Goal: Task Accomplishment & Management: Manage account settings

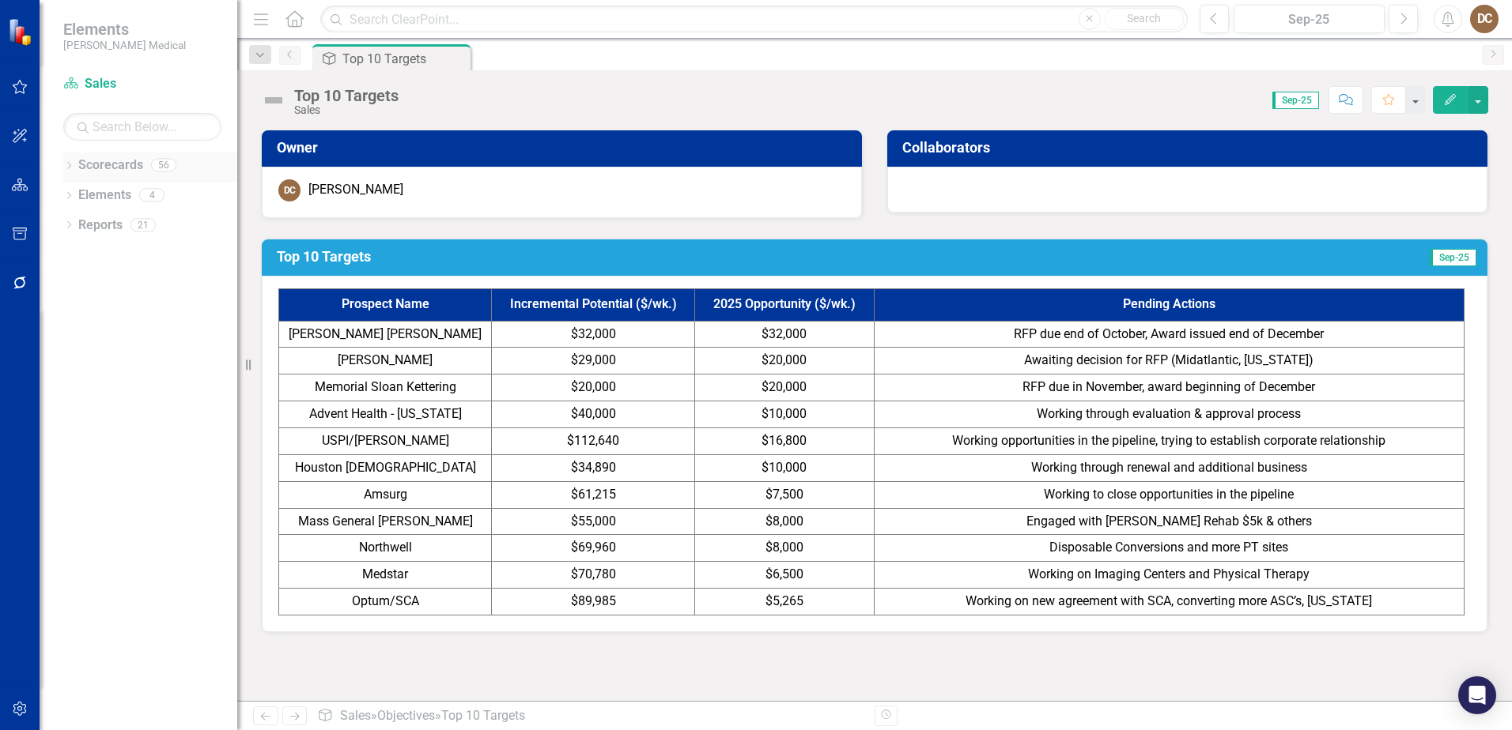
click at [66, 163] on icon "Dropdown" at bounding box center [68, 167] width 11 height 9
click at [70, 400] on div "Dropdown Scorecards 56 Dropdown Balanced Scorecard Revenue Growth Plan Dropdown…" at bounding box center [150, 288] width 174 height 270
click at [77, 405] on icon "Dropdown" at bounding box center [77, 403] width 12 height 9
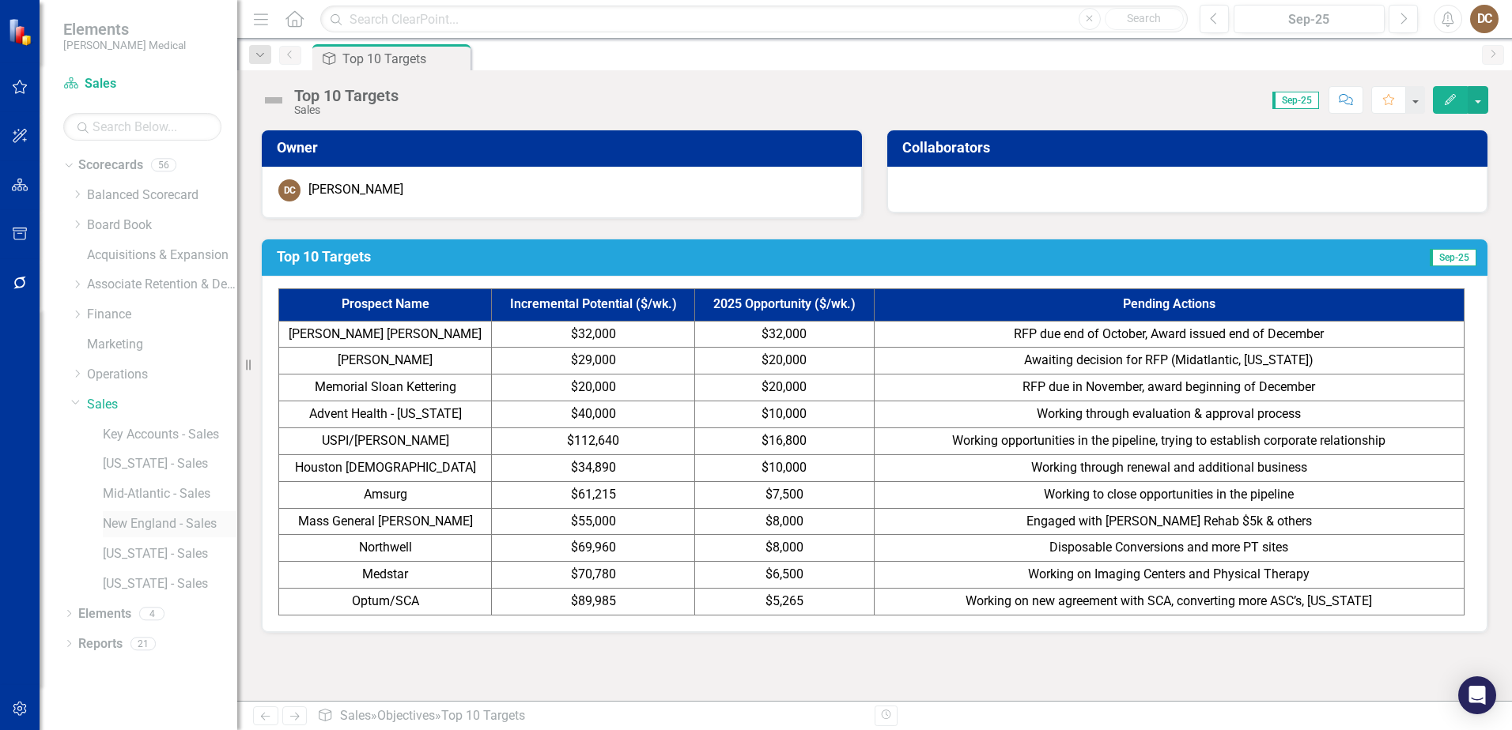
click at [134, 523] on link "New England - Sales" at bounding box center [170, 524] width 134 height 18
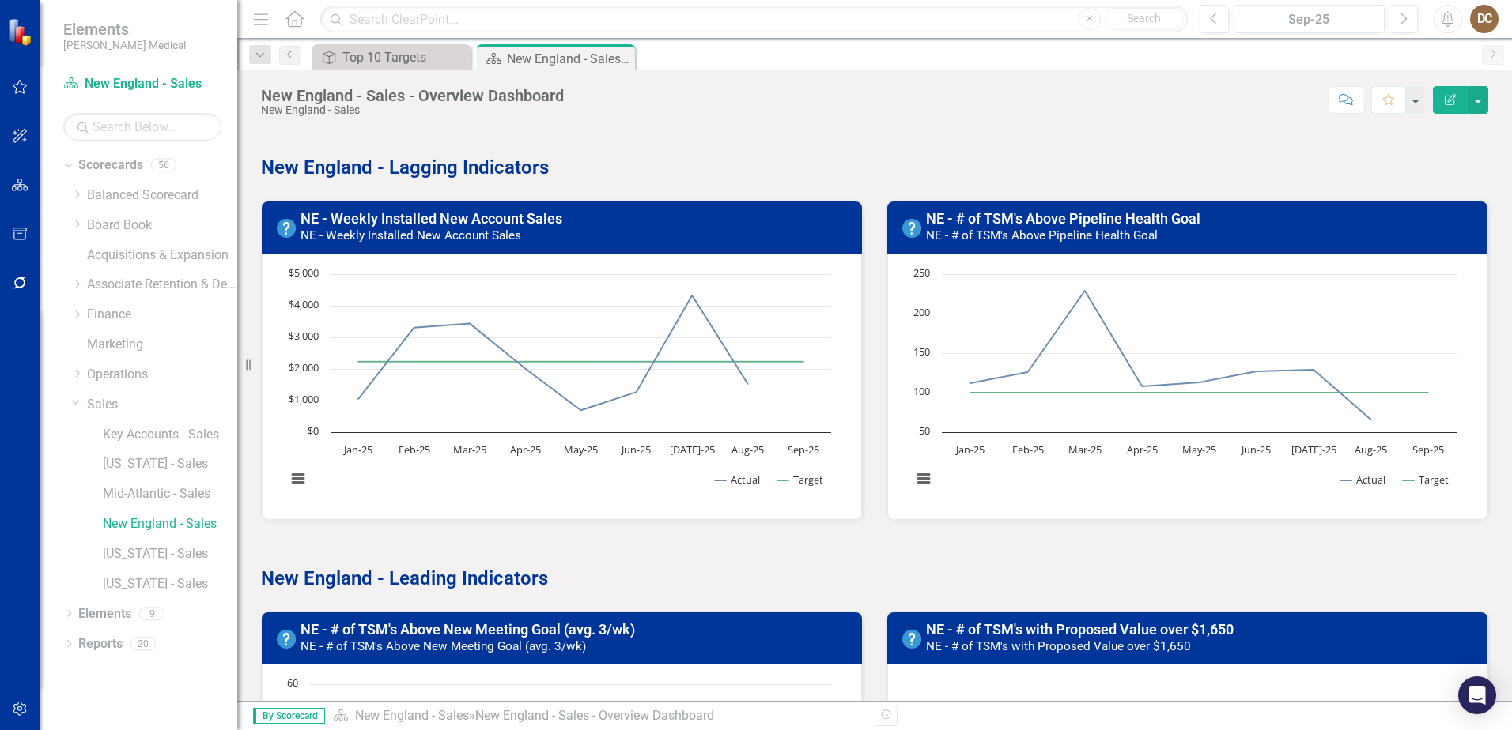
click at [702, 103] on div "Score: N/A Sep-25 Completed Comment Favorite Edit Report" at bounding box center [1030, 99] width 916 height 27
click at [106, 402] on link "Sales" at bounding box center [162, 405] width 150 height 18
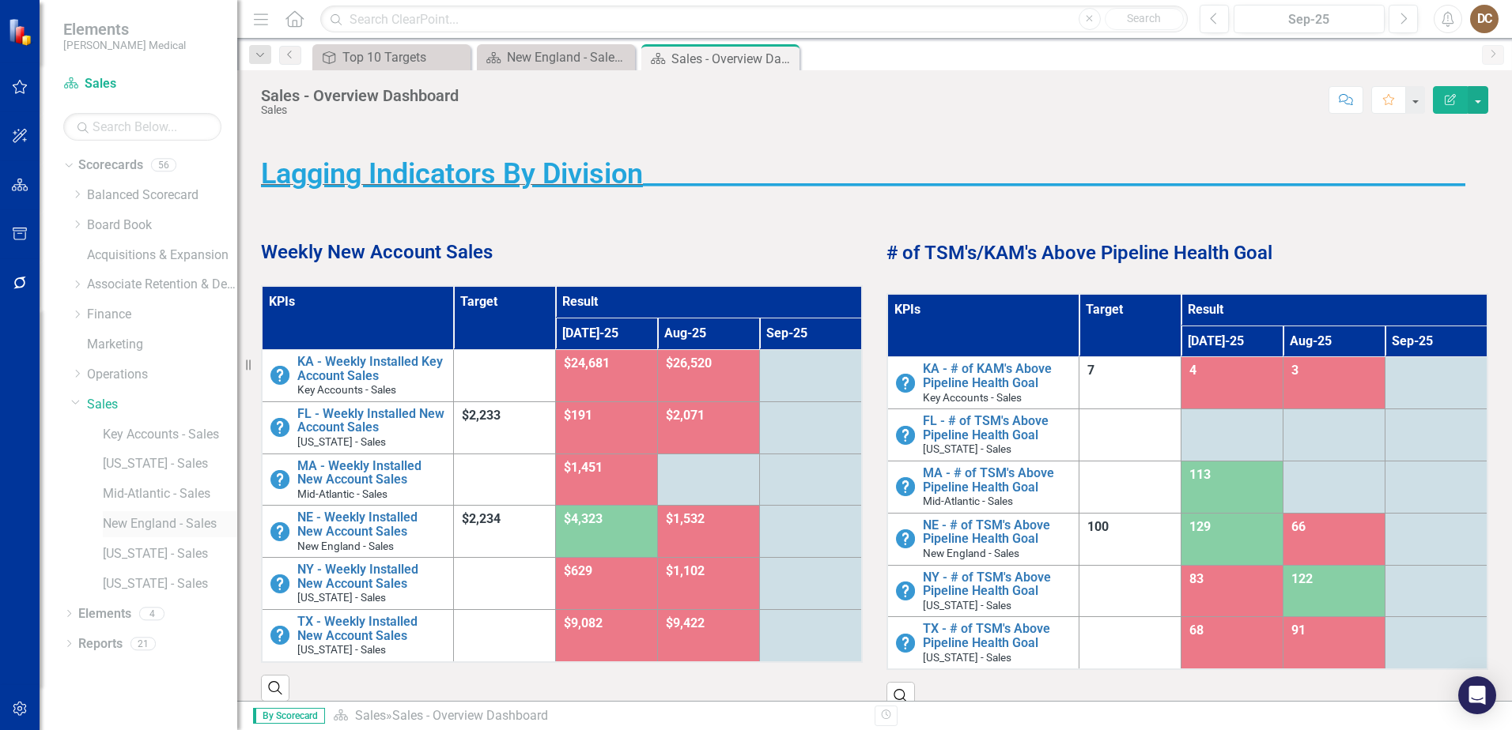
click at [124, 524] on link "New England - Sales" at bounding box center [170, 524] width 134 height 18
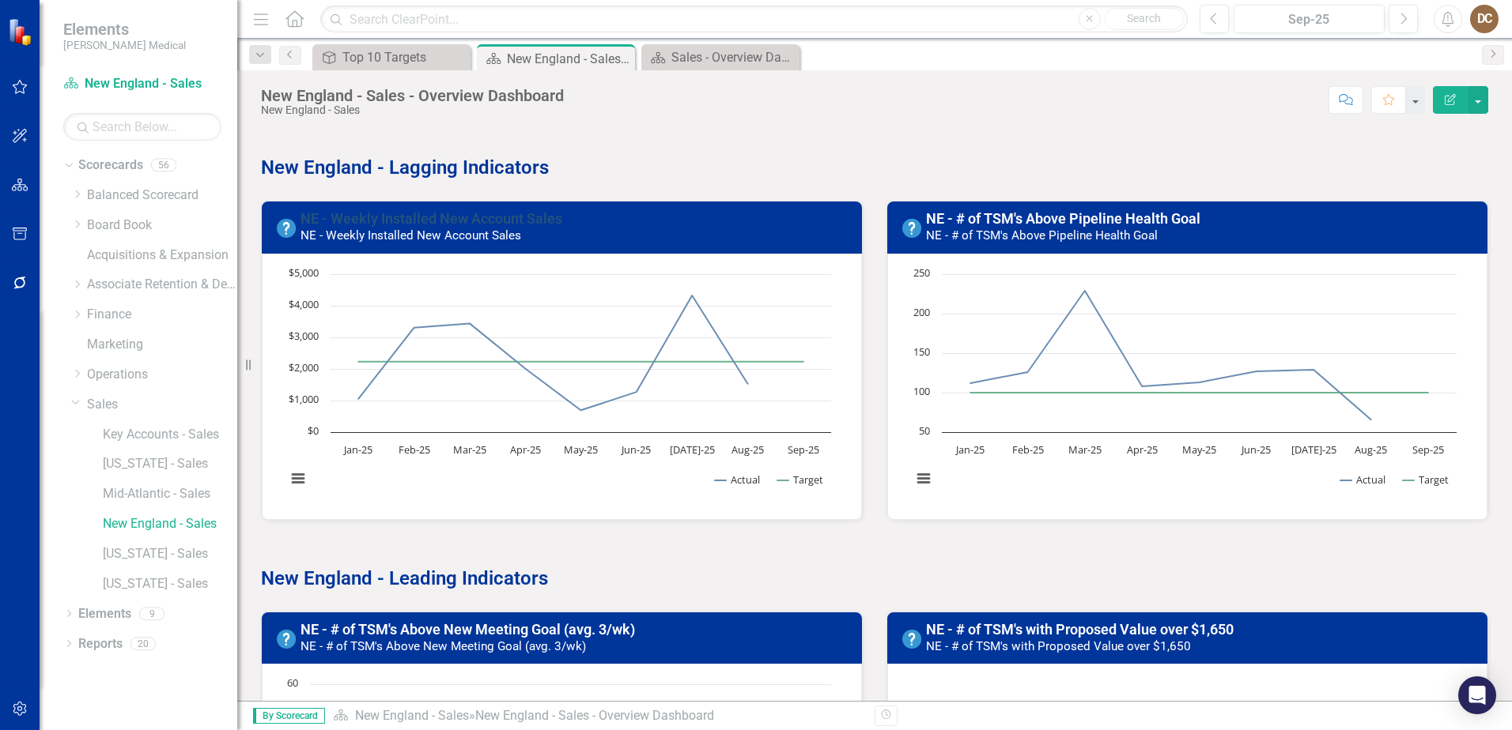
click at [418, 220] on link "NE - Weekly Installed New Account Sales" at bounding box center [431, 218] width 262 height 17
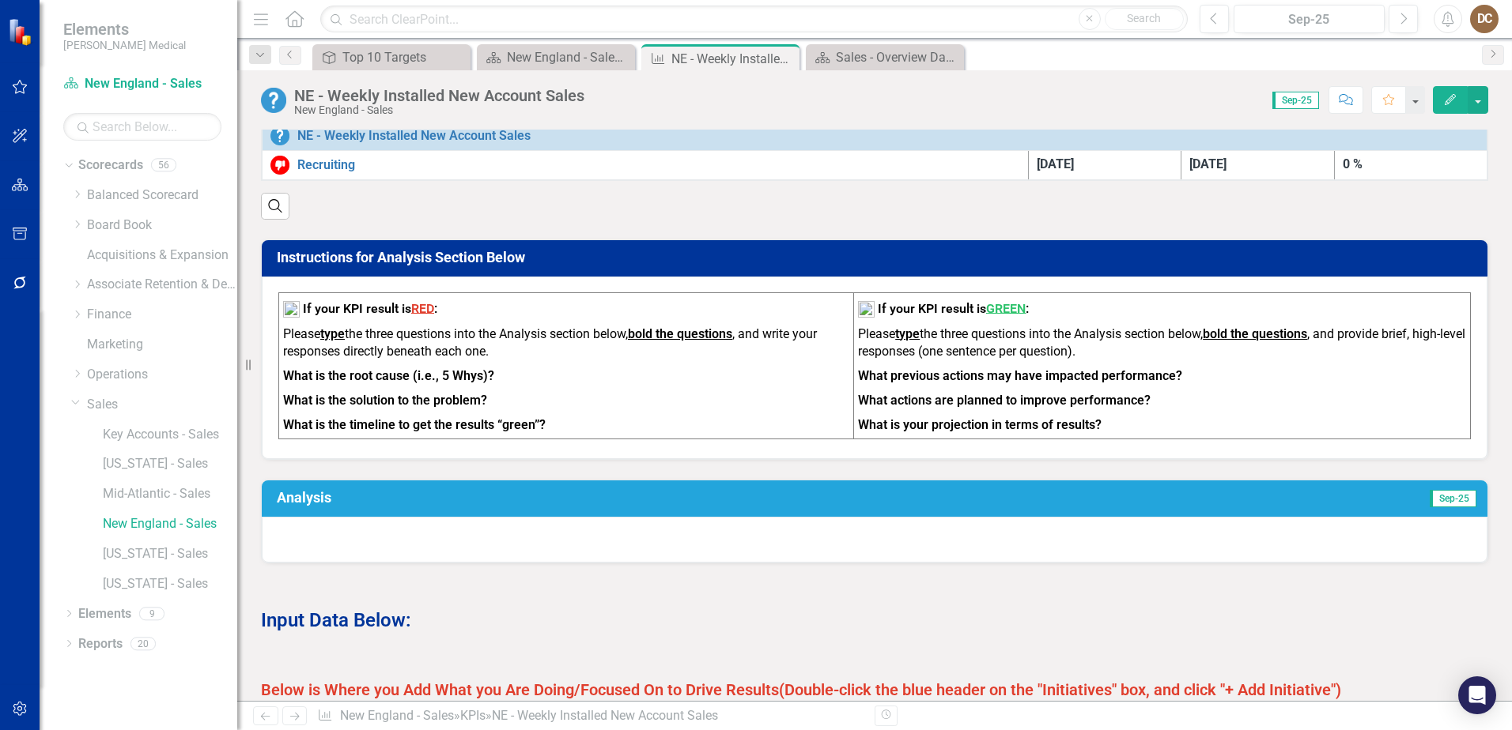
scroll to position [632, 0]
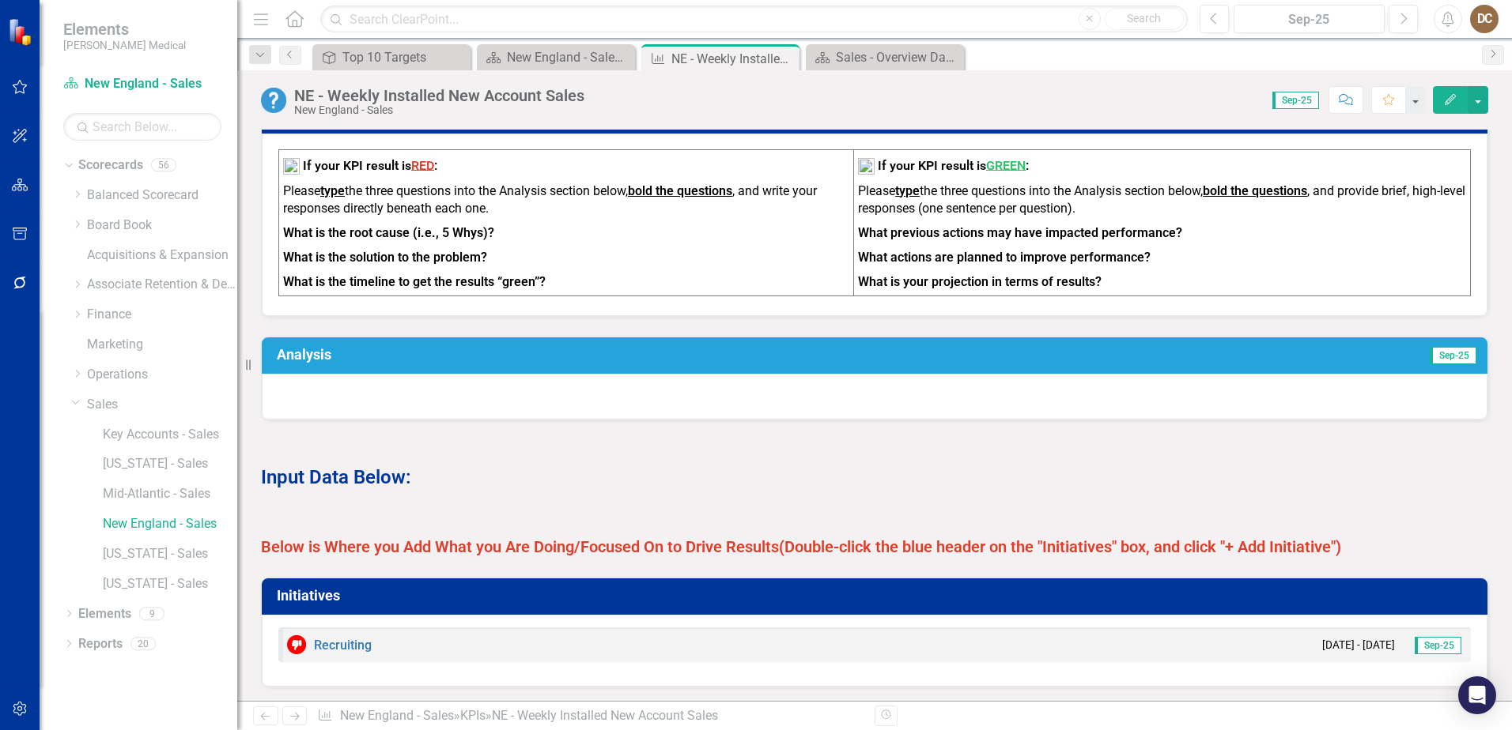
click at [1210, 368] on td "Sep-25" at bounding box center [1196, 357] width 564 height 28
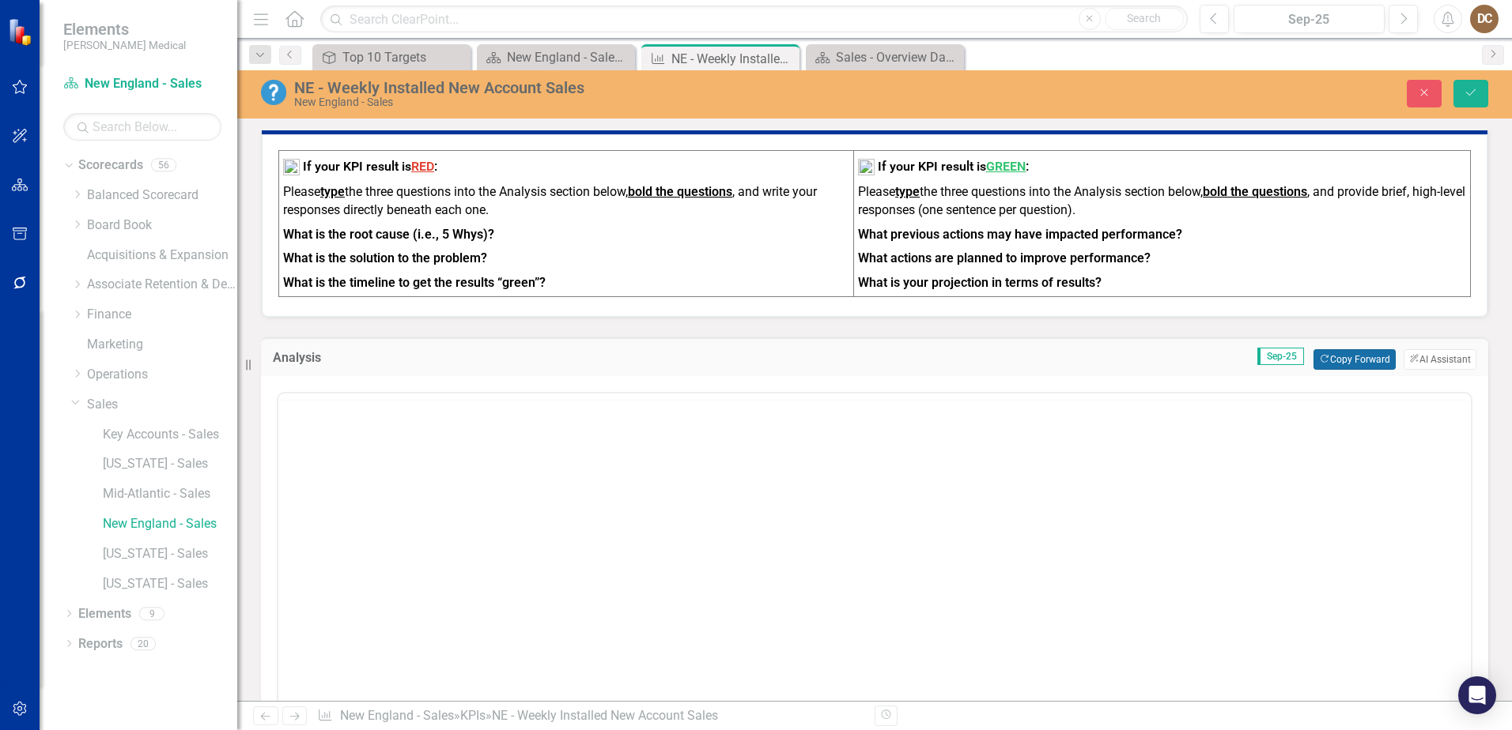
scroll to position [0, 0]
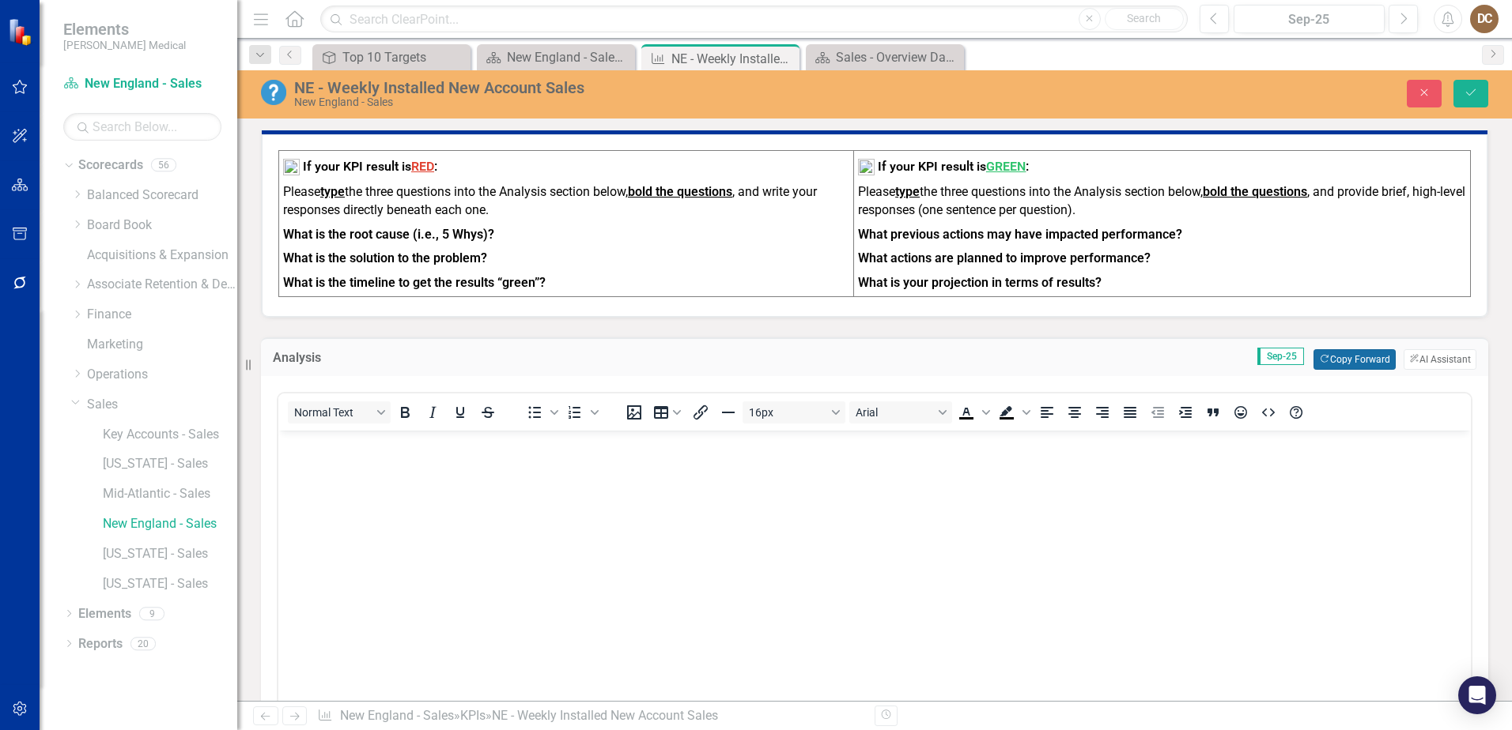
click at [1313, 365] on button "Copy Forward Copy Forward" at bounding box center [1353, 359] width 81 height 21
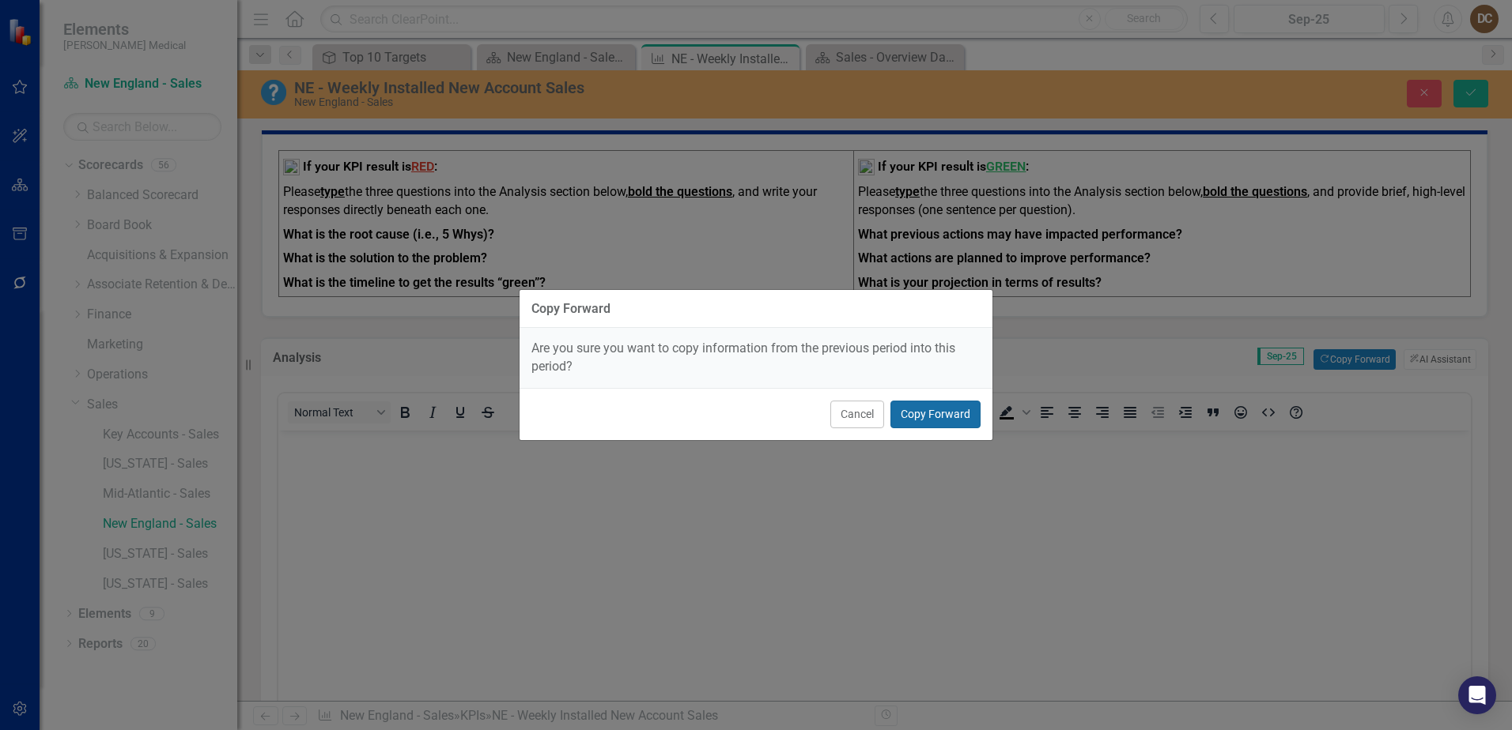
click at [964, 415] on button "Copy Forward" at bounding box center [935, 415] width 90 height 28
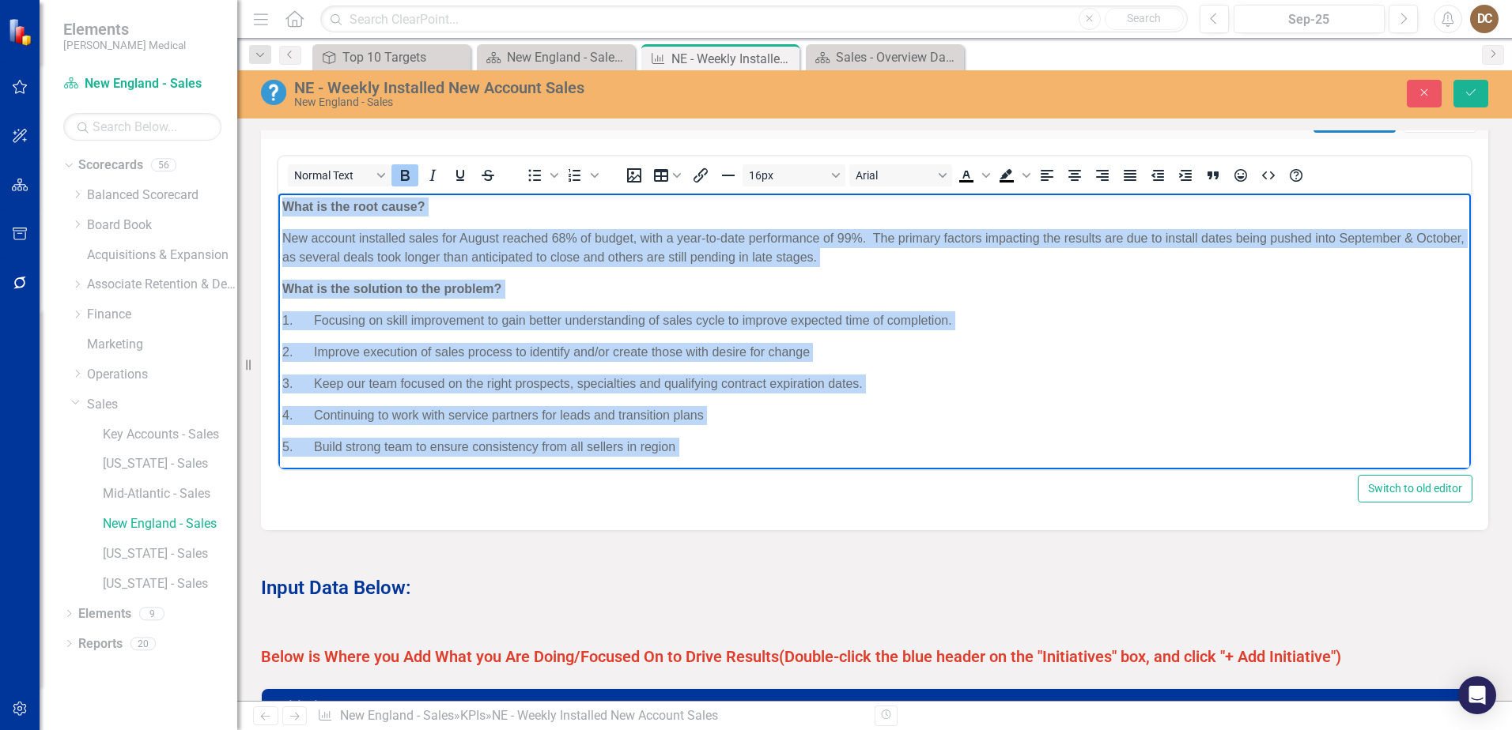
drag, startPoint x: 1238, startPoint y: 450, endPoint x: 233, endPoint y: 168, distance: 1043.5
click at [278, 194] on html "What is the root cause? New account installed sales for August reached 68% of b…" at bounding box center [874, 365] width 1192 height 343
copy body "What is the root cause? New account installed sales for August reached 68% of b…"
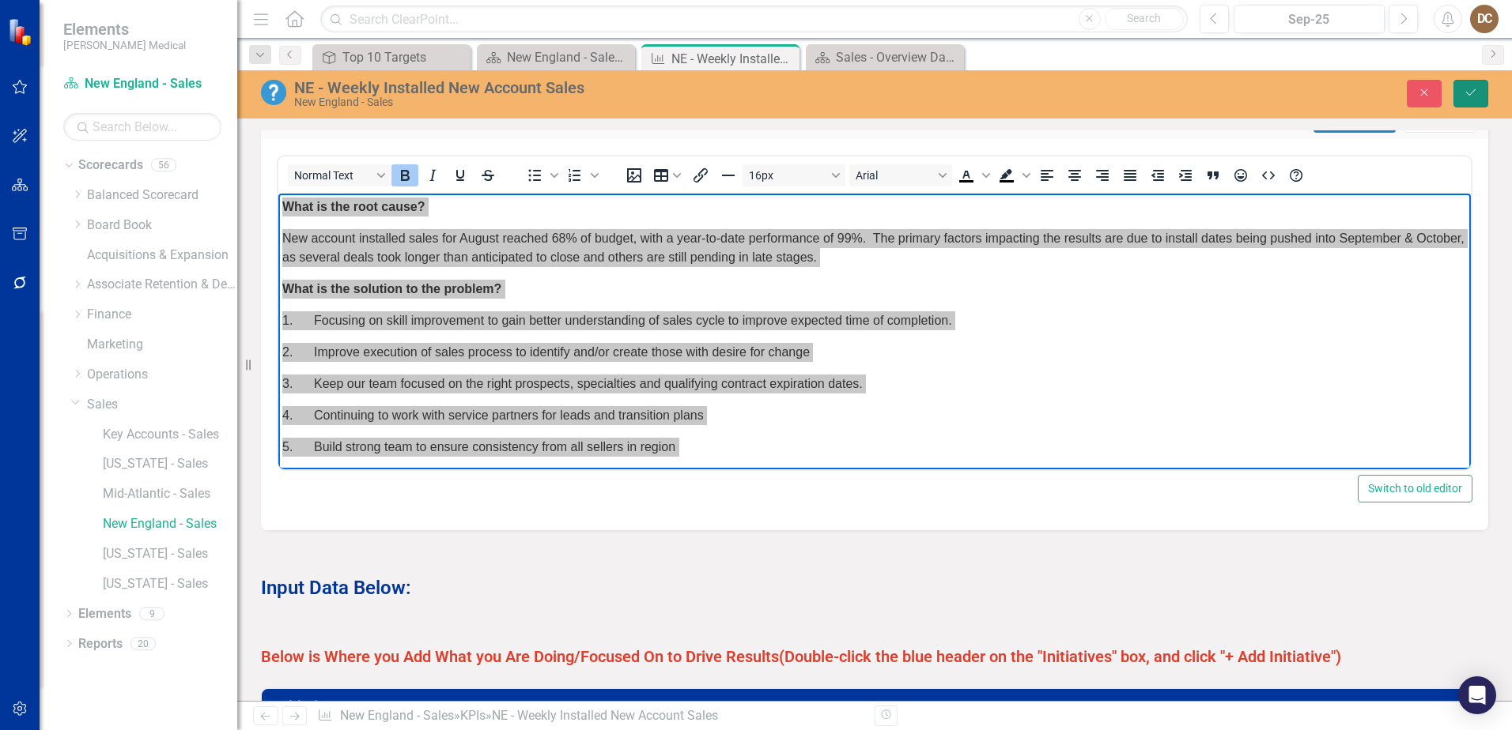
click at [1469, 89] on icon "Save" at bounding box center [1470, 92] width 14 height 11
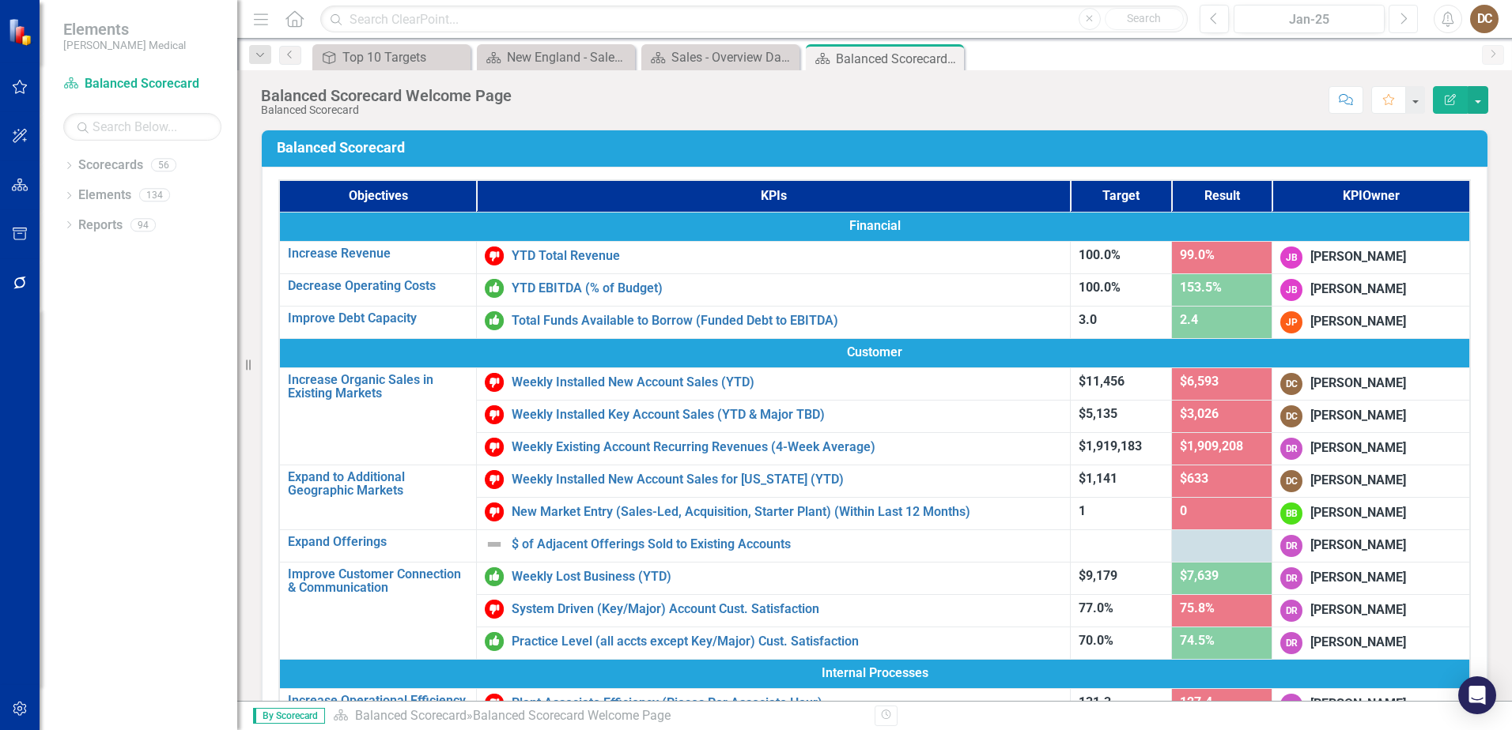
click at [1402, 21] on icon "Next" at bounding box center [1403, 19] width 9 height 14
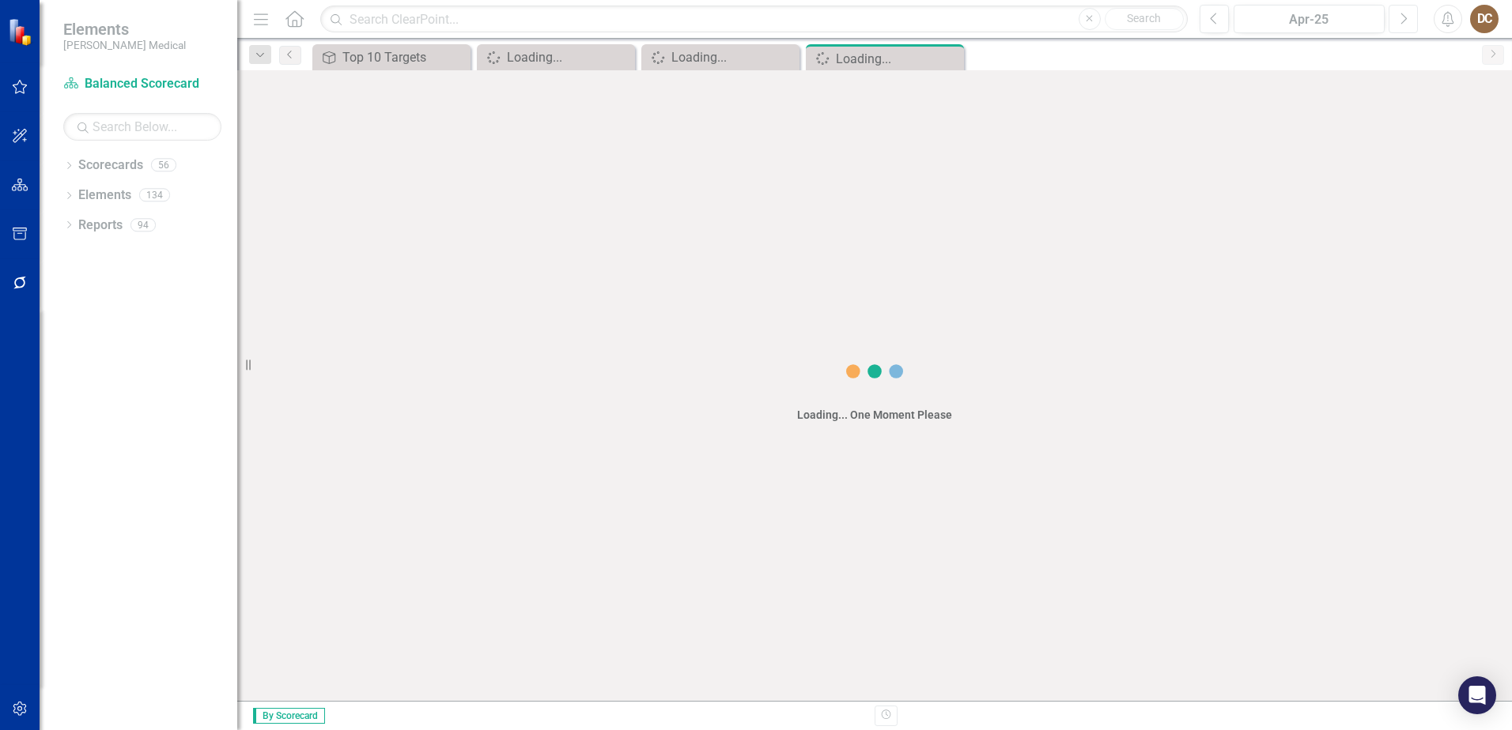
click at [1402, 21] on icon "Next" at bounding box center [1403, 19] width 9 height 14
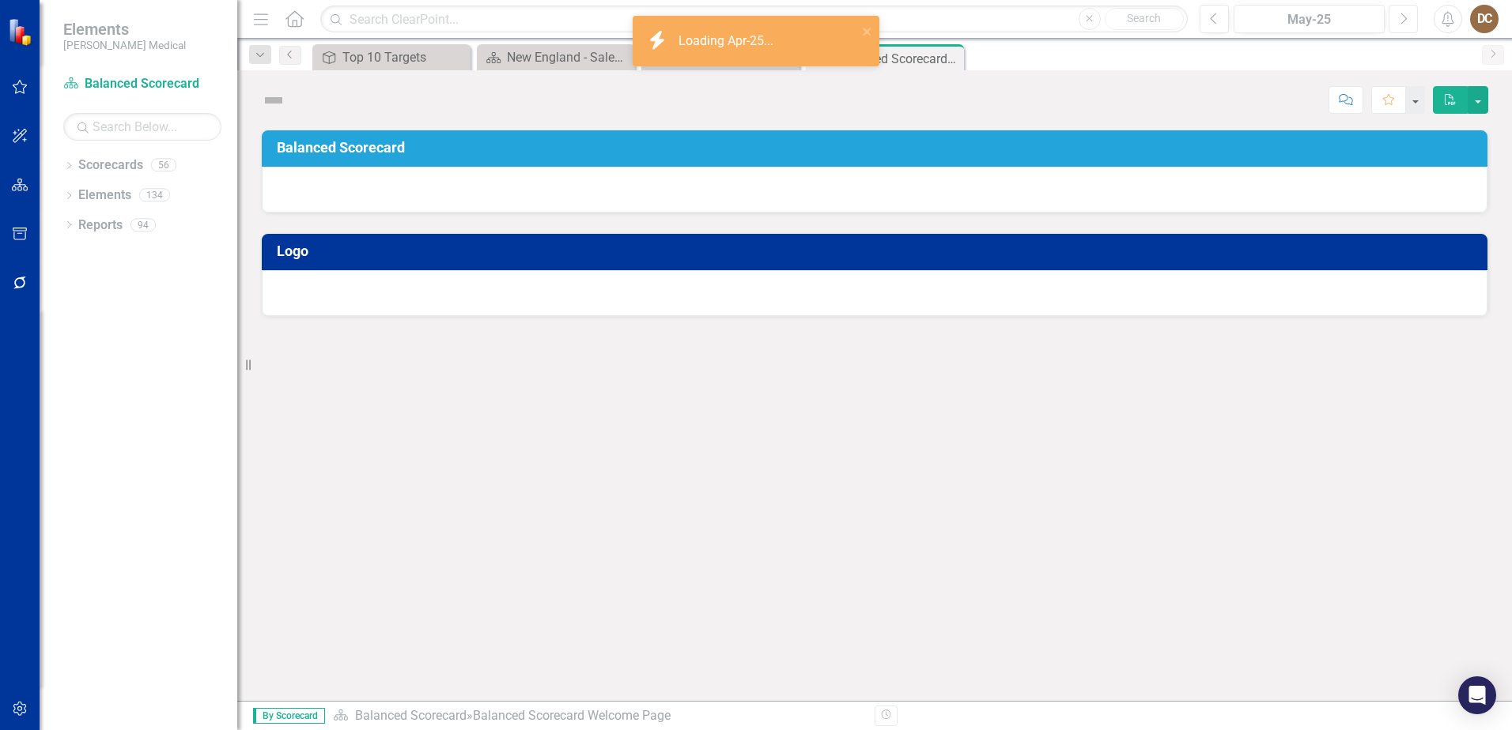
click at [1402, 21] on icon "Next" at bounding box center [1403, 19] width 9 height 14
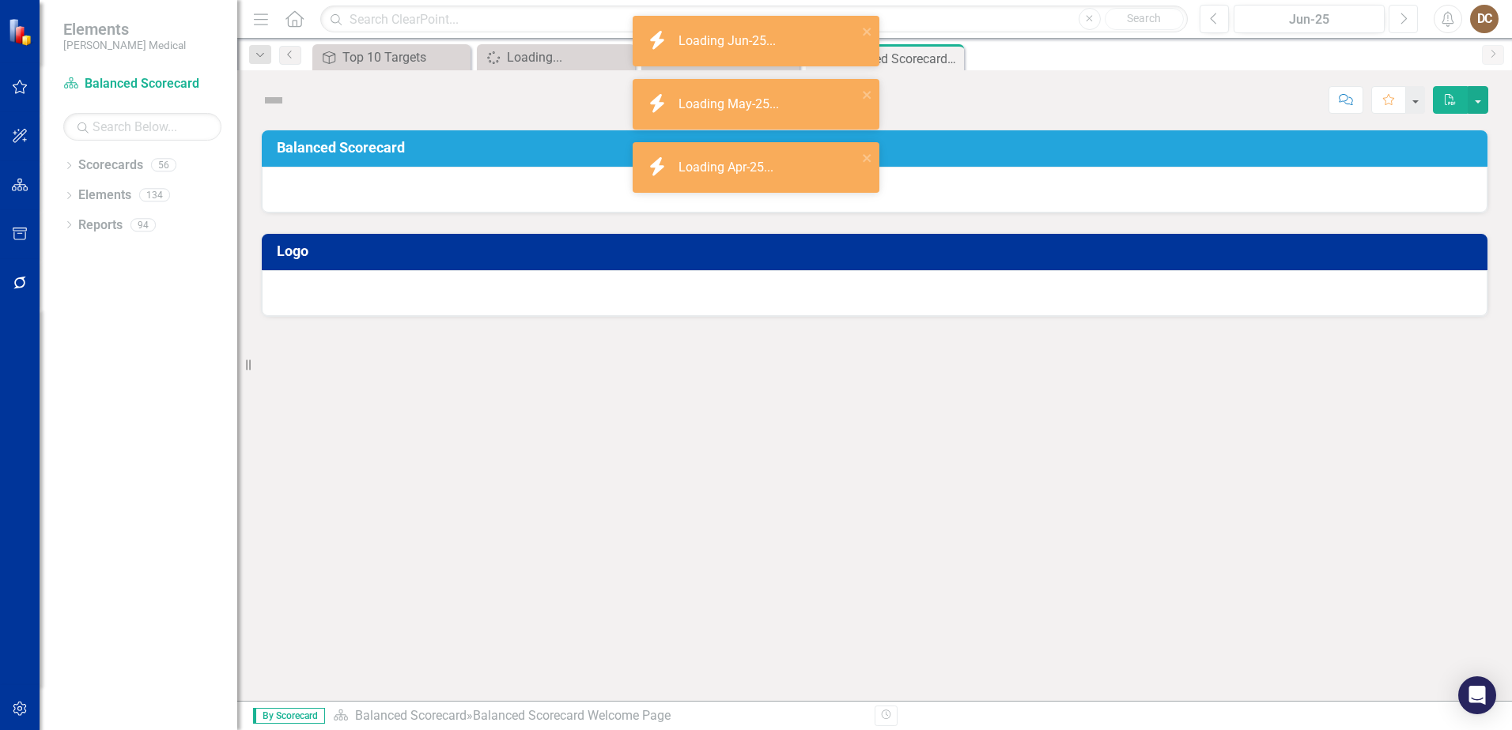
click at [1402, 21] on icon "Next" at bounding box center [1403, 19] width 9 height 14
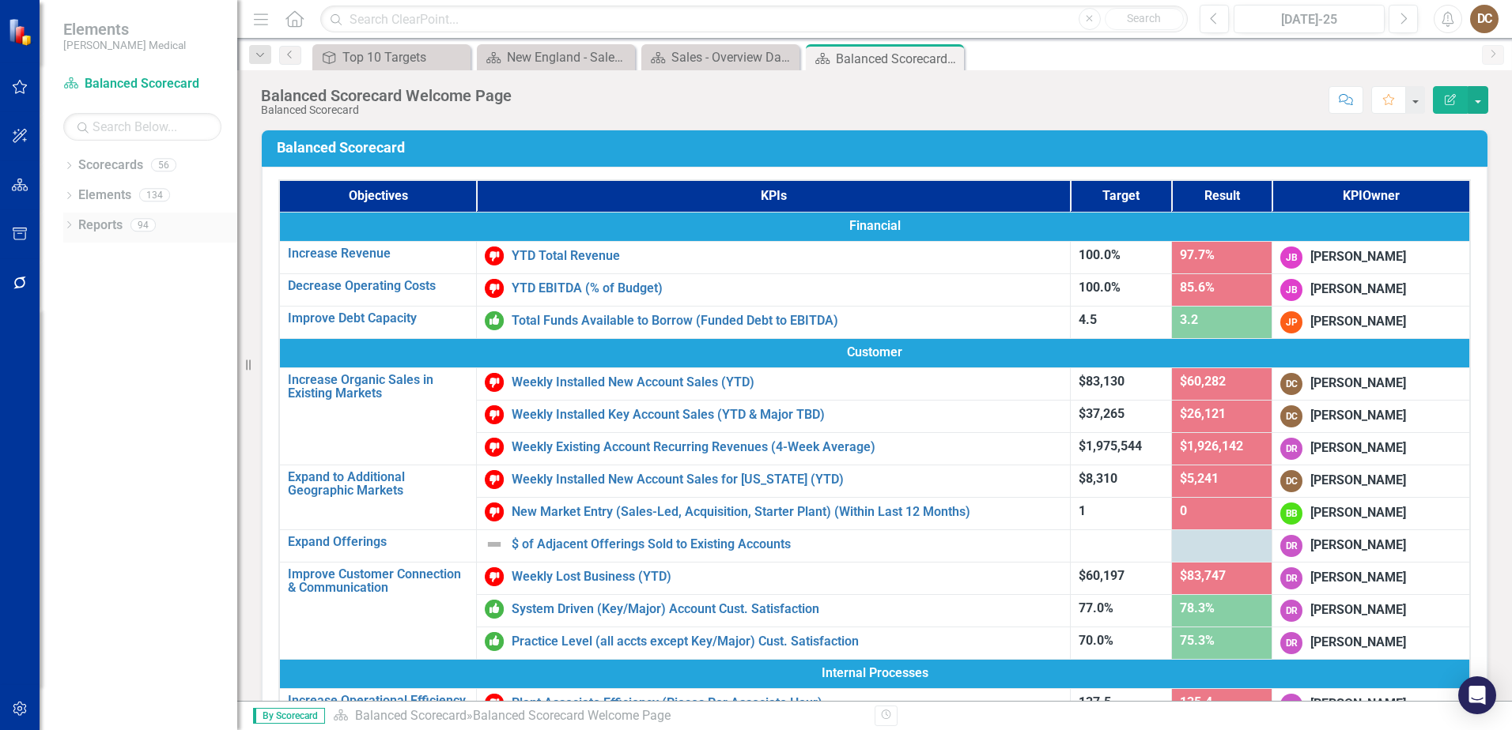
click at [66, 225] on icon "Dropdown" at bounding box center [68, 226] width 11 height 9
click at [66, 242] on div "Dropdown Scorecard Scorecards 4 Balanced Scorecard Welcome Page KPI Dashboard D…" at bounding box center [150, 357] width 174 height 234
click at [75, 250] on icon "Dropdown" at bounding box center [74, 252] width 9 height 11
click at [82, 79] on link "Scorecard Balanced Scorecard" at bounding box center [142, 84] width 158 height 18
click at [294, 21] on icon "Home" at bounding box center [294, 18] width 21 height 17
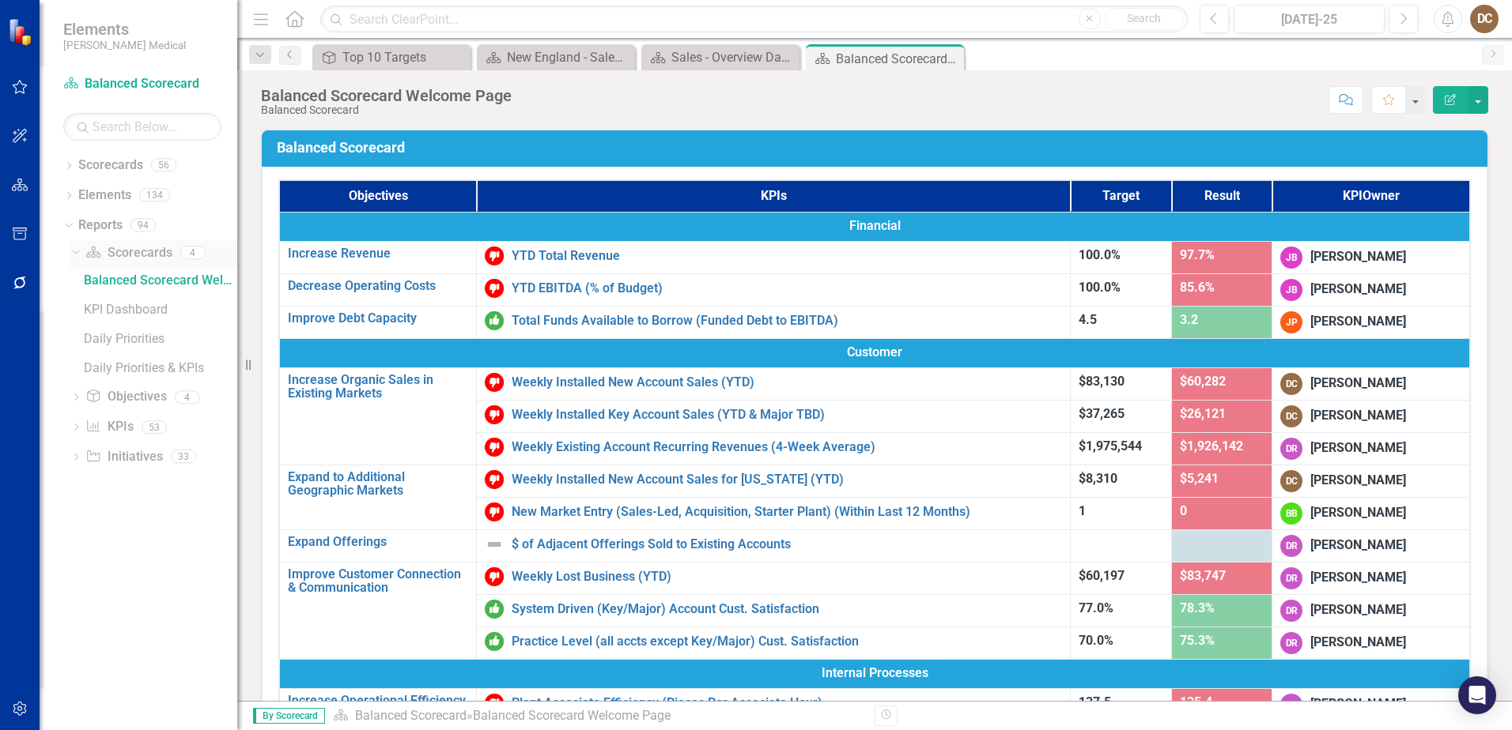
click at [74, 250] on icon "Dropdown" at bounding box center [74, 252] width 9 height 11
click at [64, 164] on icon "Dropdown" at bounding box center [68, 167] width 11 height 9
click at [80, 406] on icon "Dropdown" at bounding box center [77, 403] width 12 height 9
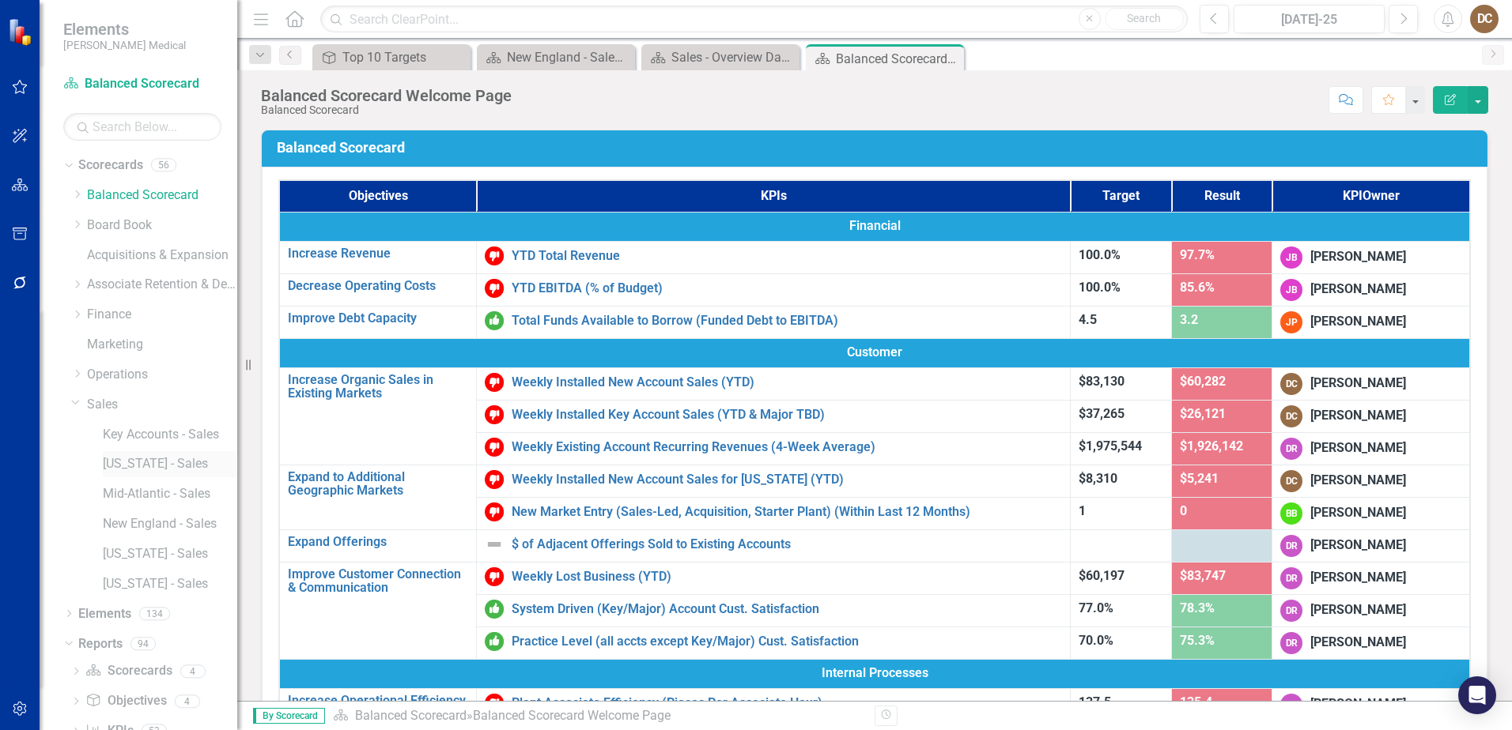
click at [138, 470] on link "[US_STATE] - Sales" at bounding box center [170, 464] width 134 height 18
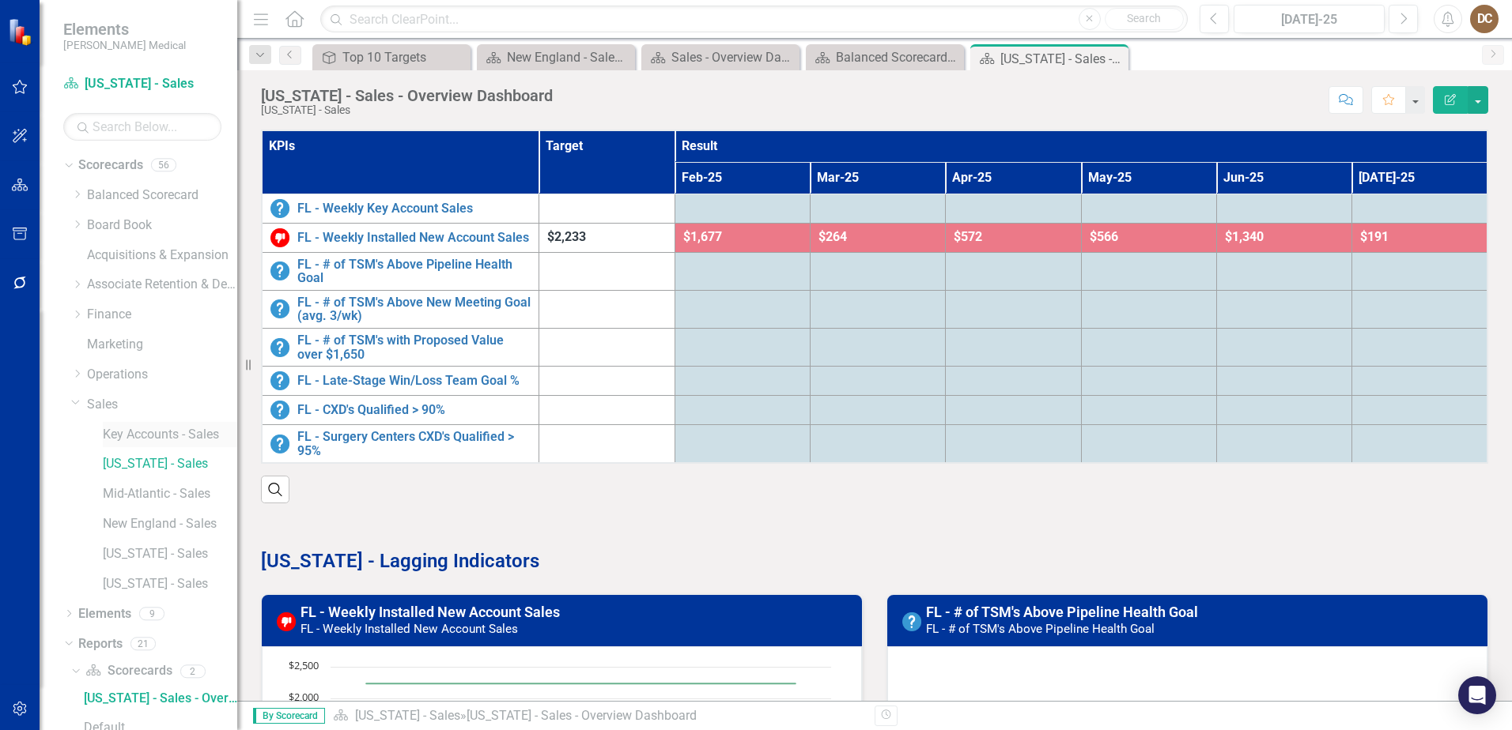
click at [148, 436] on link "Key Accounts - Sales" at bounding box center [170, 435] width 134 height 18
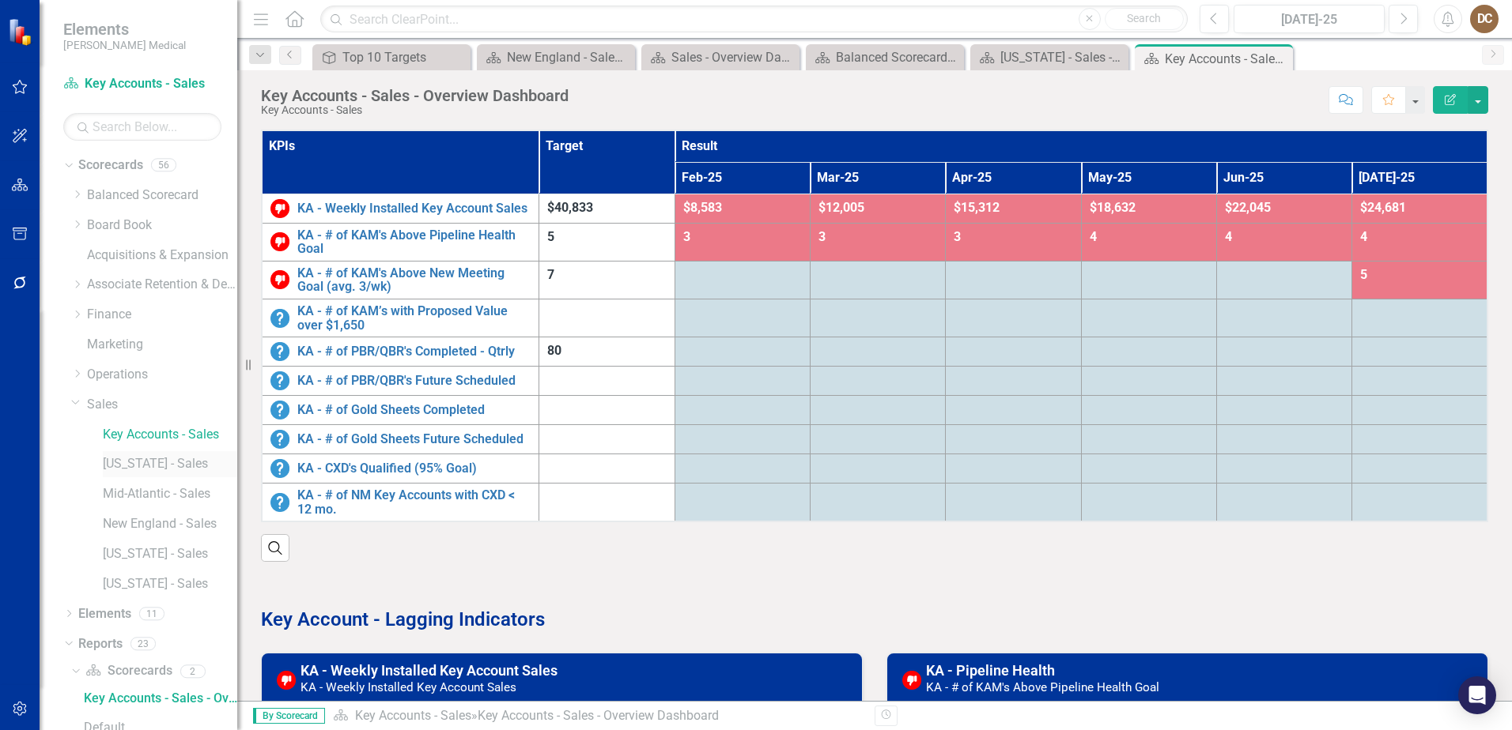
click at [135, 463] on link "[US_STATE] - Sales" at bounding box center [170, 464] width 134 height 18
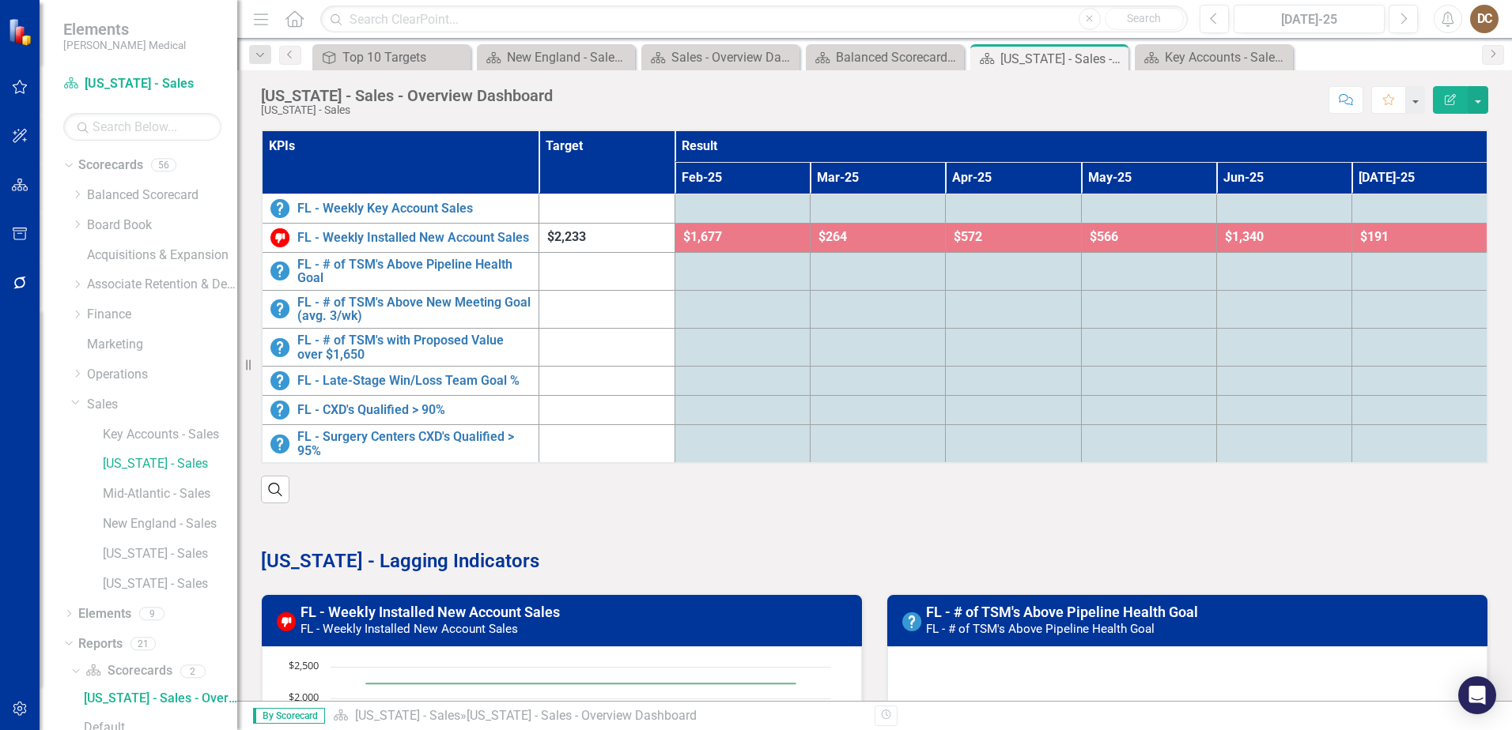
click at [984, 110] on div "Score: N/A [DATE]-25 Completed Comment Favorite Edit Report" at bounding box center [1024, 99] width 927 height 27
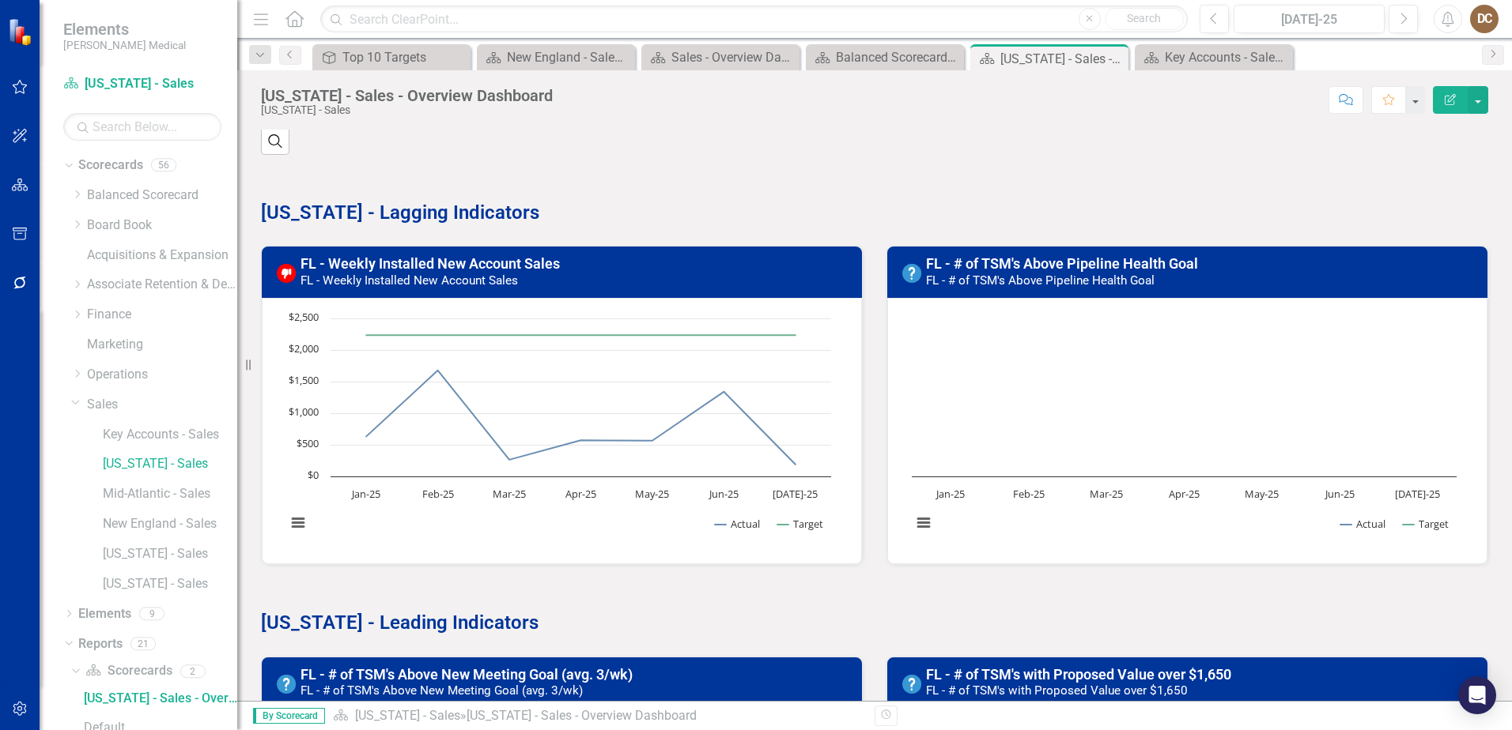
scroll to position [401, 0]
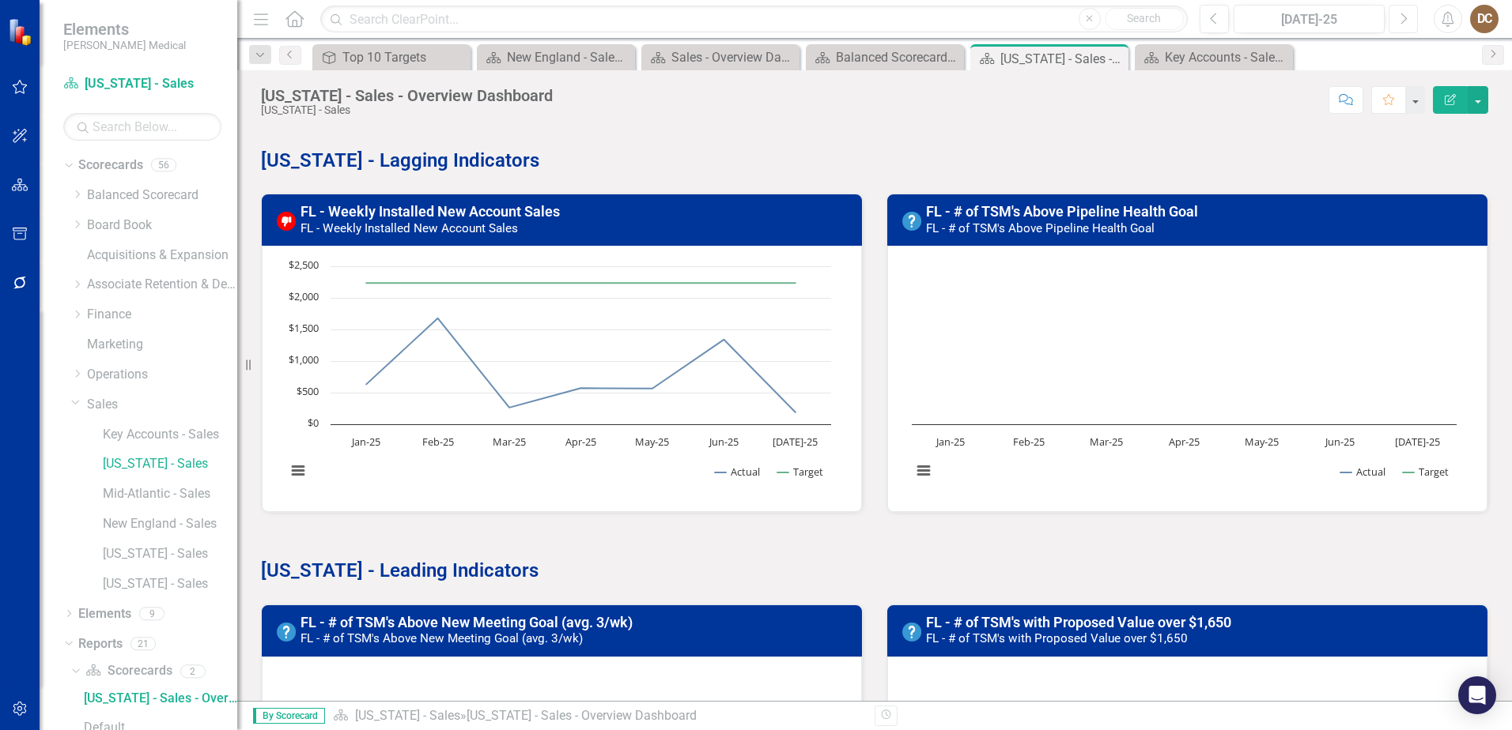
click at [1402, 20] on icon "Next" at bounding box center [1403, 19] width 9 height 14
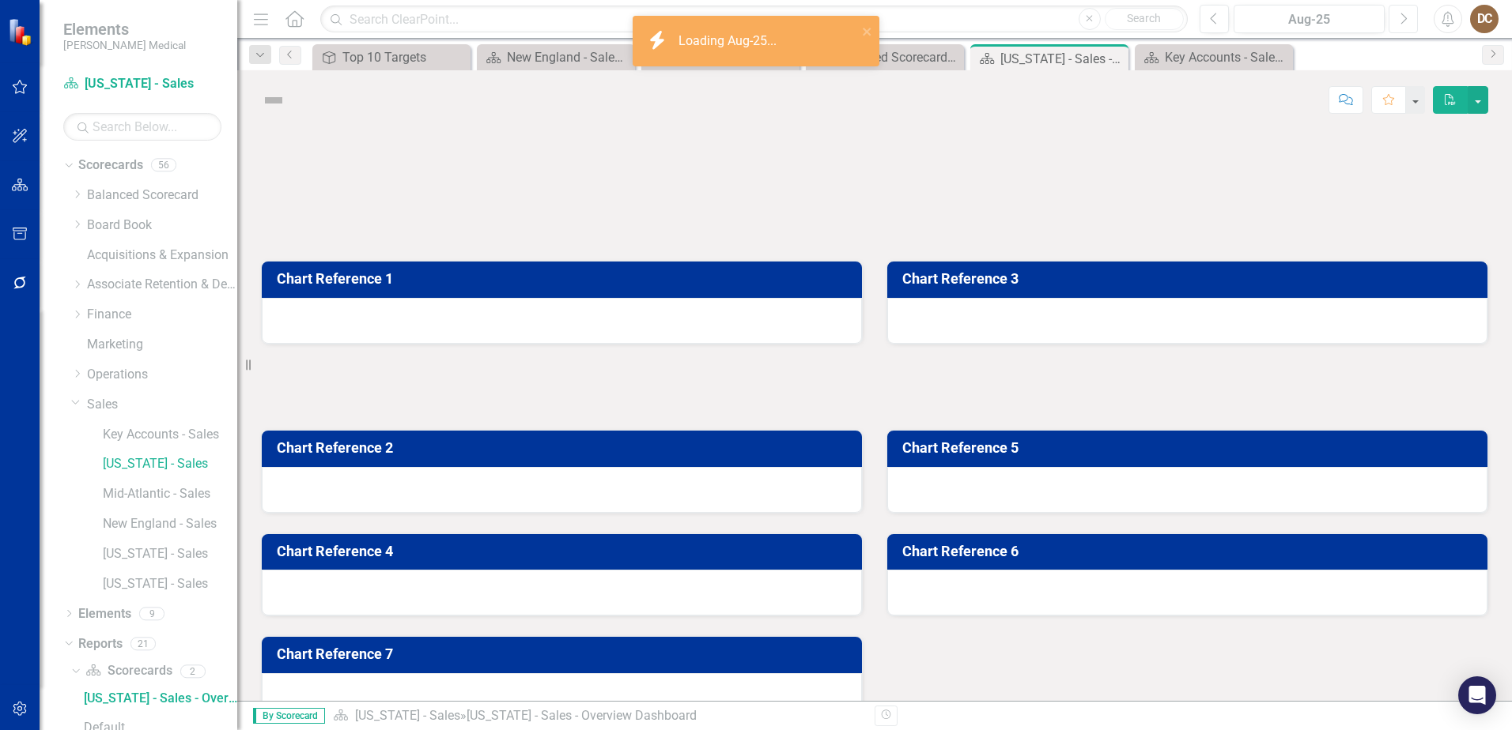
click at [1402, 20] on icon "Next" at bounding box center [1403, 19] width 9 height 14
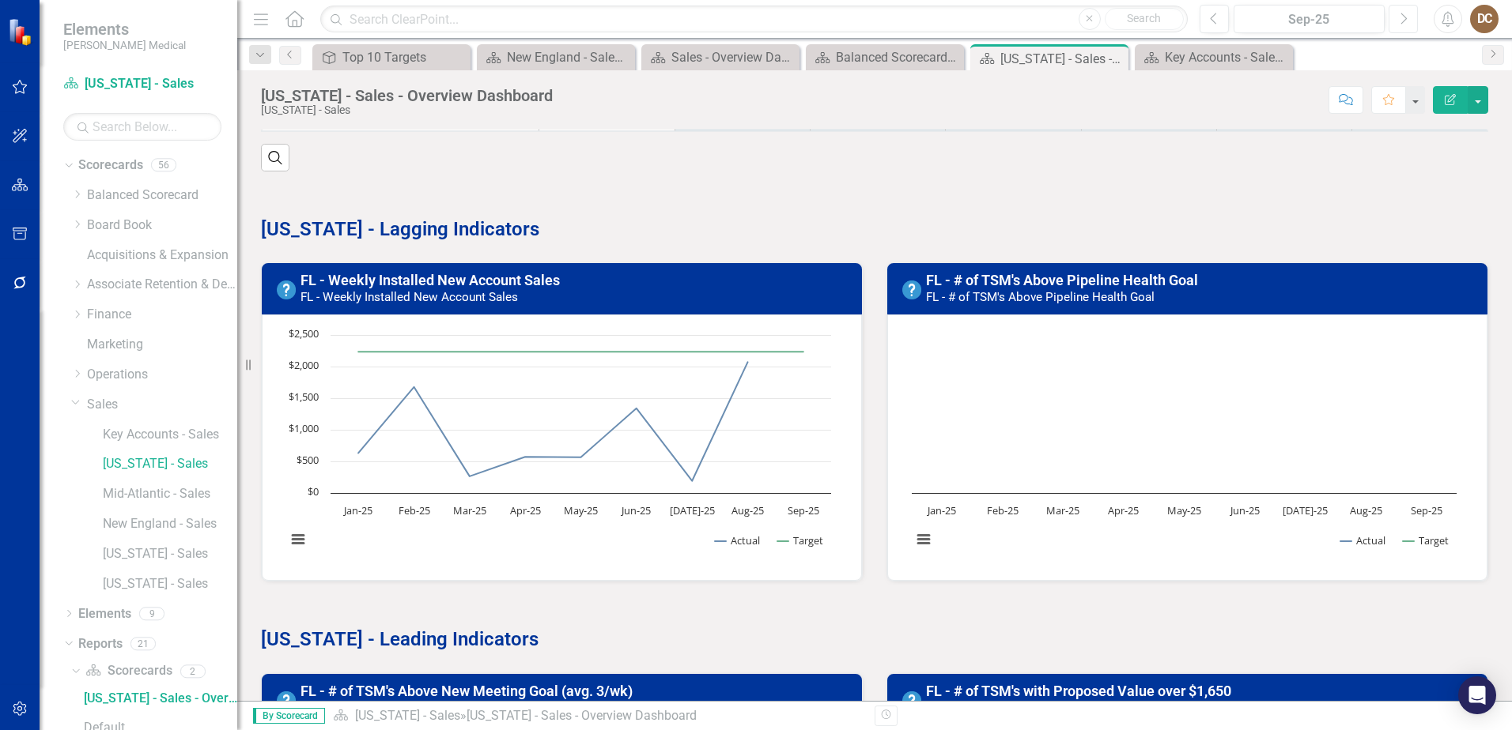
scroll to position [395, 0]
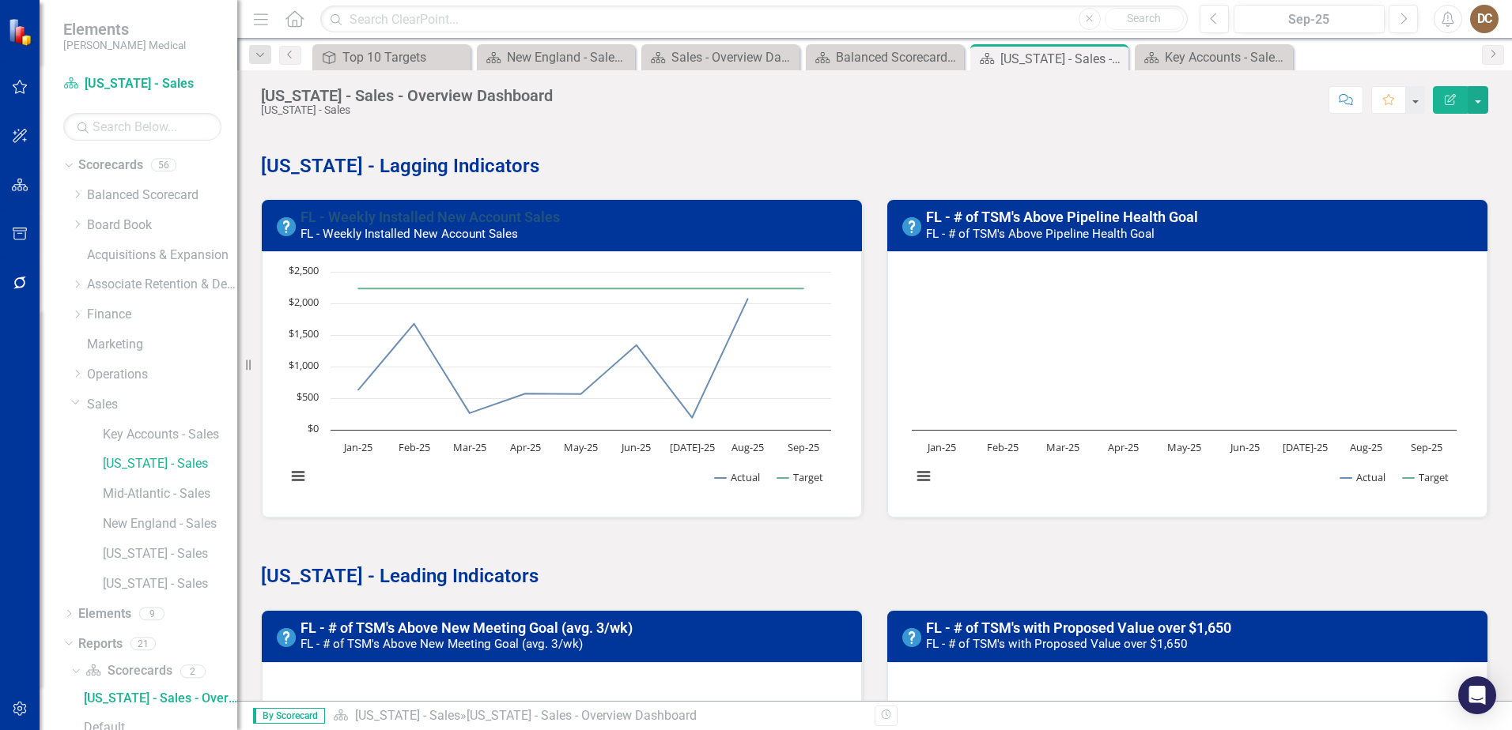
click at [440, 217] on link "FL - Weekly Installed New Account Sales" at bounding box center [429, 217] width 259 height 17
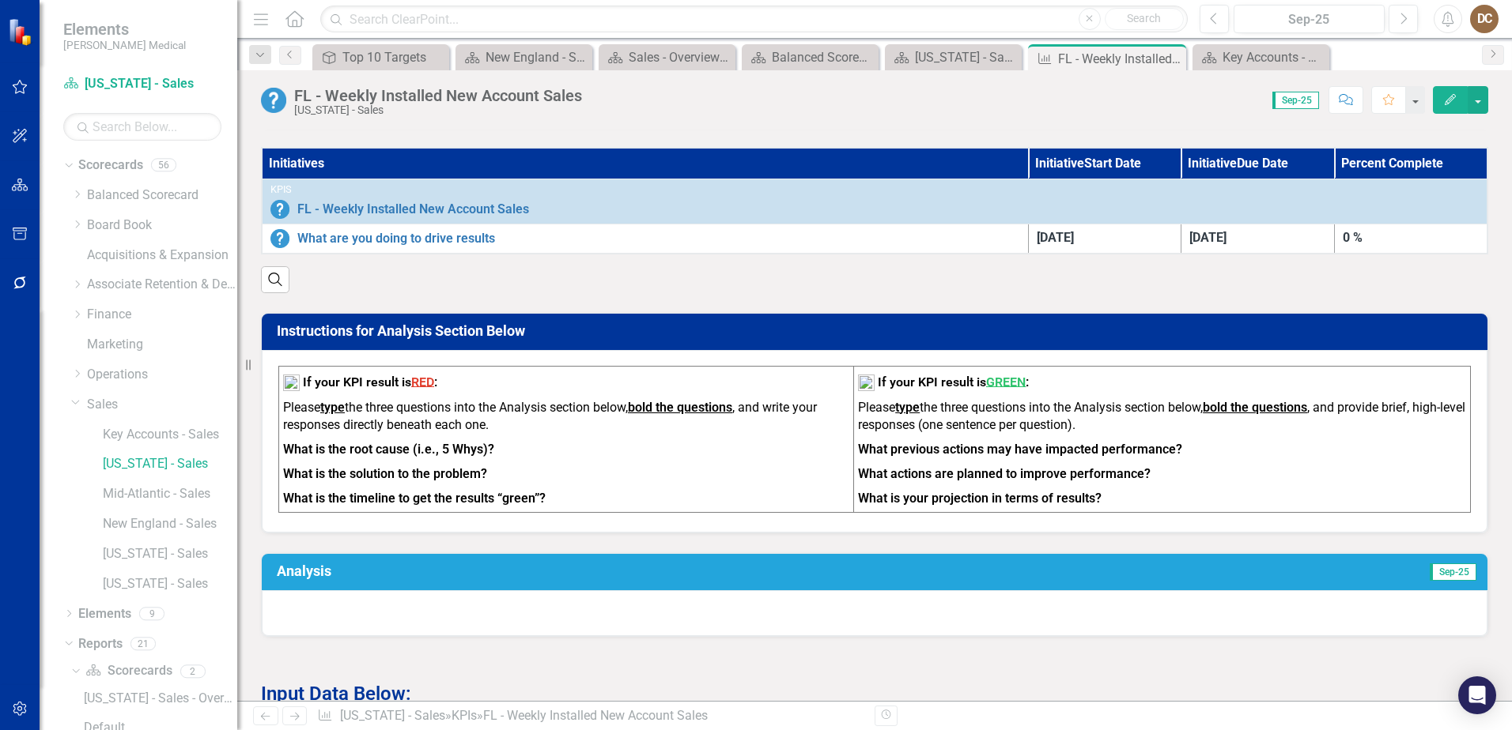
scroll to position [712, 0]
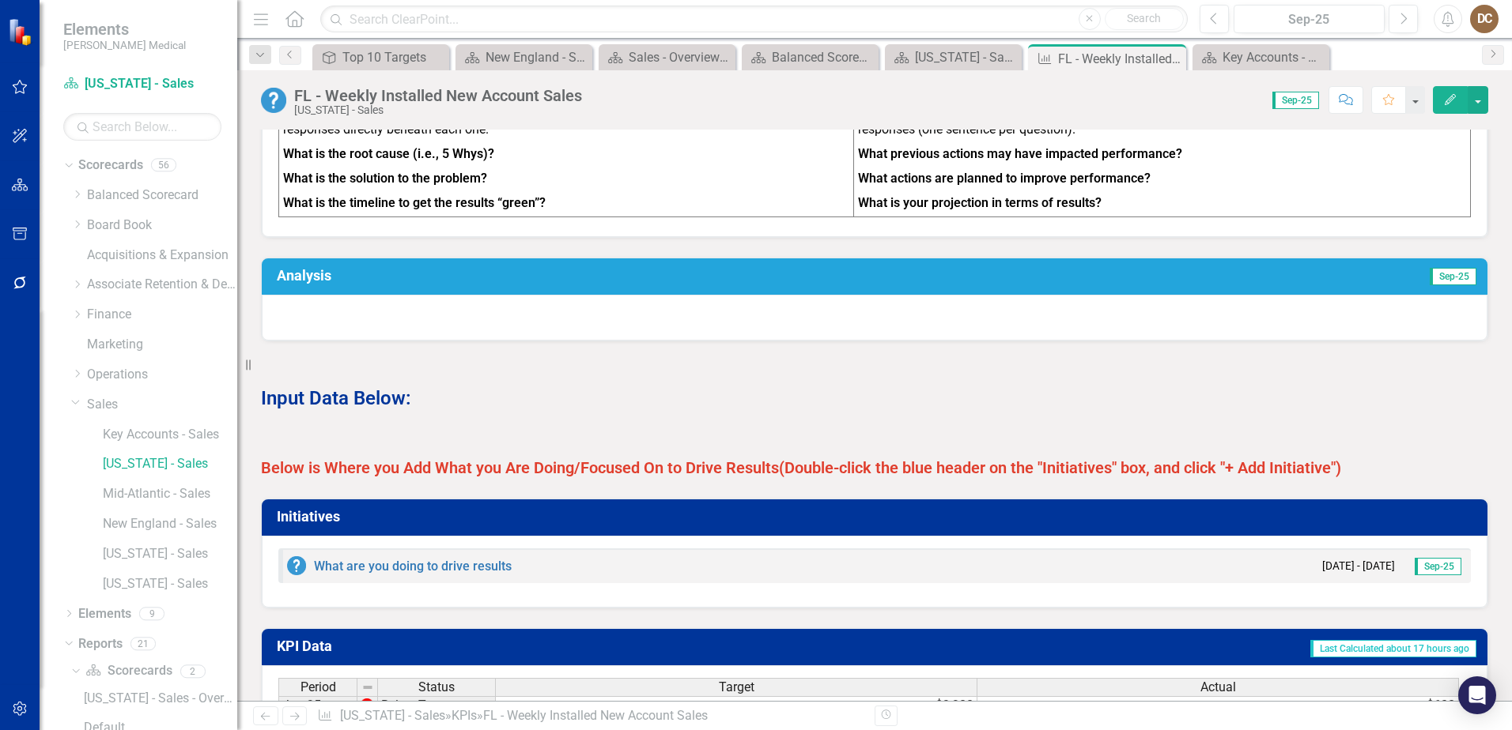
click at [606, 284] on h3 "Analysis" at bounding box center [595, 276] width 637 height 16
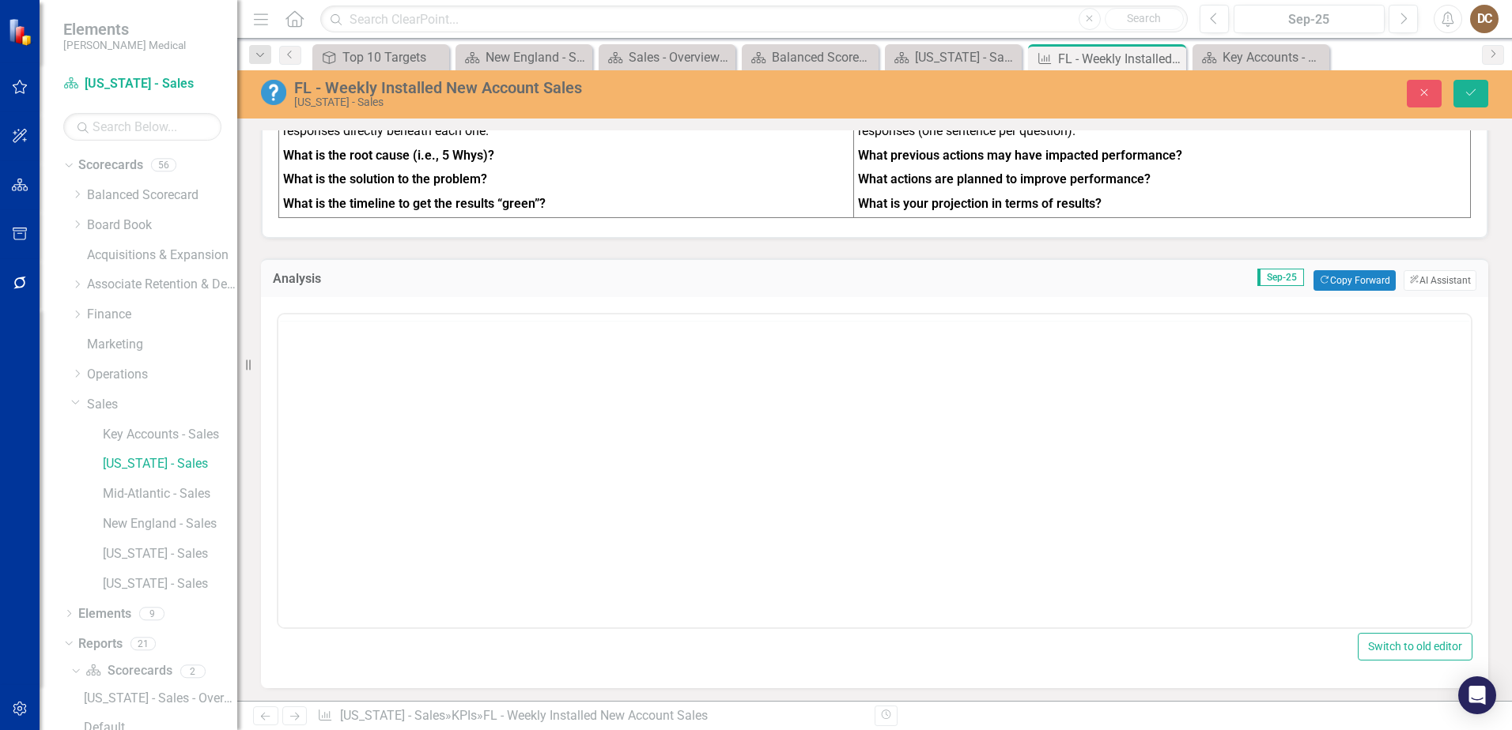
scroll to position [0, 0]
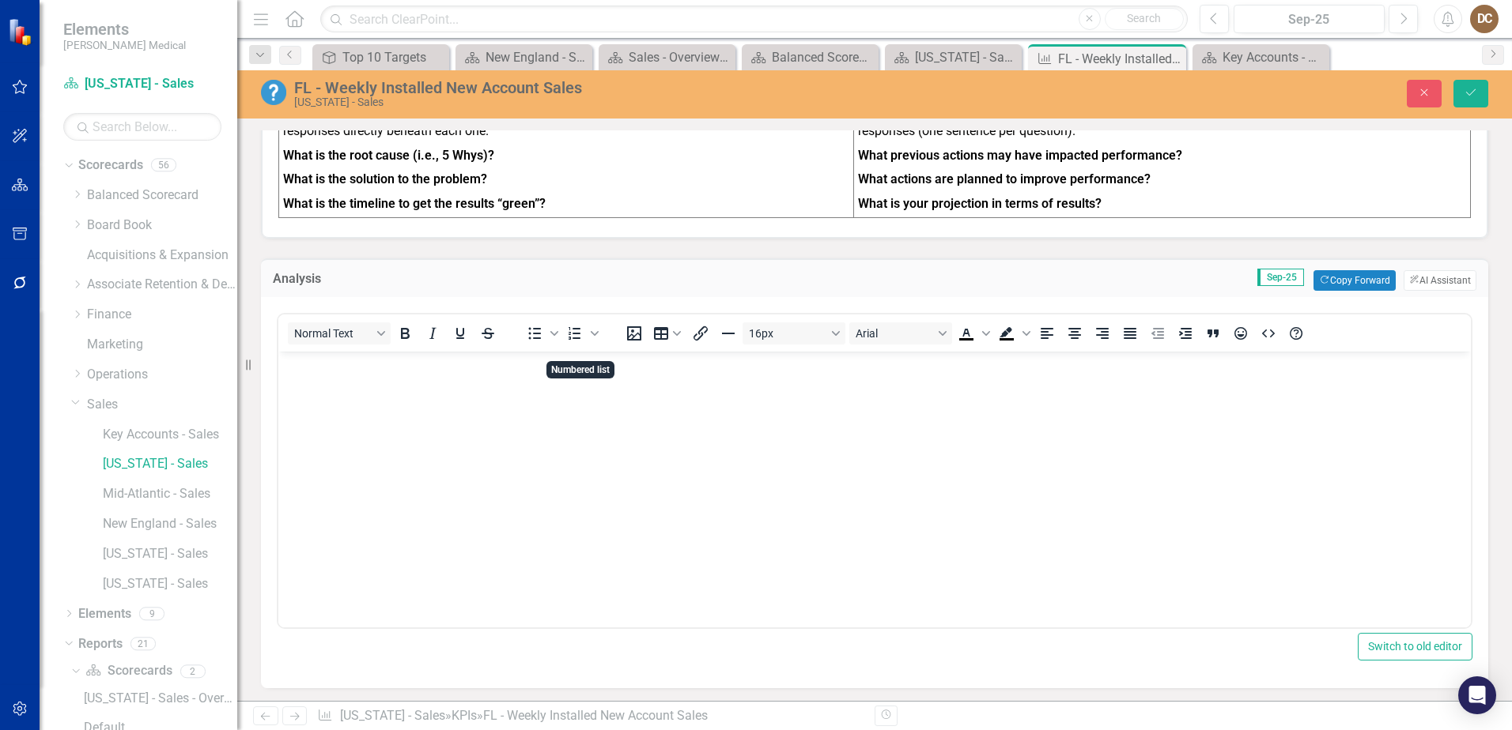
click at [568, 337] on icon "Numbered list" at bounding box center [574, 333] width 19 height 19
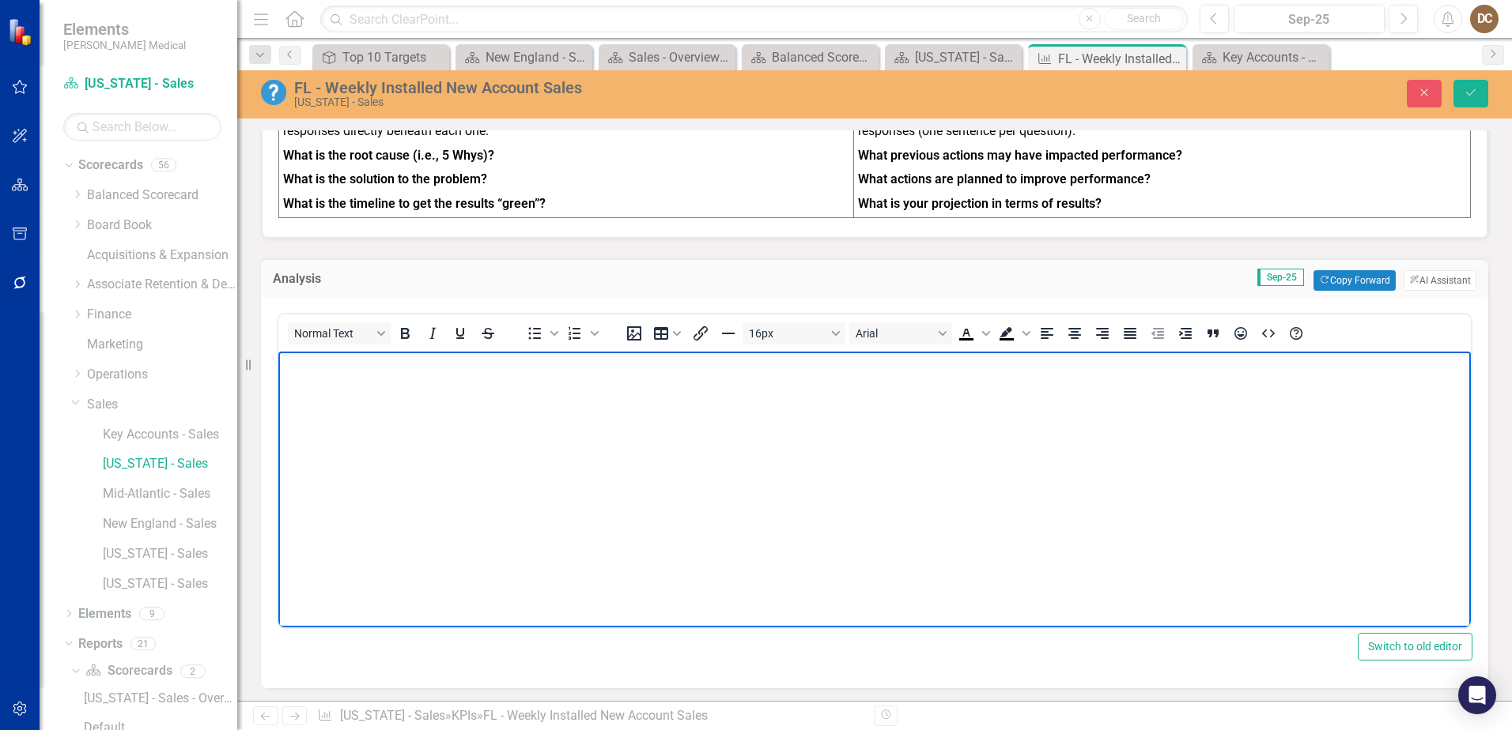
click at [345, 379] on body "Rich Text Area. Press ALT-0 for help." at bounding box center [874, 470] width 1192 height 237
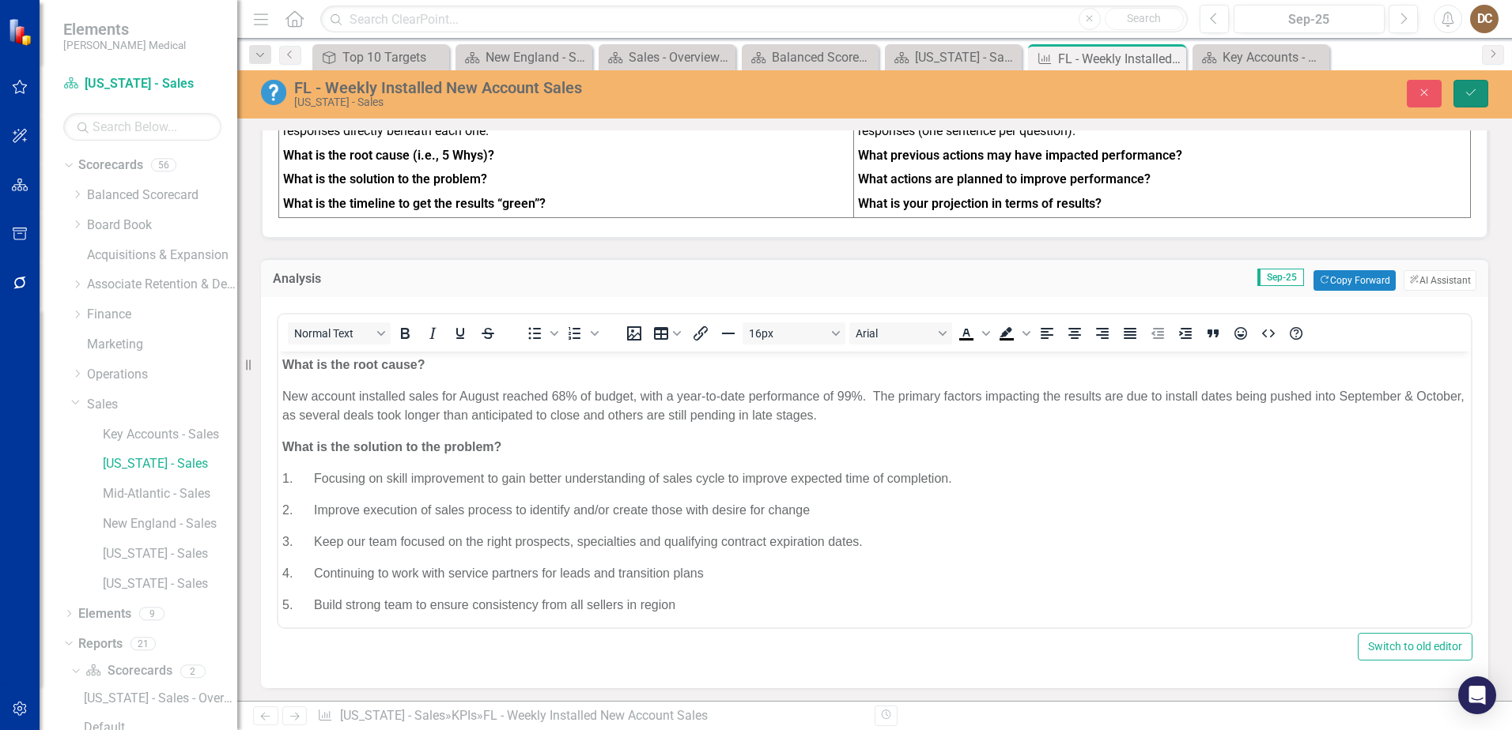
click at [1476, 91] on icon "Save" at bounding box center [1470, 92] width 14 height 11
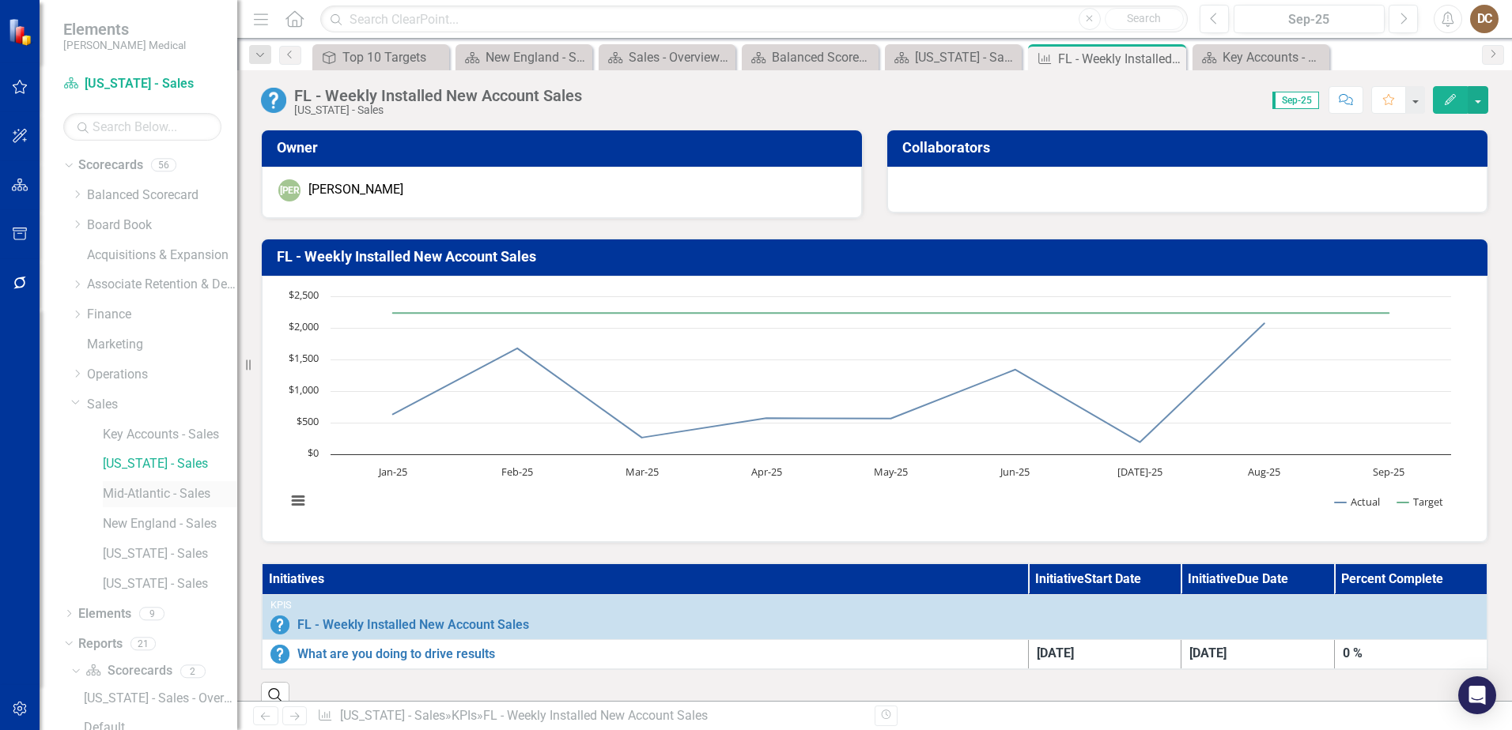
click at [123, 488] on link "Mid-Atlantic - Sales" at bounding box center [170, 494] width 134 height 18
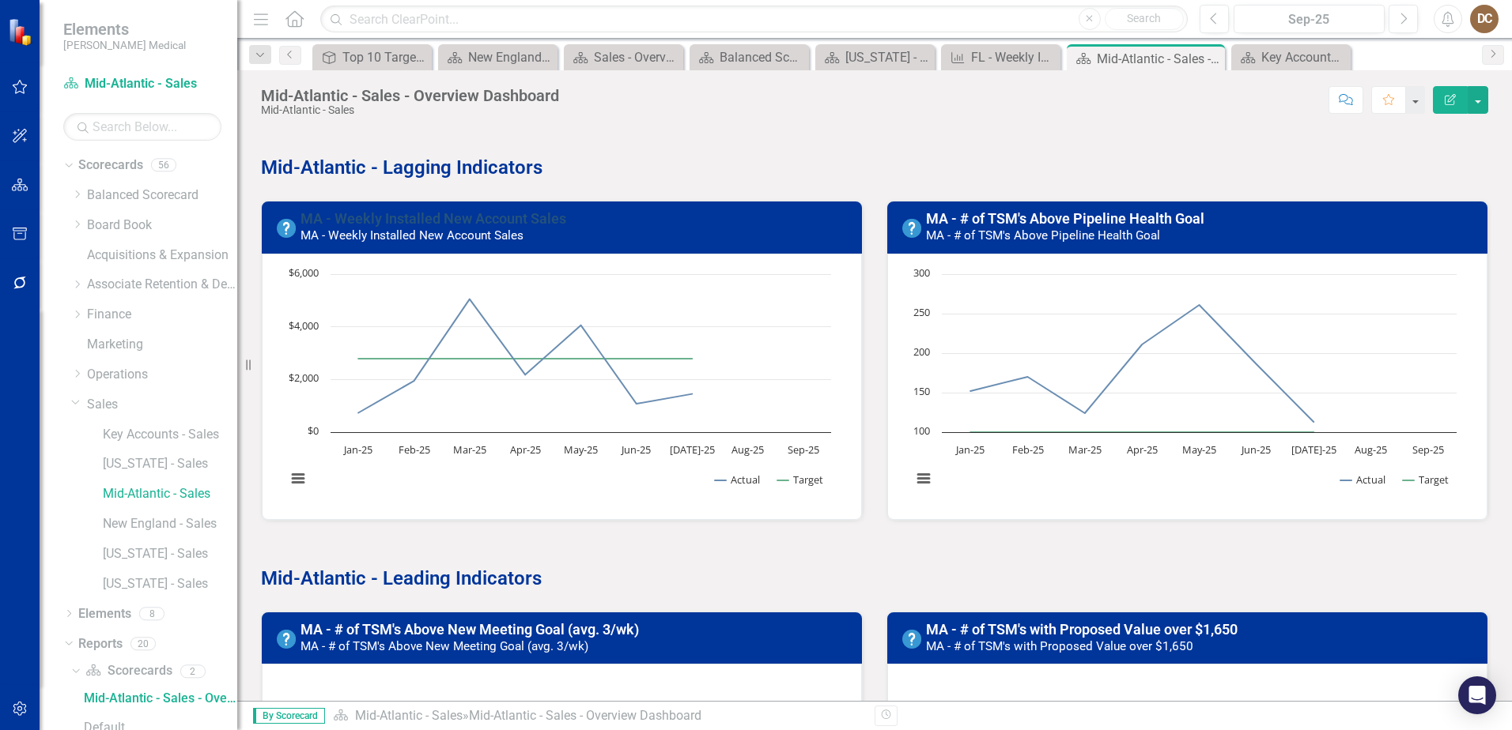
click at [488, 217] on link "MA - Weekly Installed New Account Sales" at bounding box center [433, 218] width 266 height 17
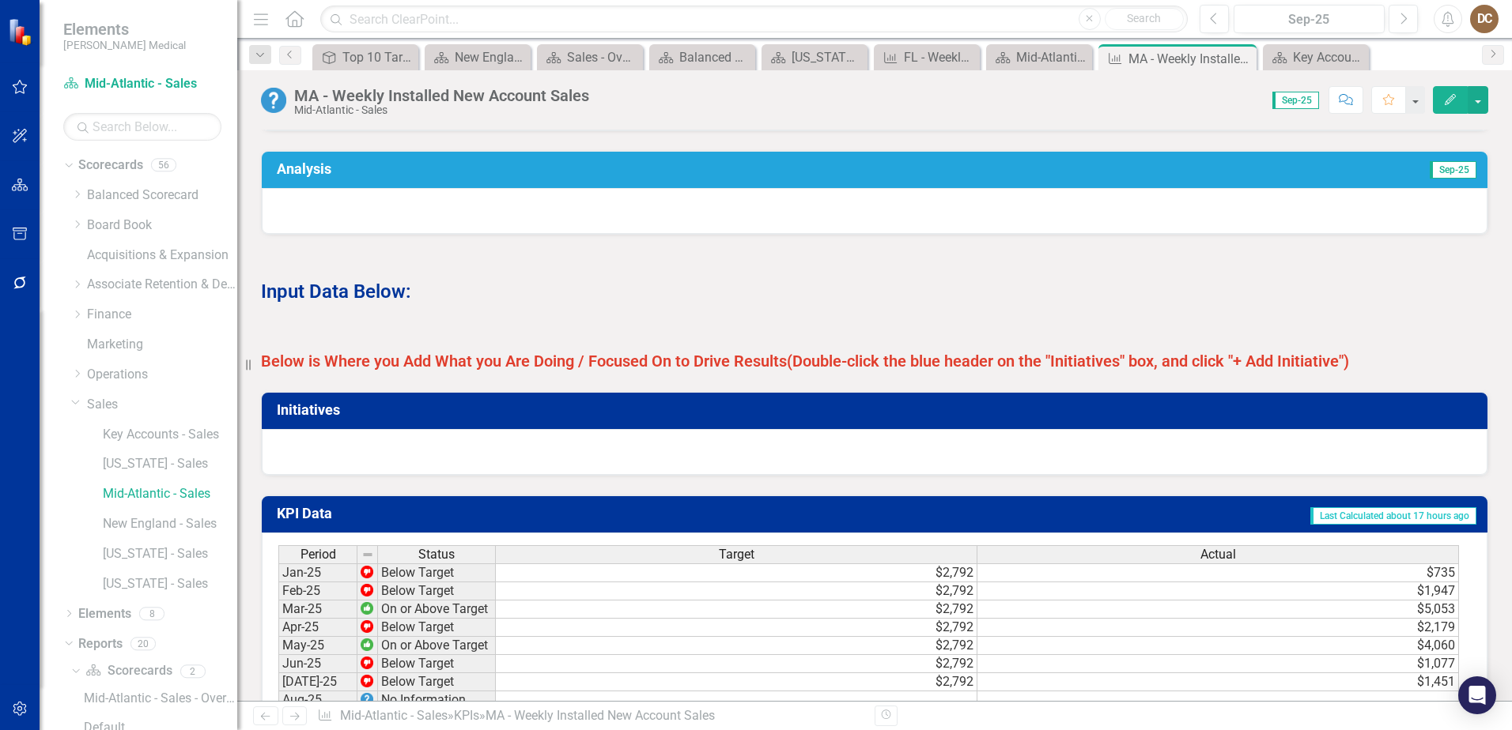
scroll to position [791, 0]
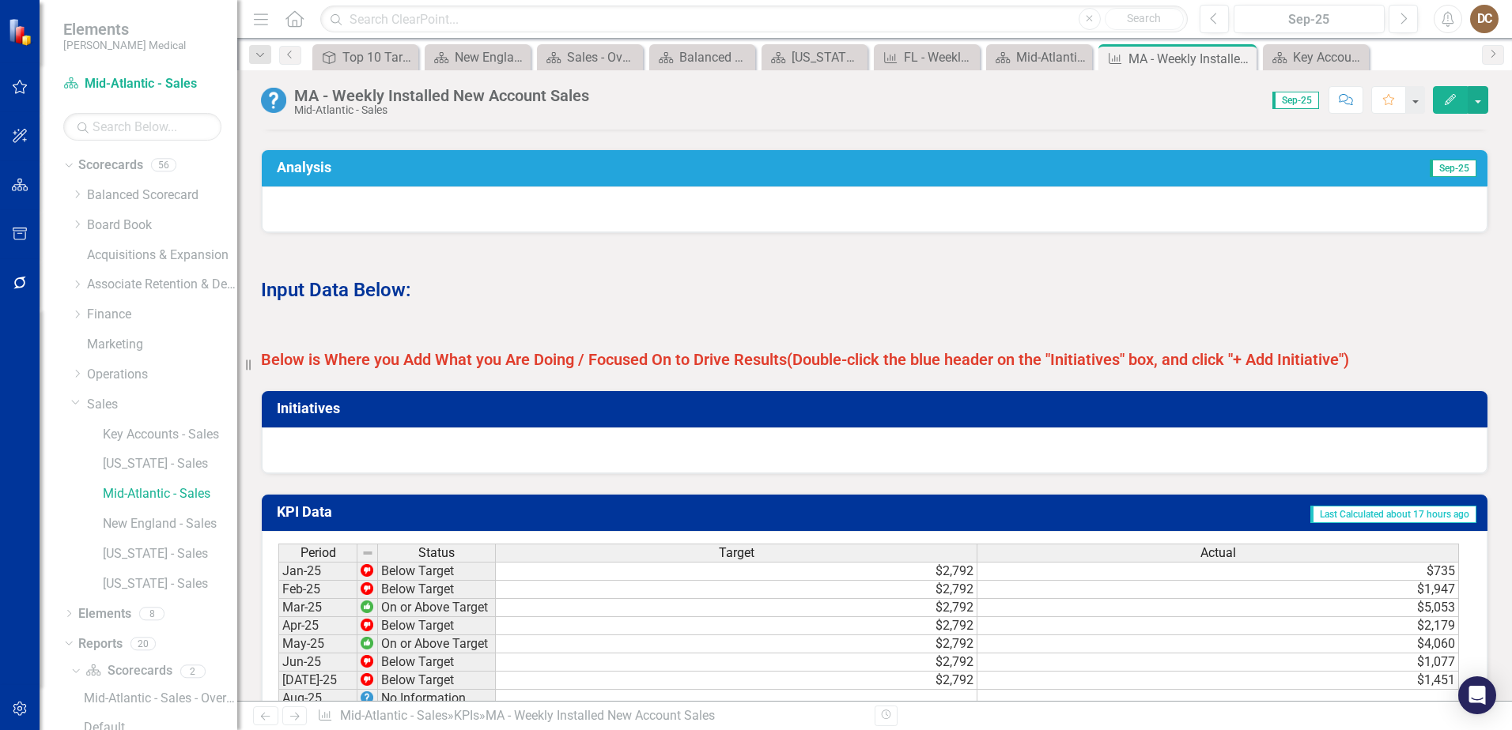
click at [732, 204] on div at bounding box center [874, 210] width 1225 height 46
click at [732, 200] on div at bounding box center [874, 210] width 1225 height 46
click at [735, 183] on td "Analysis" at bounding box center [595, 170] width 637 height 28
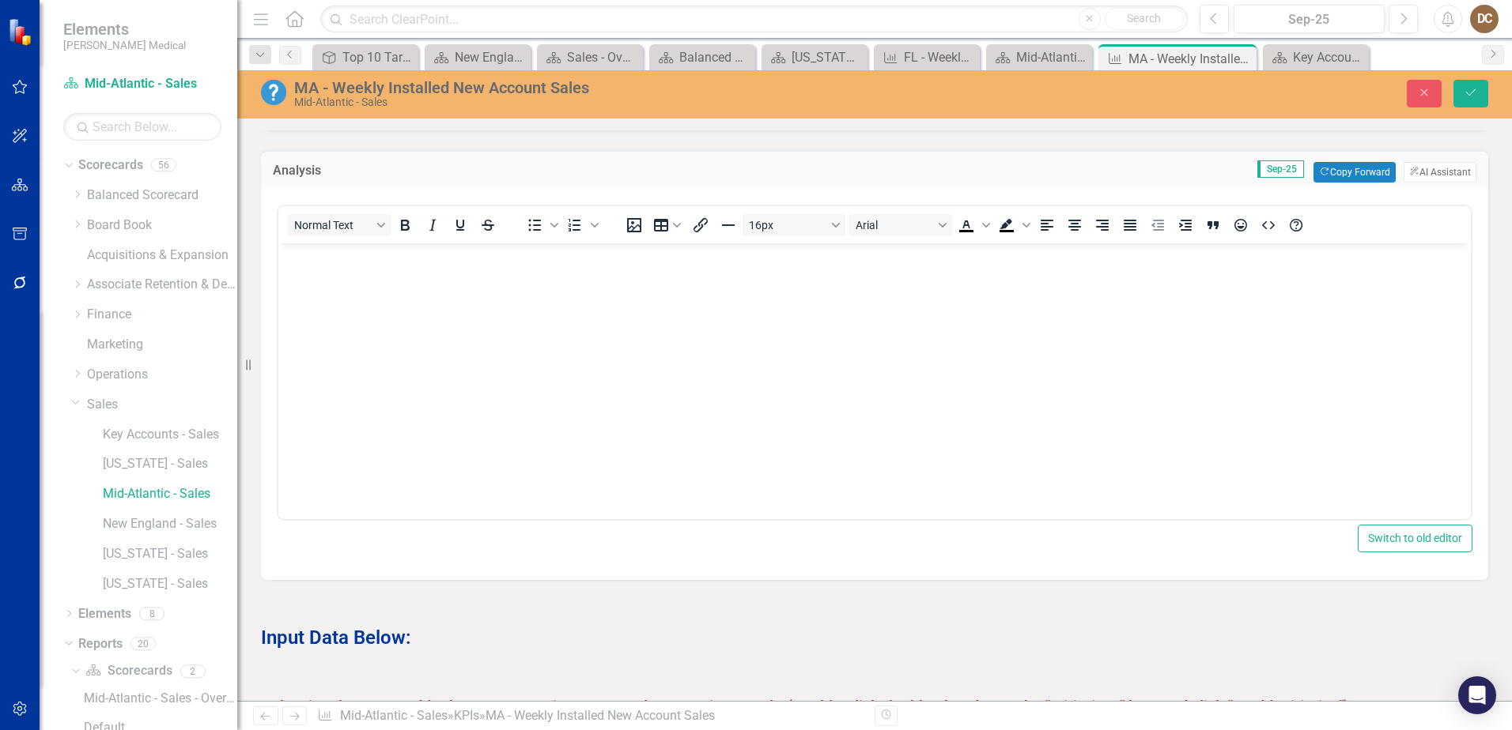
scroll to position [0, 0]
click at [372, 275] on body "Rich Text Area. Press ALT-0 for help." at bounding box center [874, 361] width 1192 height 237
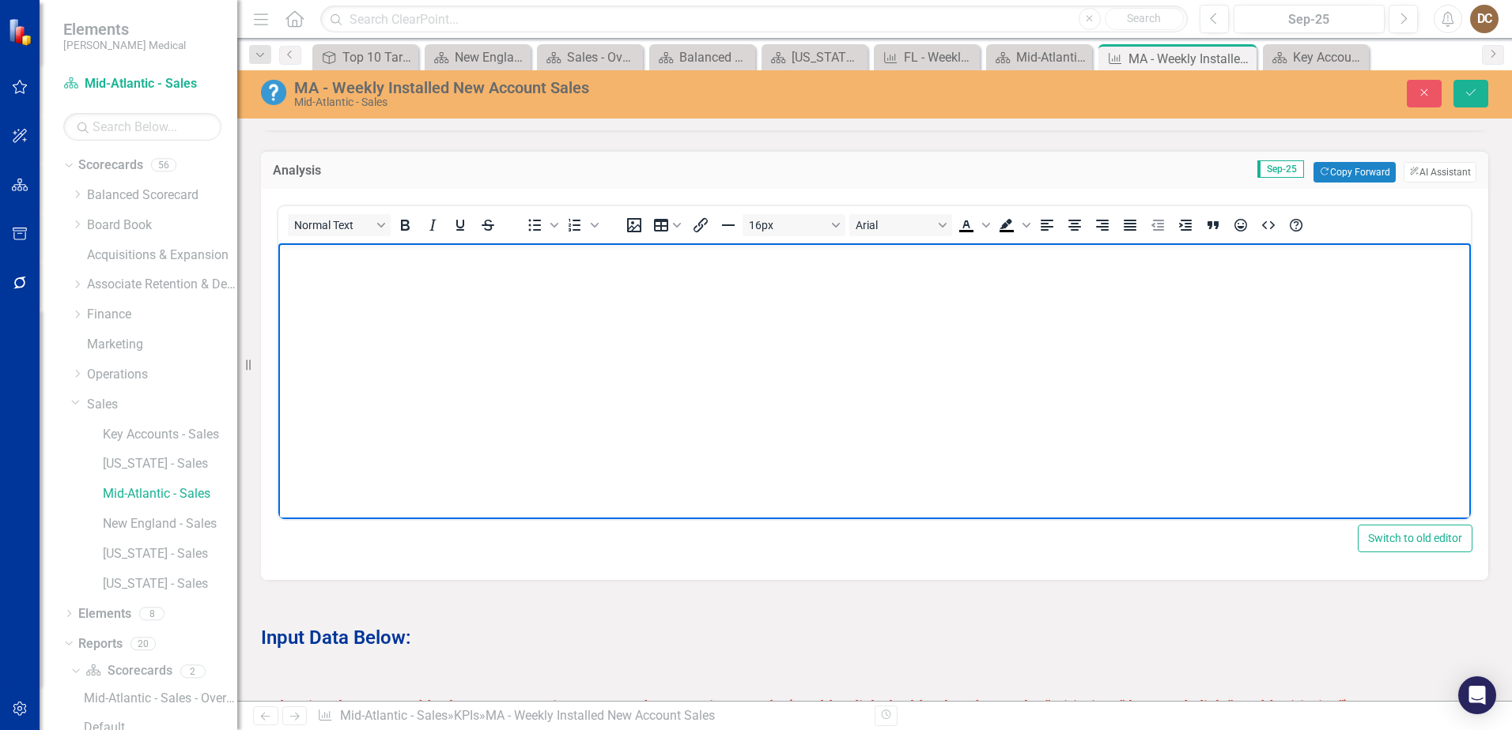
scroll to position [47, 0]
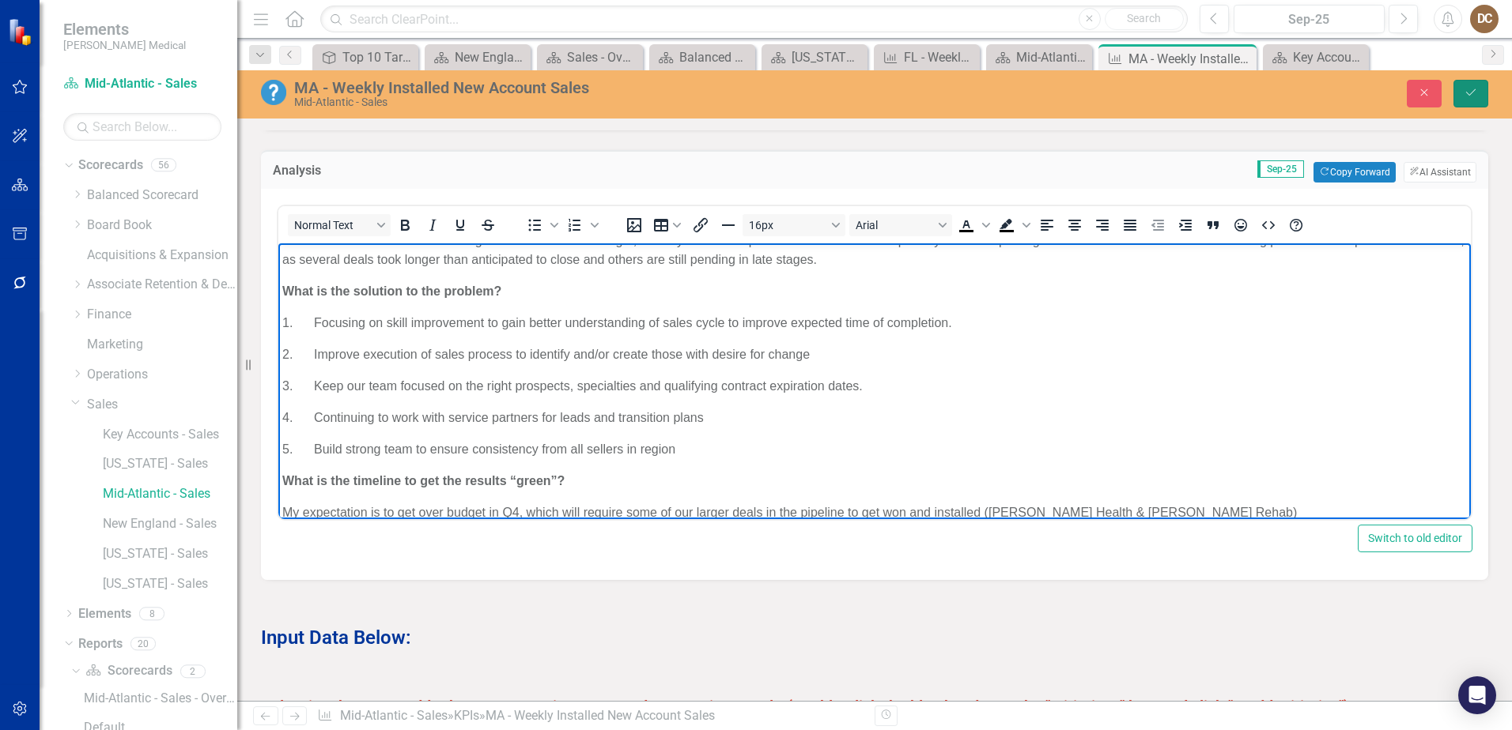
click at [1470, 92] on icon "Save" at bounding box center [1470, 92] width 14 height 11
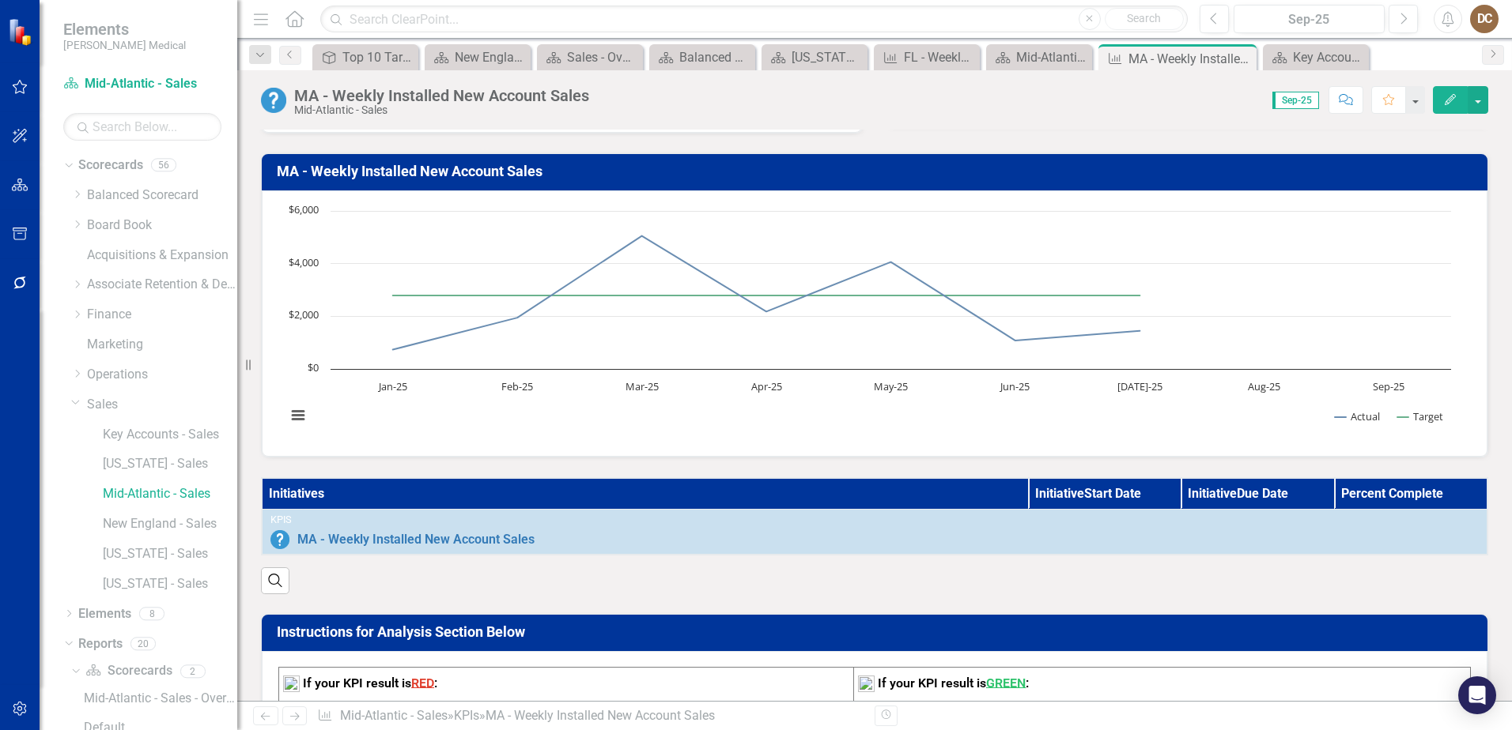
scroll to position [79, 0]
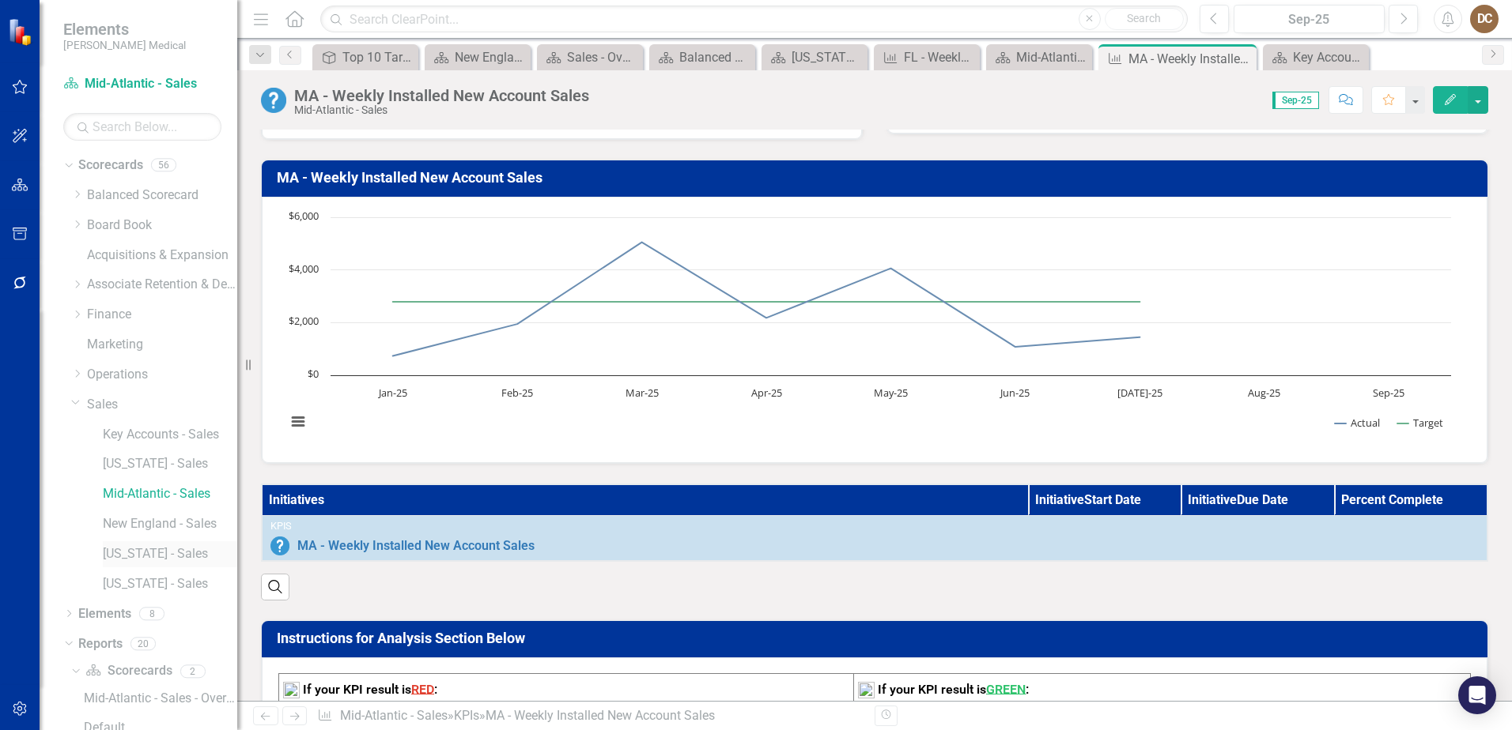
click at [121, 557] on link "[US_STATE] - Sales" at bounding box center [170, 555] width 134 height 18
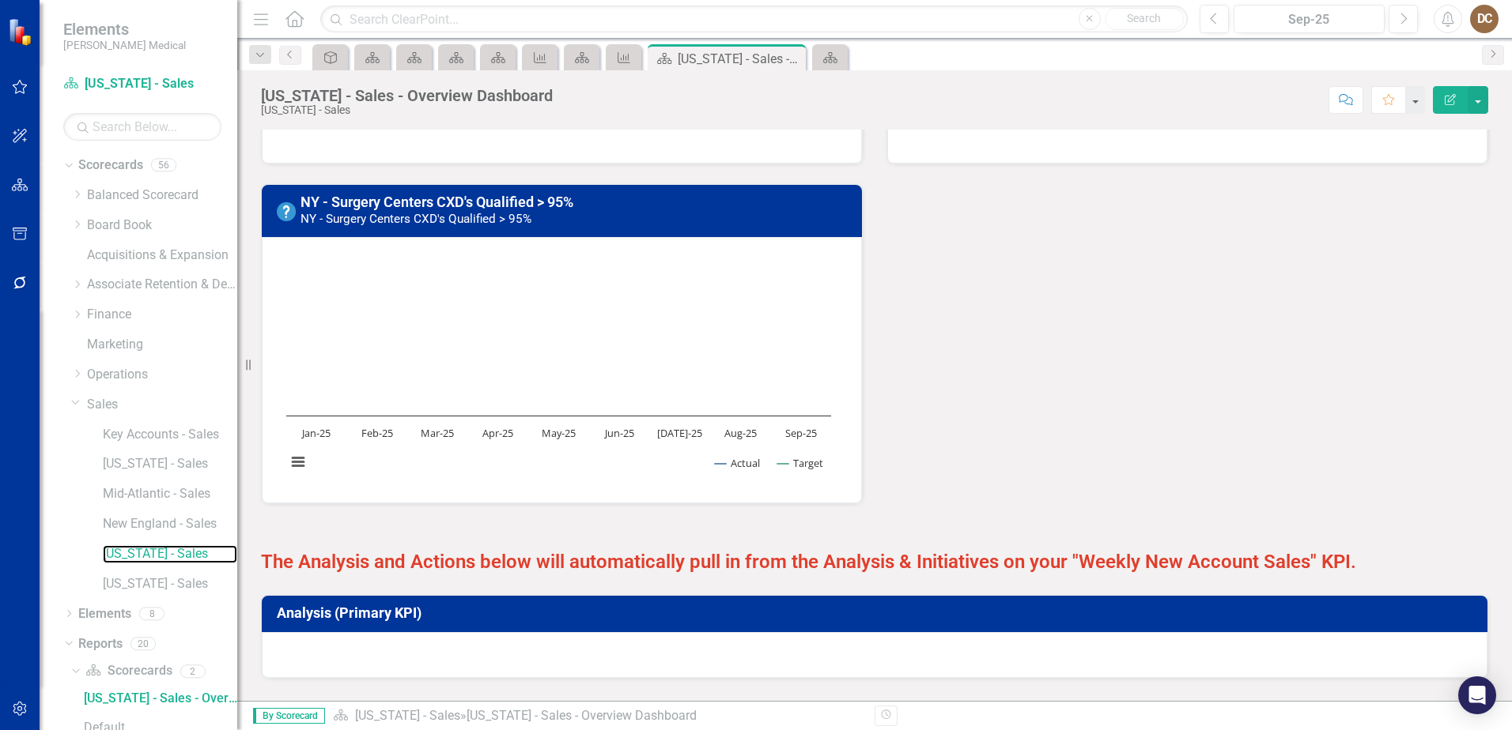
scroll to position [1320, 0]
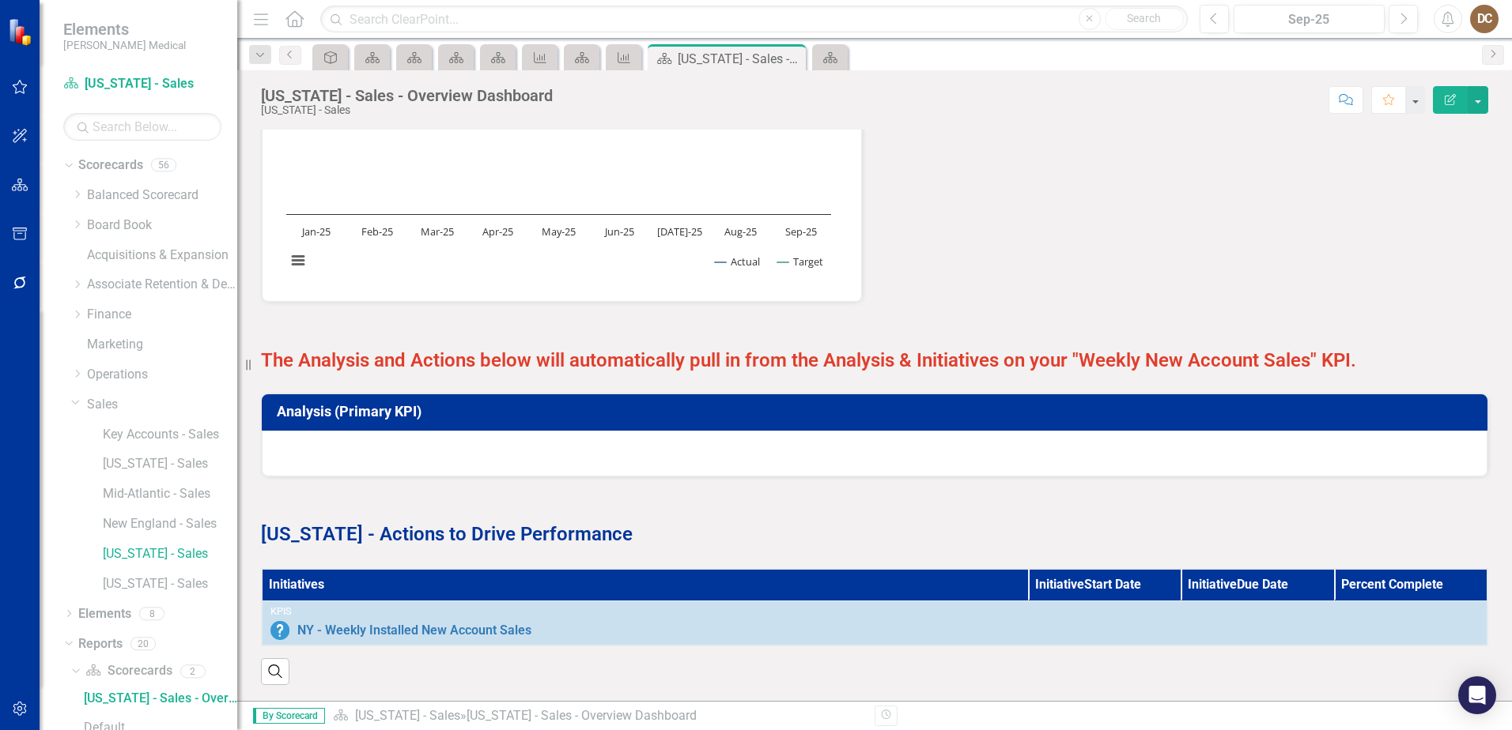
click at [764, 436] on div at bounding box center [874, 454] width 1225 height 46
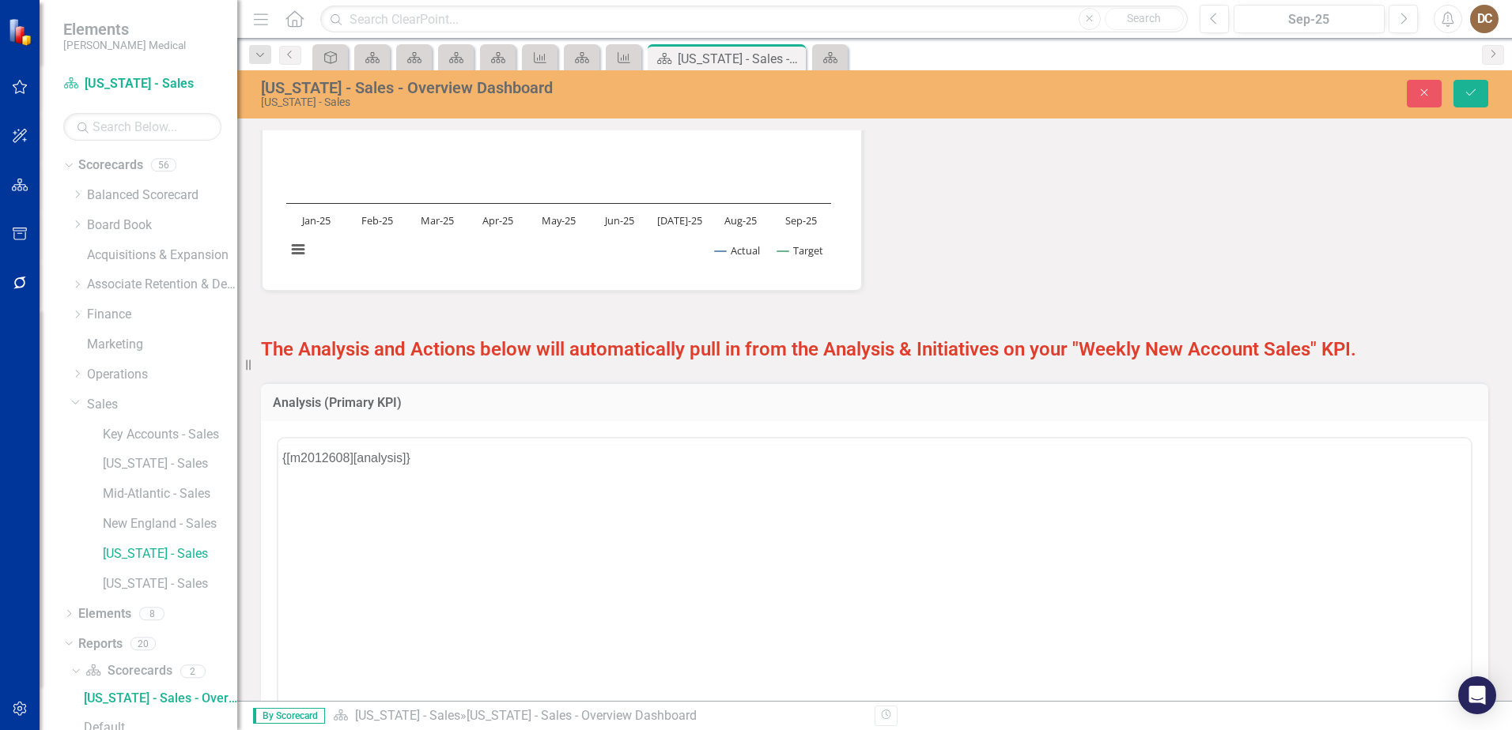
scroll to position [0, 0]
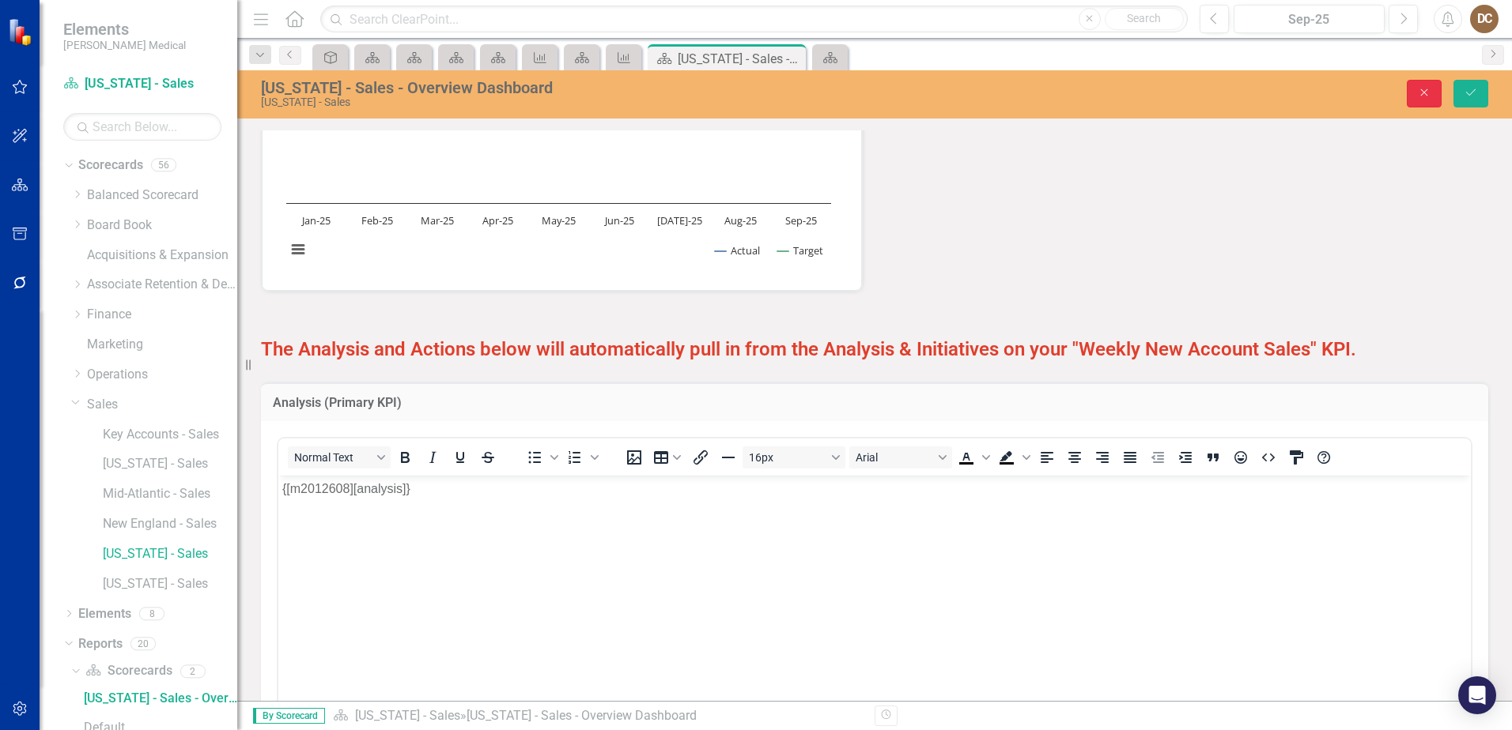
click at [1422, 96] on icon "Close" at bounding box center [1424, 92] width 14 height 11
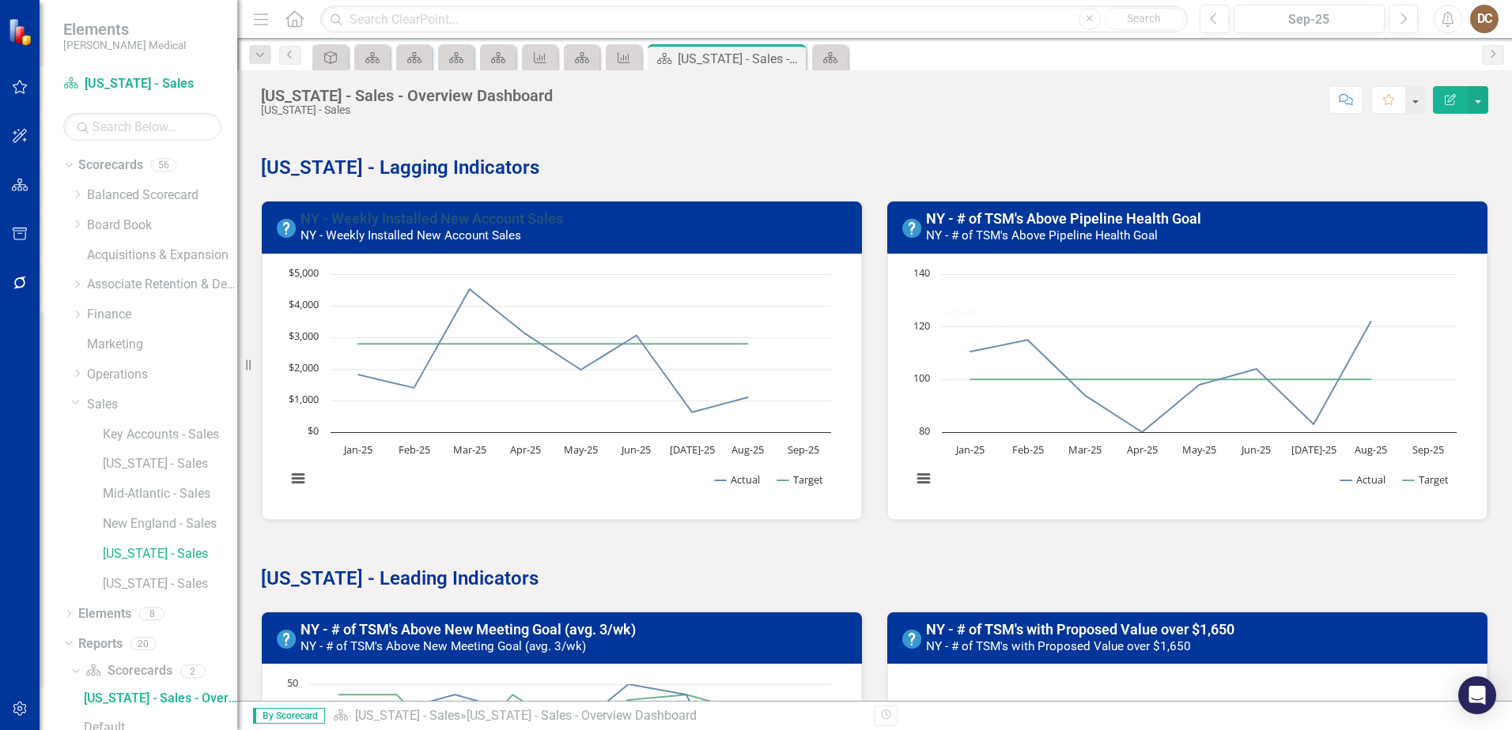
click at [477, 221] on link "NY - Weekly Installed New Account Sales" at bounding box center [431, 218] width 262 height 17
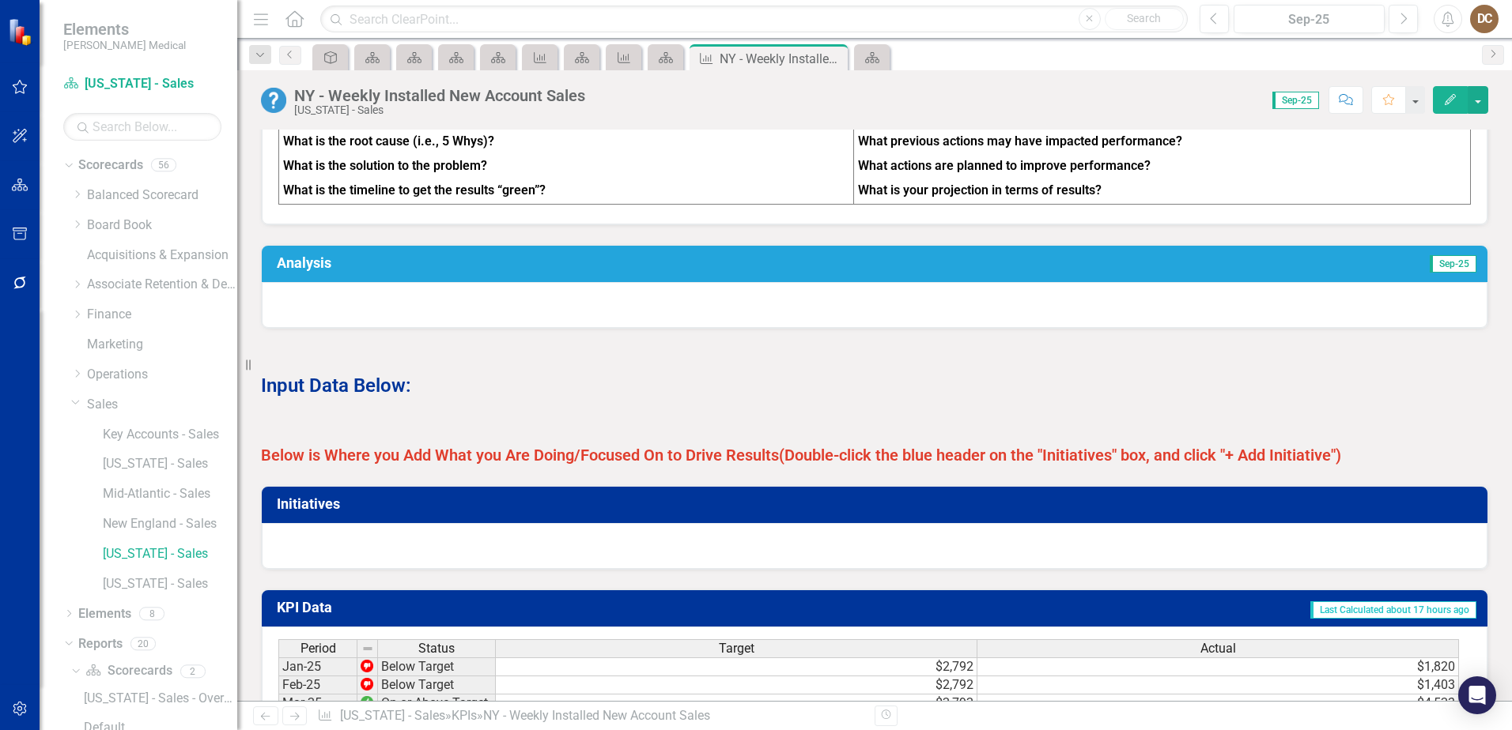
scroll to position [712, 0]
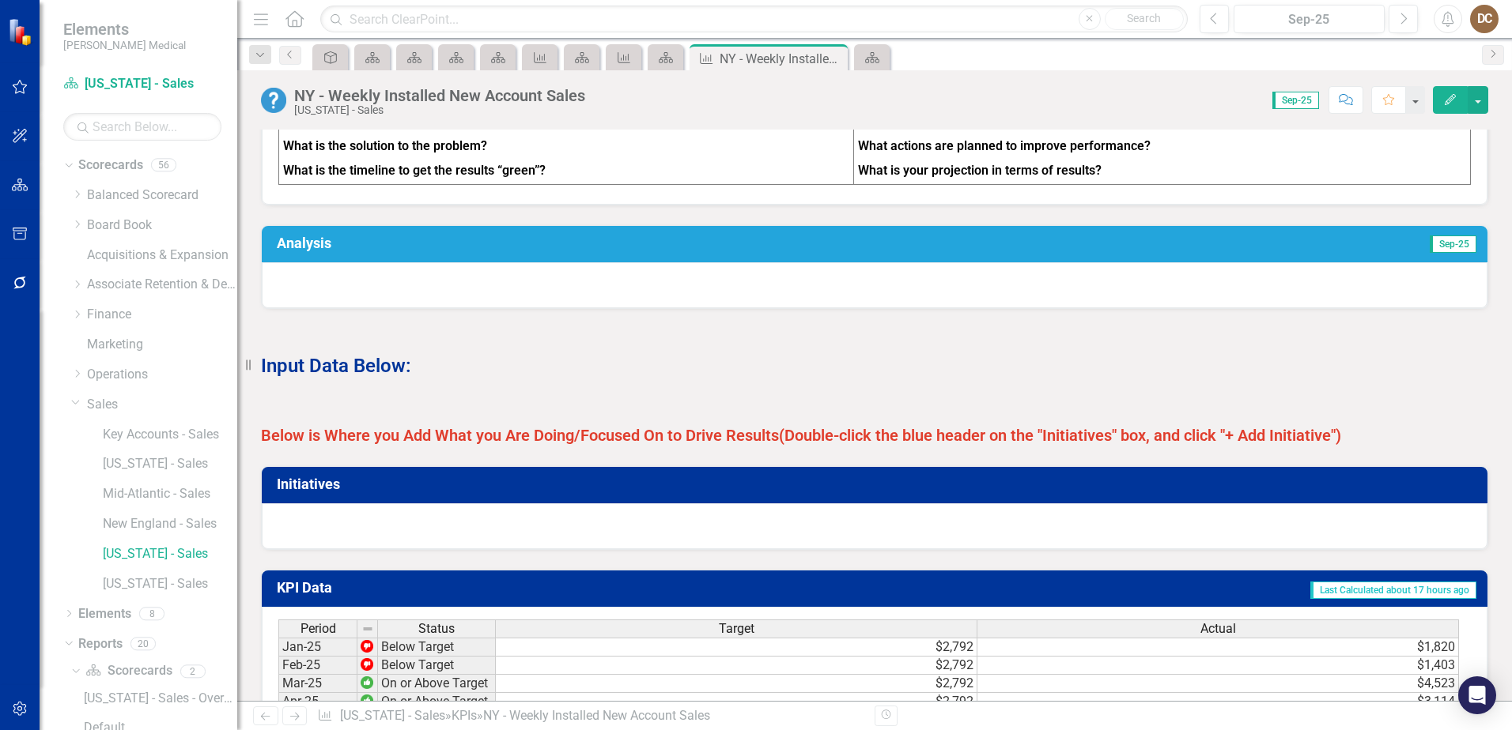
click at [697, 301] on div at bounding box center [874, 285] width 1225 height 46
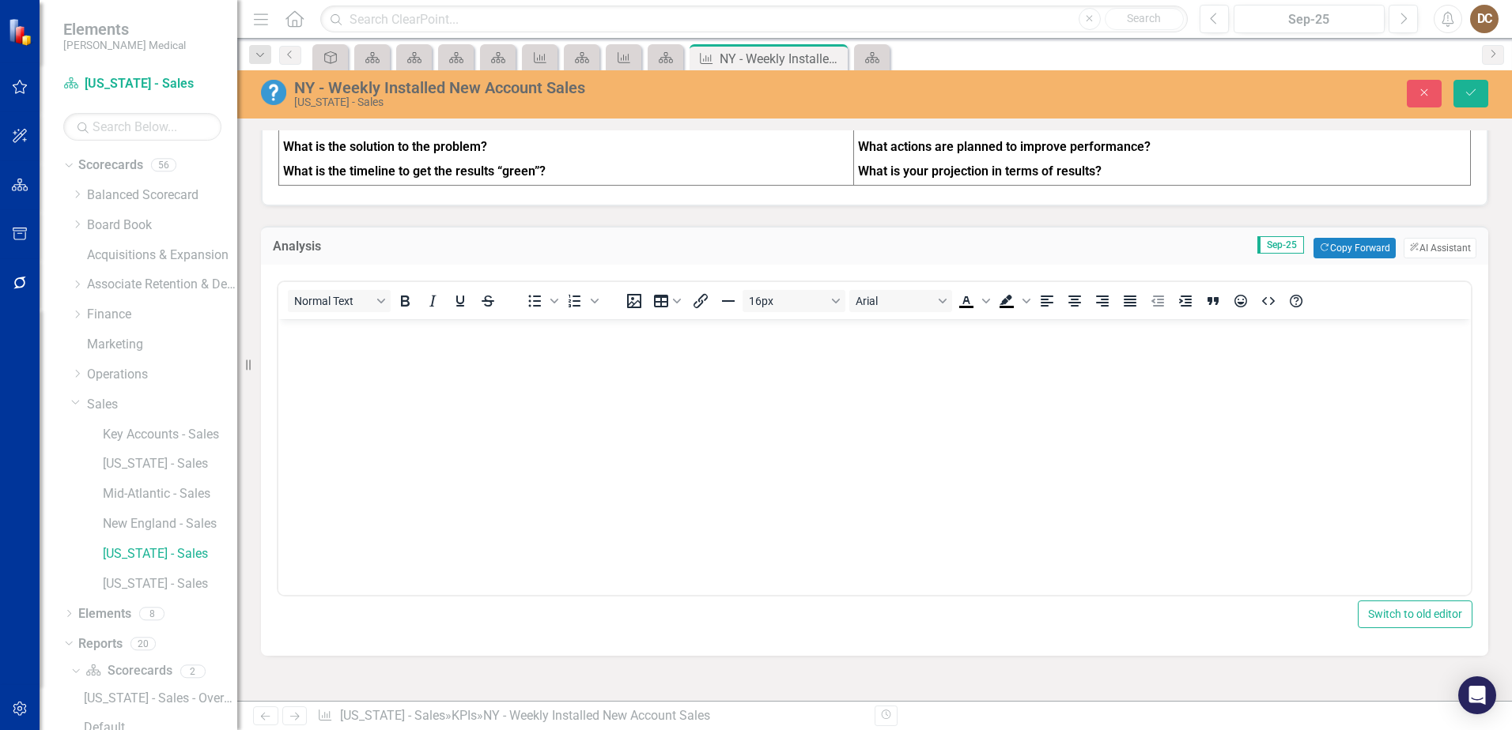
scroll to position [0, 0]
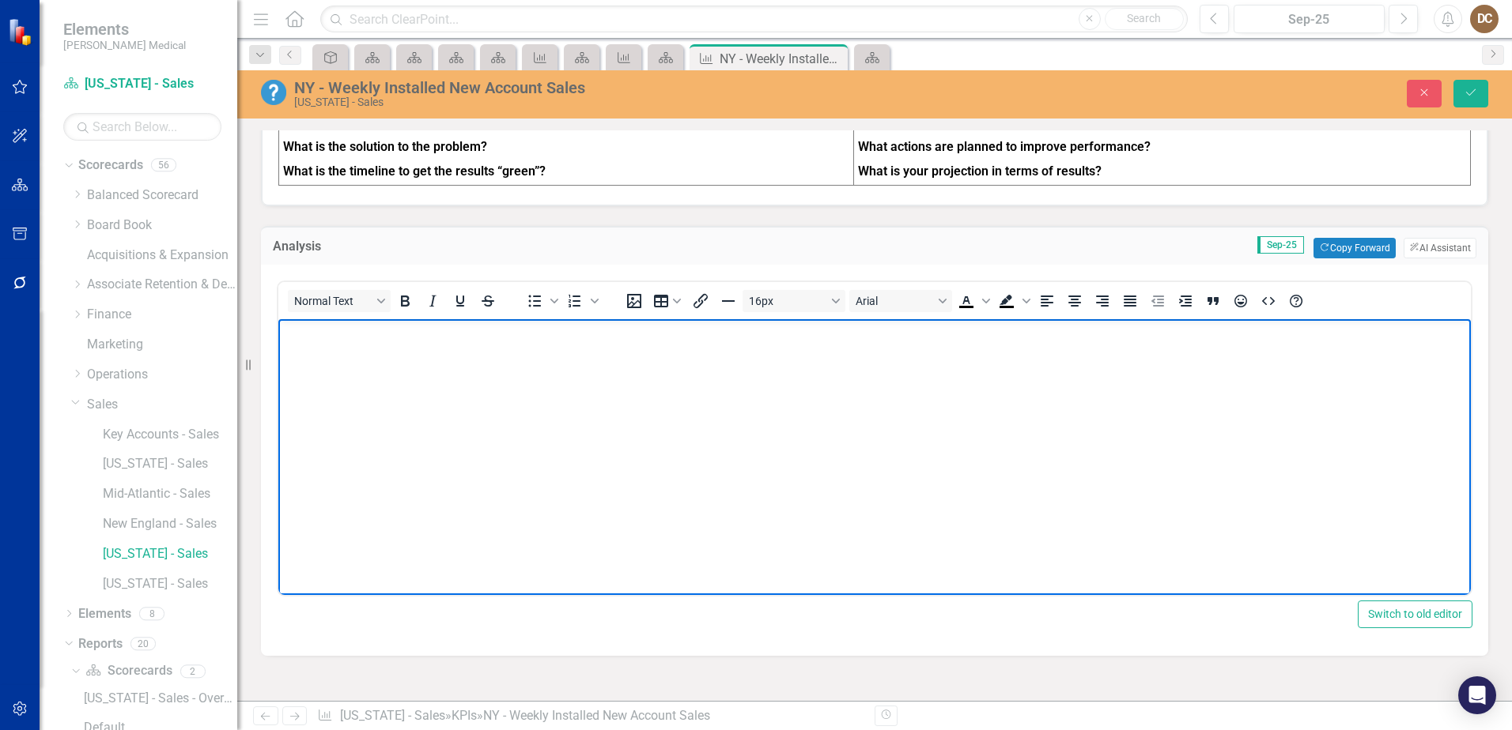
click at [405, 373] on body "Rich Text Area. Press ALT-0 for help." at bounding box center [874, 437] width 1192 height 237
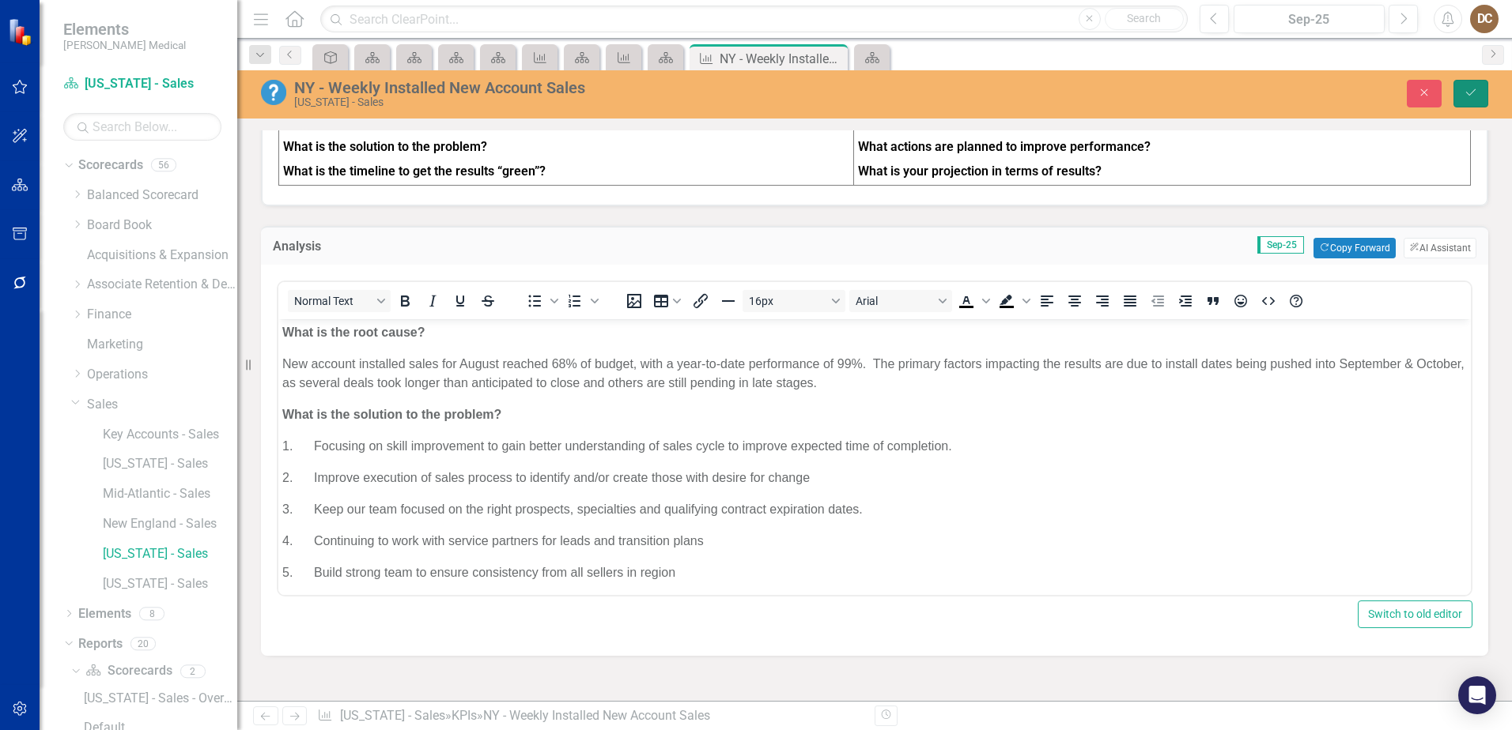
click at [1473, 94] on icon "Save" at bounding box center [1470, 92] width 14 height 11
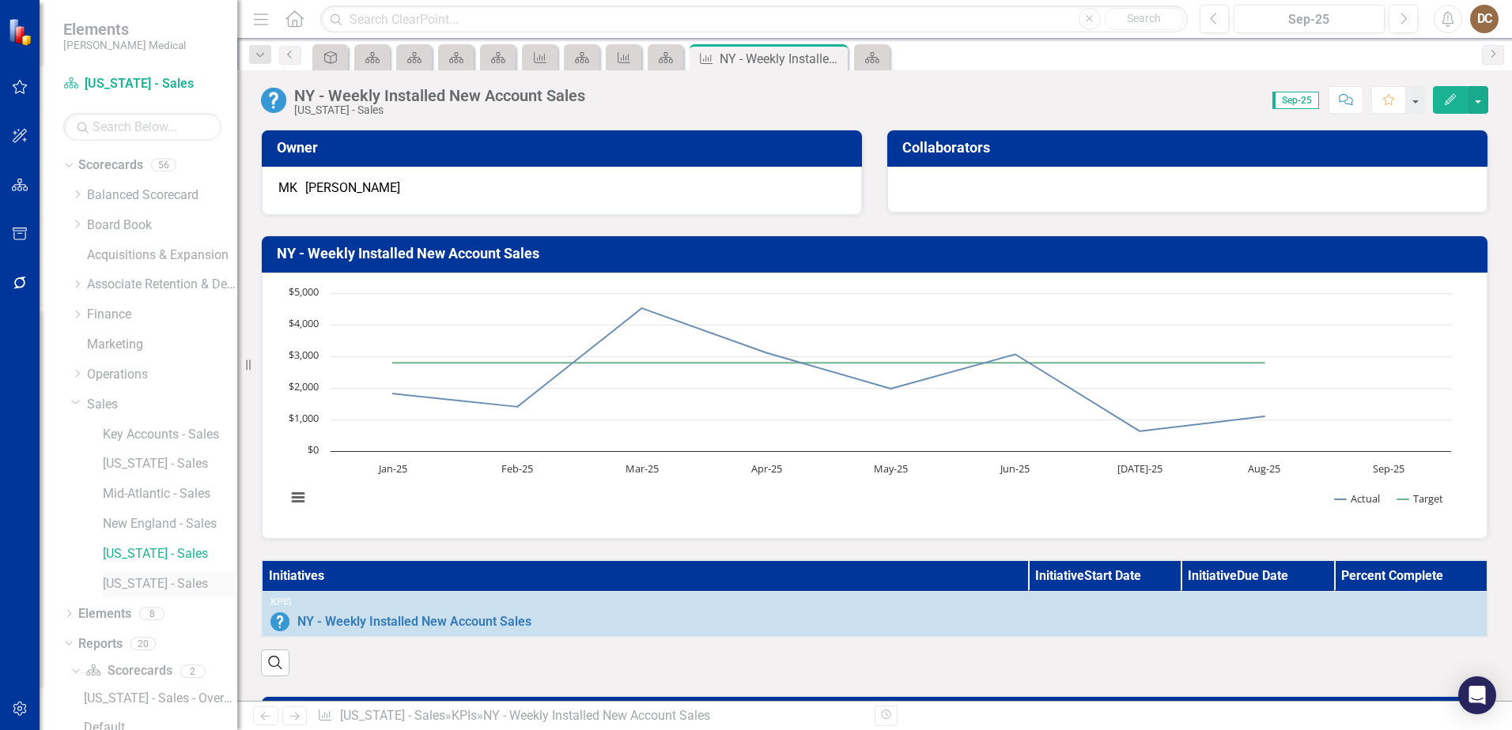
click at [128, 582] on link "[US_STATE] - Sales" at bounding box center [170, 585] width 134 height 18
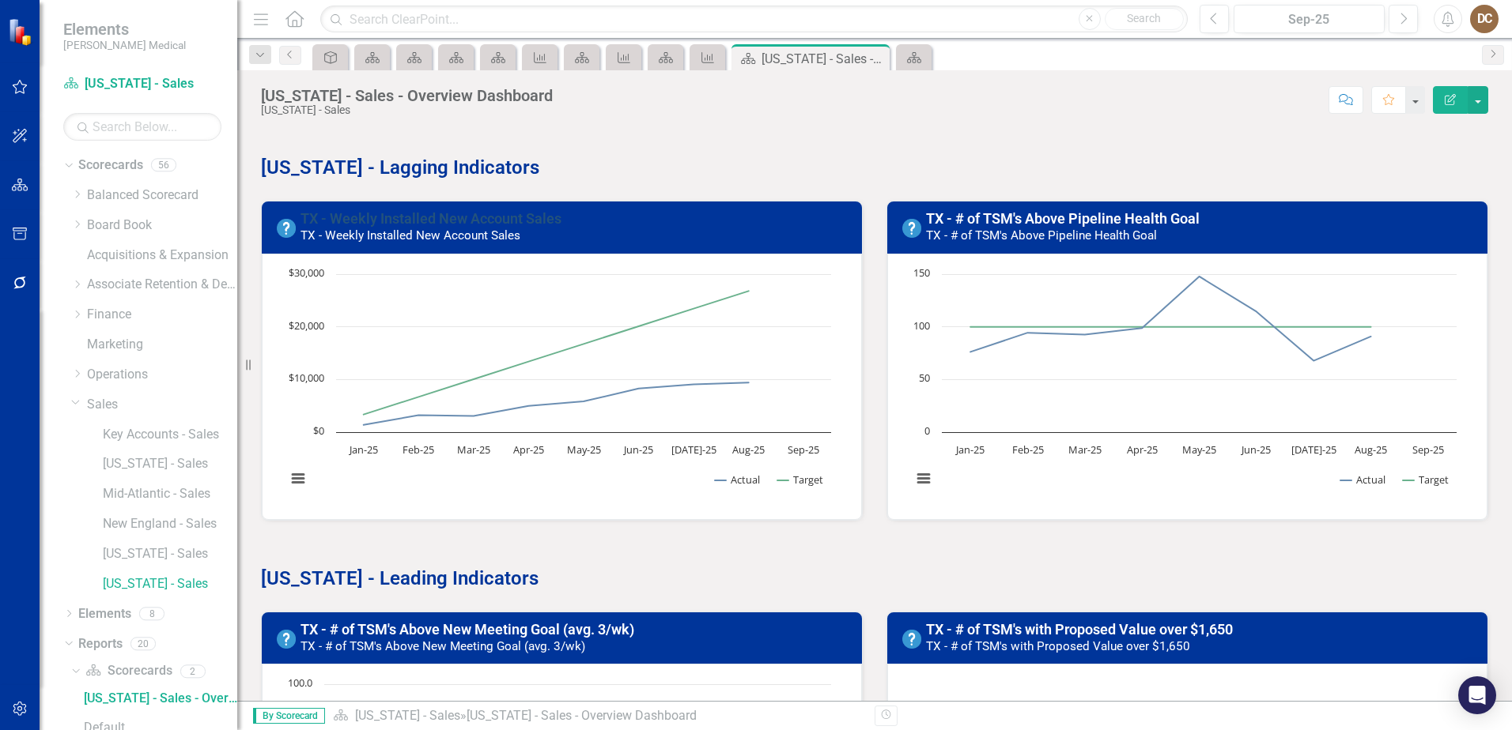
click at [500, 219] on link "TX - Weekly Installed New Account Sales" at bounding box center [430, 218] width 261 height 17
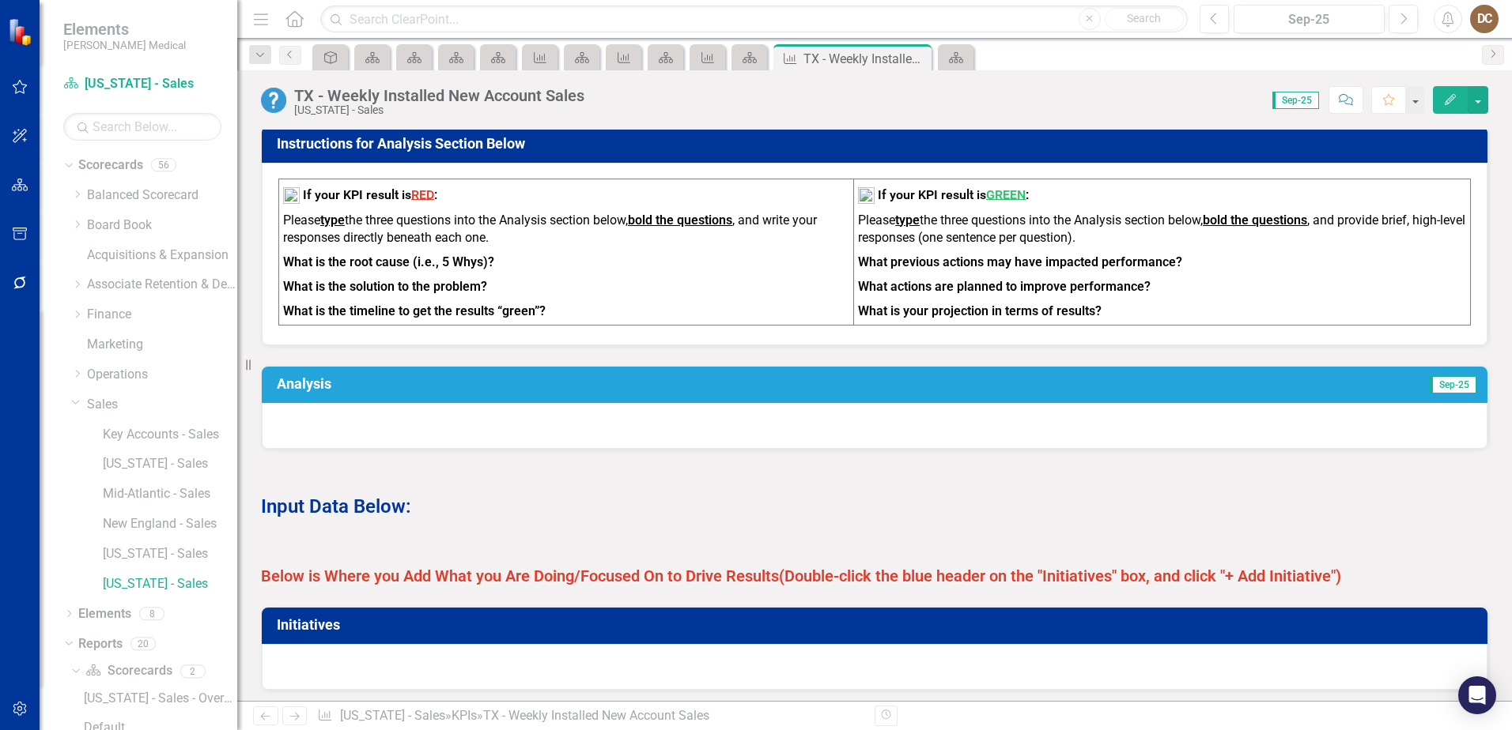
scroll to position [632, 0]
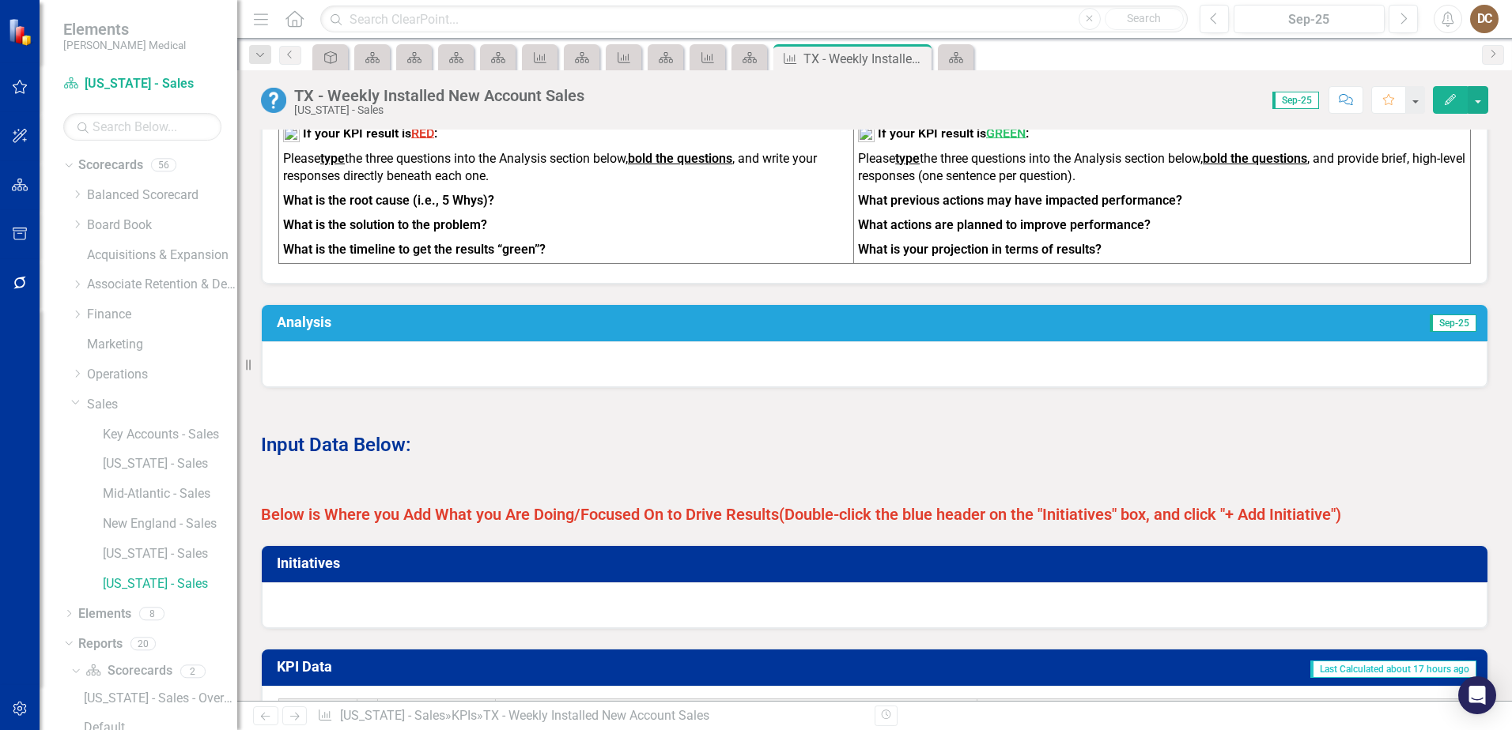
click at [665, 376] on div at bounding box center [874, 365] width 1225 height 46
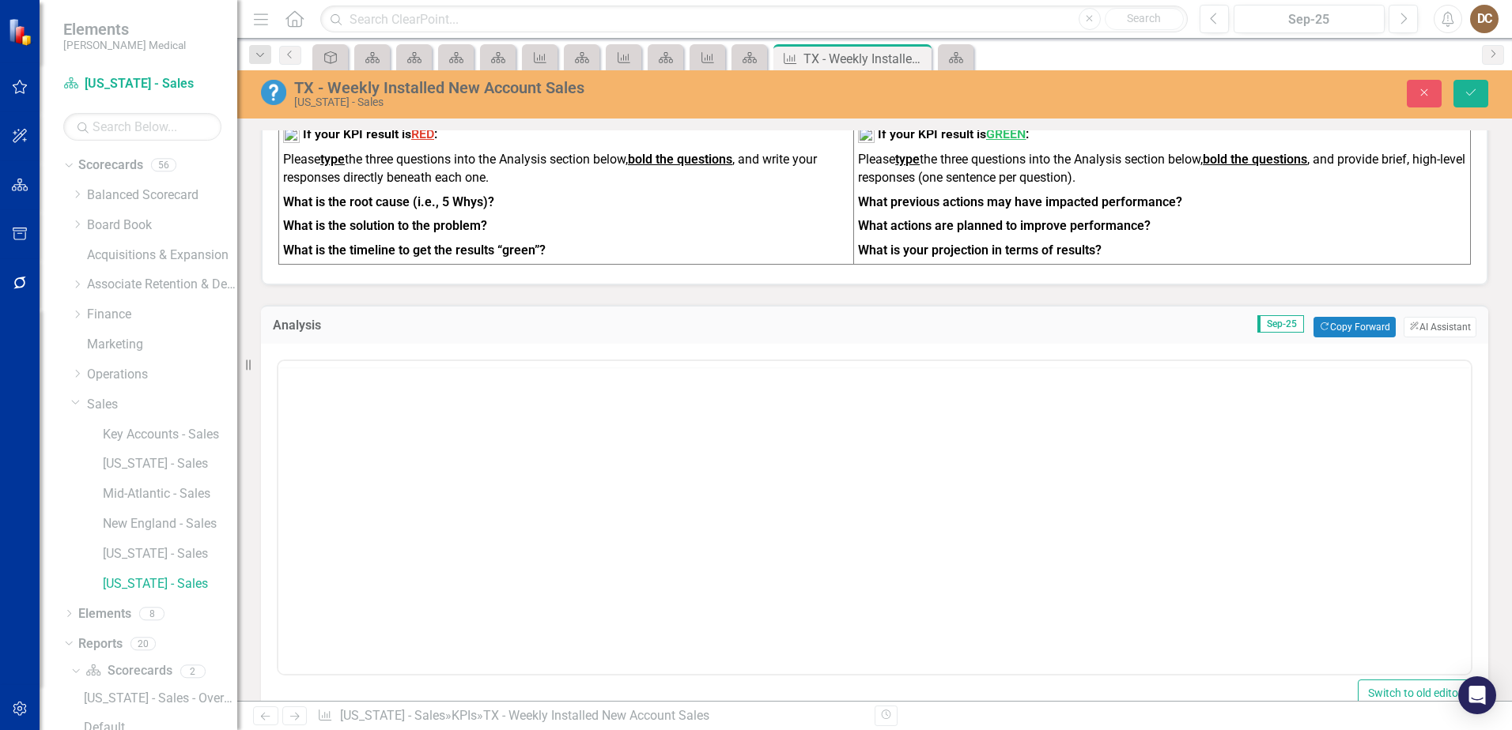
scroll to position [0, 0]
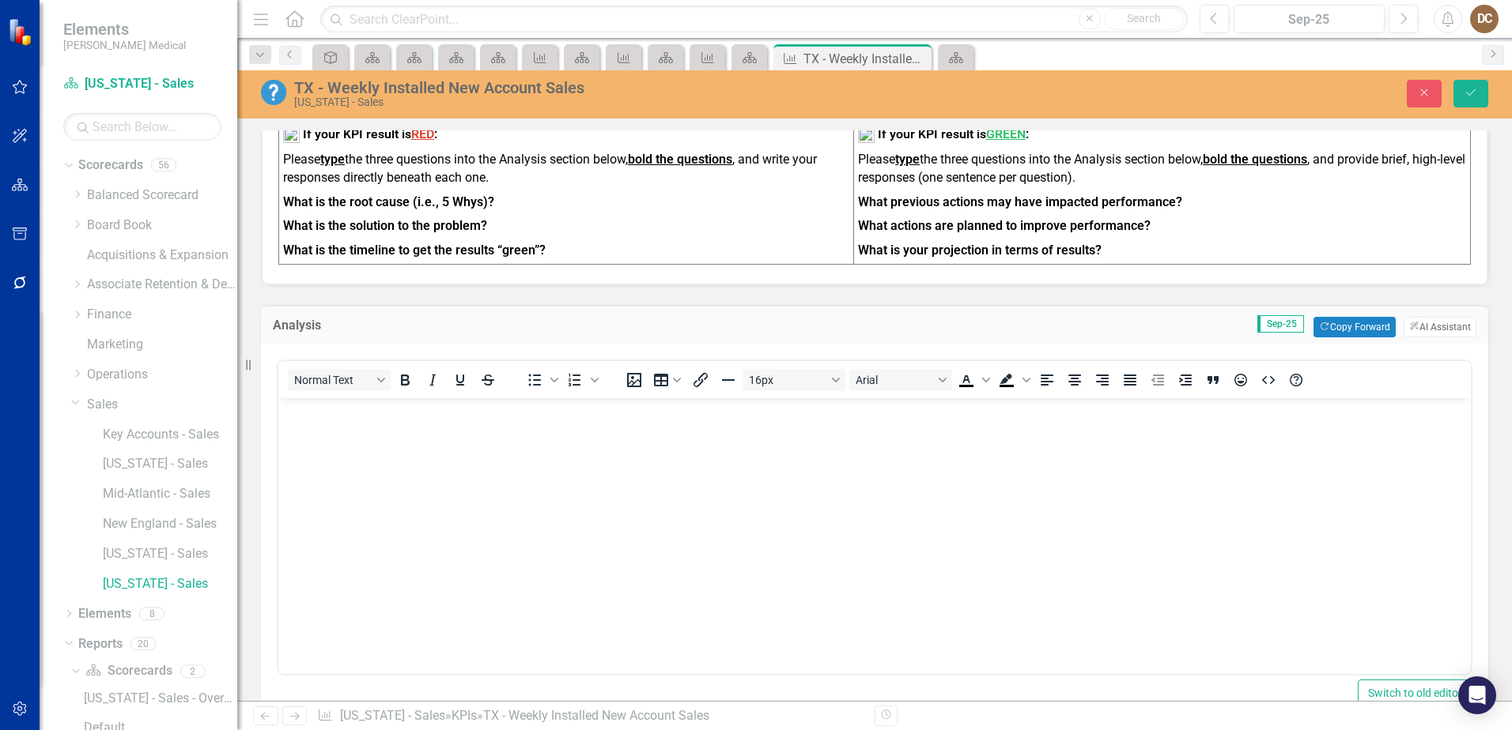
click at [426, 439] on body "Rich Text Area. Press ALT-0 for help." at bounding box center [874, 516] width 1192 height 237
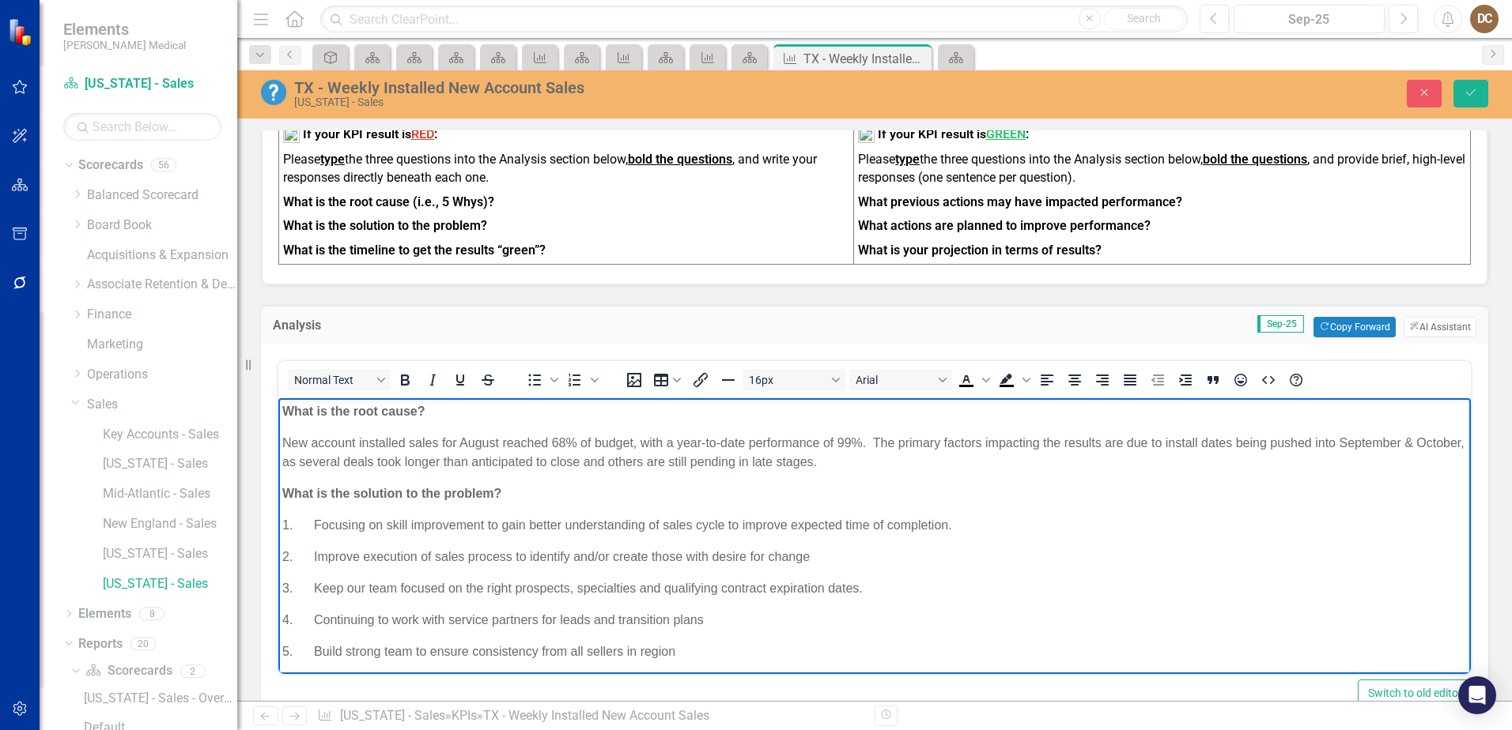
drag, startPoint x: 1449, startPoint y: 514, endPoint x: 1725, endPoint y: 798, distance: 395.8
click at [1463, 96] on button "Save" at bounding box center [1470, 94] width 35 height 28
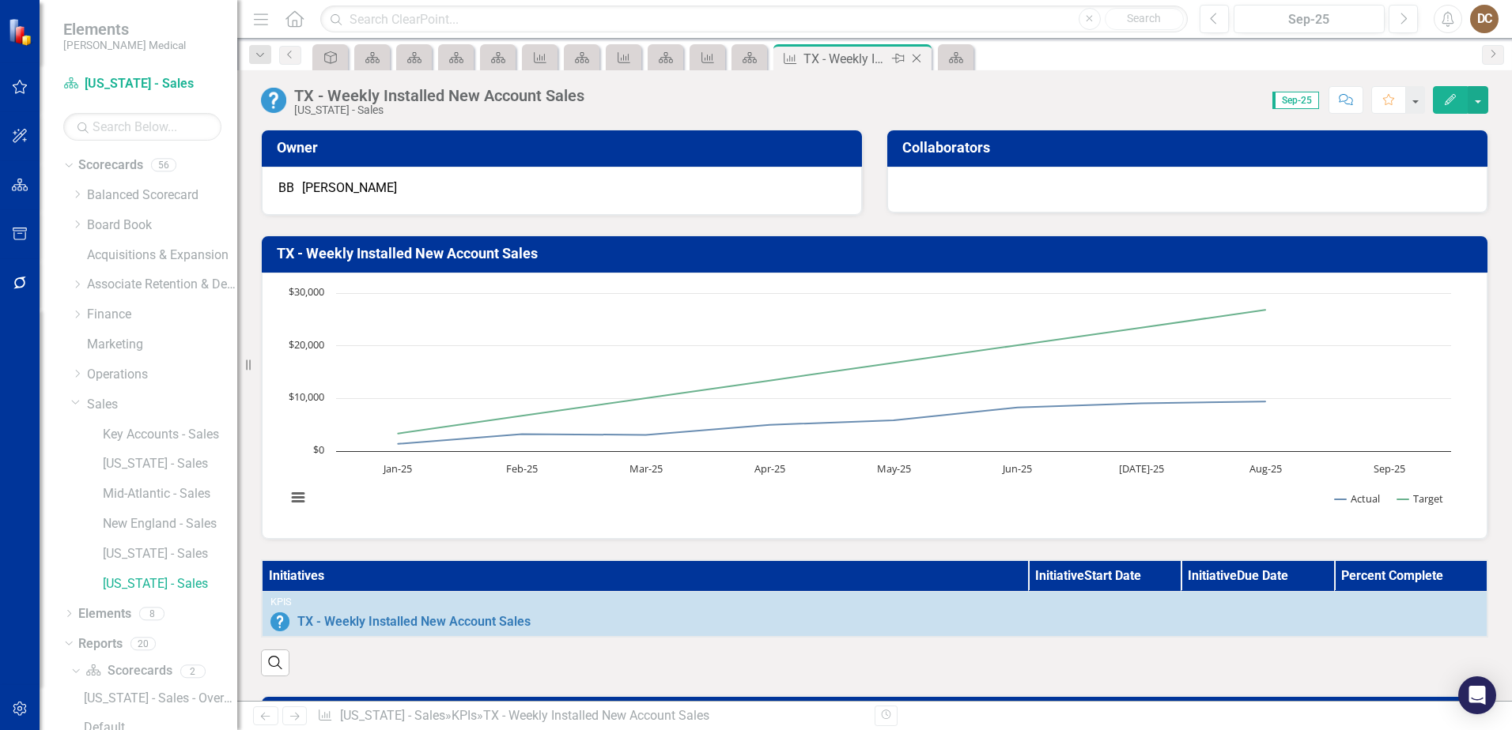
click at [914, 59] on icon "Close" at bounding box center [916, 58] width 16 height 13
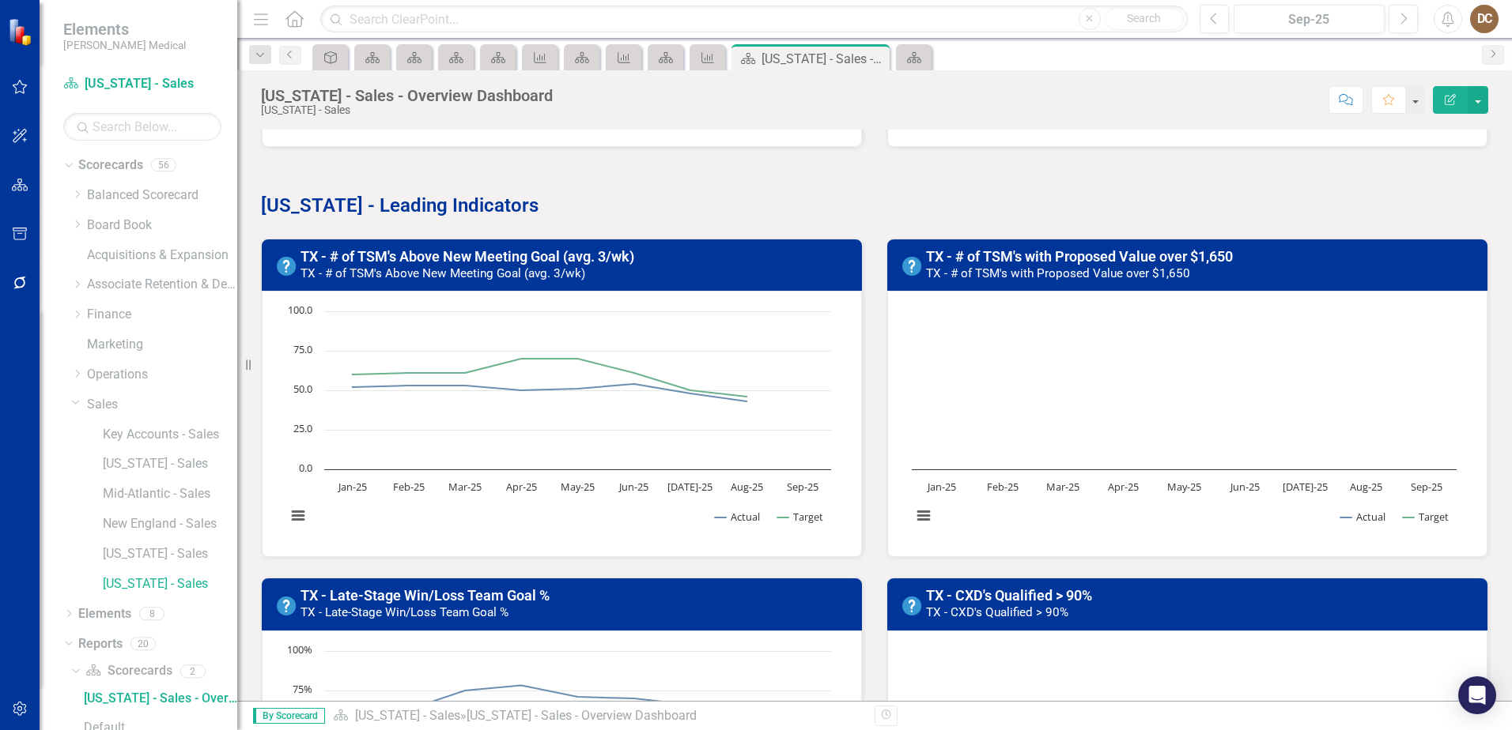
scroll to position [395, 0]
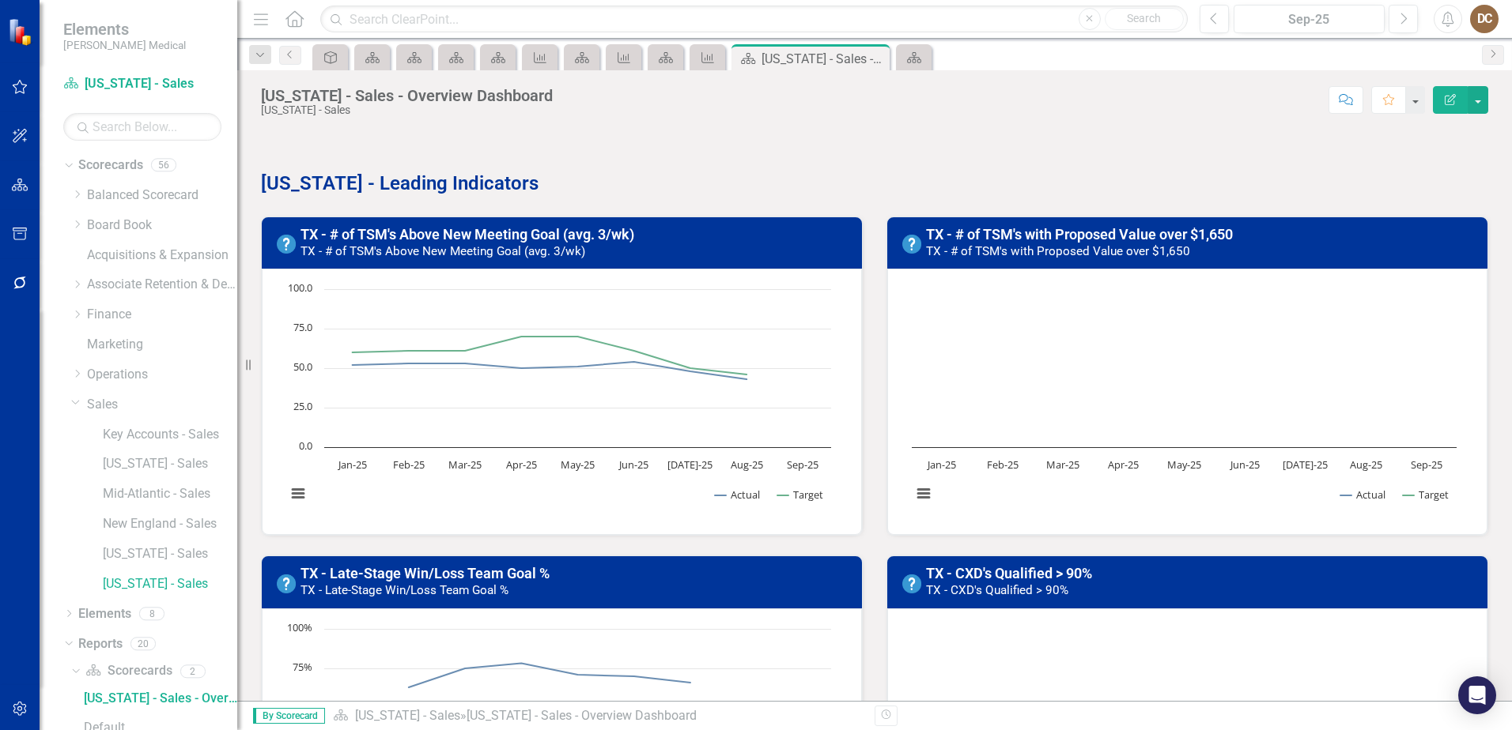
click at [693, 242] on h3 "TX - # of TSM's Above New Meeting Goal (avg. 3/wk) TX - # of TSM's Above New Me…" at bounding box center [576, 243] width 552 height 32
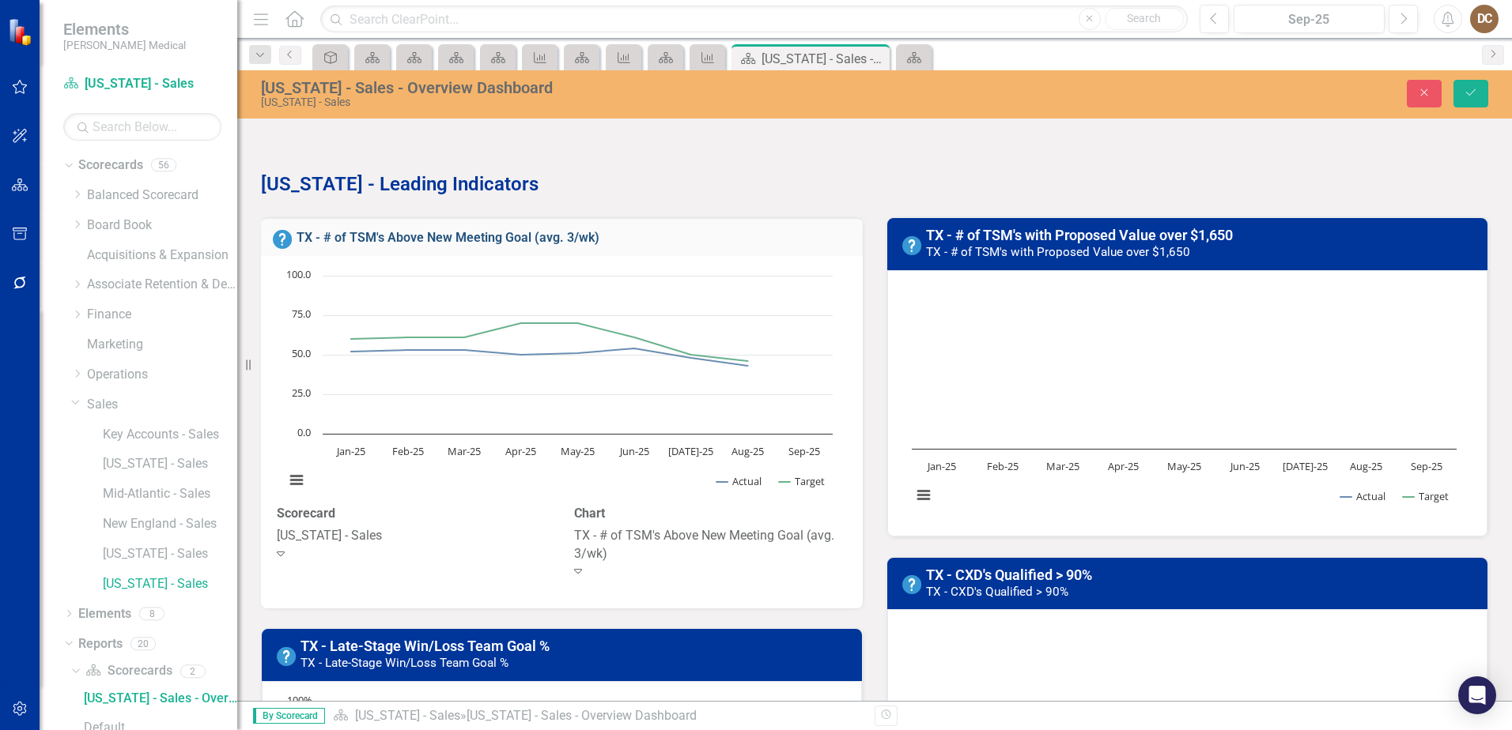
click at [428, 234] on link "TX - # of TSM's Above New Meeting Goal (avg. 3/wk)" at bounding box center [447, 237] width 303 height 15
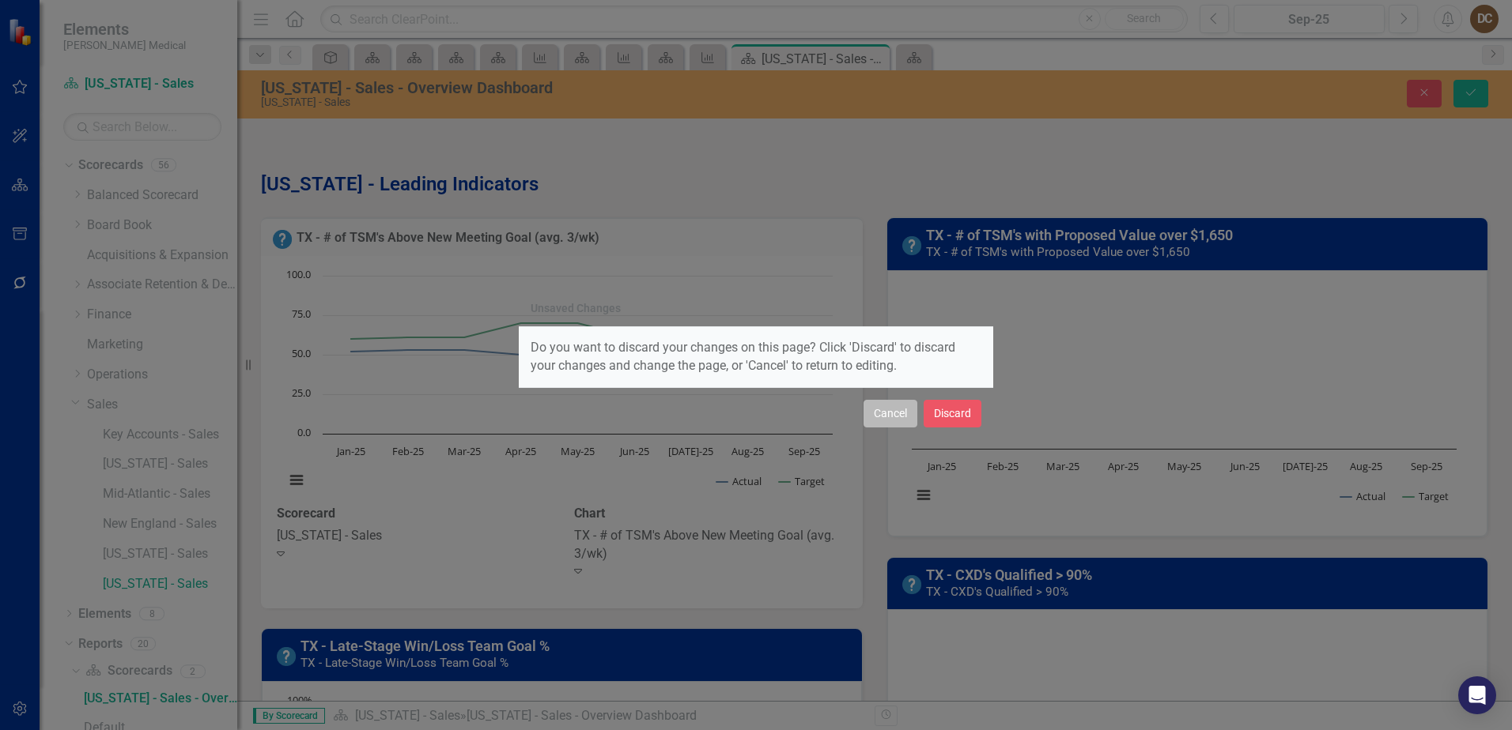
click at [884, 417] on button "Cancel" at bounding box center [890, 414] width 54 height 28
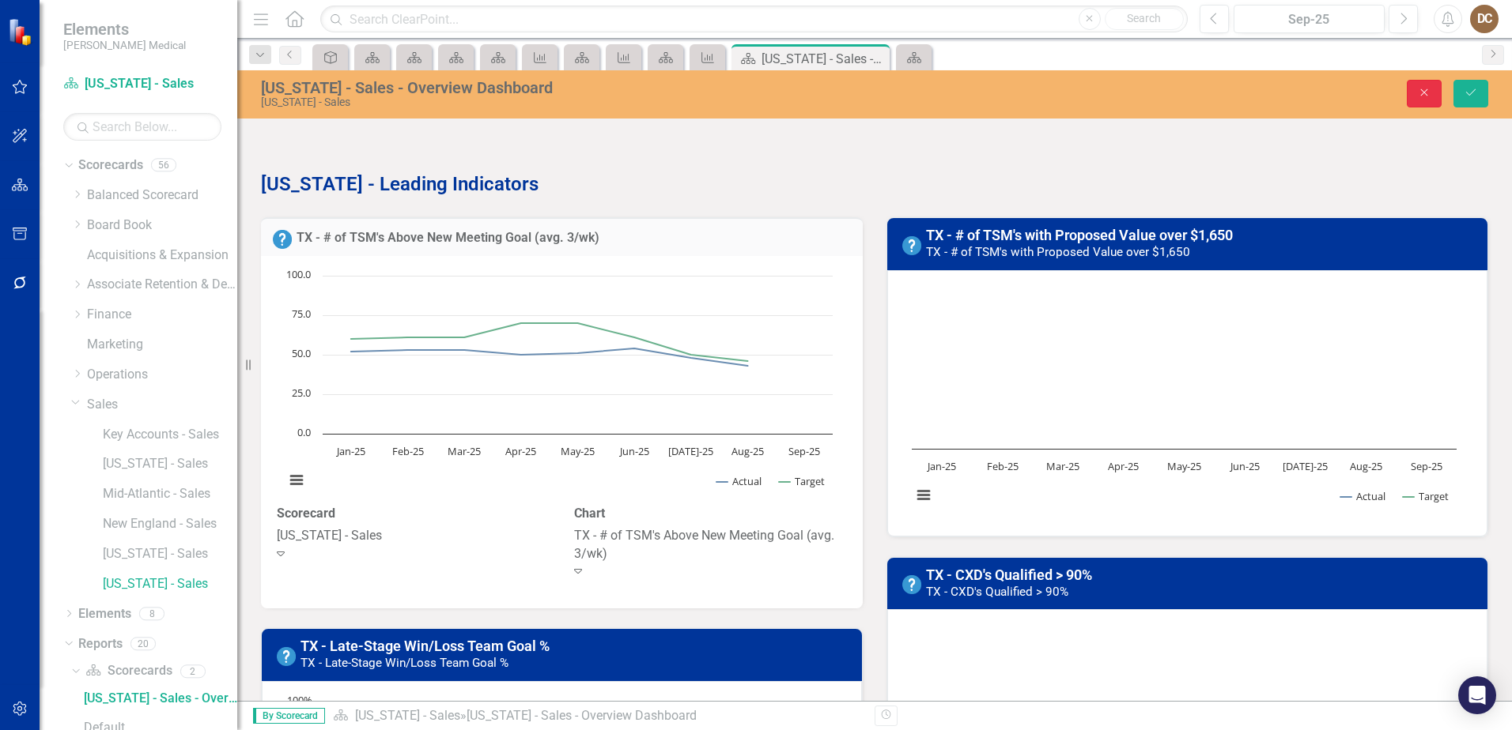
click at [1410, 97] on button "Close" at bounding box center [1423, 94] width 35 height 28
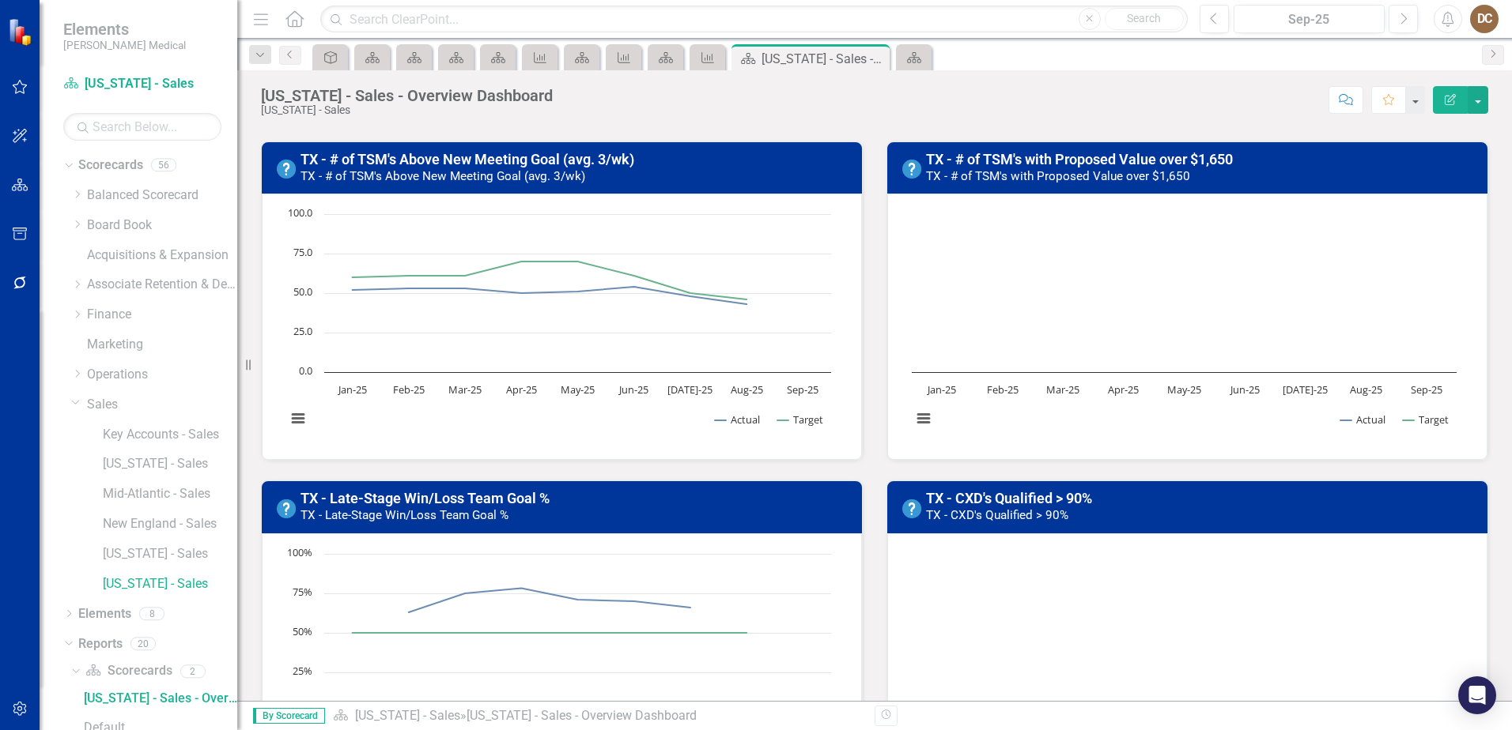
scroll to position [474, 0]
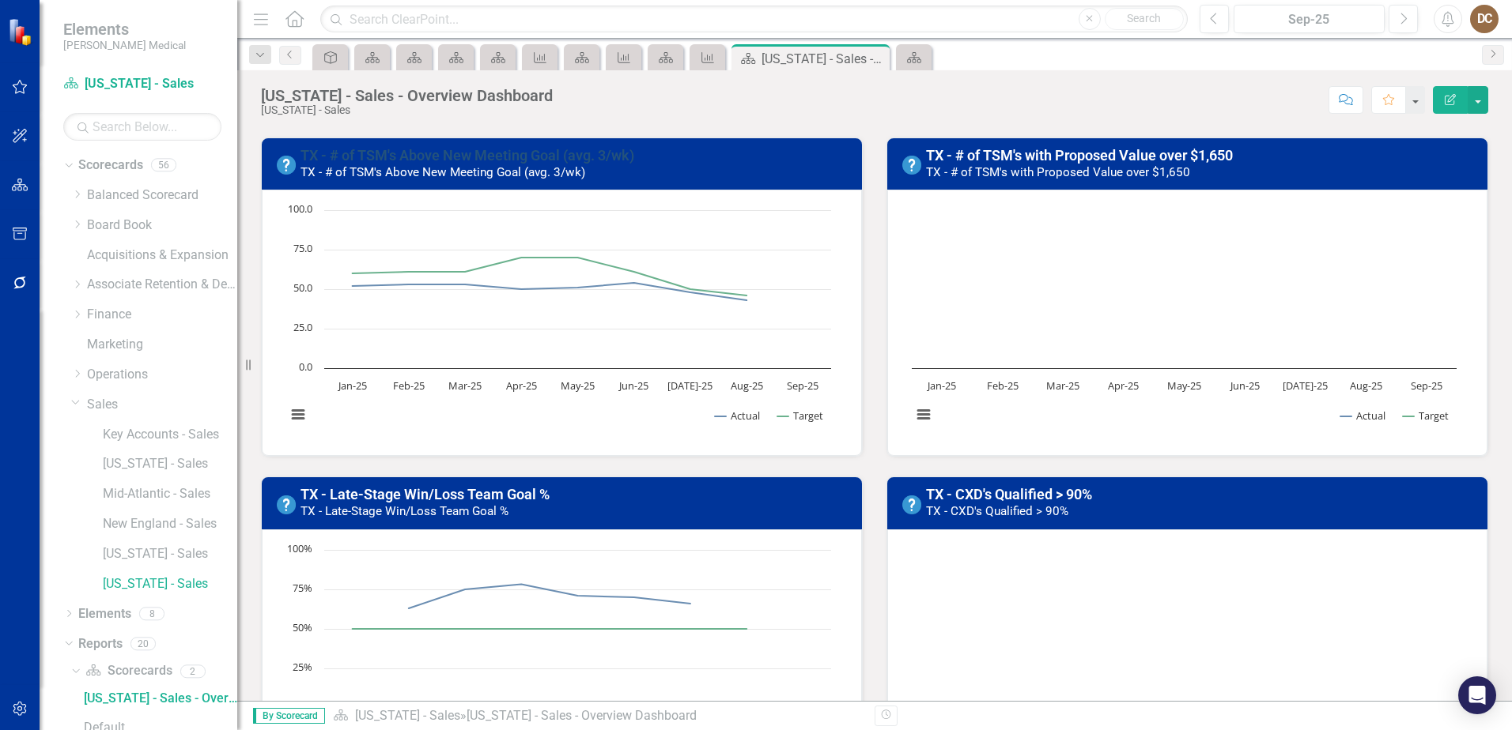
click at [360, 153] on link "TX - # of TSM's Above New Meeting Goal (avg. 3/wk)" at bounding box center [467, 155] width 334 height 17
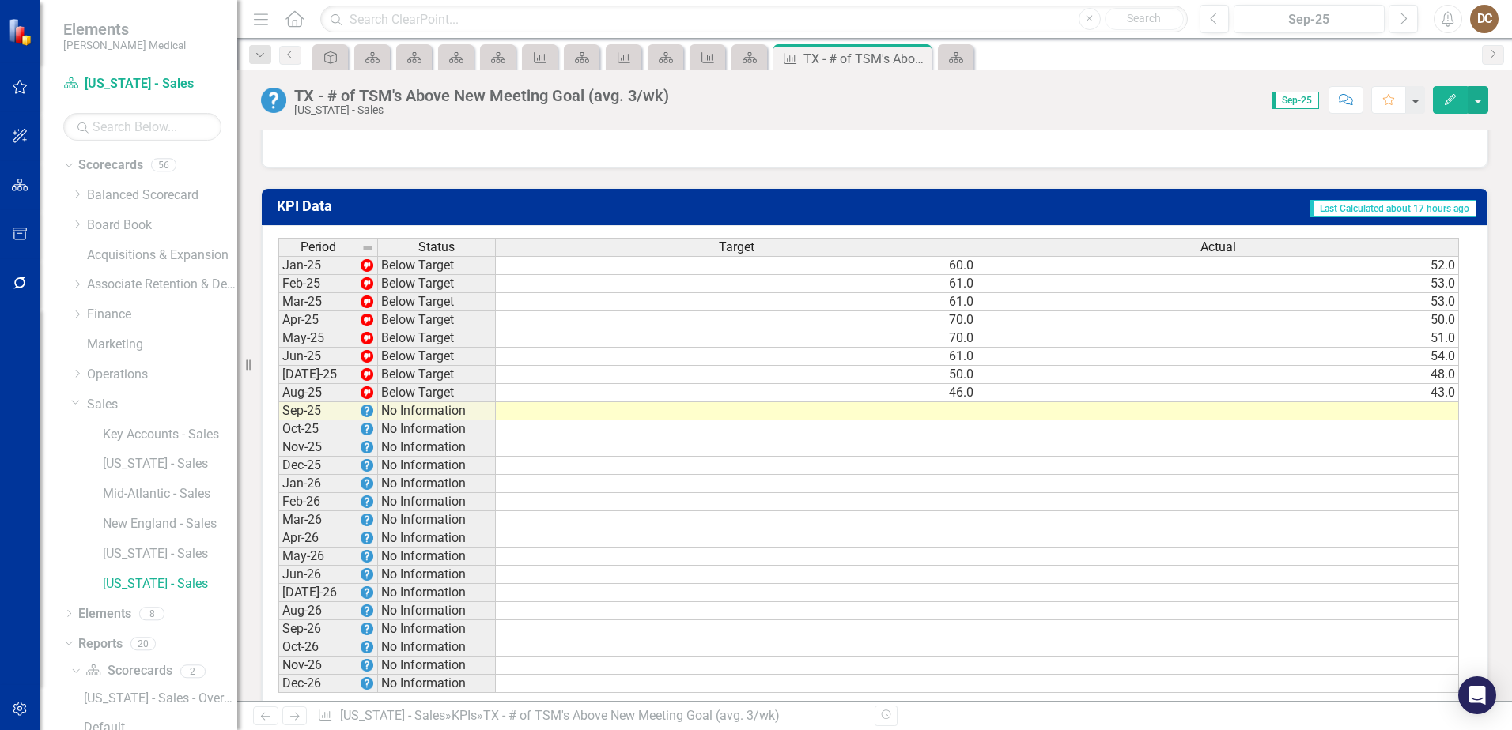
scroll to position [1028, 0]
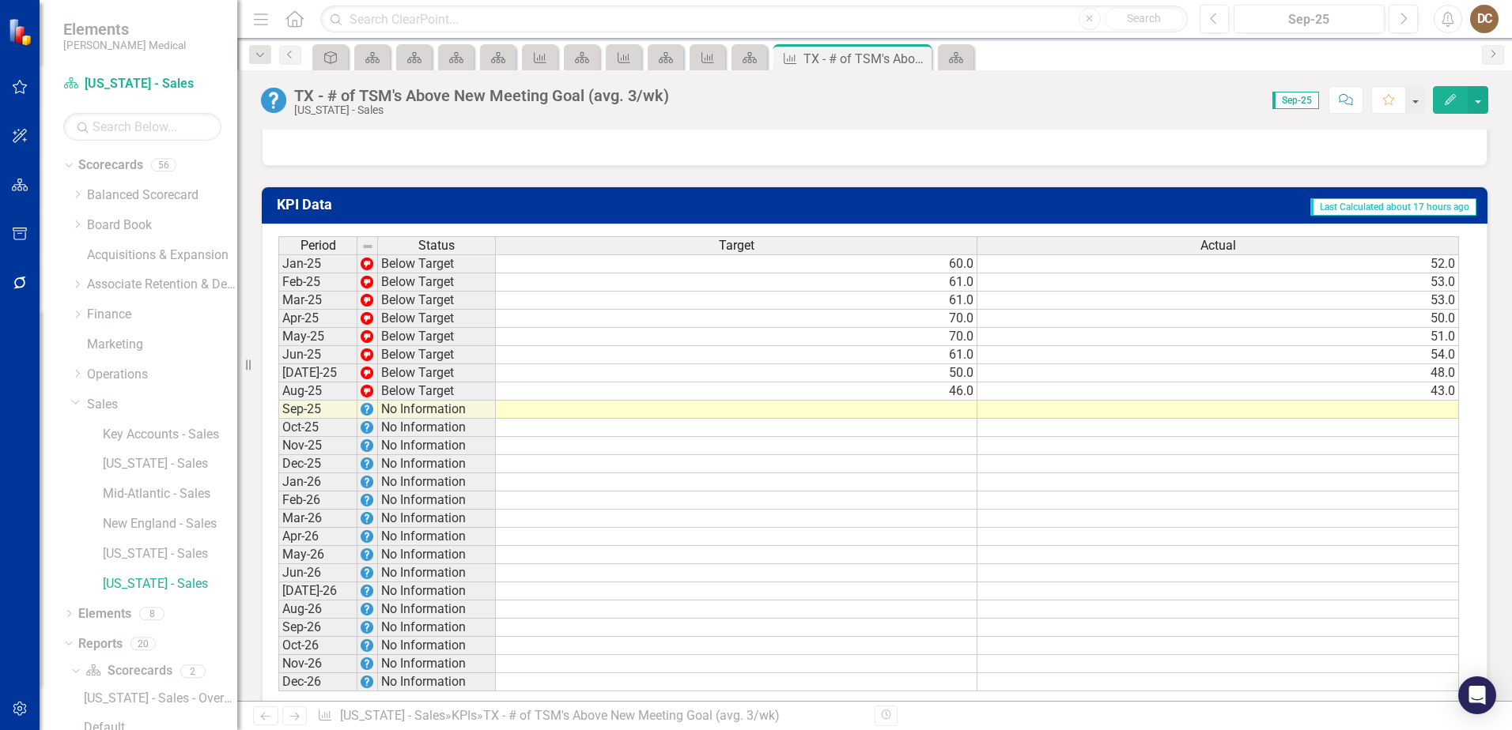
click at [942, 274] on td "60.0" at bounding box center [736, 264] width 481 height 19
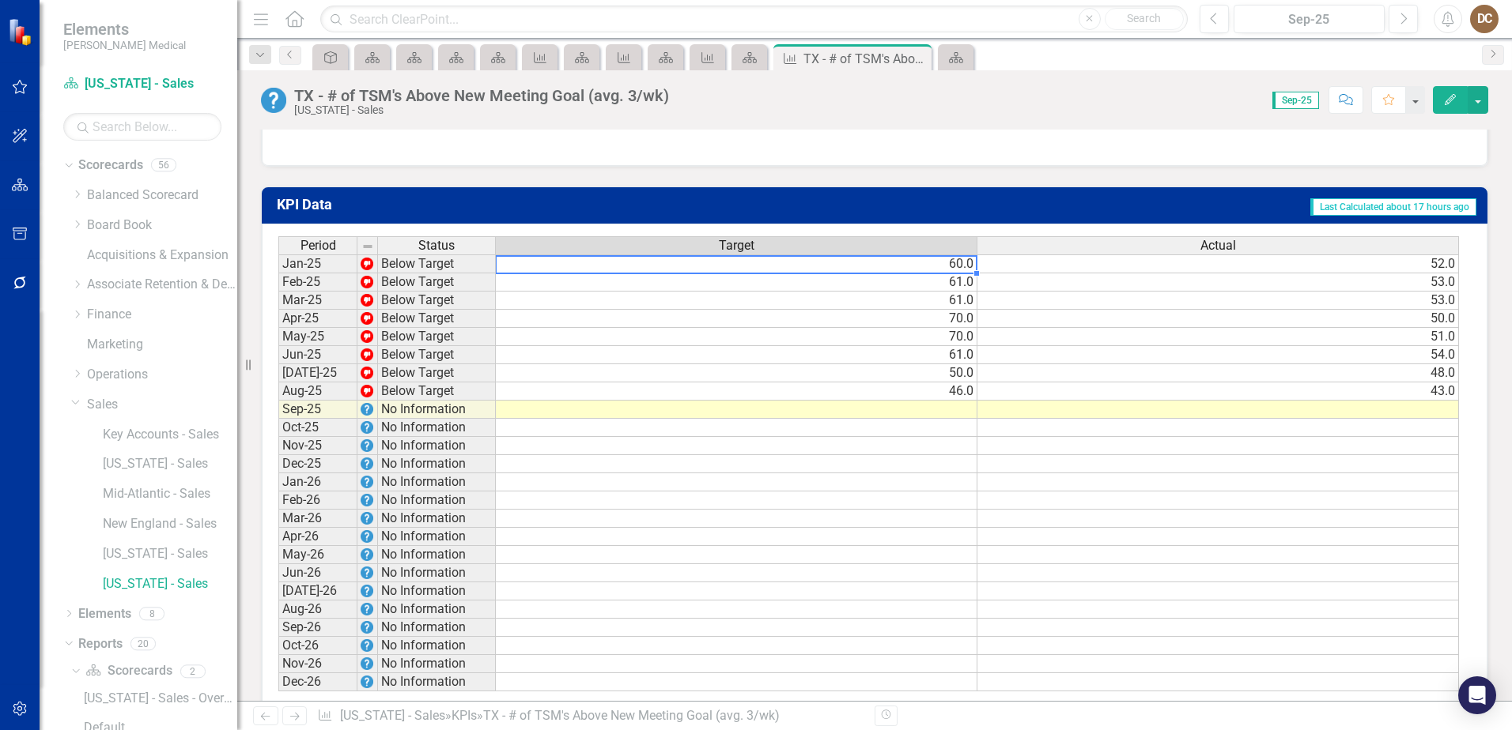
click at [954, 274] on td "60.0" at bounding box center [736, 264] width 481 height 19
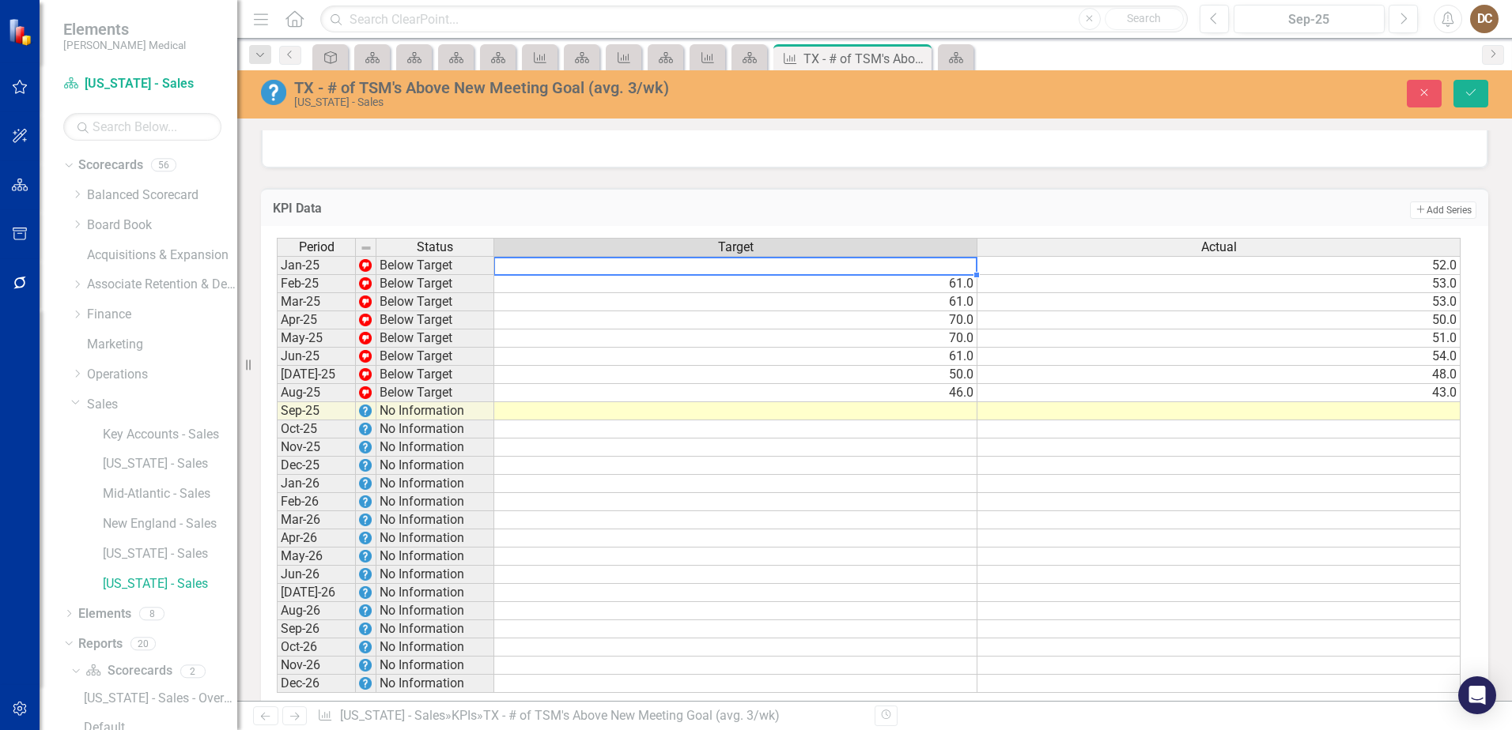
click at [957, 293] on td "61.0" at bounding box center [735, 284] width 483 height 18
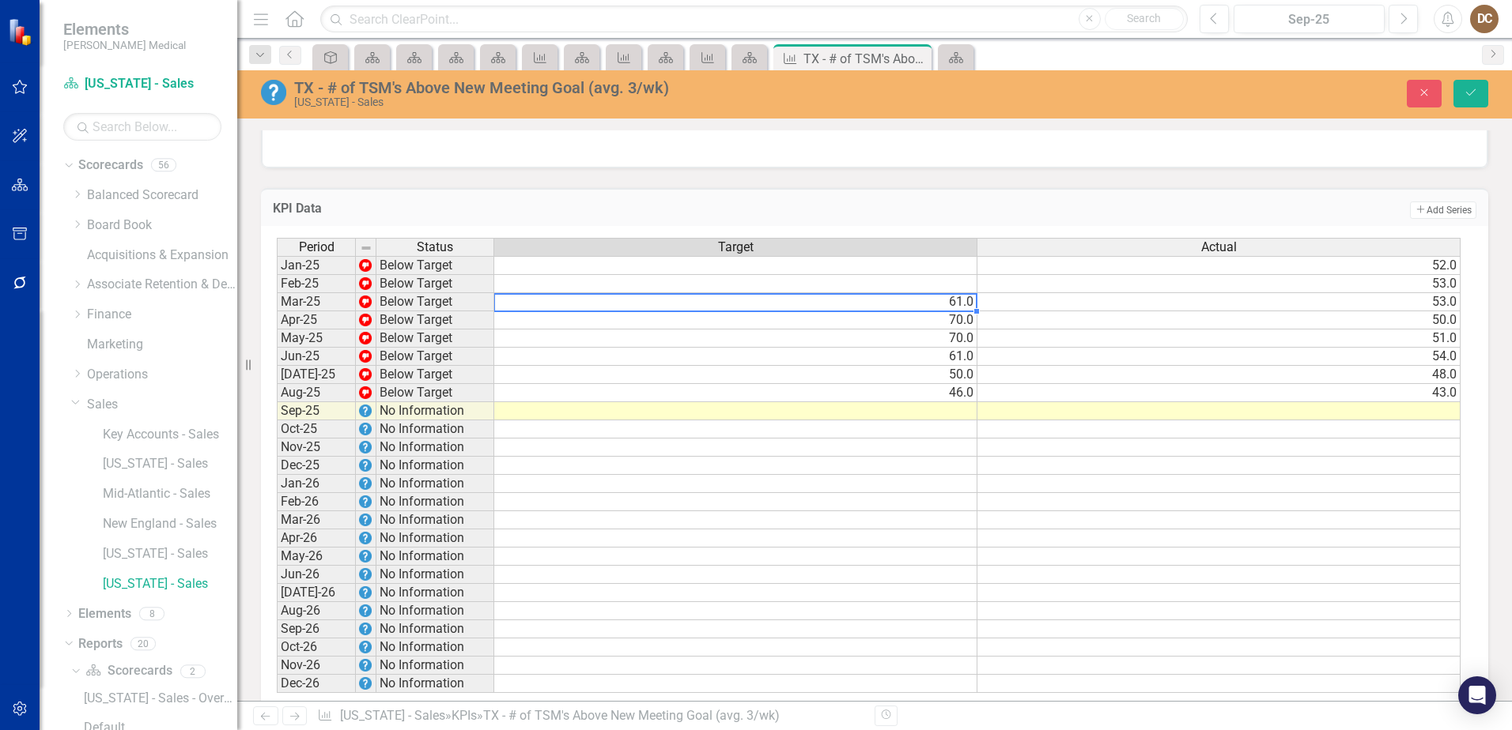
click at [957, 311] on td "61.0" at bounding box center [735, 302] width 483 height 18
click at [961, 330] on td "70.0" at bounding box center [735, 320] width 483 height 18
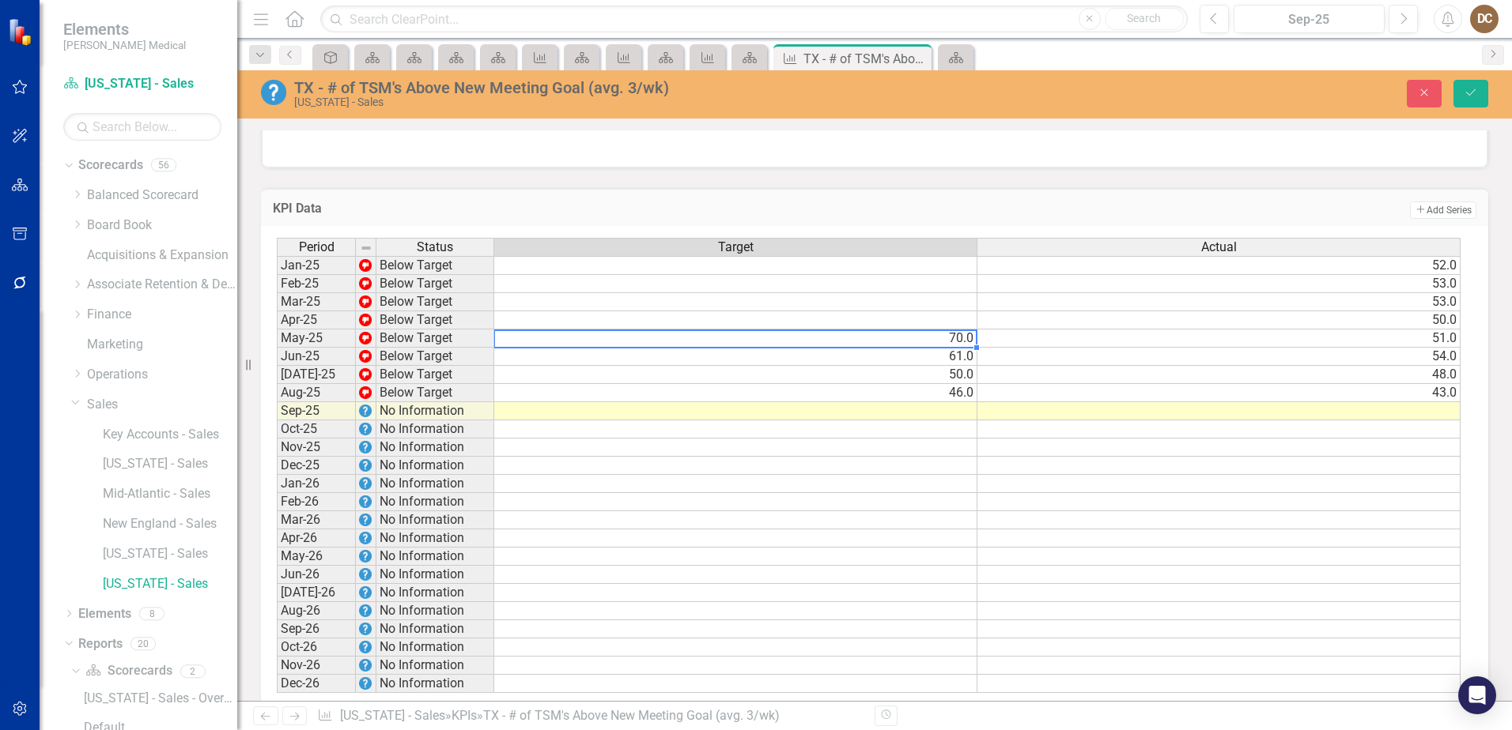
click at [961, 348] on td "70.0" at bounding box center [735, 339] width 483 height 18
click at [959, 366] on td "61.0" at bounding box center [735, 357] width 483 height 18
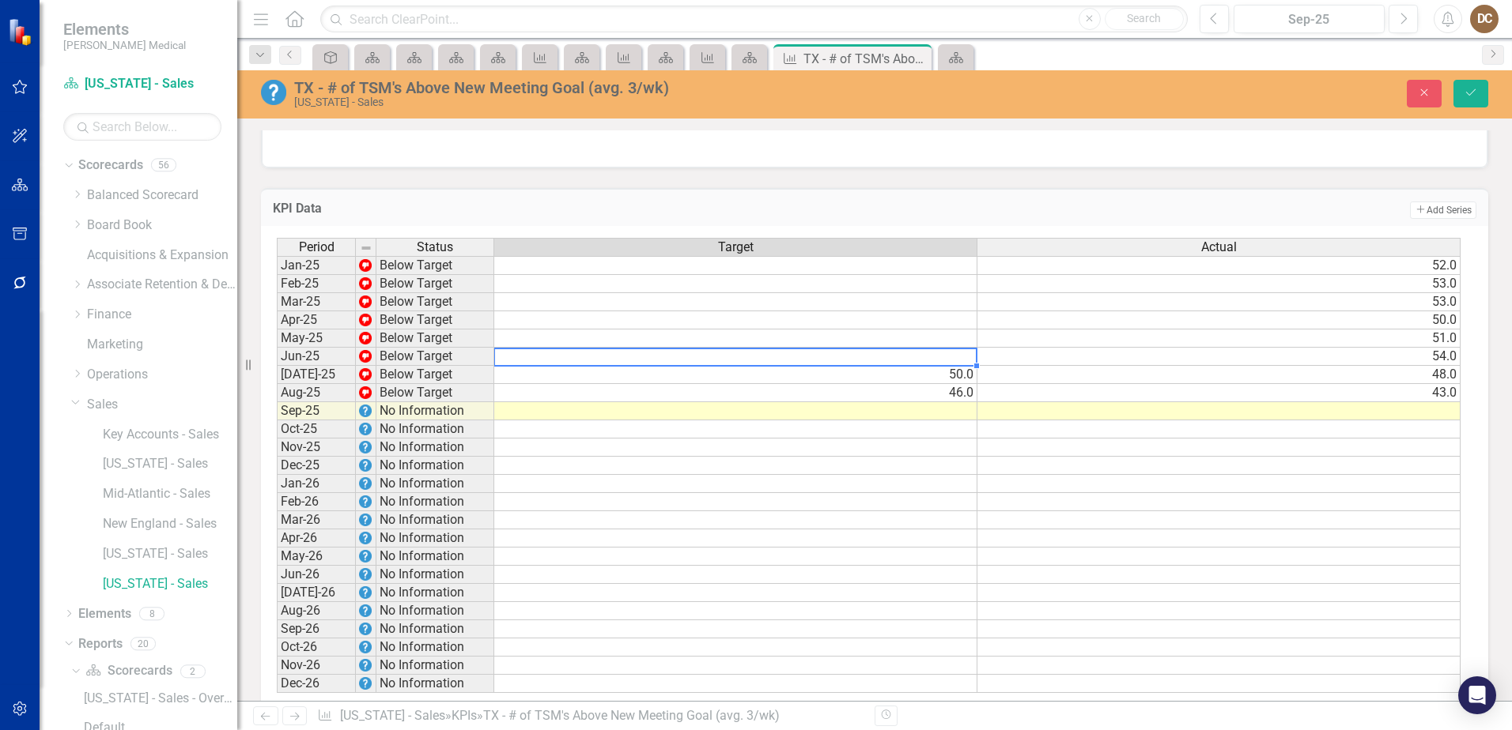
click at [1442, 275] on td "52.0" at bounding box center [1218, 265] width 483 height 19
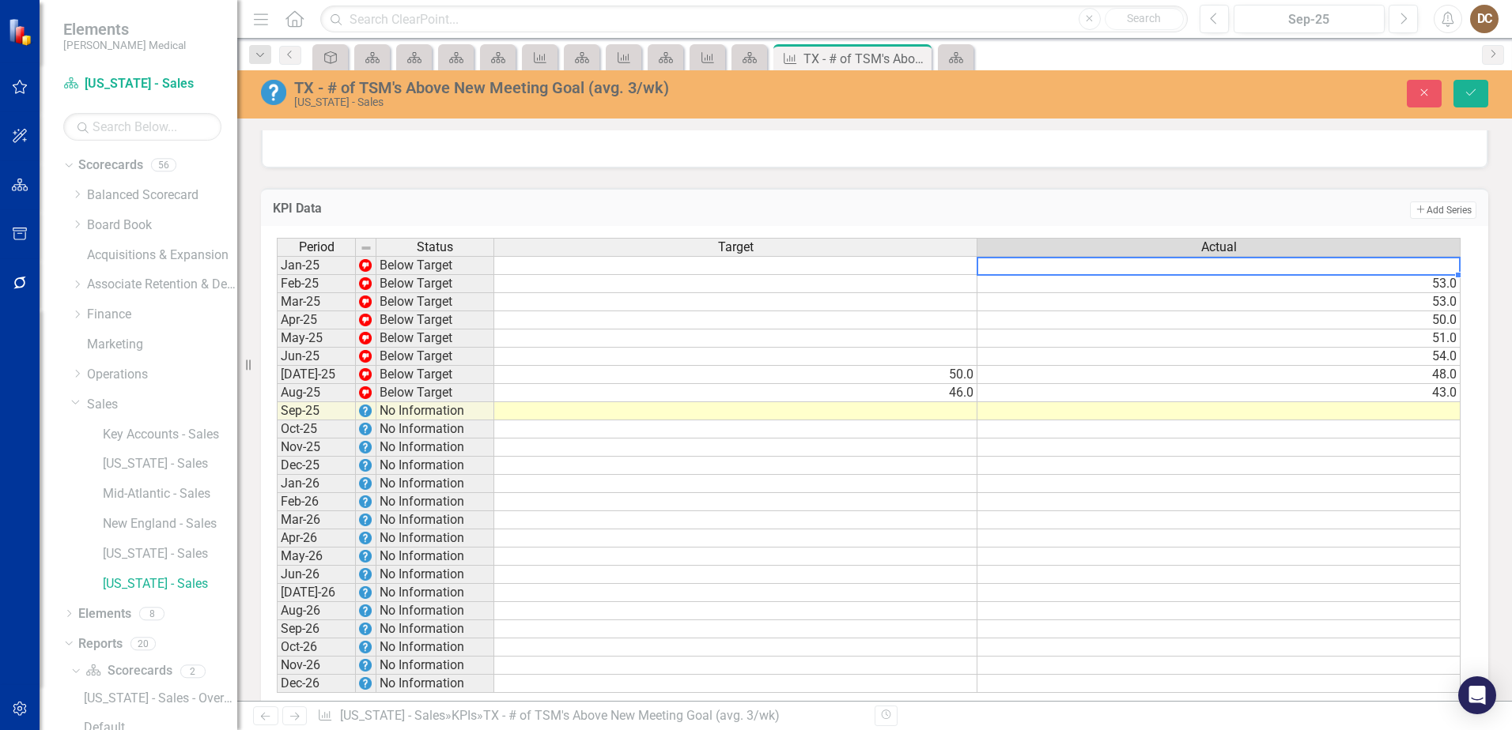
click at [1443, 293] on td "53.0" at bounding box center [1218, 284] width 483 height 18
click at [1446, 311] on td "53.0" at bounding box center [1218, 302] width 483 height 18
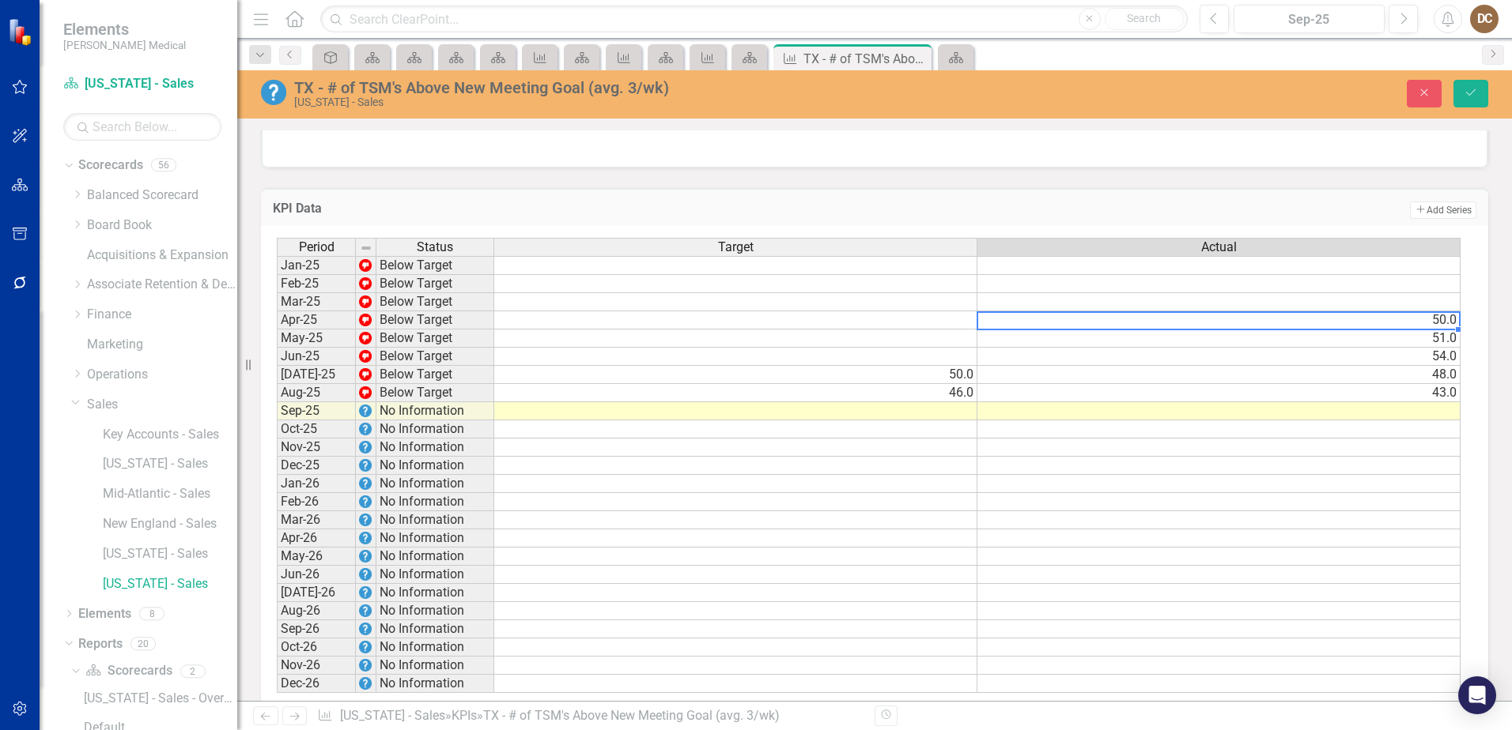
click at [1437, 330] on td "50.0" at bounding box center [1218, 320] width 483 height 18
click at [1438, 348] on td "51.0" at bounding box center [1218, 339] width 483 height 18
click at [1433, 366] on td "54.0" at bounding box center [1218, 357] width 483 height 18
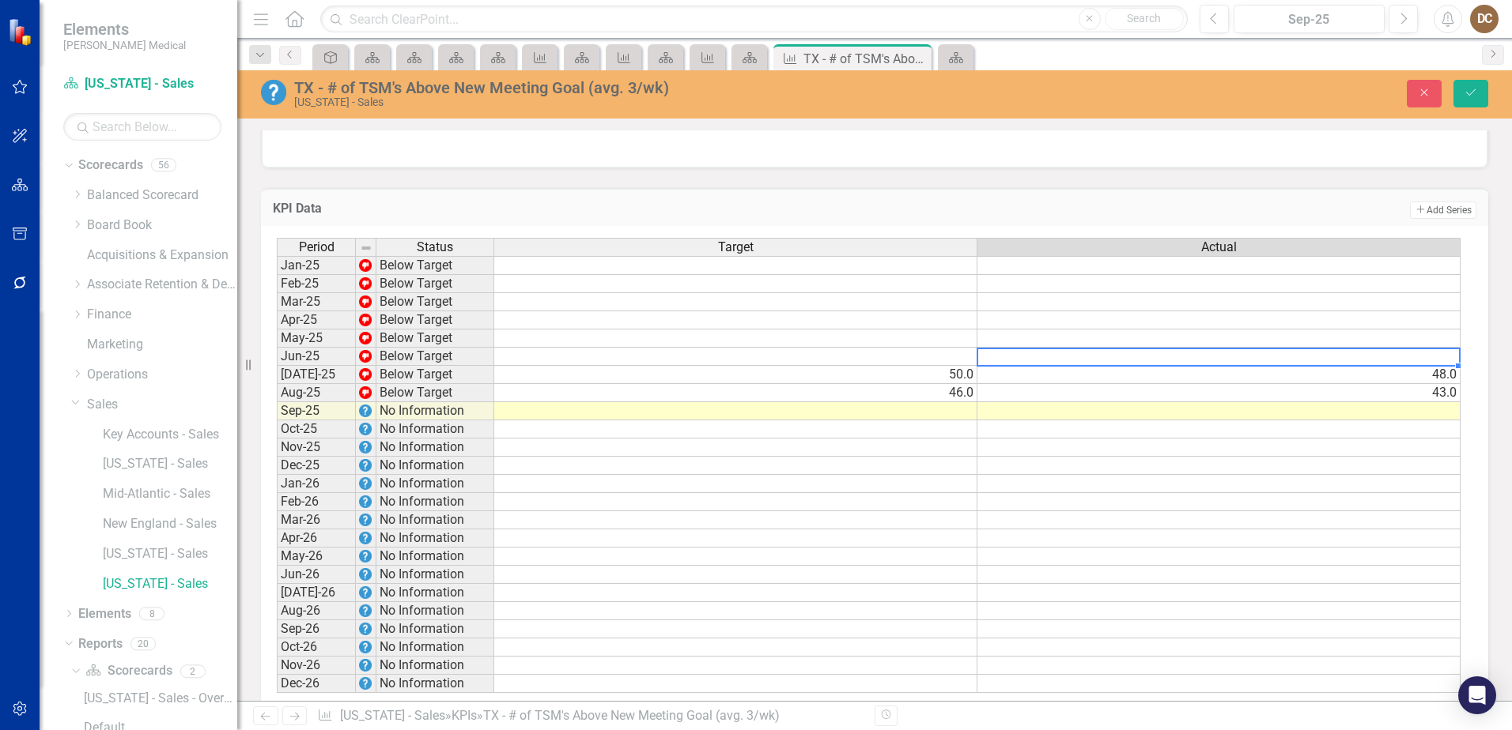
click at [949, 384] on td "50.0" at bounding box center [735, 375] width 483 height 18
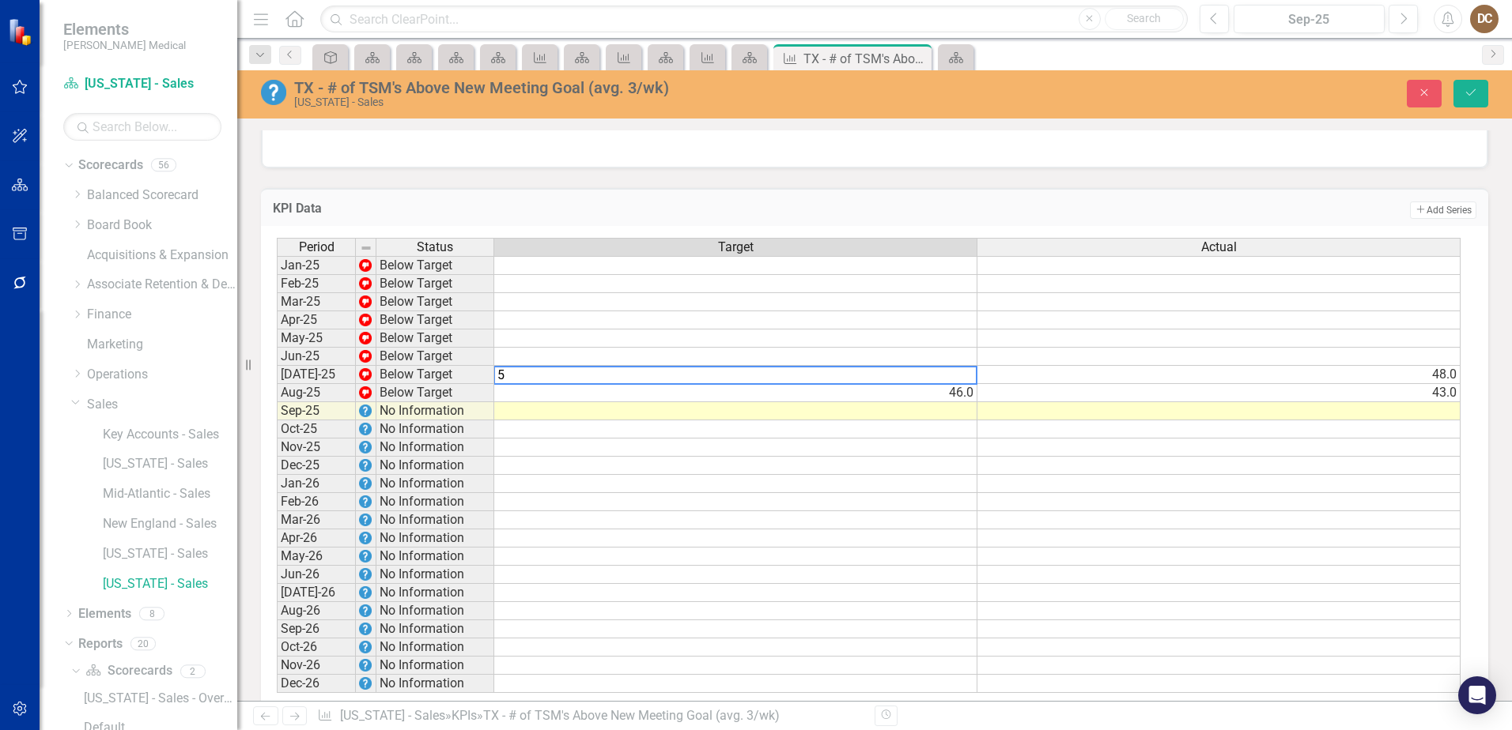
click at [953, 402] on td "46.0" at bounding box center [735, 393] width 483 height 18
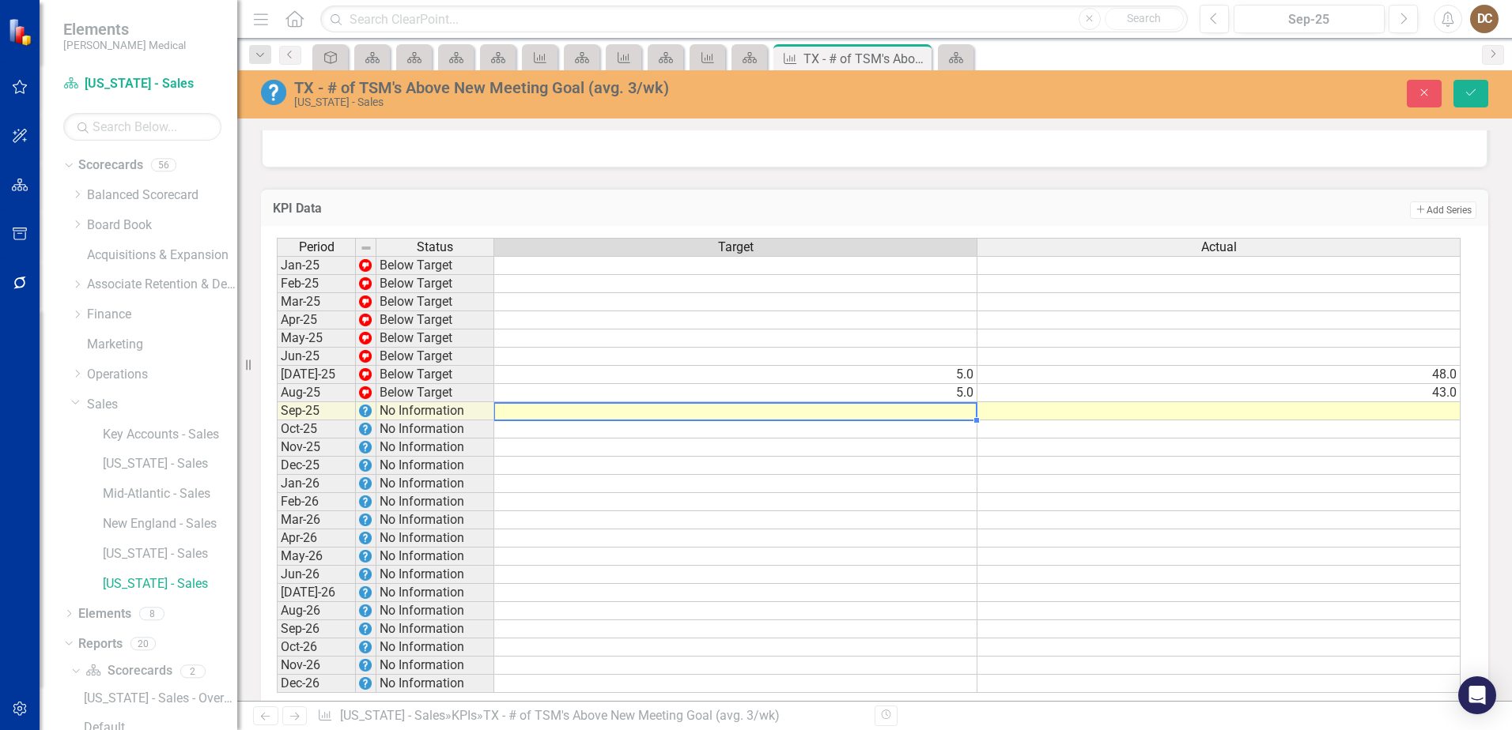
click at [968, 421] on td at bounding box center [735, 411] width 483 height 18
click at [1078, 457] on td at bounding box center [1218, 448] width 483 height 18
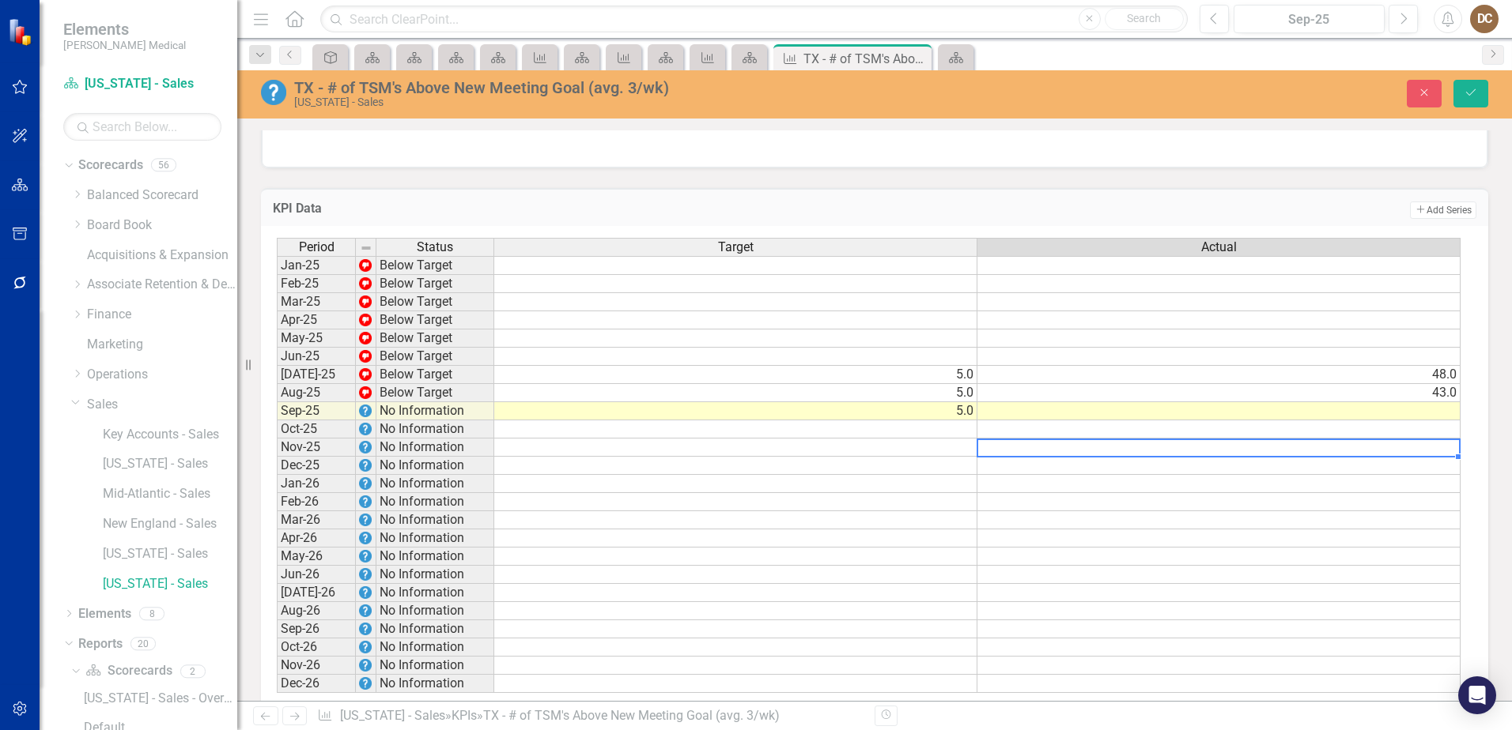
click at [1429, 384] on td "48.0" at bounding box center [1218, 375] width 483 height 18
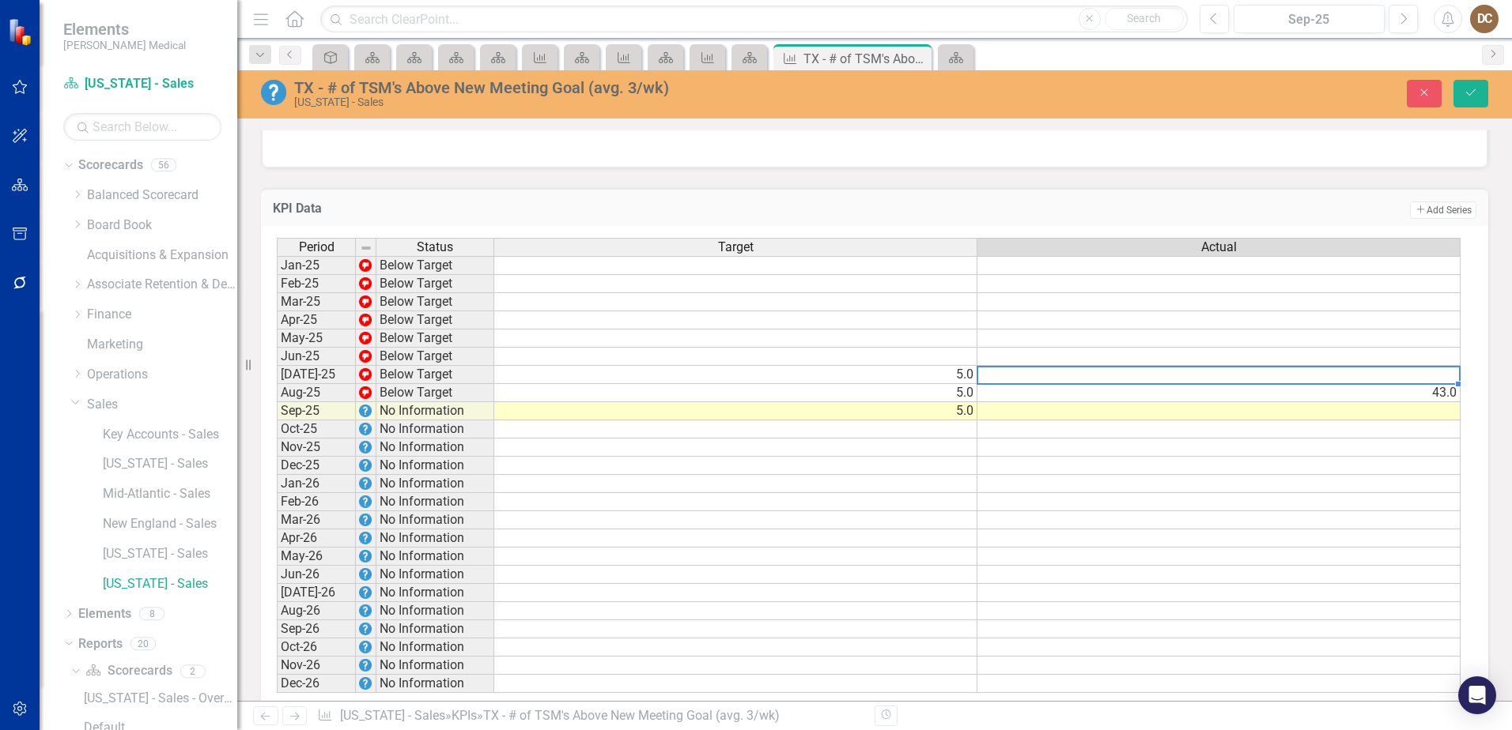
click at [1441, 402] on td "43.0" at bounding box center [1218, 393] width 483 height 18
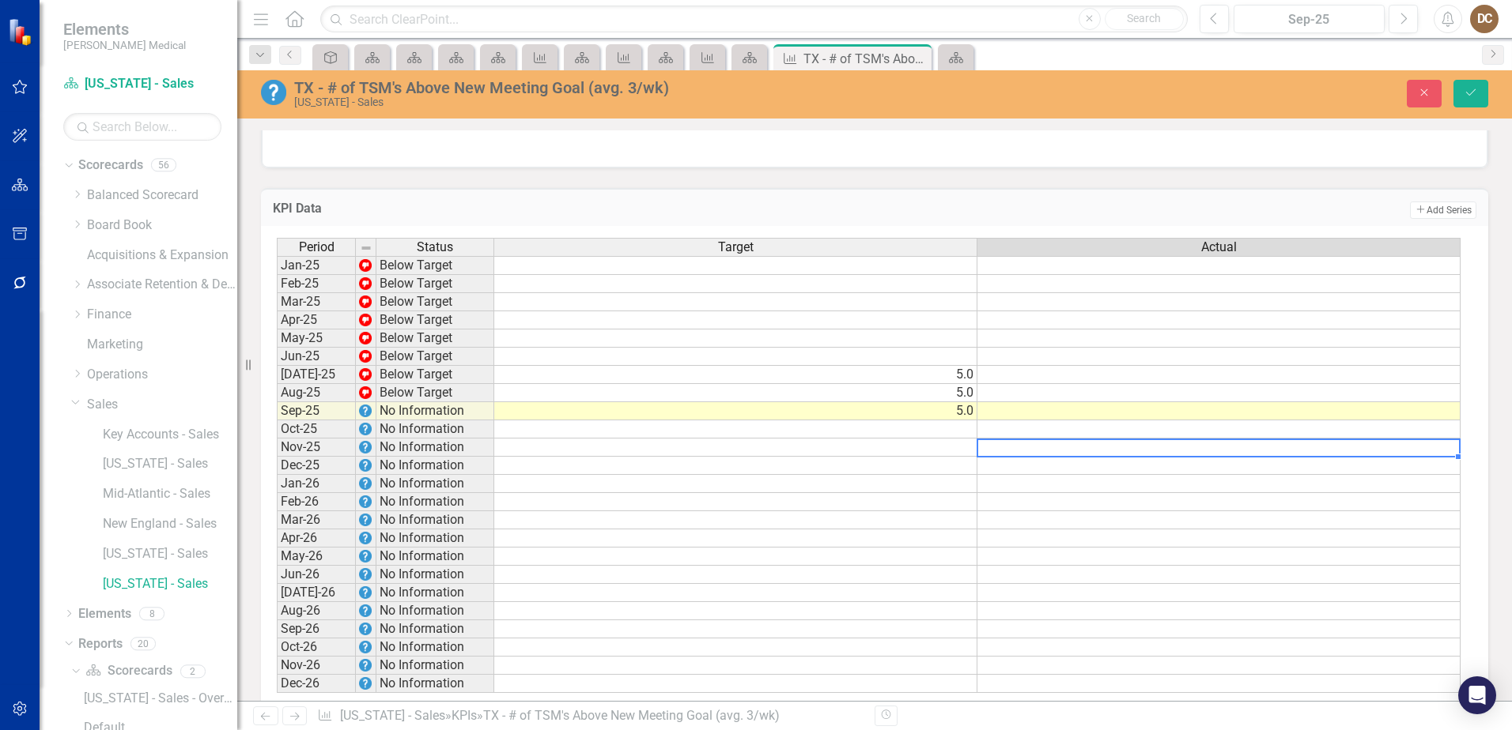
click at [1443, 456] on td at bounding box center [1218, 448] width 483 height 18
click at [1414, 421] on td at bounding box center [1218, 411] width 483 height 18
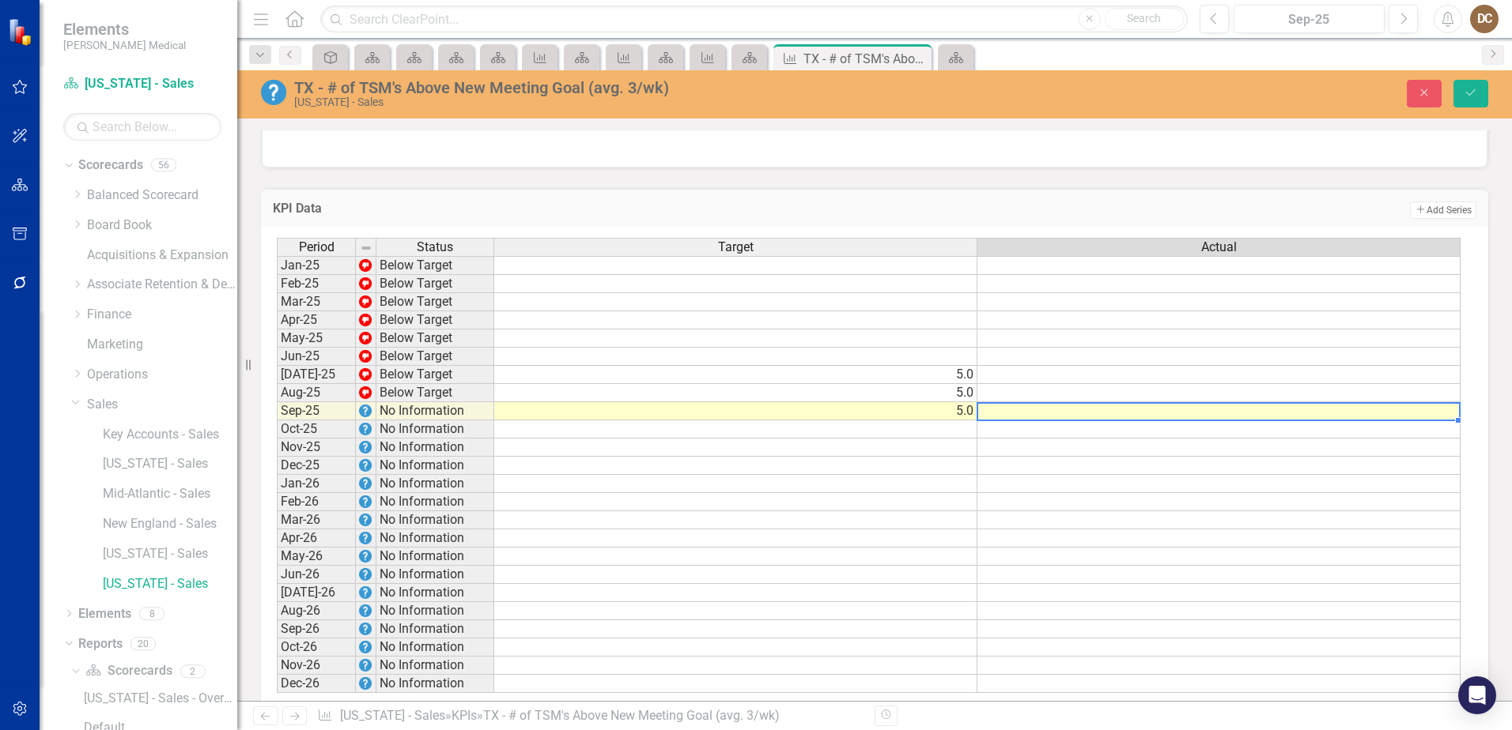
click at [962, 421] on td "5.0" at bounding box center [735, 411] width 483 height 18
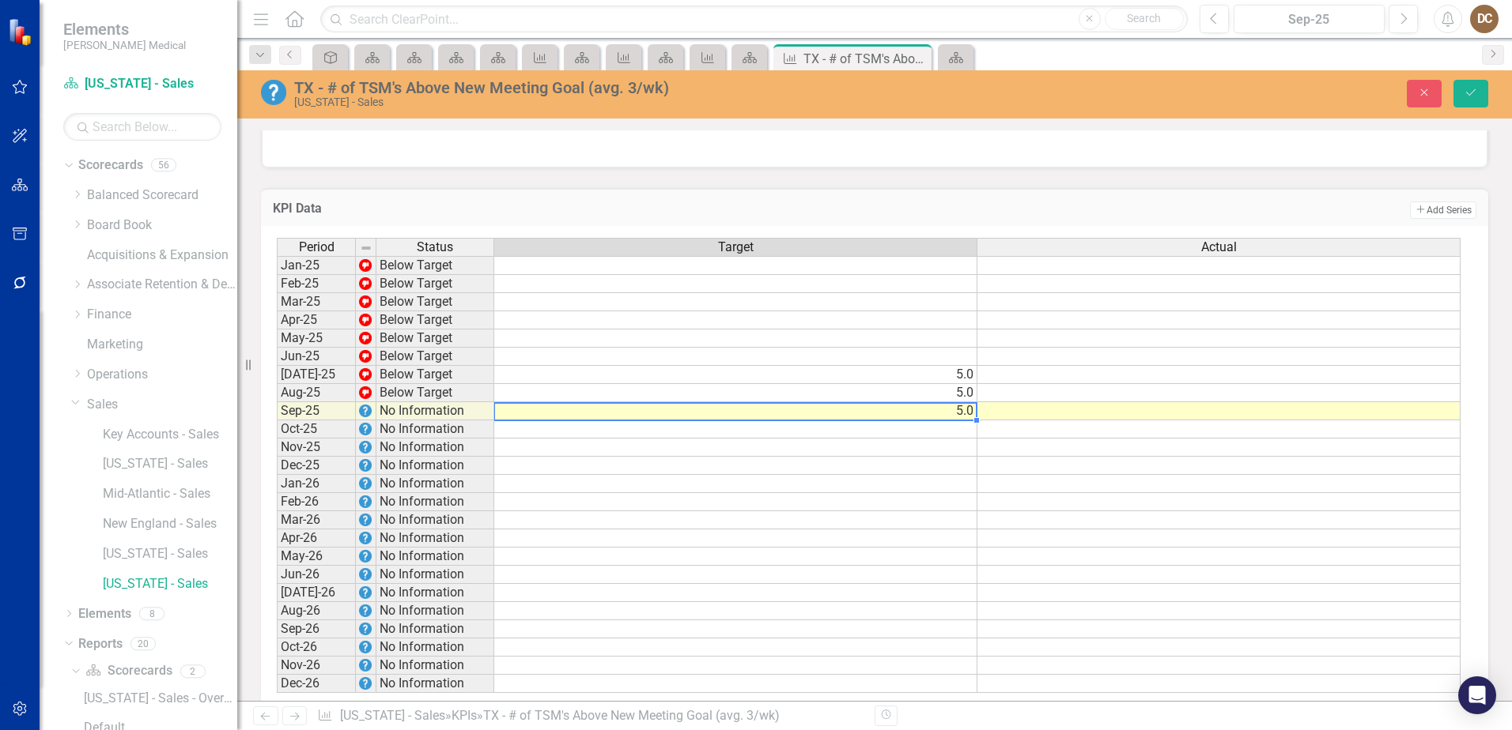
click at [962, 421] on td "5.0" at bounding box center [735, 411] width 483 height 18
type textarea "5"
click at [966, 402] on td "5.0" at bounding box center [735, 393] width 483 height 18
type textarea "5"
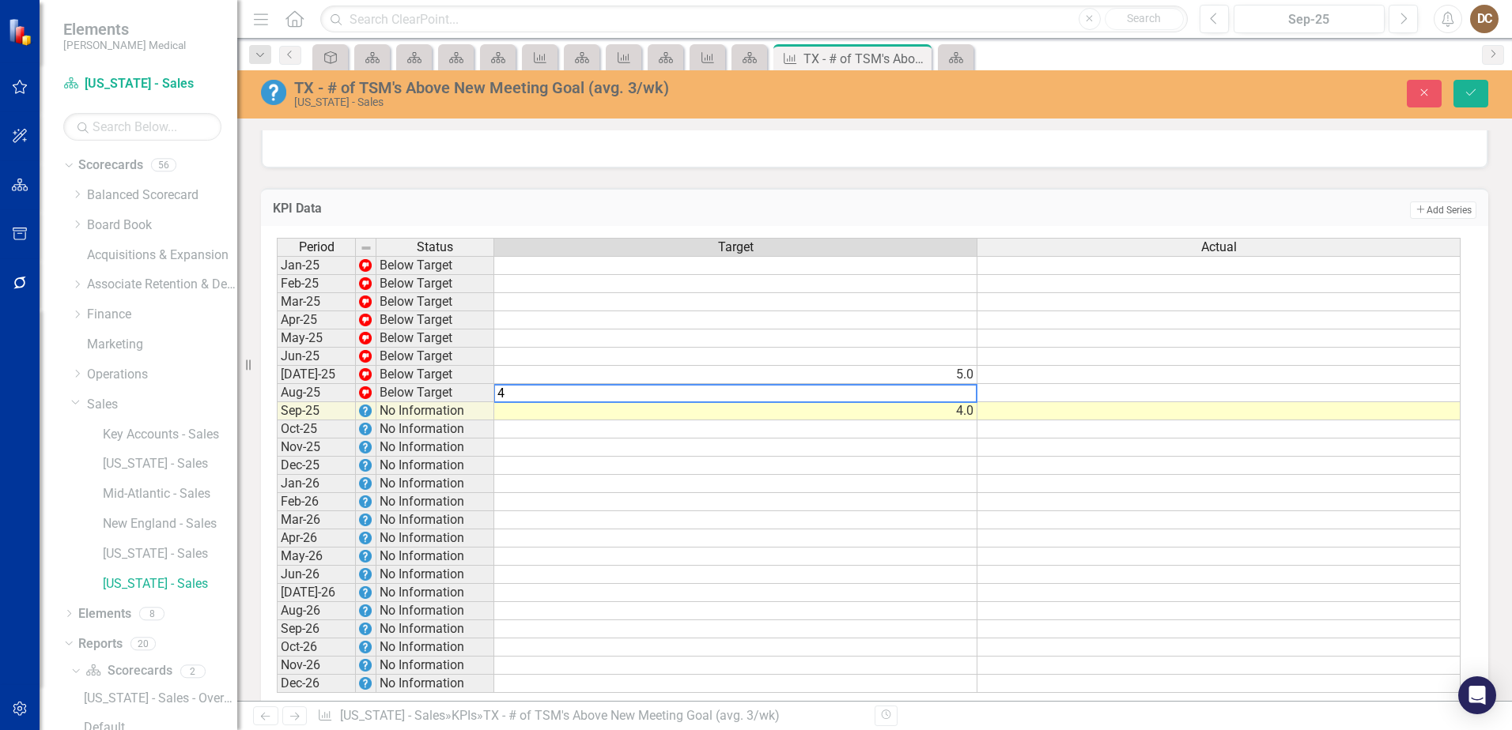
type textarea "4"
click at [1192, 168] on div at bounding box center [874, 145] width 1225 height 46
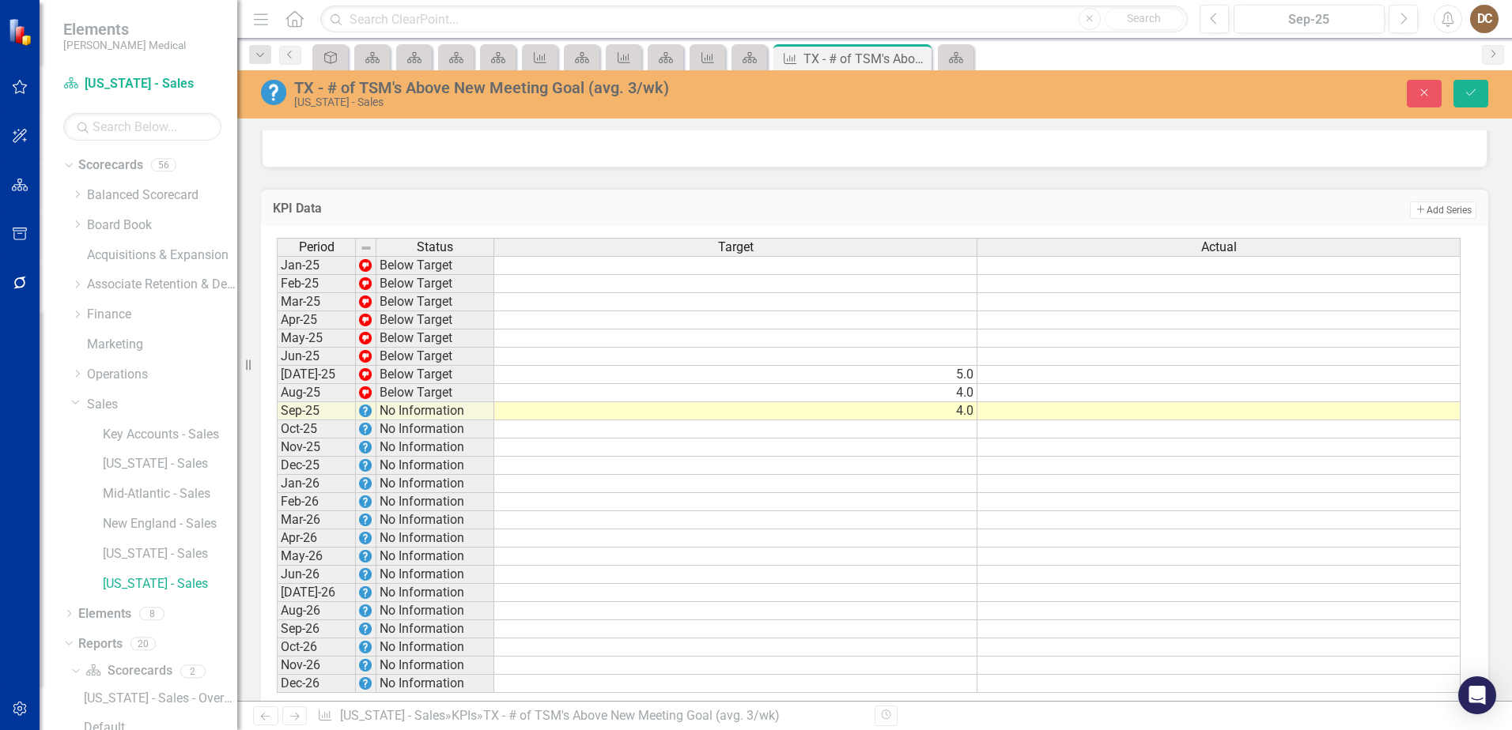
click at [1372, 421] on td at bounding box center [1218, 411] width 483 height 18
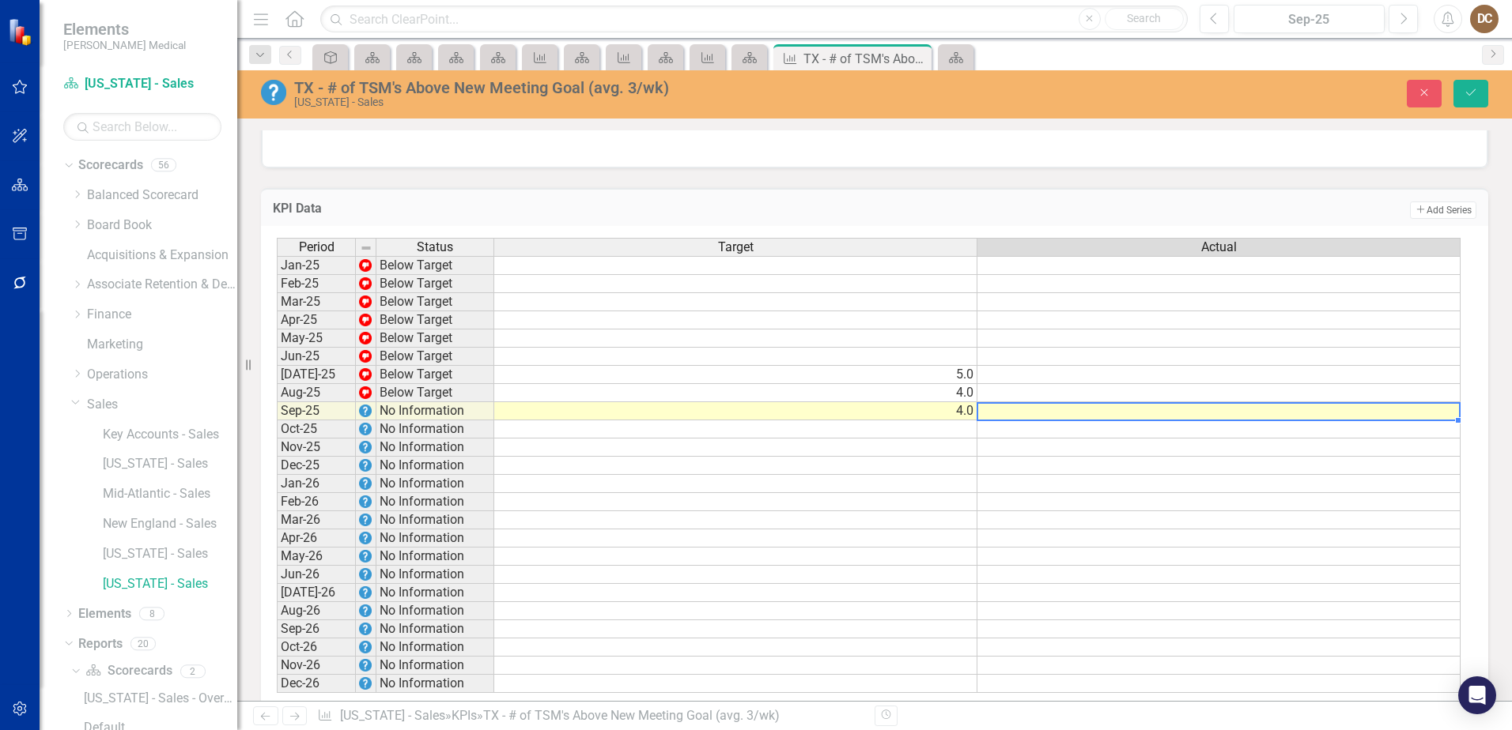
click at [1372, 421] on td at bounding box center [1218, 411] width 483 height 18
type textarea "1"
click at [1353, 168] on div at bounding box center [874, 145] width 1225 height 46
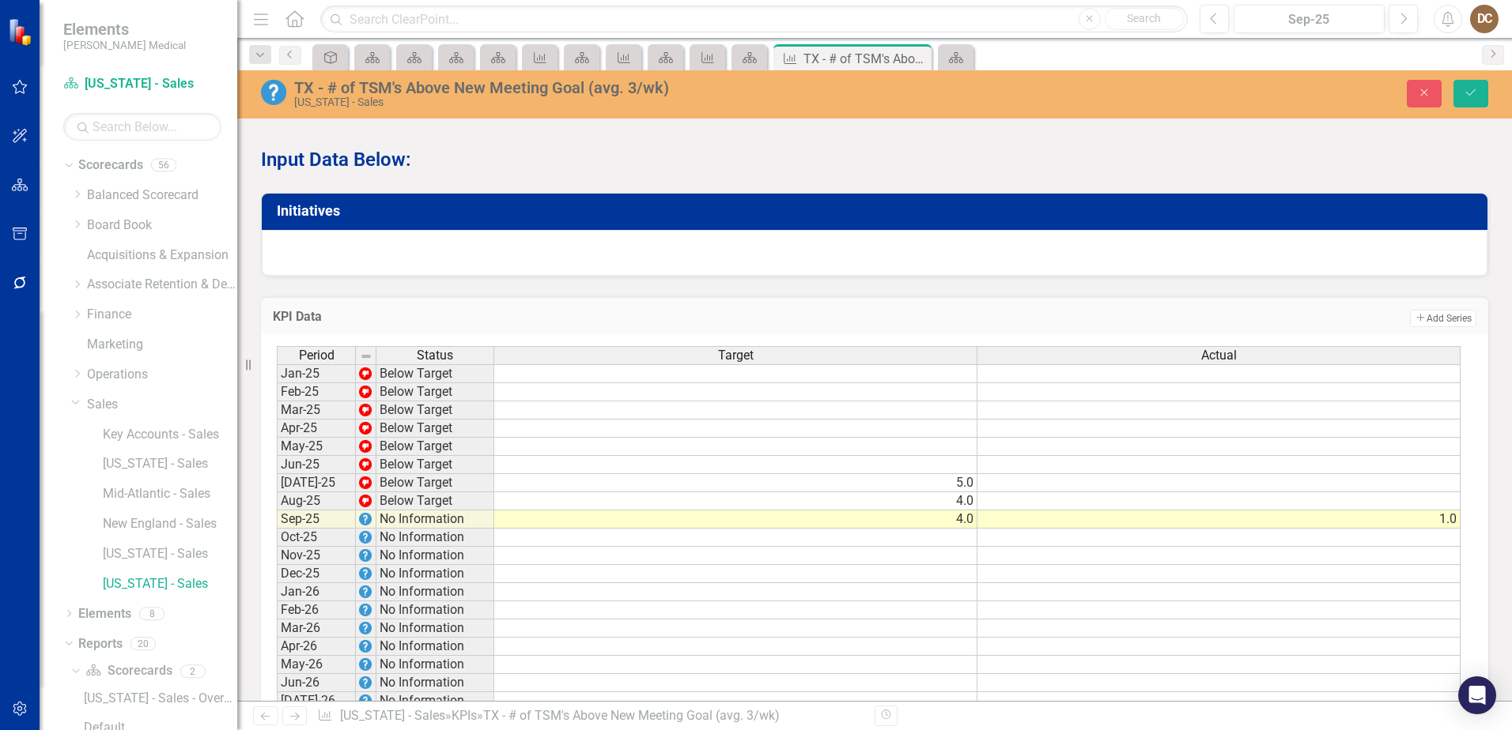
scroll to position [916, 0]
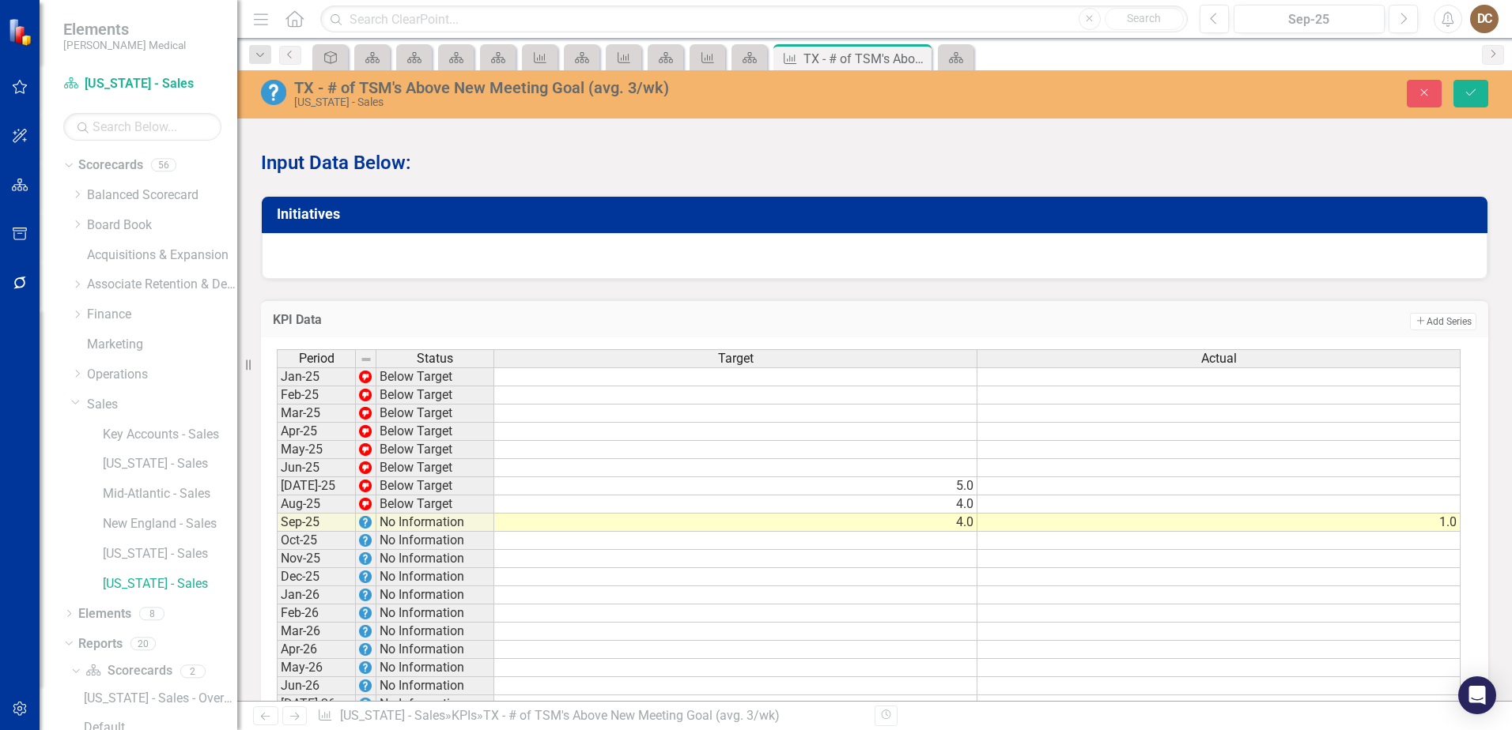
click at [1436, 514] on td at bounding box center [1218, 505] width 483 height 18
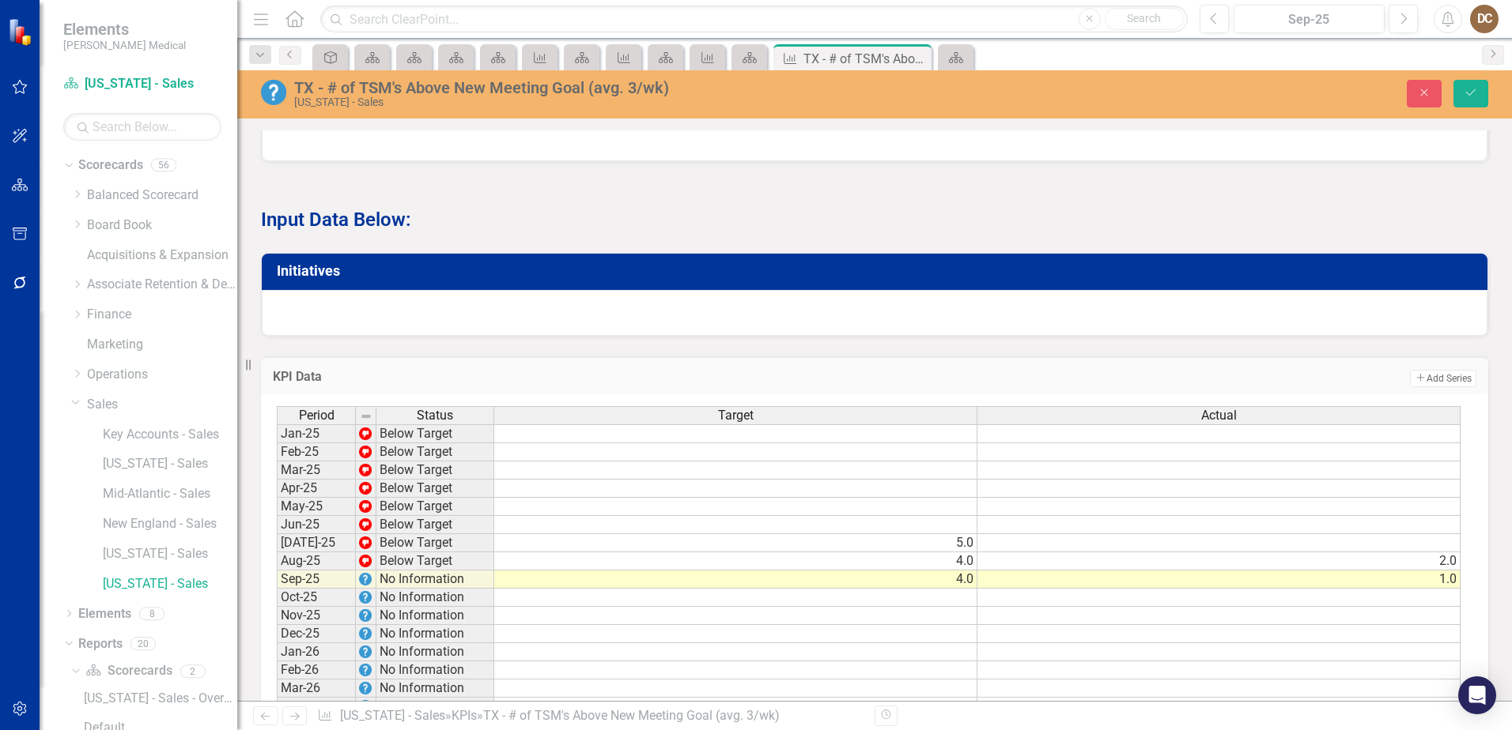
scroll to position [1049, 0]
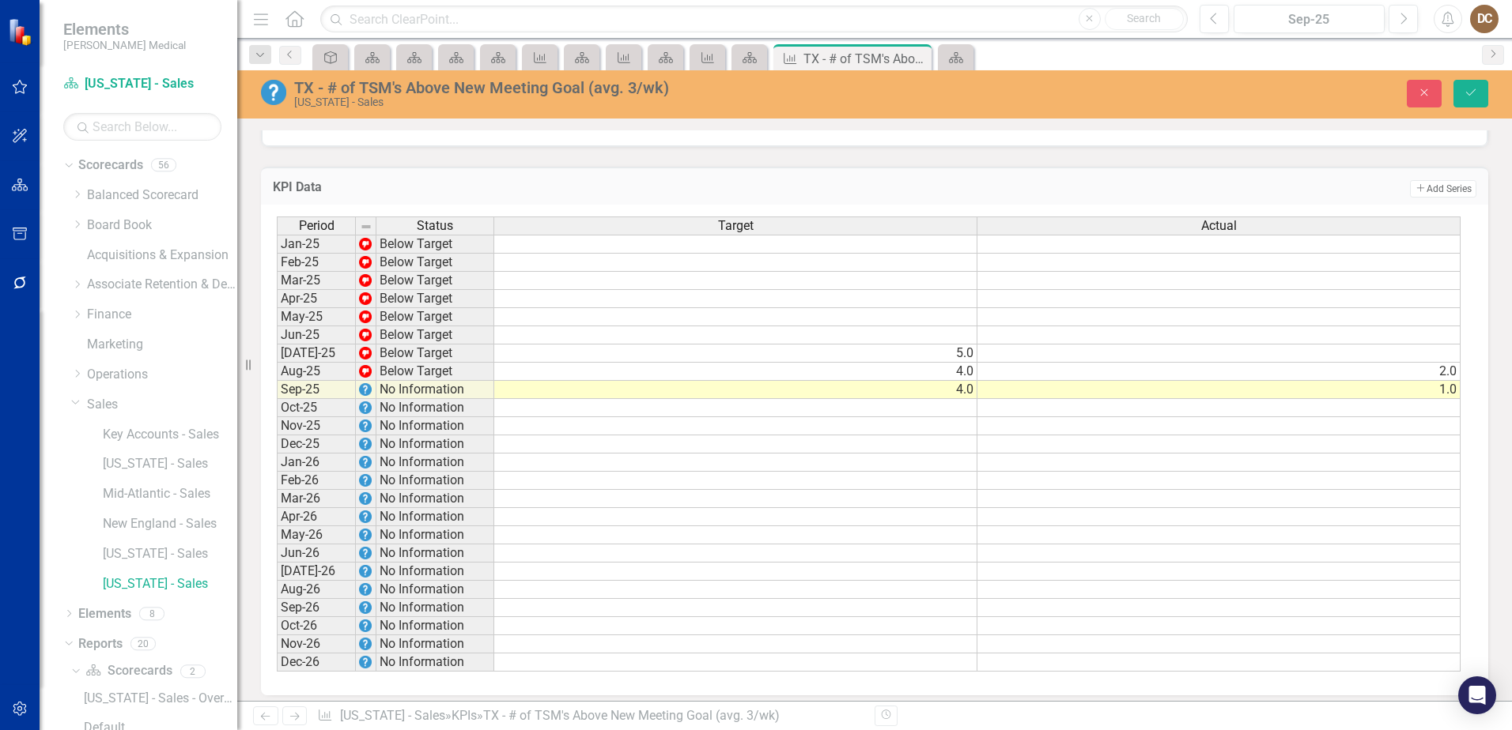
type textarea "2"
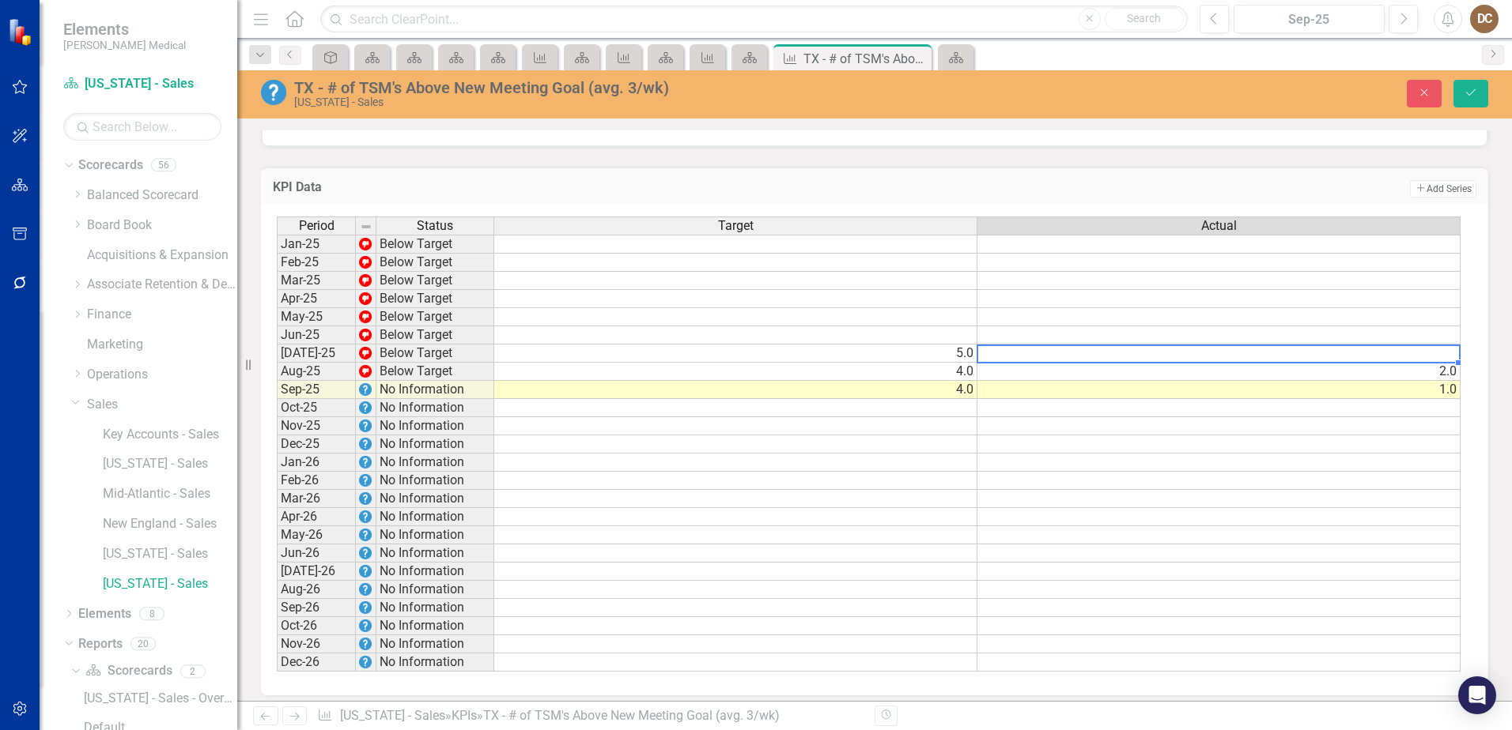
click at [1441, 363] on td at bounding box center [1218, 354] width 483 height 18
type textarea "1"
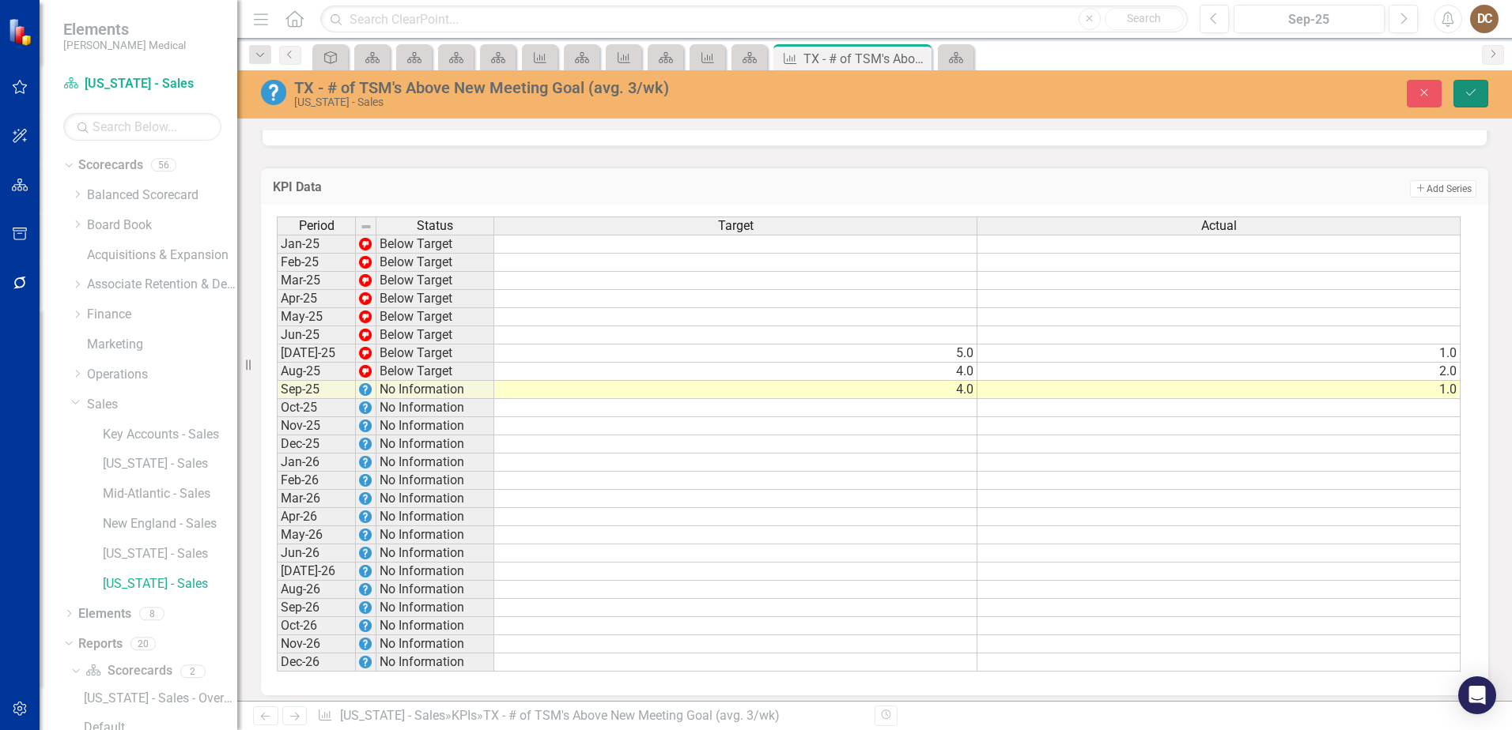
click at [1474, 91] on icon "submit" at bounding box center [1470, 92] width 9 height 6
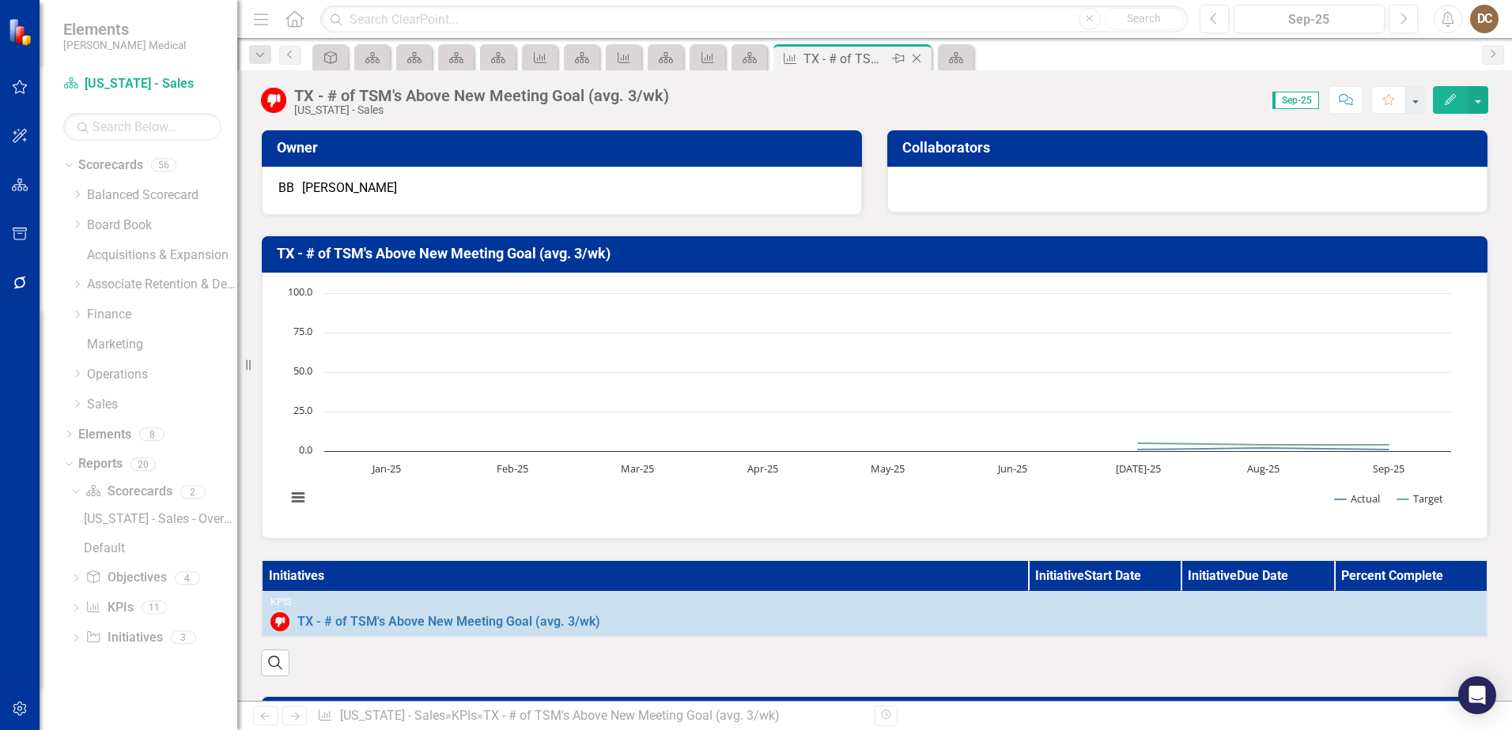
click at [917, 59] on icon at bounding box center [916, 59] width 9 height 9
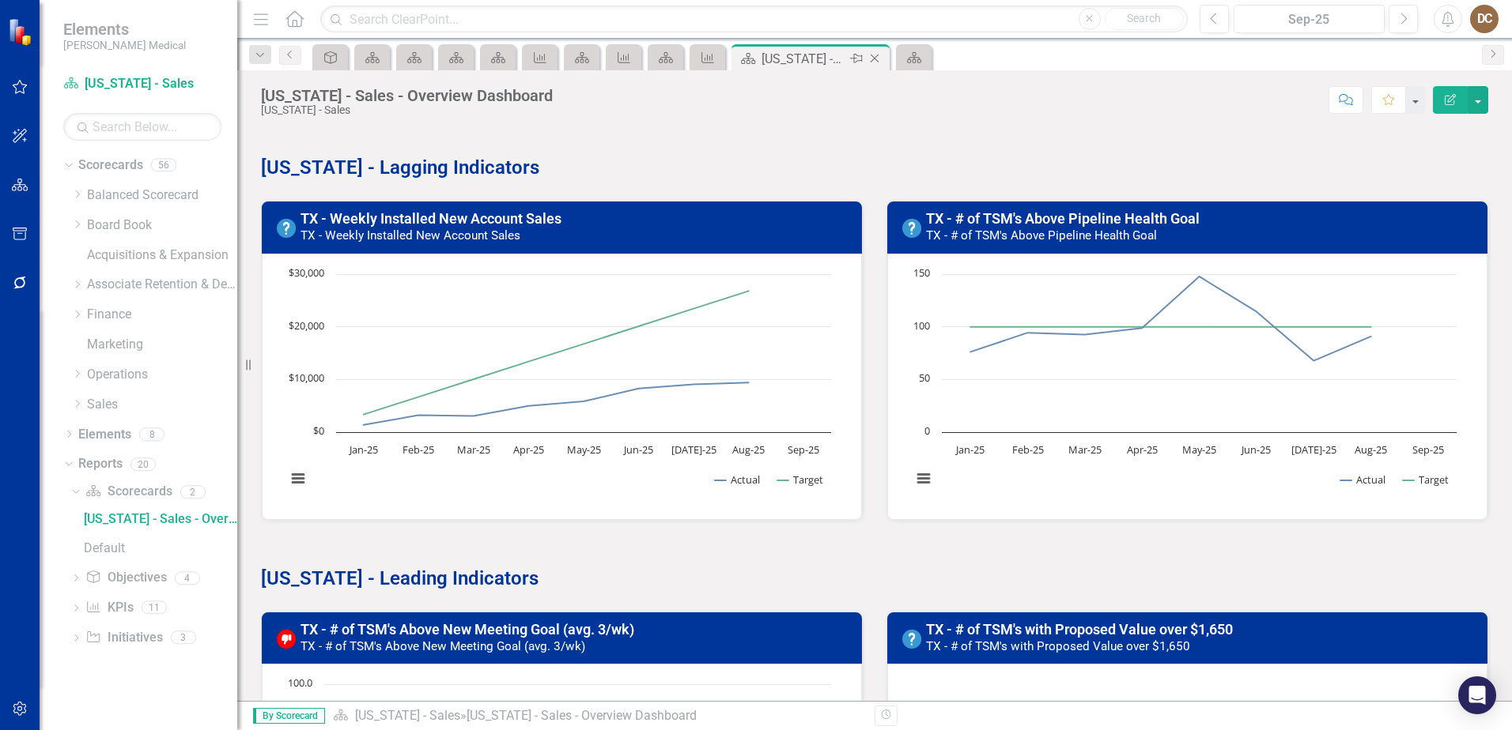
click at [879, 56] on icon "Close" at bounding box center [874, 58] width 16 height 13
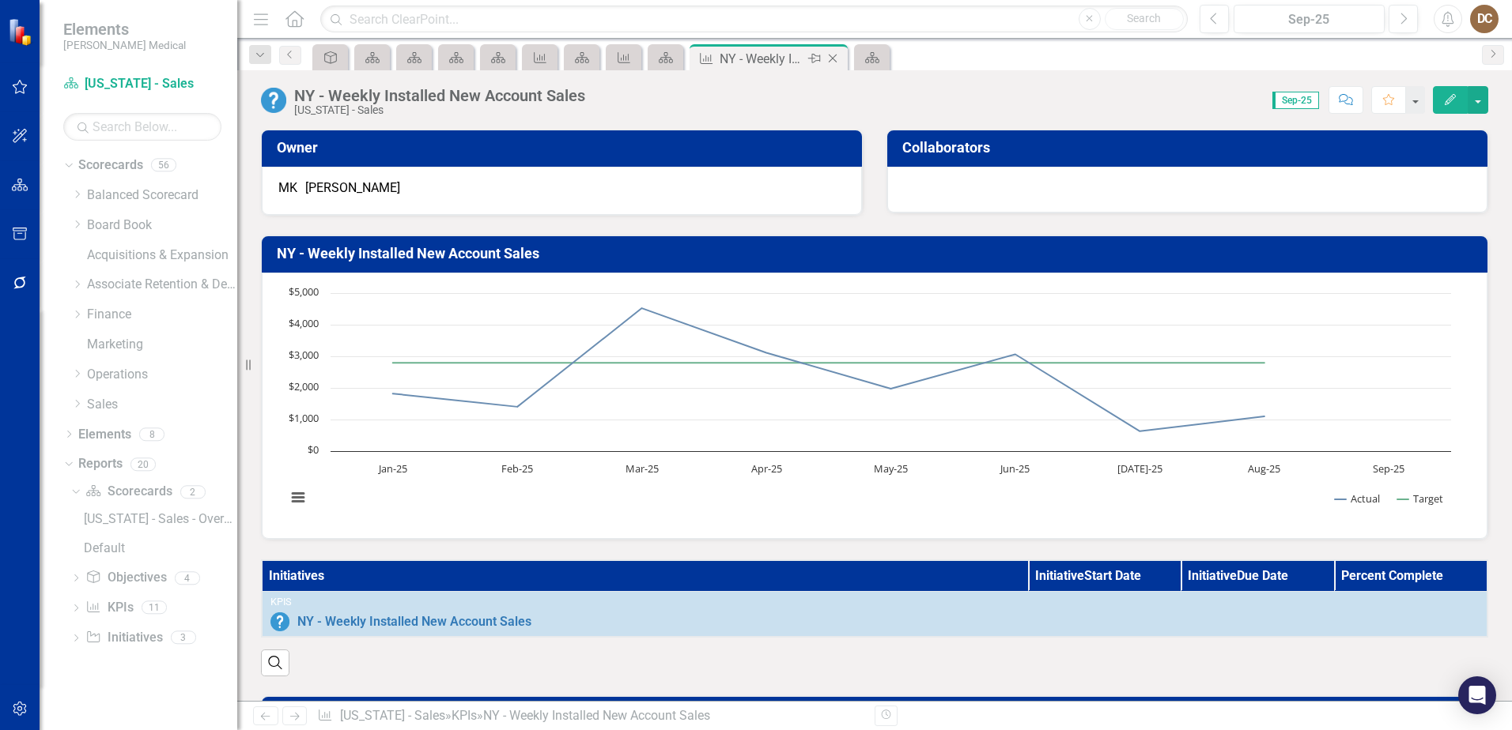
click at [780, 56] on div "NY - Weekly Installed New Account Sales" at bounding box center [761, 59] width 85 height 20
click at [835, 55] on icon "Close" at bounding box center [833, 58] width 16 height 13
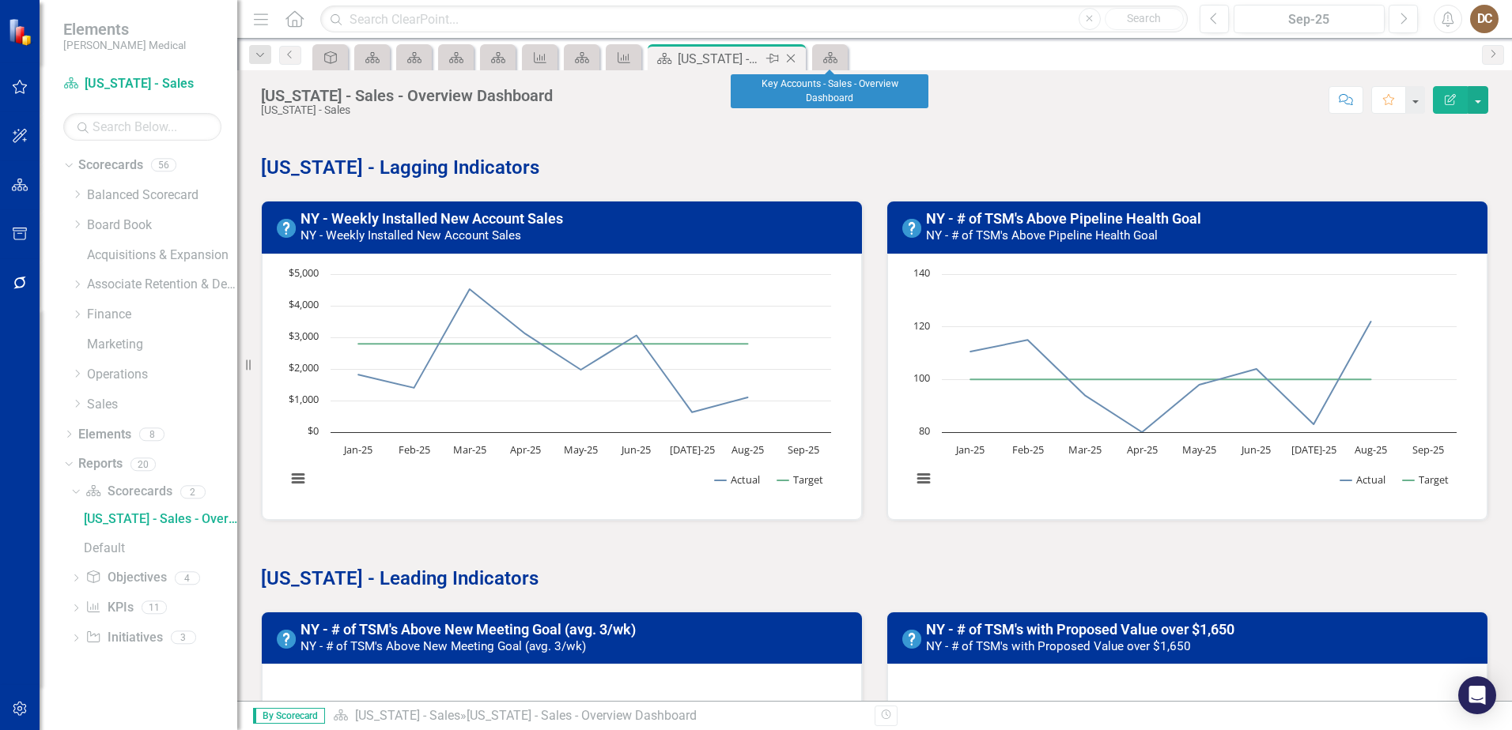
click at [799, 59] on div "Close" at bounding box center [792, 59] width 20 height 20
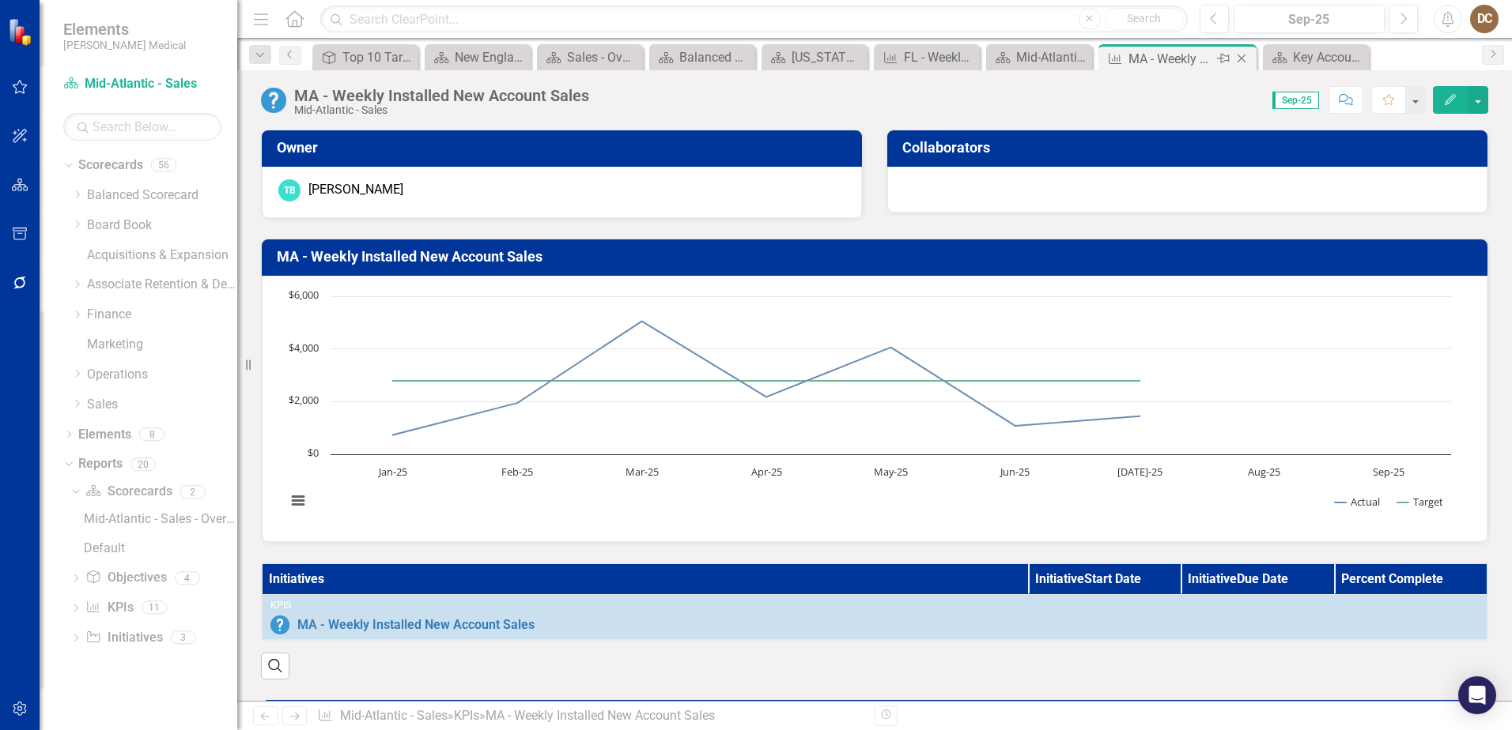
click at [1241, 59] on icon "Close" at bounding box center [1241, 58] width 16 height 13
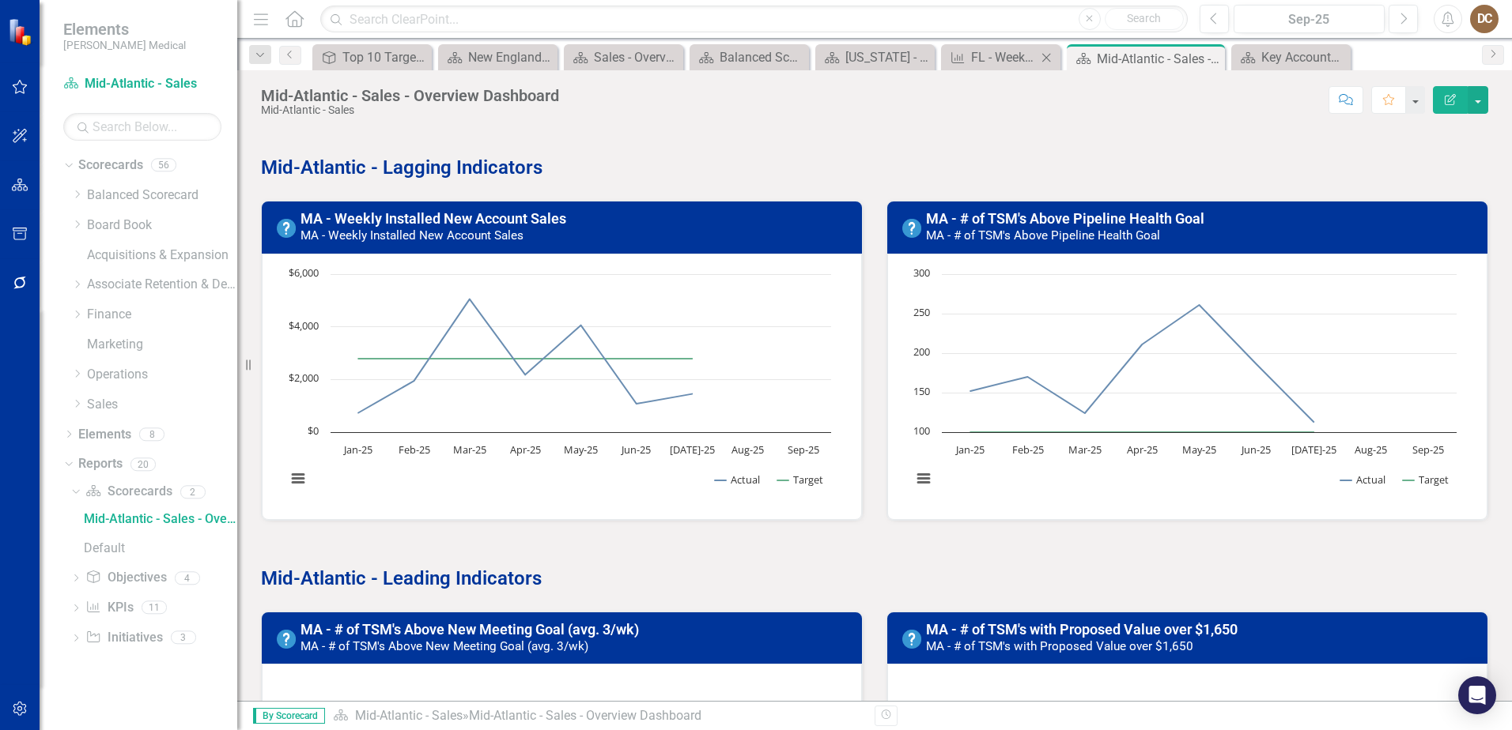
click at [1042, 57] on icon "Close" at bounding box center [1046, 57] width 16 height 13
click at [1165, 56] on icon "Close" at bounding box center [1171, 58] width 16 height 13
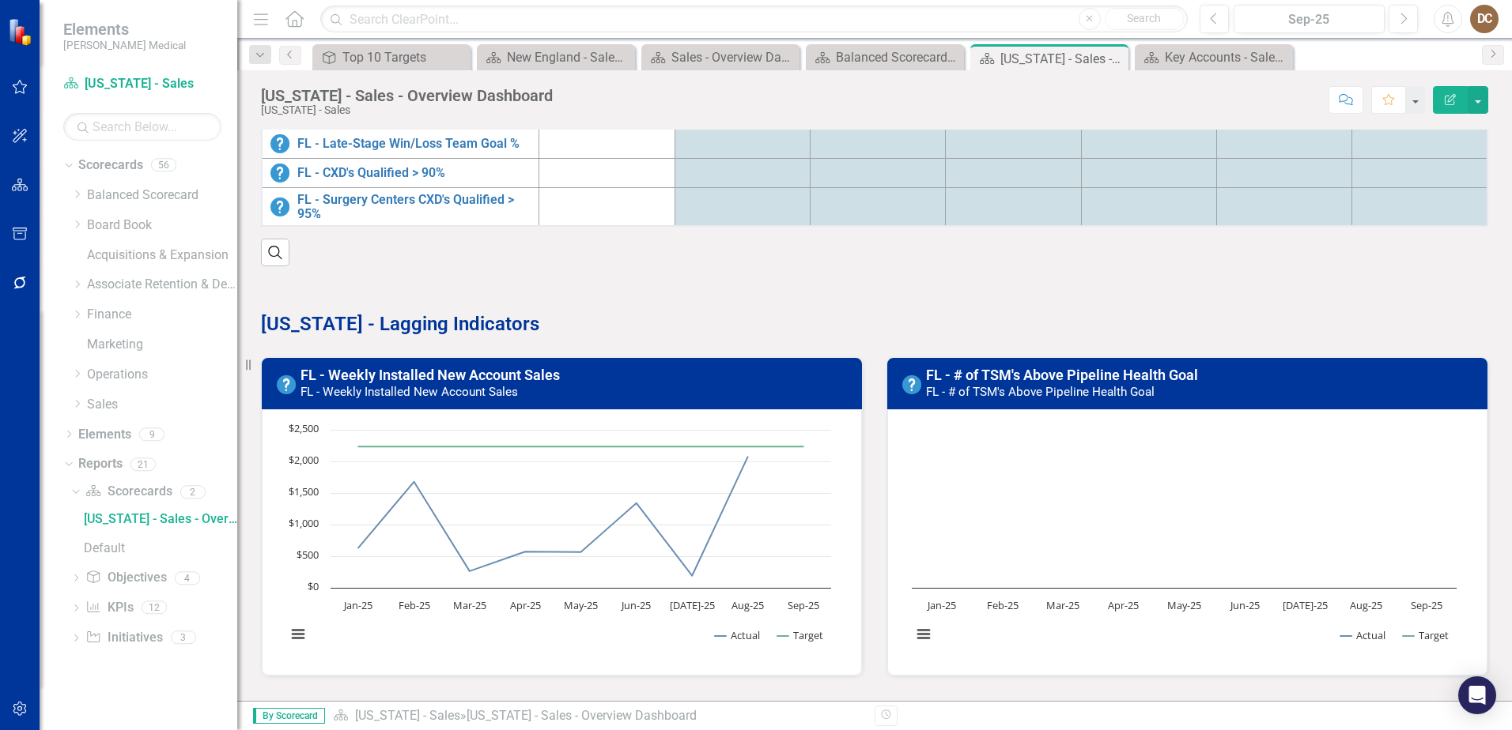
scroll to position [316, 0]
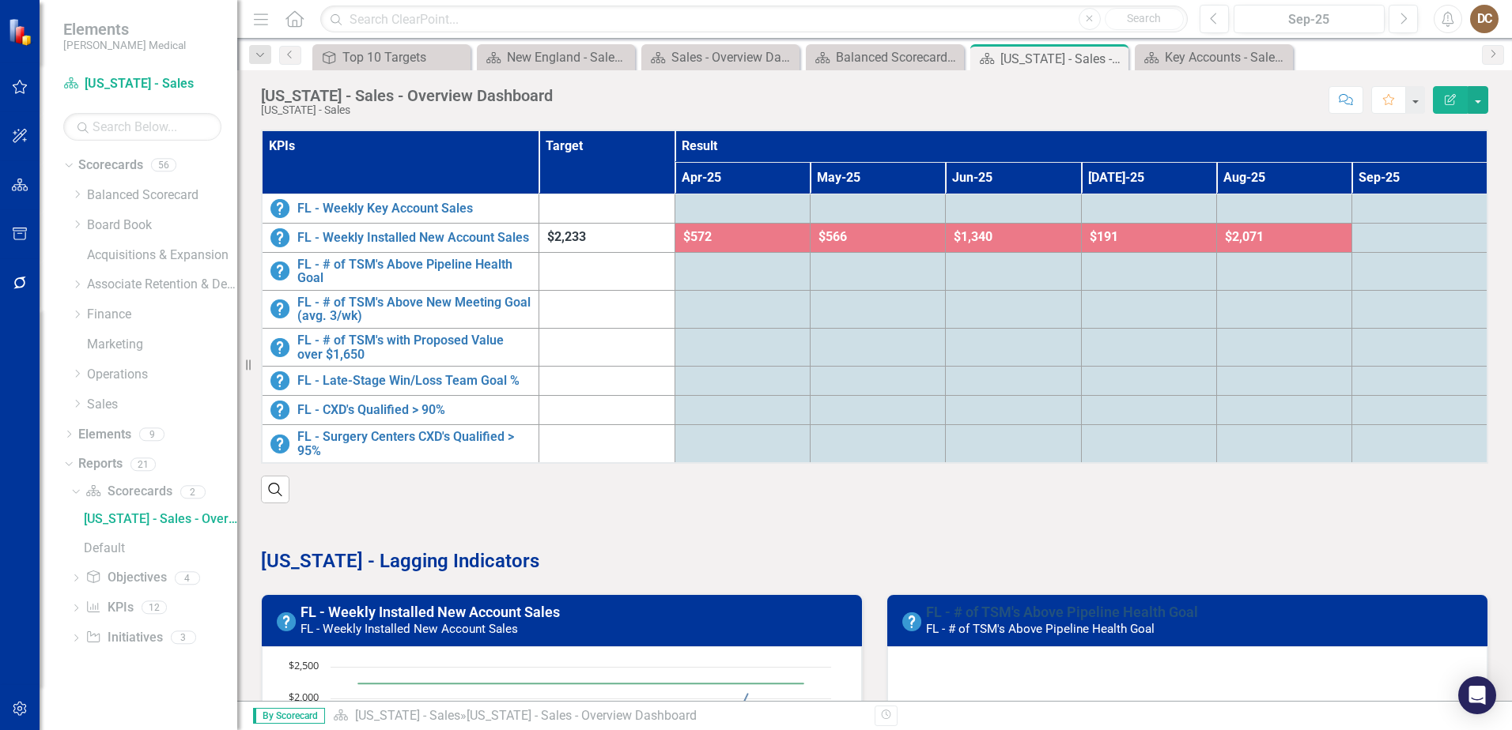
scroll to position [316, 0]
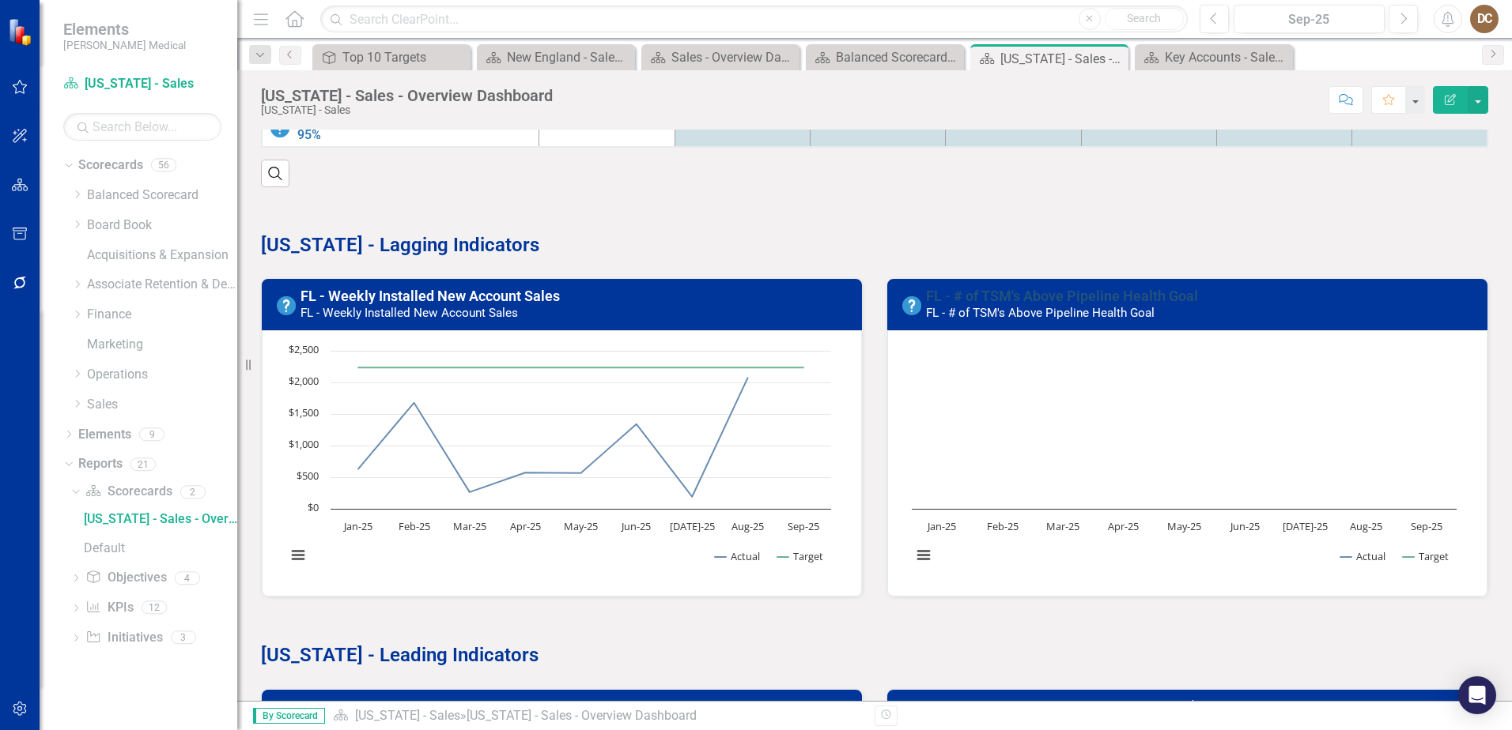
click at [1012, 290] on link "FL - # of TSM's Above Pipeline Health Goal" at bounding box center [1062, 296] width 272 height 17
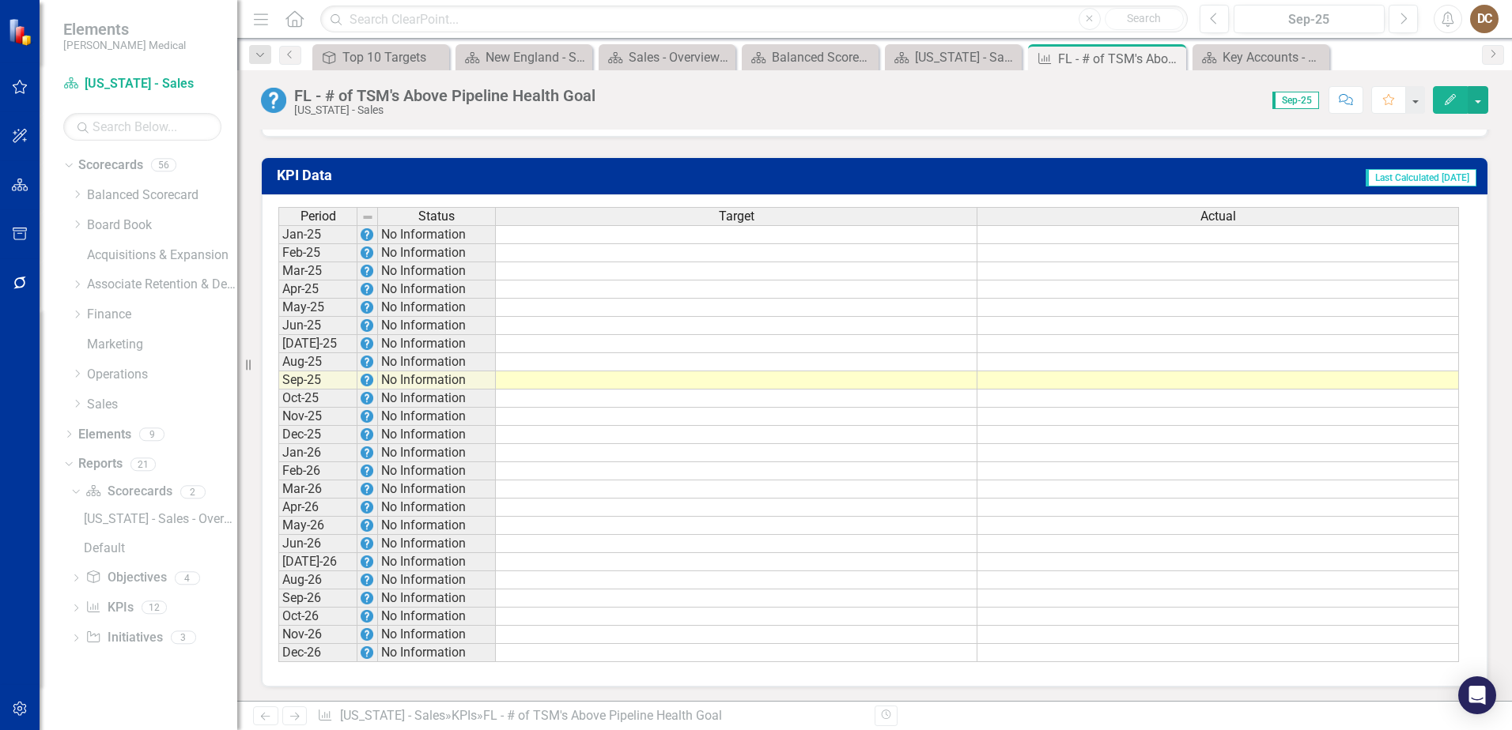
scroll to position [1074, 0]
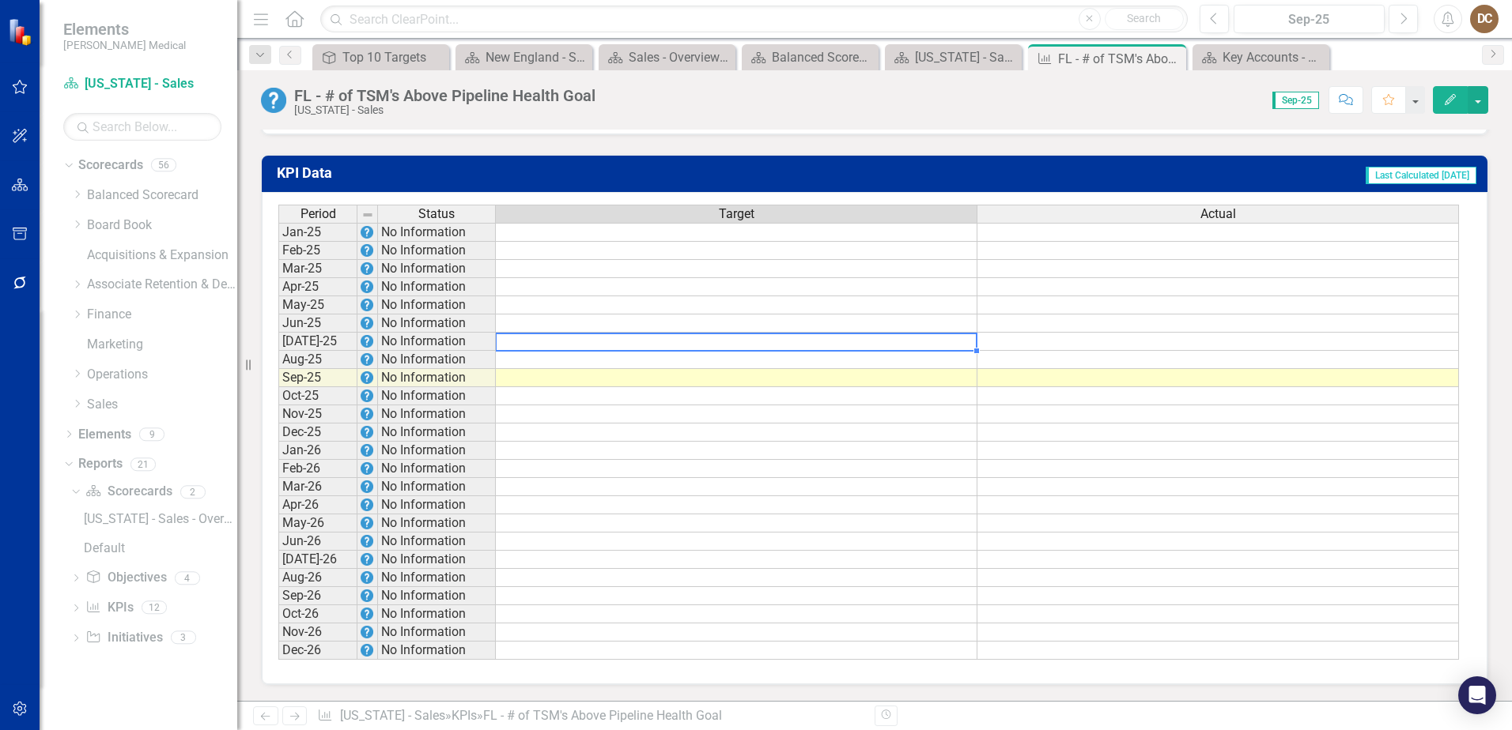
click at [934, 346] on td at bounding box center [736, 342] width 481 height 18
click at [945, 344] on td at bounding box center [736, 342] width 481 height 18
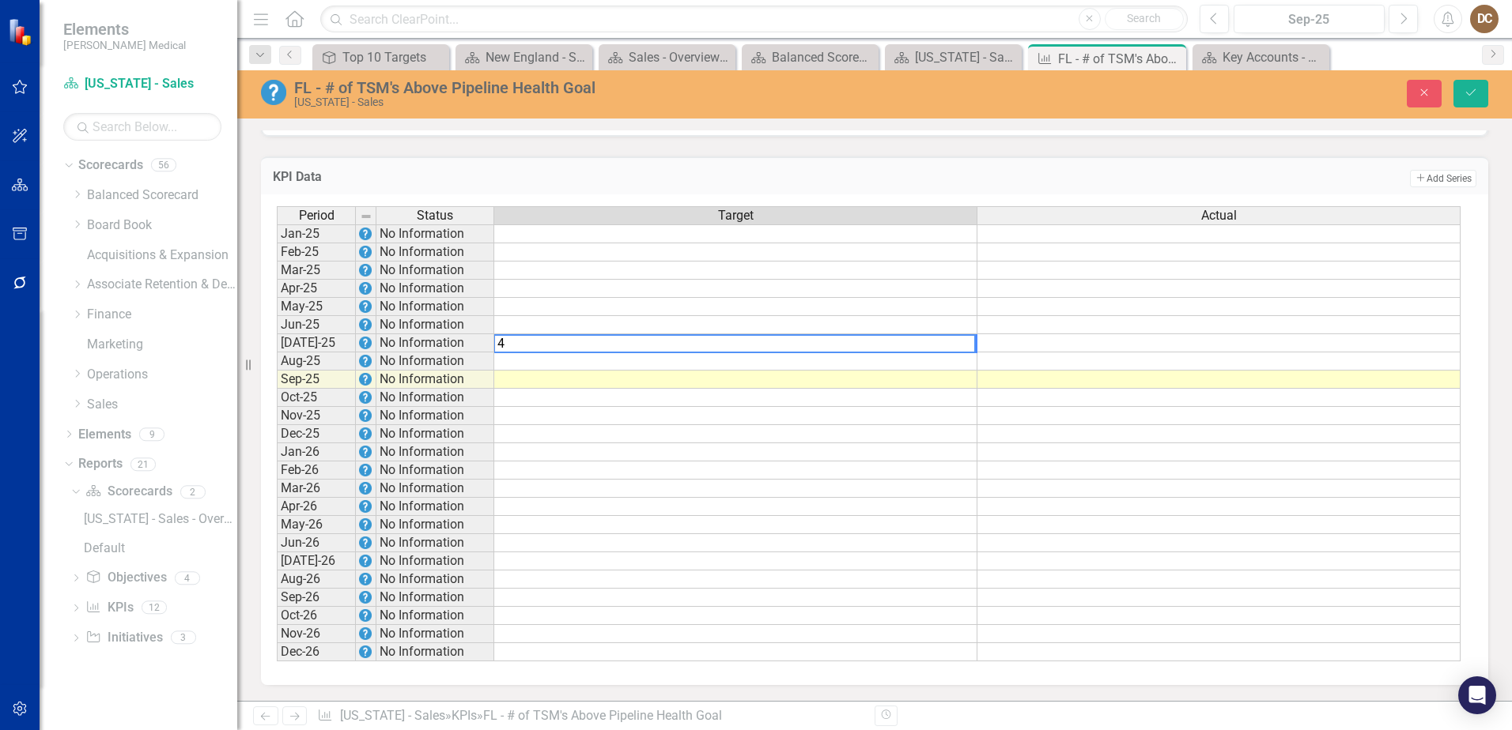
type textarea "4"
click at [949, 365] on td at bounding box center [735, 362] width 483 height 18
type textarea "4"
click at [961, 379] on td at bounding box center [735, 380] width 483 height 18
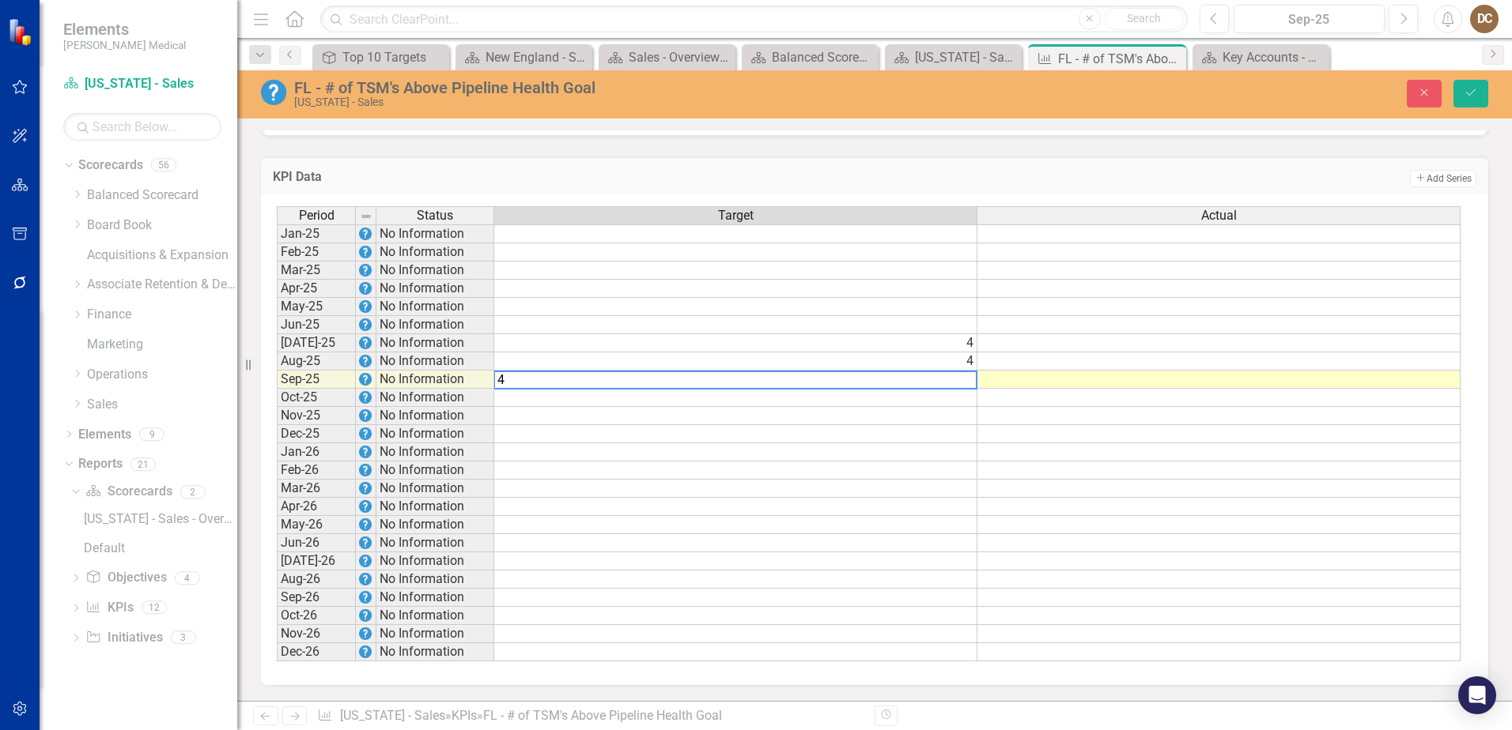
type textarea "4"
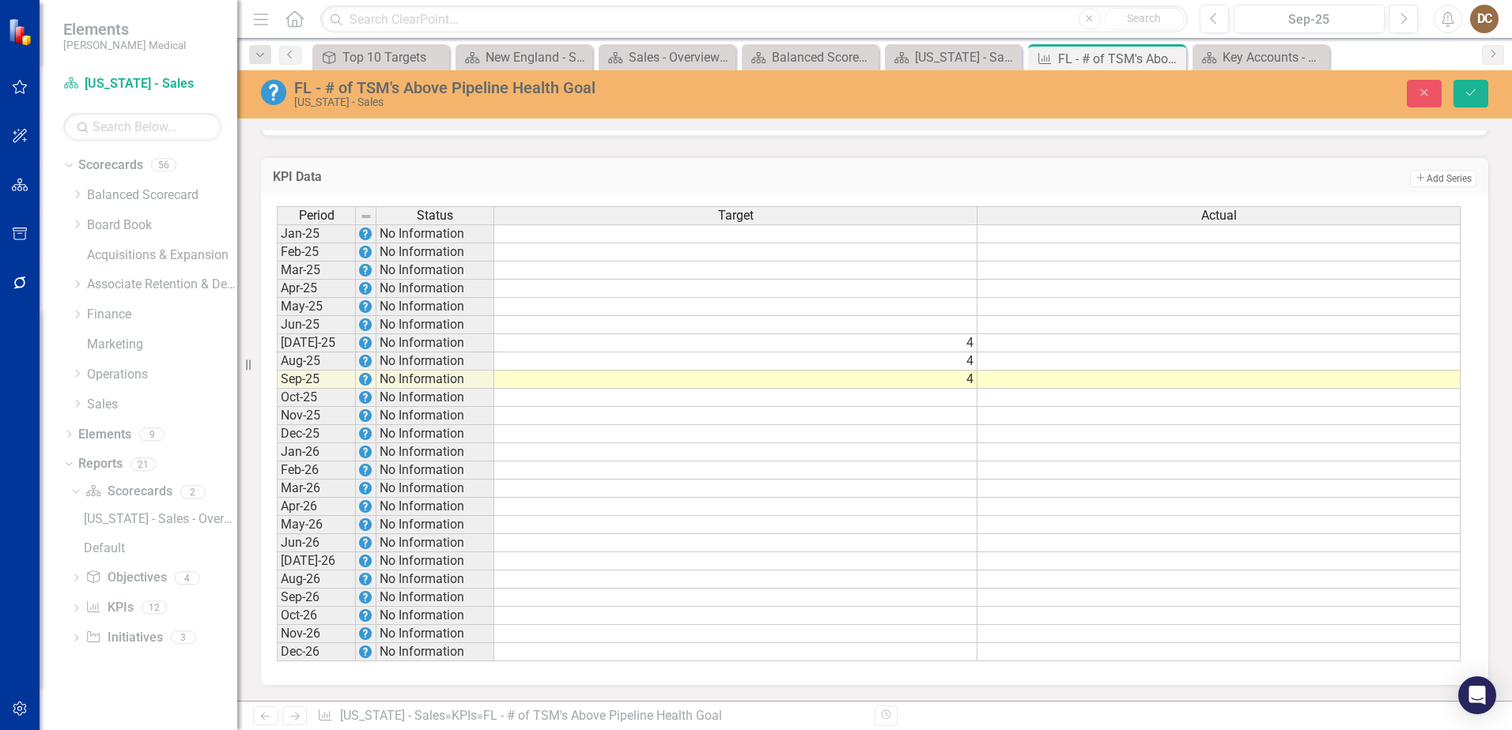
click at [1186, 157] on div "KPI Data Add Add Series" at bounding box center [874, 176] width 1227 height 39
click at [1430, 342] on td at bounding box center [1218, 343] width 483 height 18
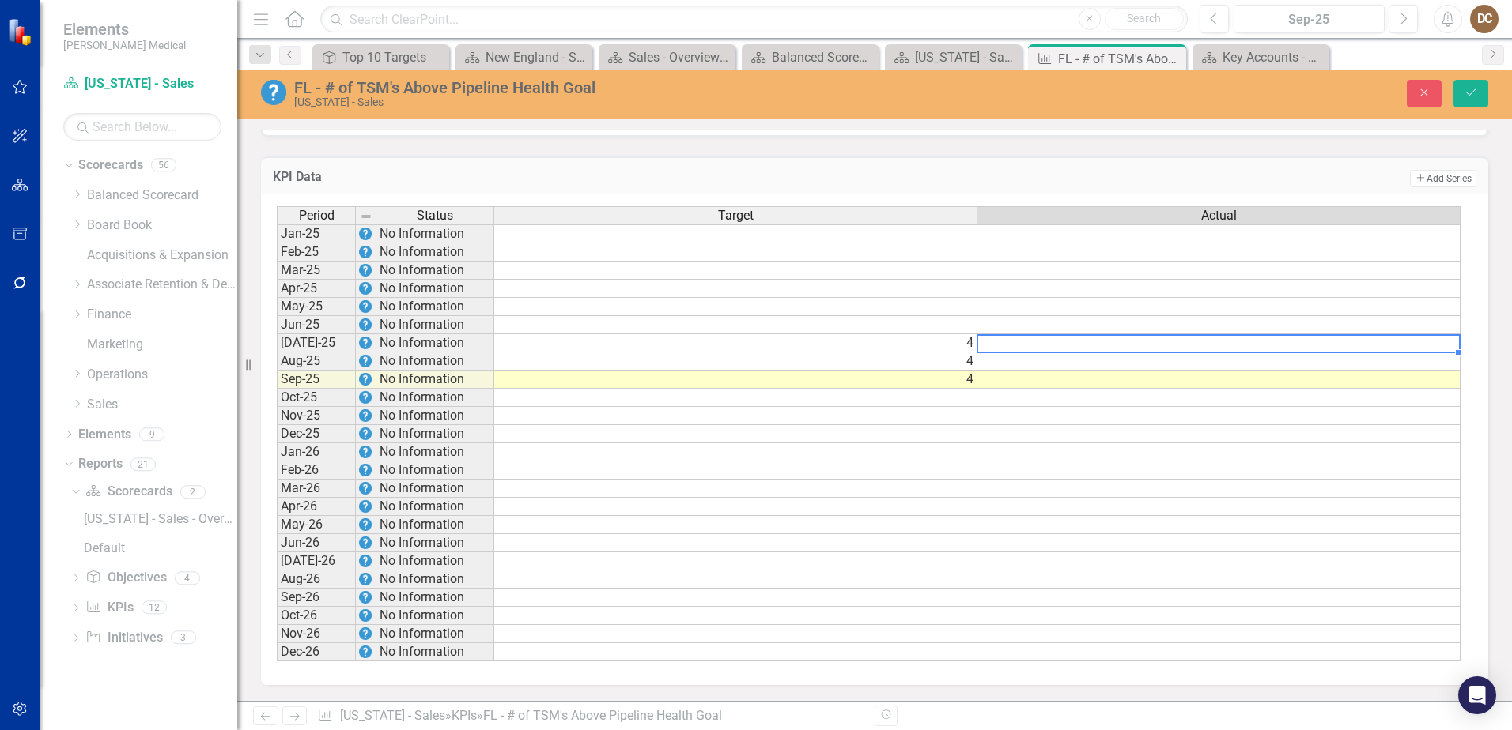
click at [1430, 342] on td at bounding box center [1218, 343] width 483 height 18
type textarea "0"
click at [1331, 165] on div "KPI Data Add Add Series" at bounding box center [874, 176] width 1227 height 39
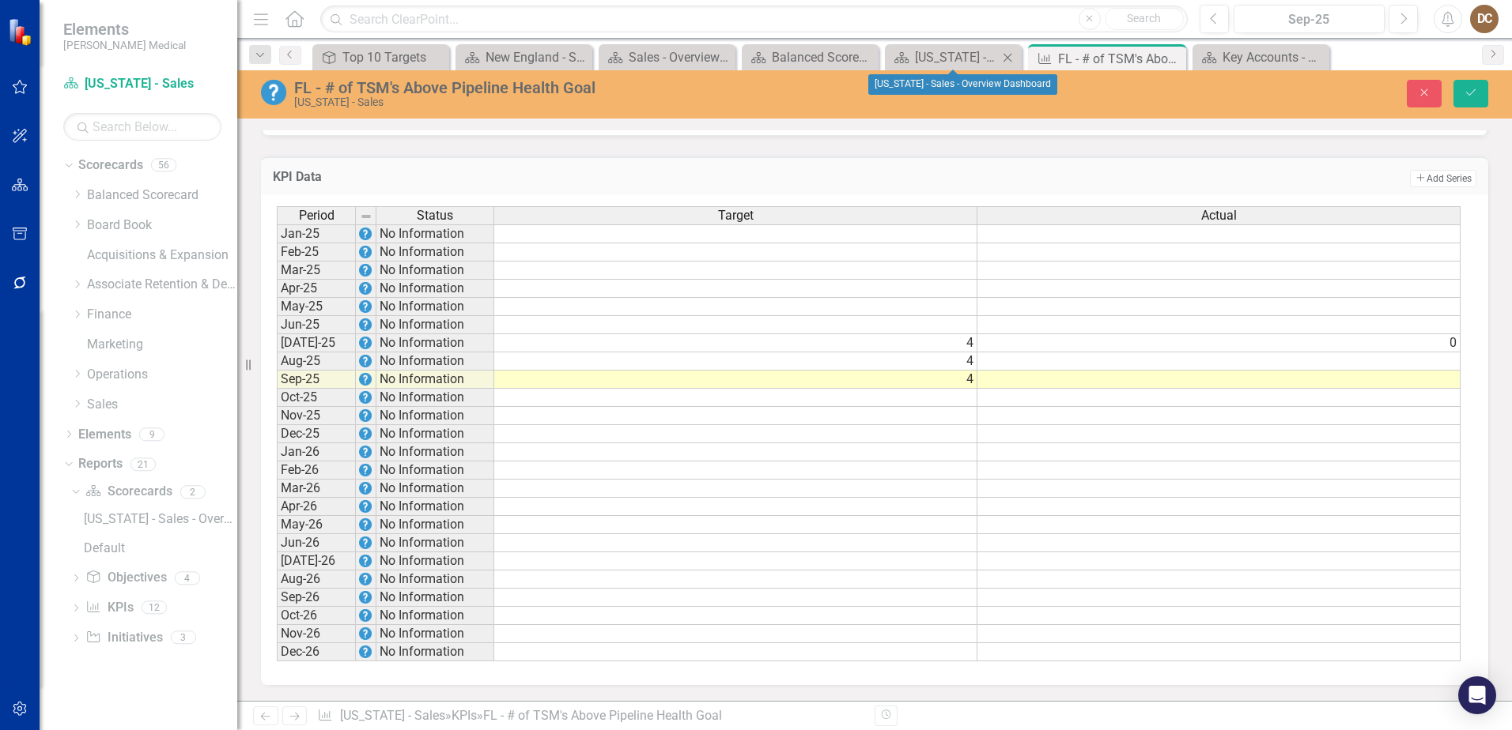
click at [1004, 59] on icon "Close" at bounding box center [1007, 57] width 16 height 13
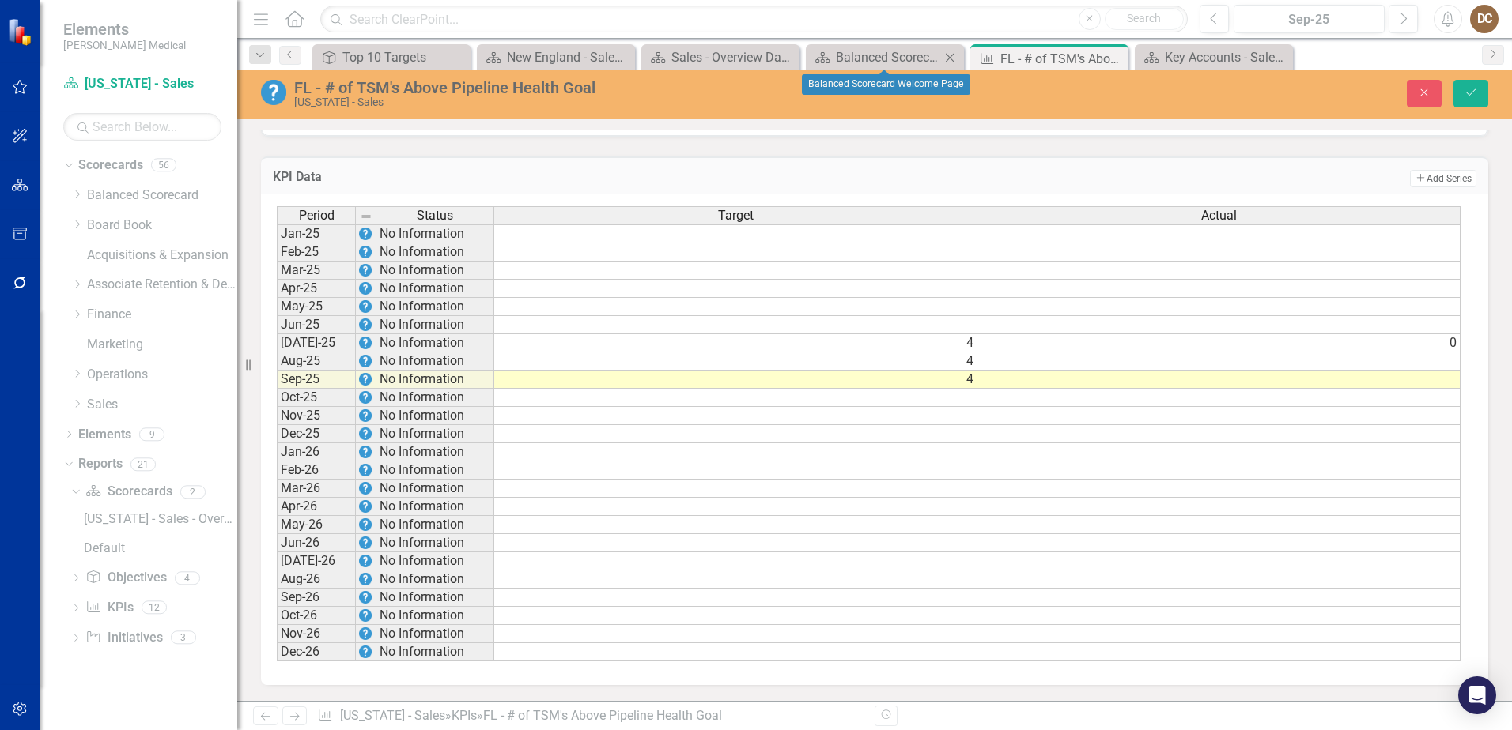
click at [944, 55] on icon "Close" at bounding box center [950, 57] width 16 height 13
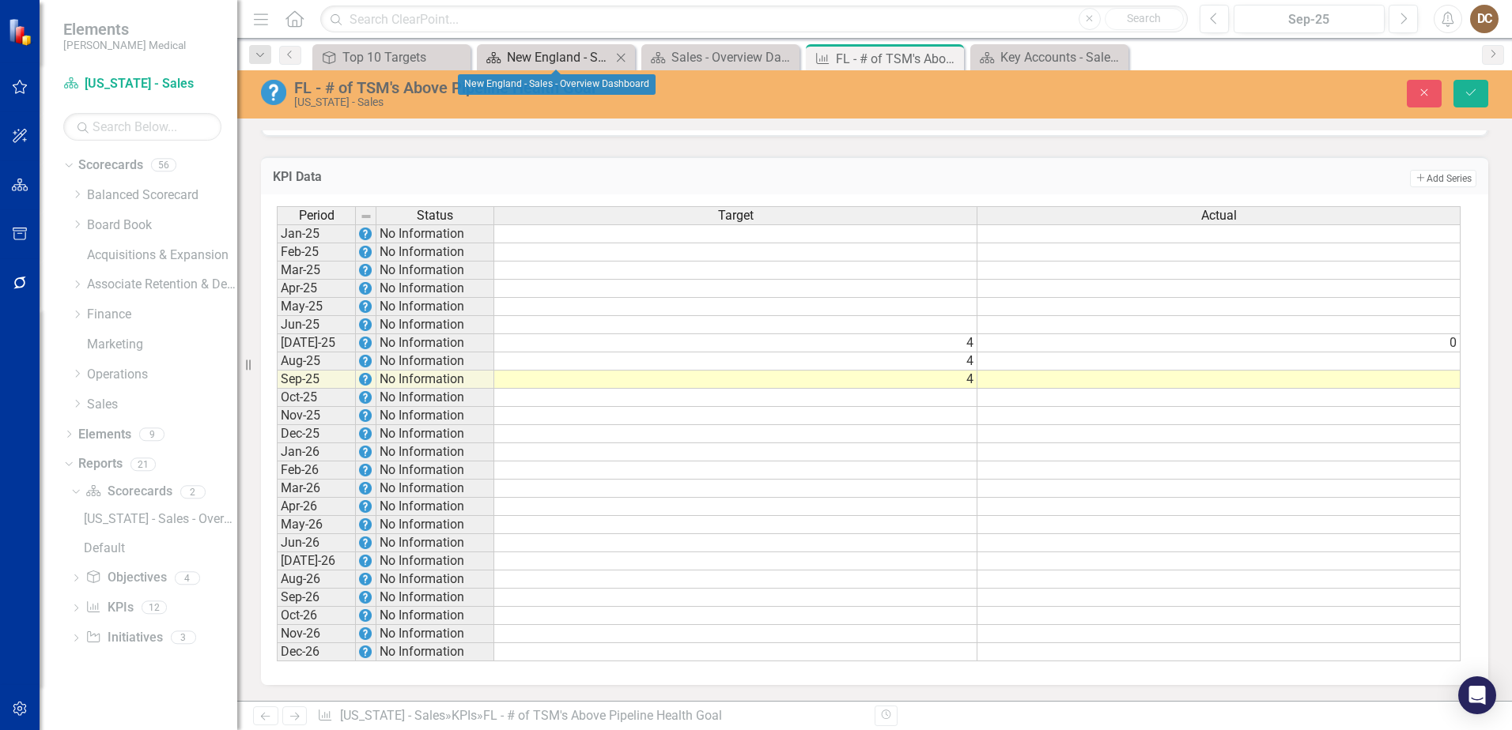
click at [527, 59] on div "New England - Sales - Overview Dashboard" at bounding box center [559, 57] width 104 height 20
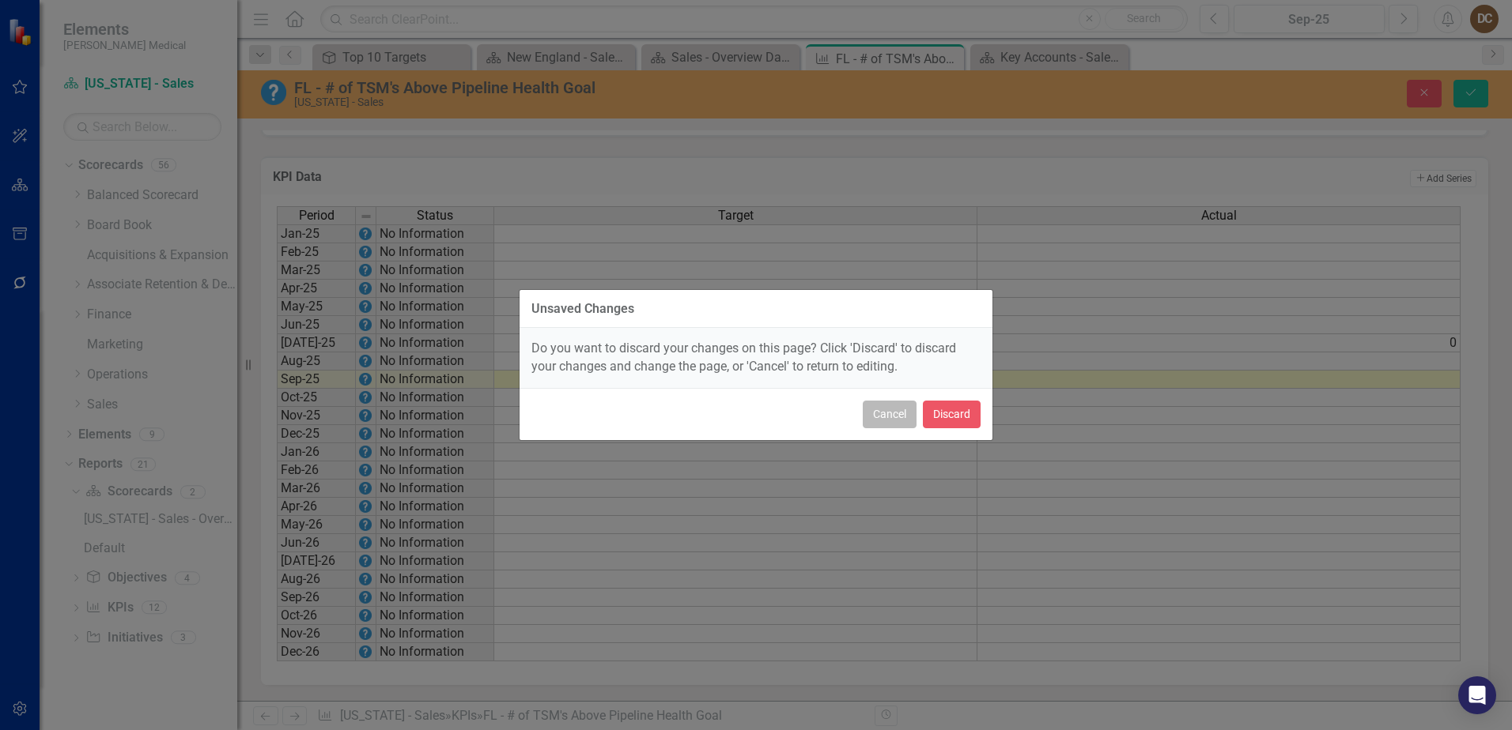
click at [888, 421] on button "Cancel" at bounding box center [890, 415] width 54 height 28
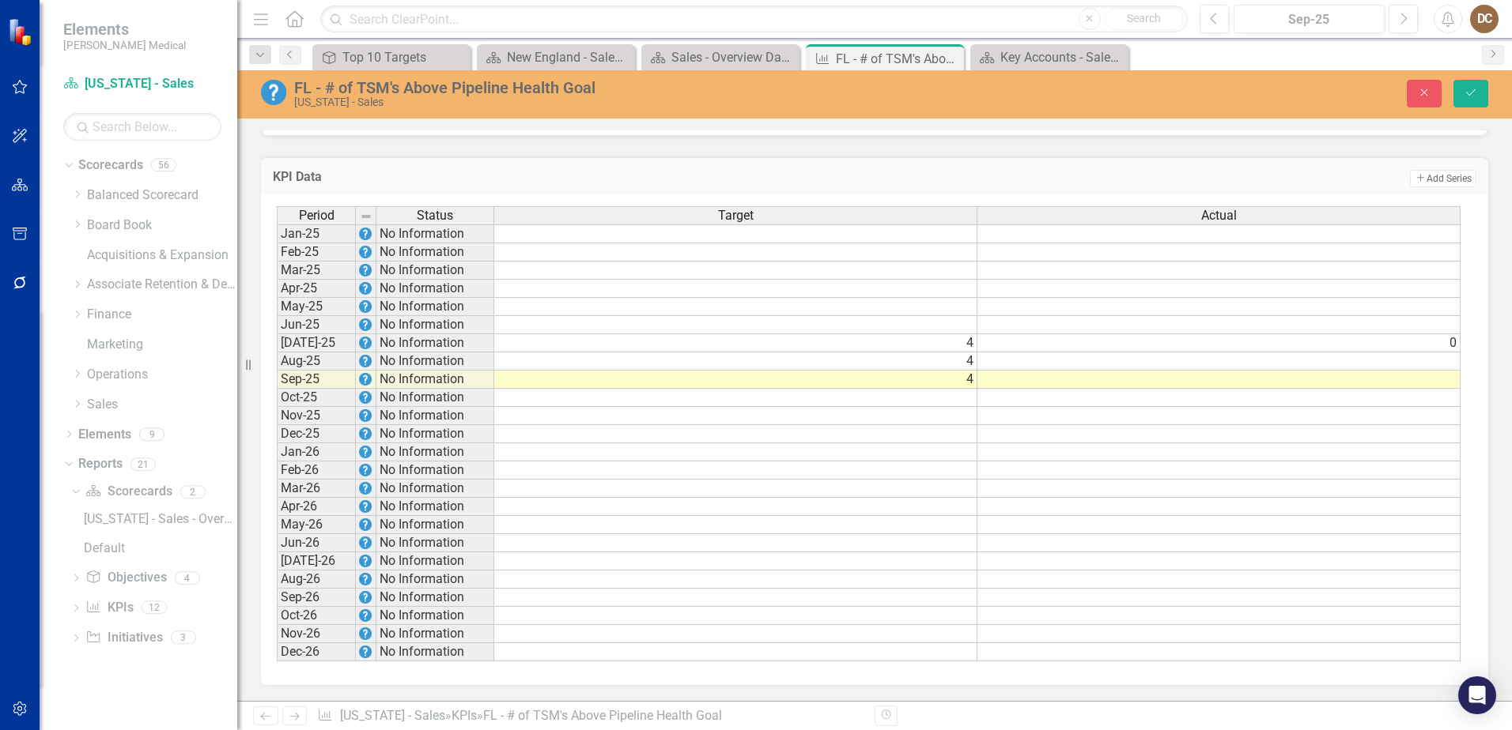
click at [1439, 363] on td at bounding box center [1218, 362] width 483 height 18
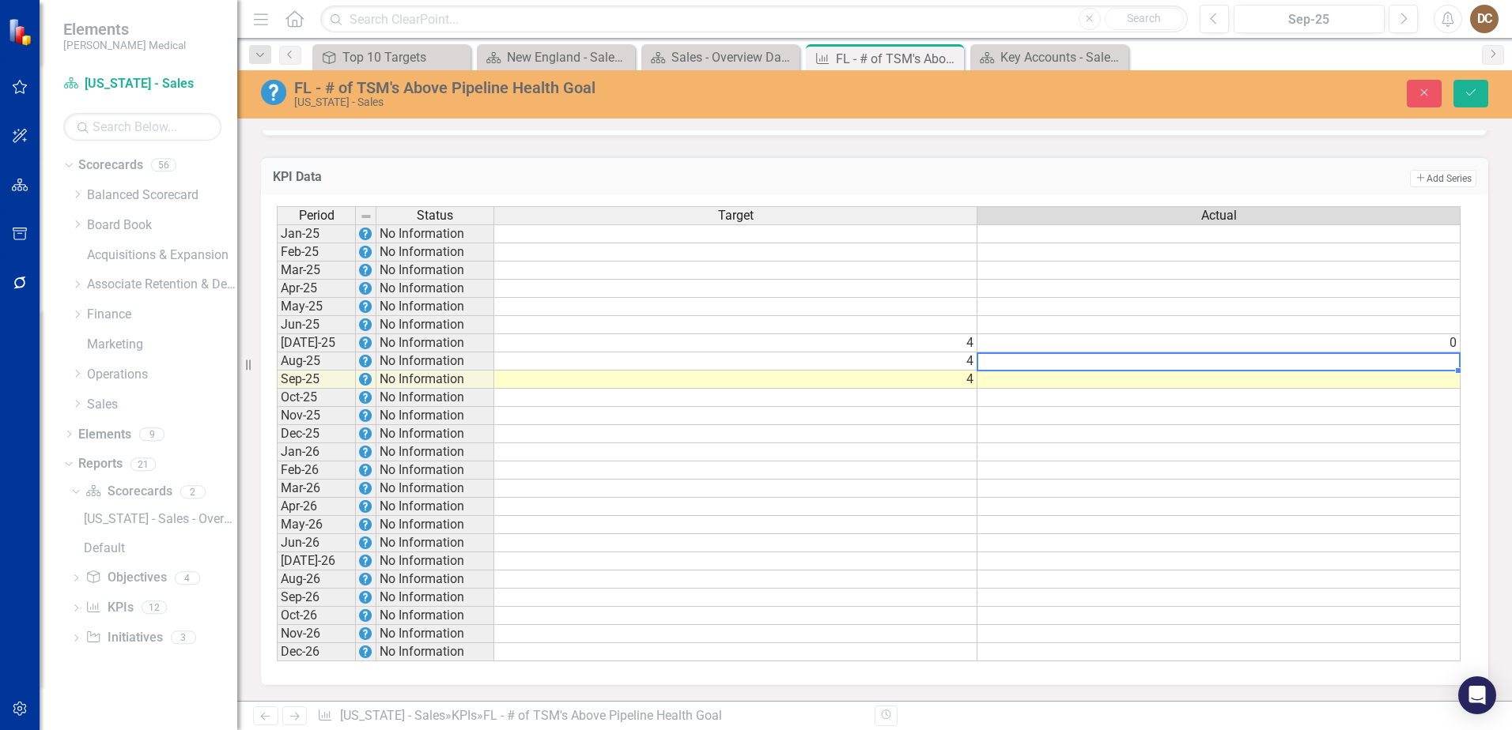
click at [1439, 363] on td at bounding box center [1218, 362] width 483 height 18
type textarea "0"
click at [1337, 169] on td "Add Add Series" at bounding box center [1129, 178] width 693 height 21
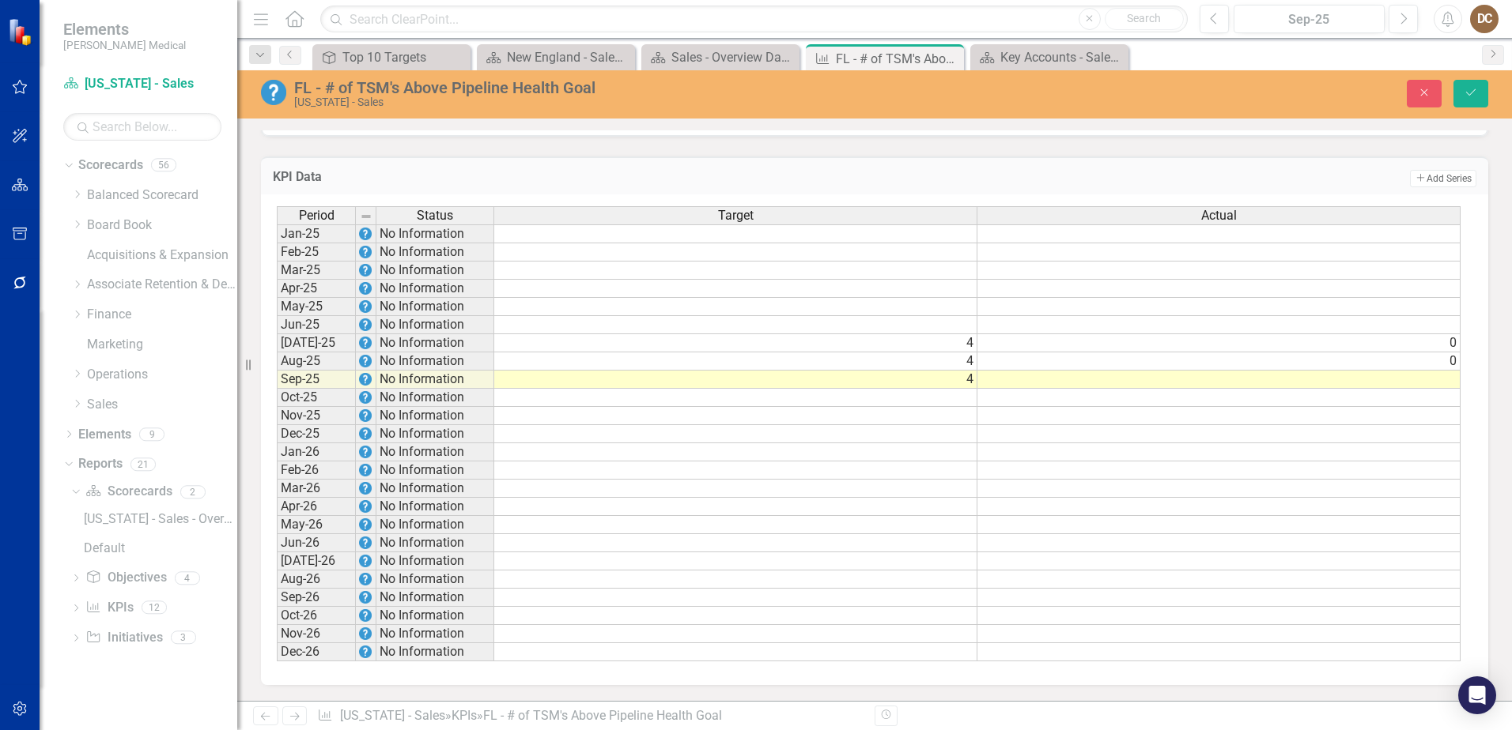
click at [1440, 349] on td "0" at bounding box center [1218, 343] width 483 height 18
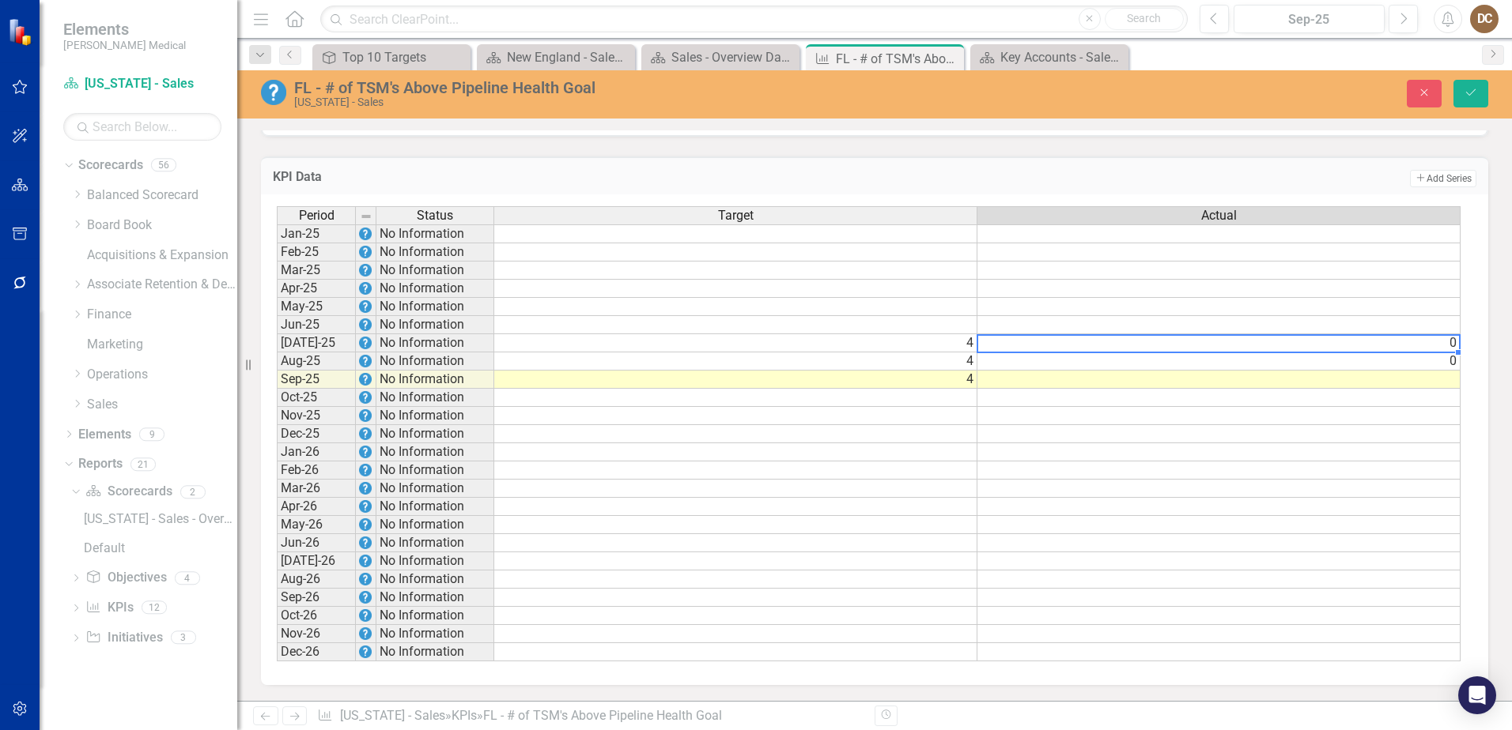
click at [1445, 345] on td "0" at bounding box center [1218, 343] width 483 height 18
click at [1452, 357] on td "0" at bounding box center [1218, 362] width 483 height 18
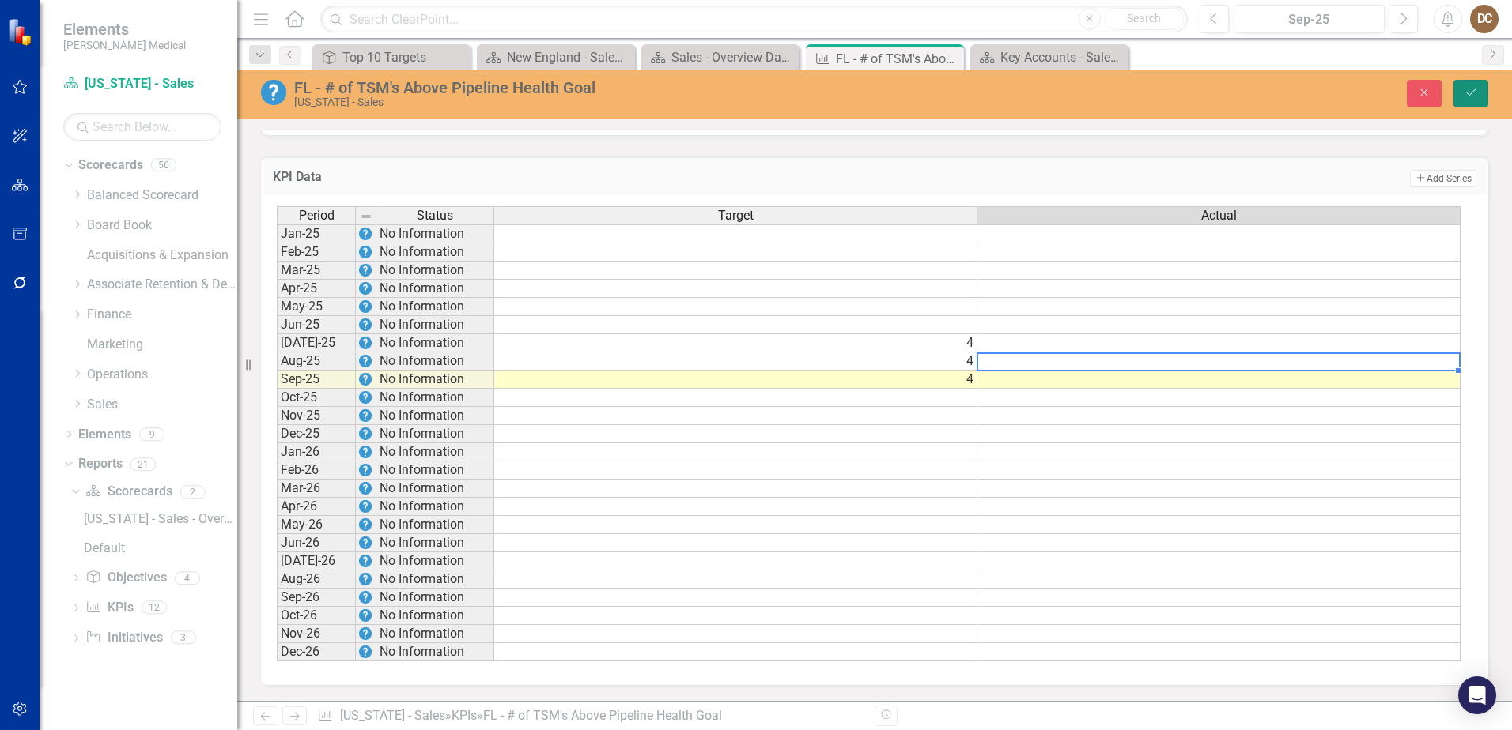
click at [1466, 92] on icon "submit" at bounding box center [1470, 92] width 9 height 6
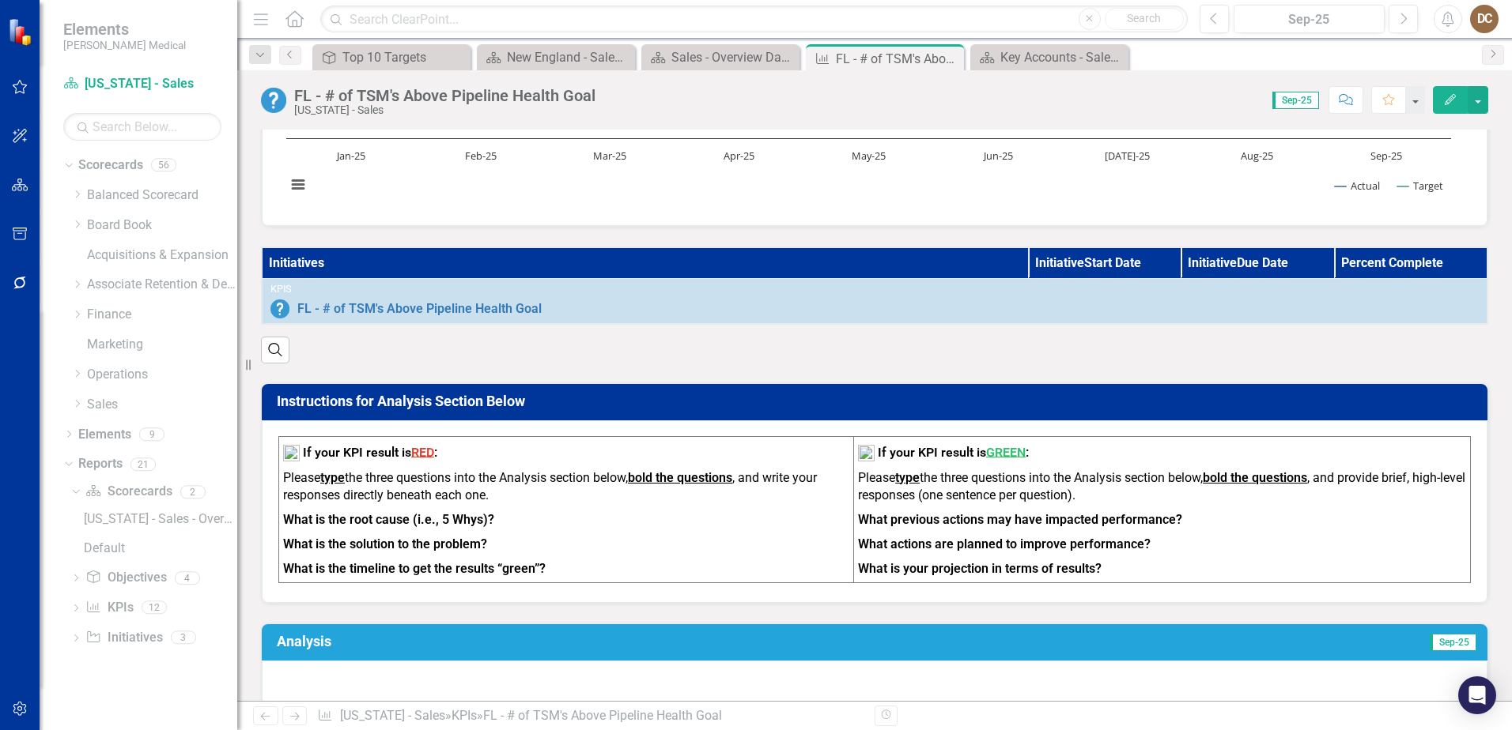
scroll to position [0, 0]
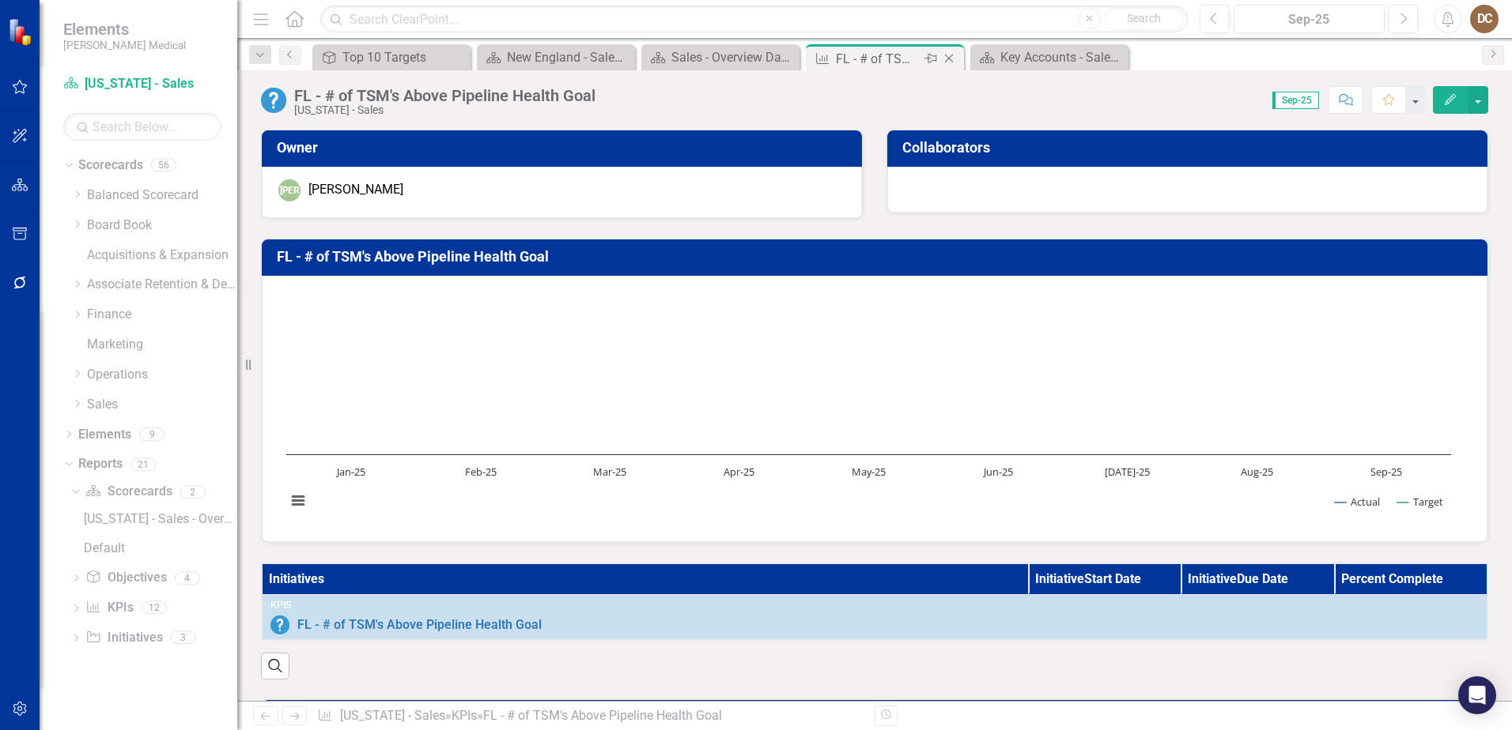
click at [950, 59] on icon "Close" at bounding box center [949, 58] width 16 height 13
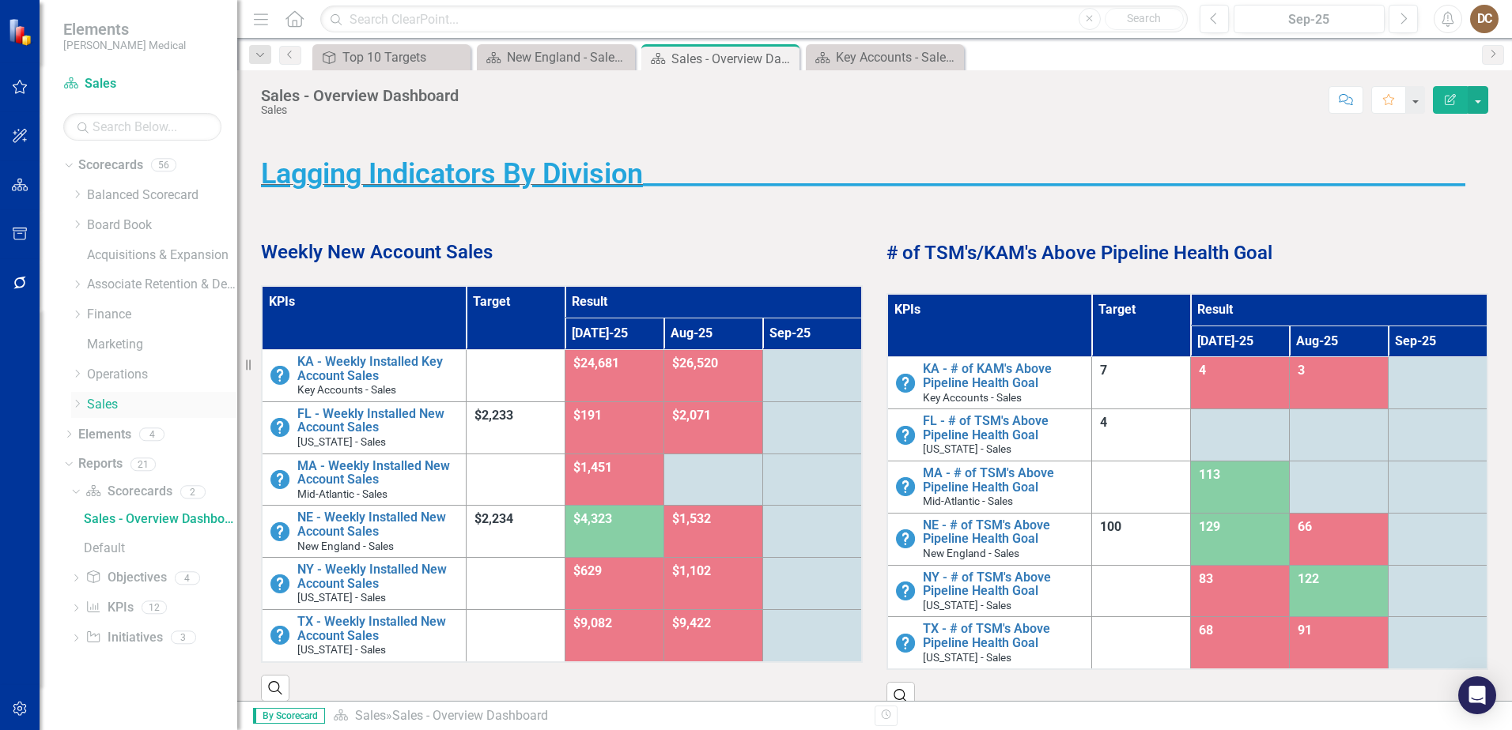
click at [76, 404] on icon "Dropdown" at bounding box center [77, 403] width 12 height 9
click at [107, 464] on link "[US_STATE] - Sales" at bounding box center [170, 464] width 134 height 18
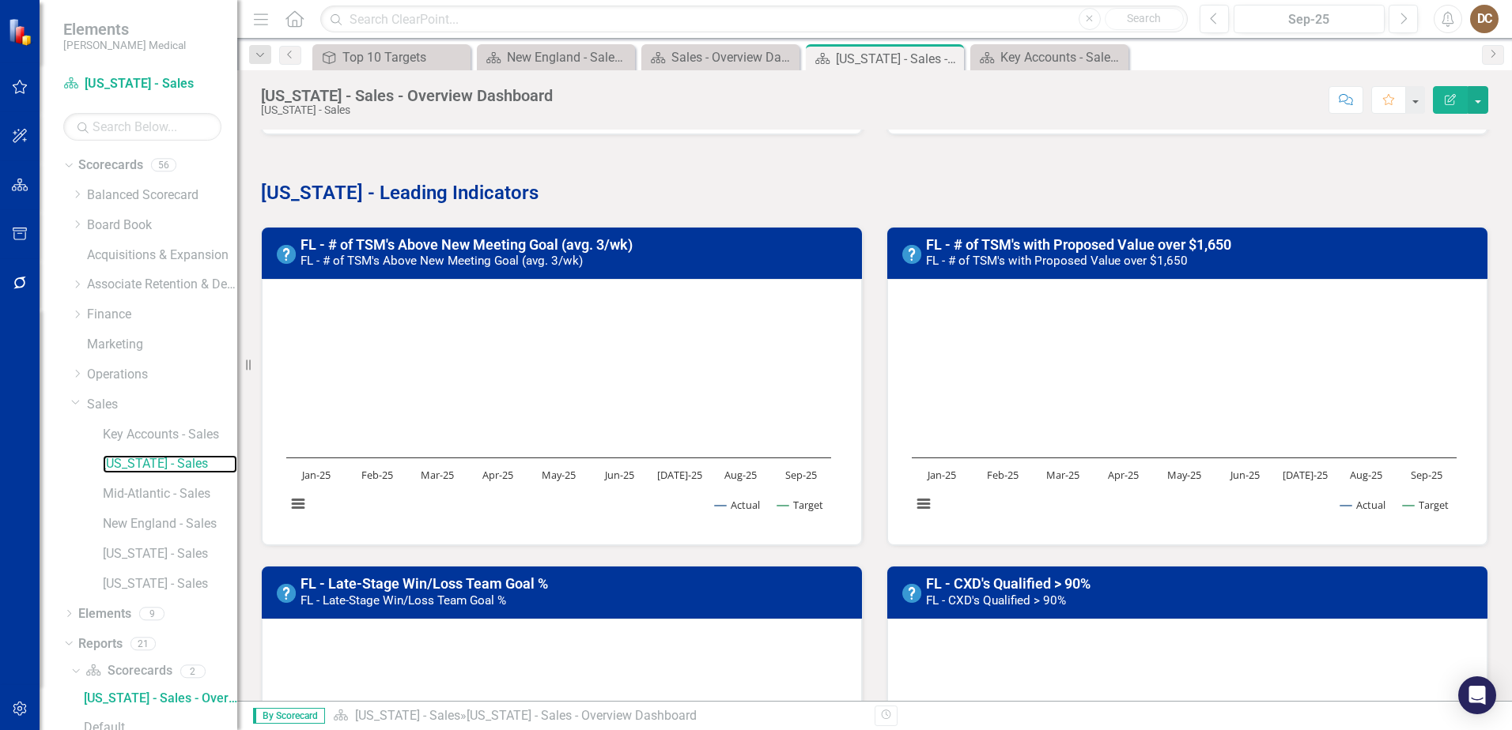
scroll to position [791, 0]
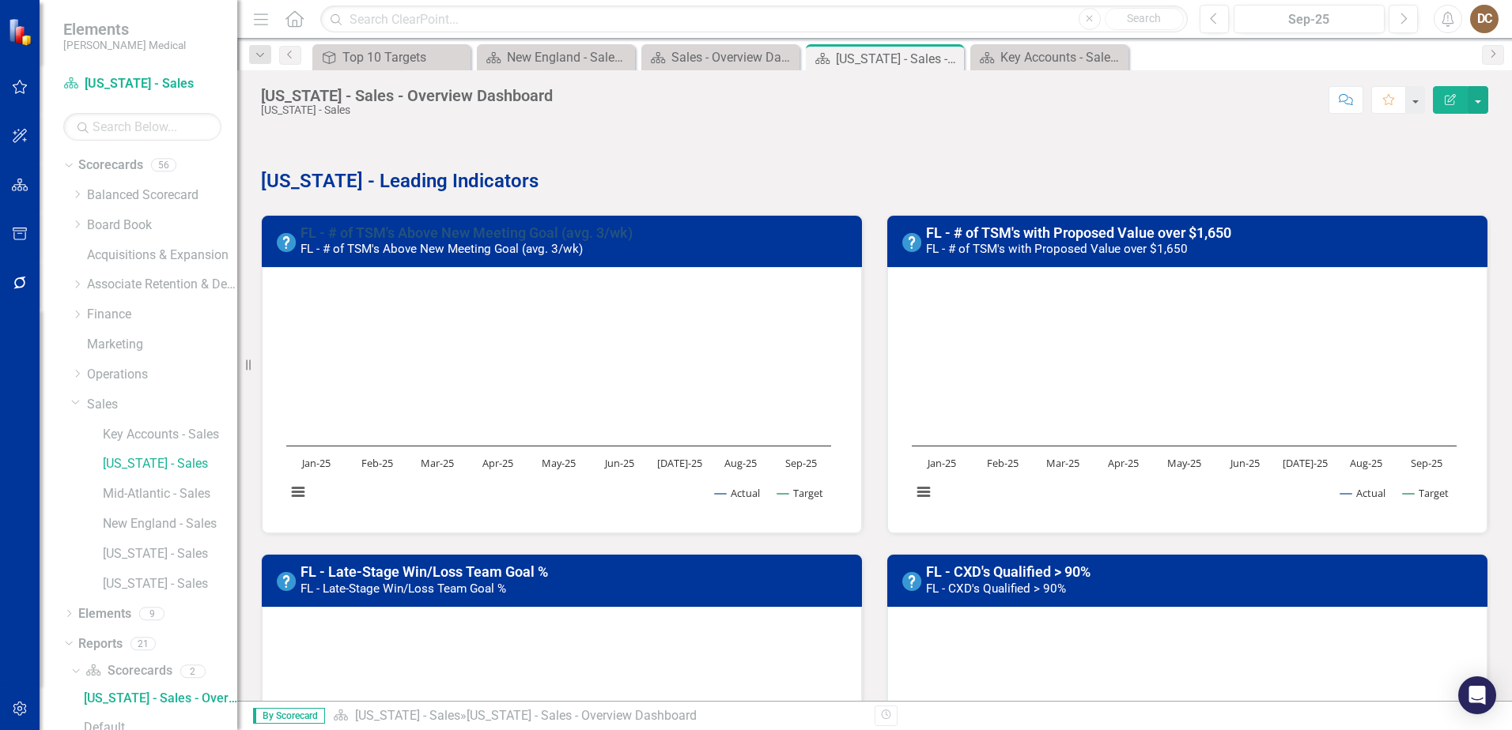
click at [506, 229] on link "FL - # of TSM's Above New Meeting Goal (avg. 3/wk)" at bounding box center [466, 233] width 332 height 17
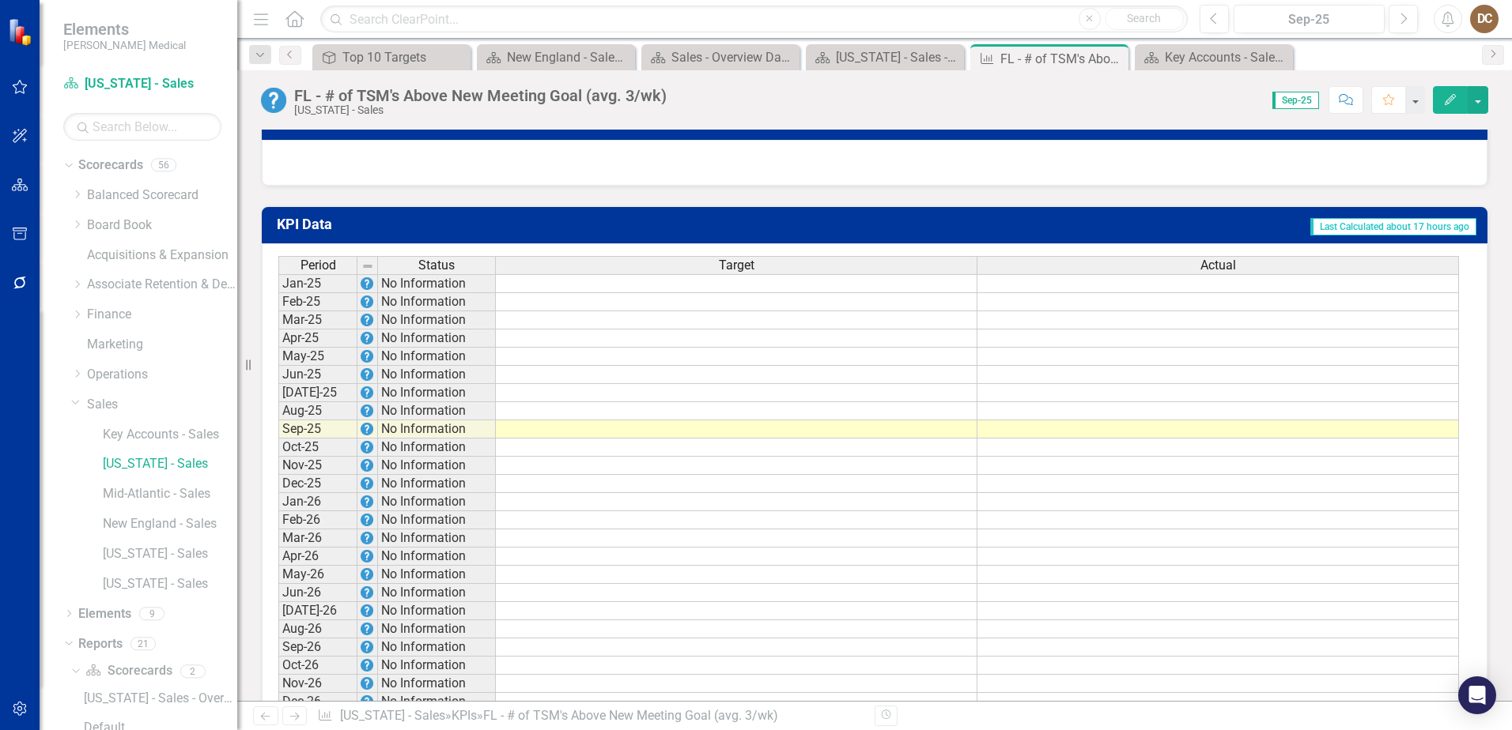
scroll to position [1074, 0]
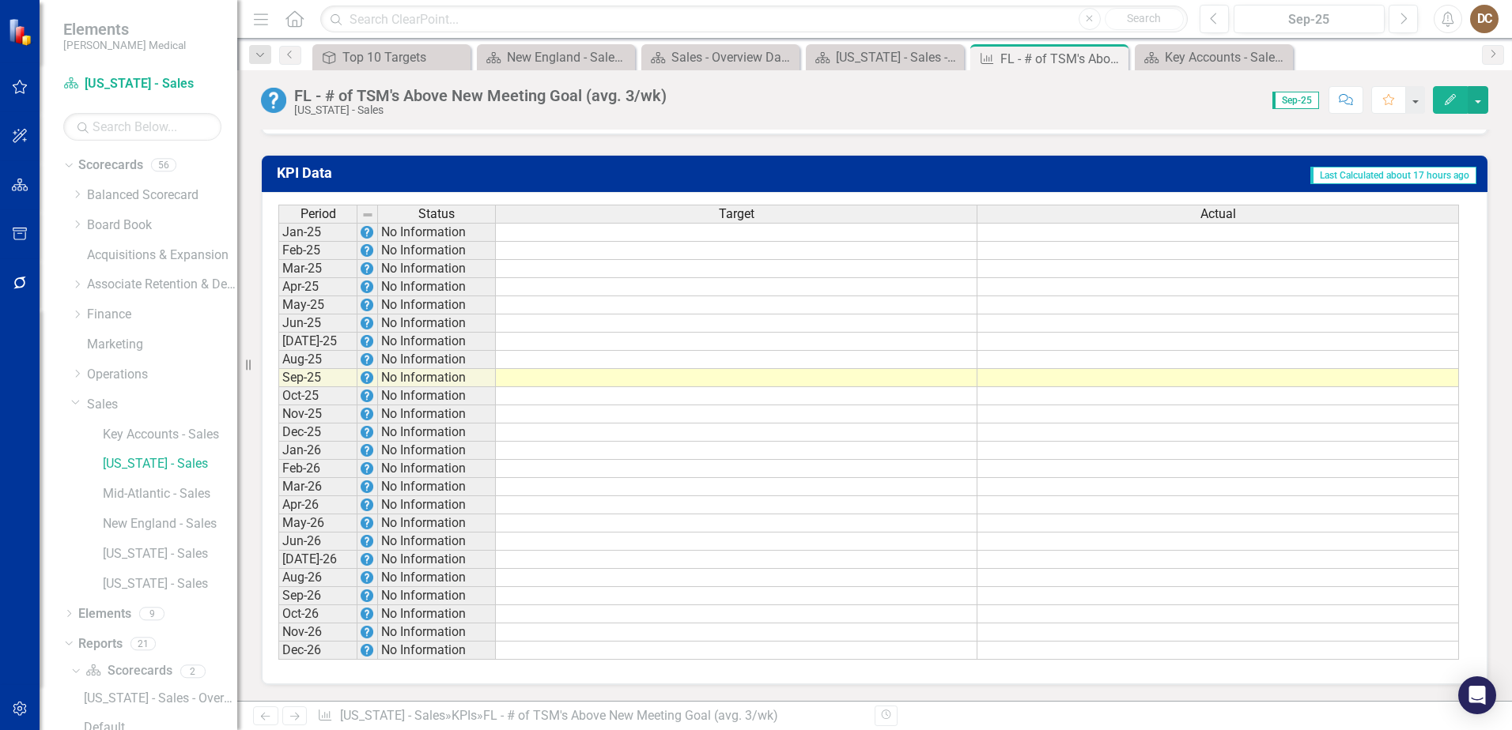
click at [913, 343] on td at bounding box center [736, 342] width 481 height 18
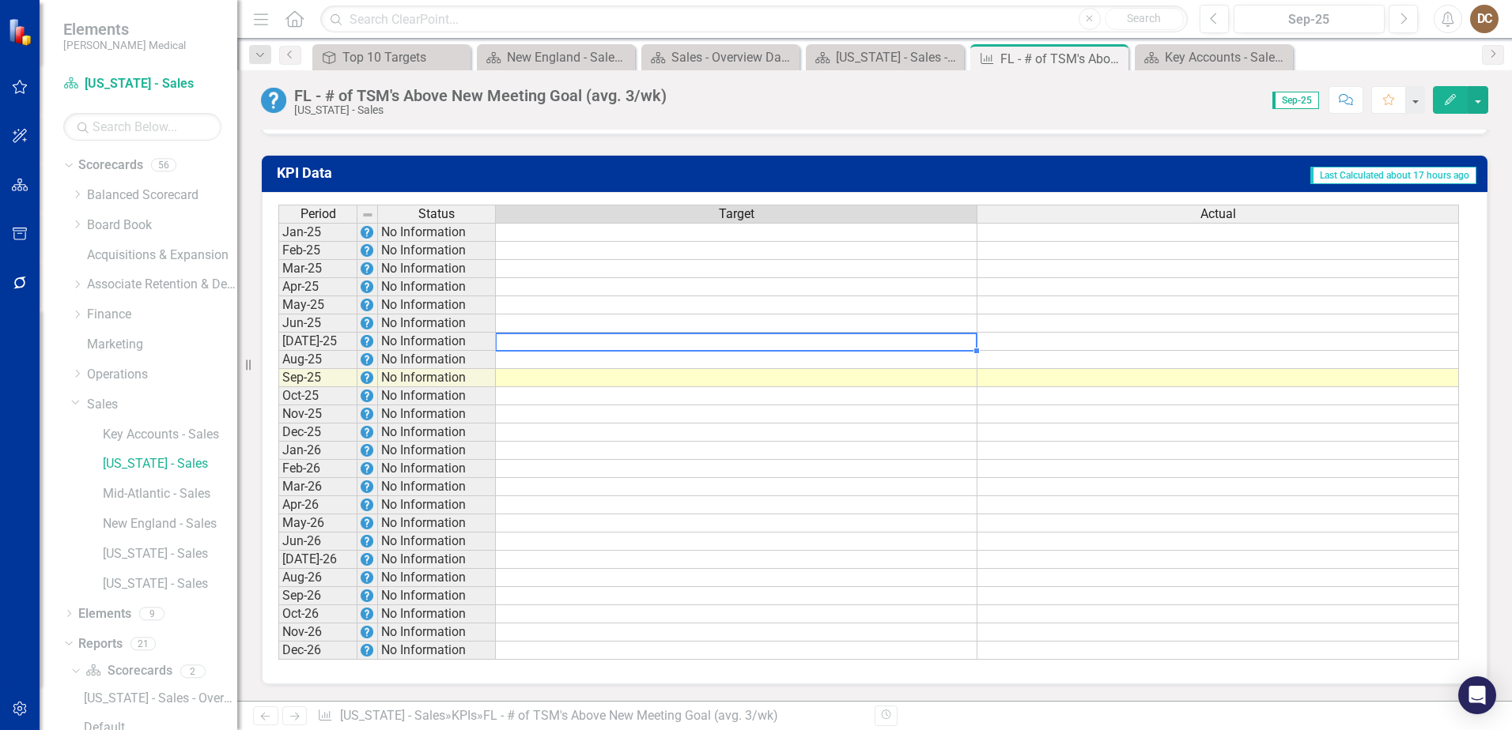
click at [913, 343] on td at bounding box center [736, 342] width 481 height 18
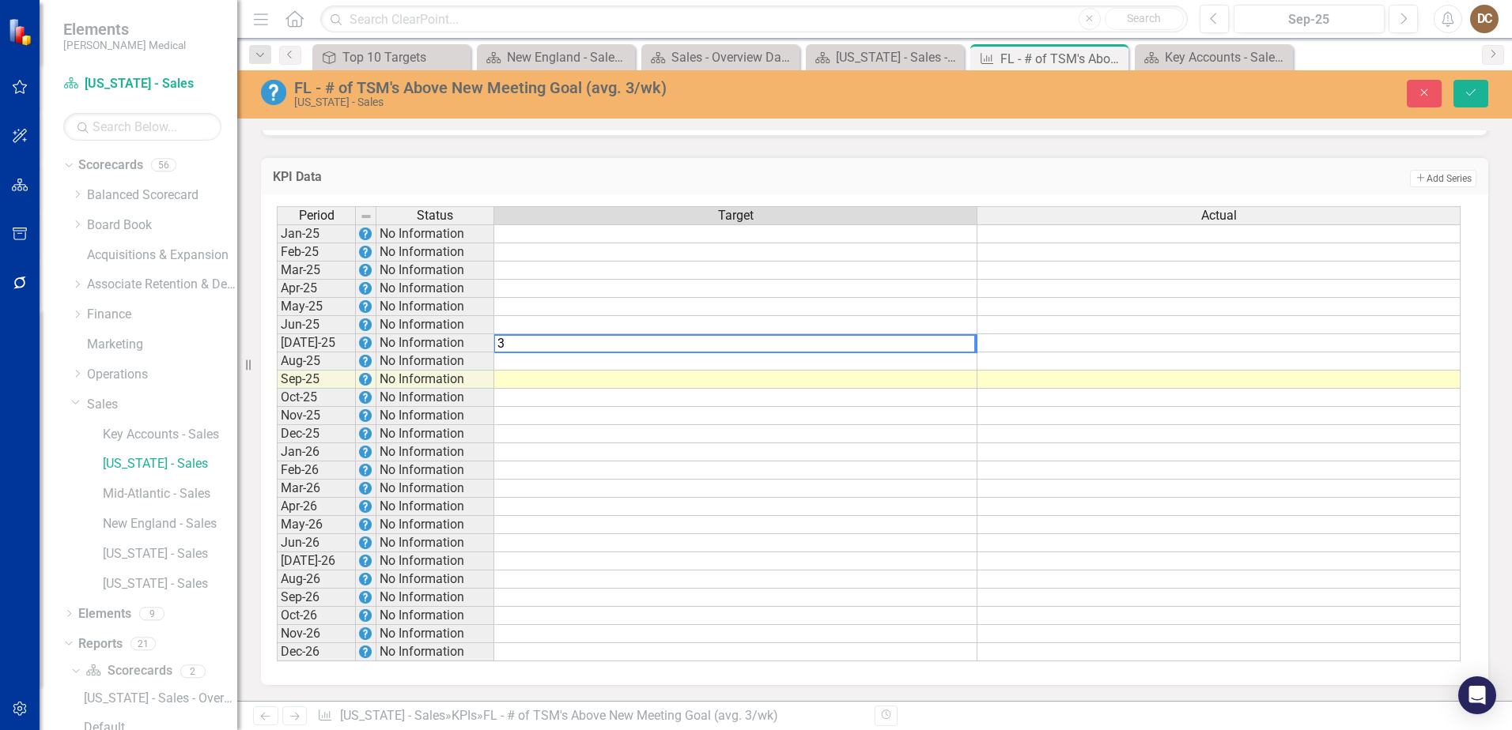
type textarea "3"
click at [938, 363] on td at bounding box center [735, 362] width 483 height 18
click at [964, 345] on td "3" at bounding box center [735, 343] width 483 height 18
type textarea "4"
click at [277, 370] on div "Period Status Target Actual Jan-25 No Information Feb-25 No Information Mar-25 …" at bounding box center [277, 433] width 0 height 455
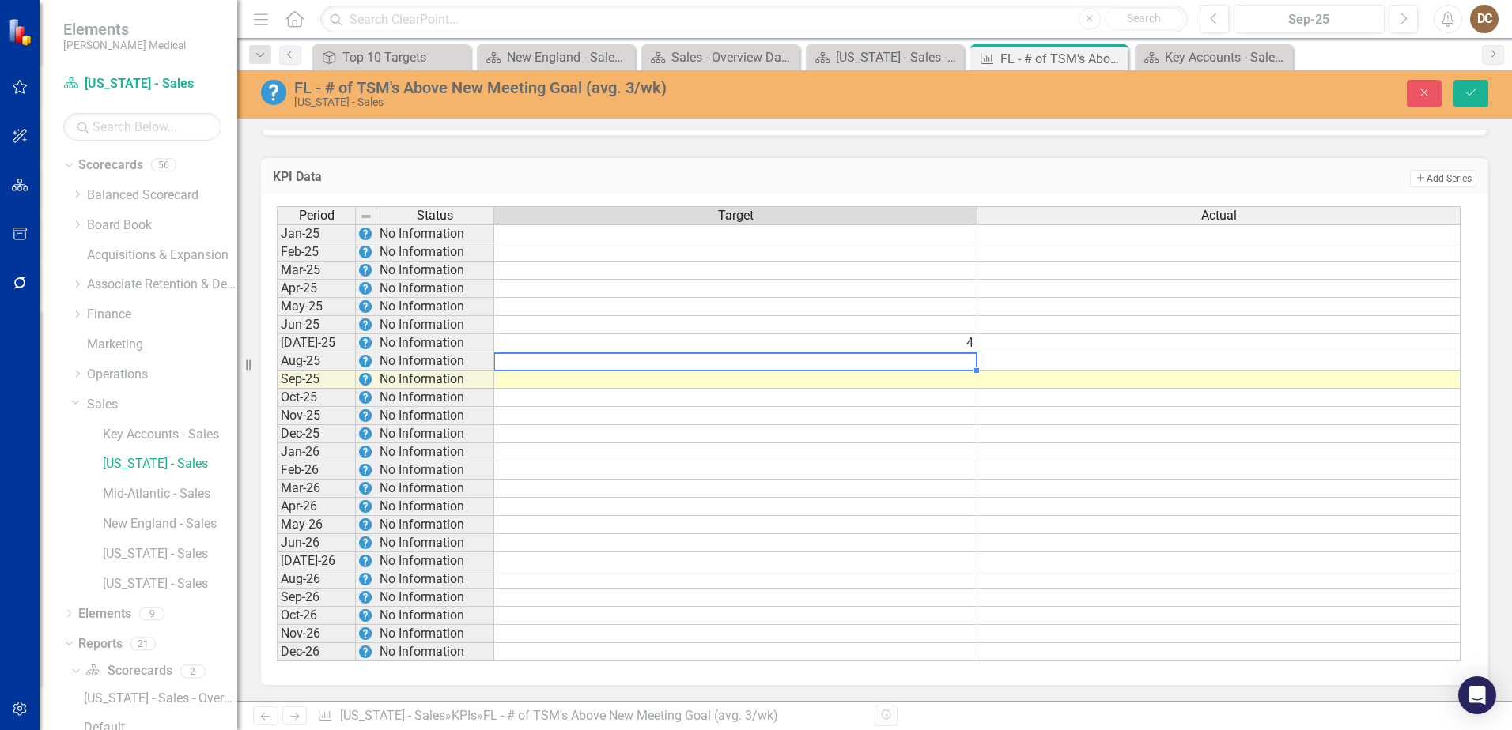
click at [968, 365] on td at bounding box center [735, 362] width 483 height 18
type textarea "4"
click at [958, 378] on td at bounding box center [735, 380] width 483 height 18
click at [958, 379] on td at bounding box center [735, 380] width 483 height 18
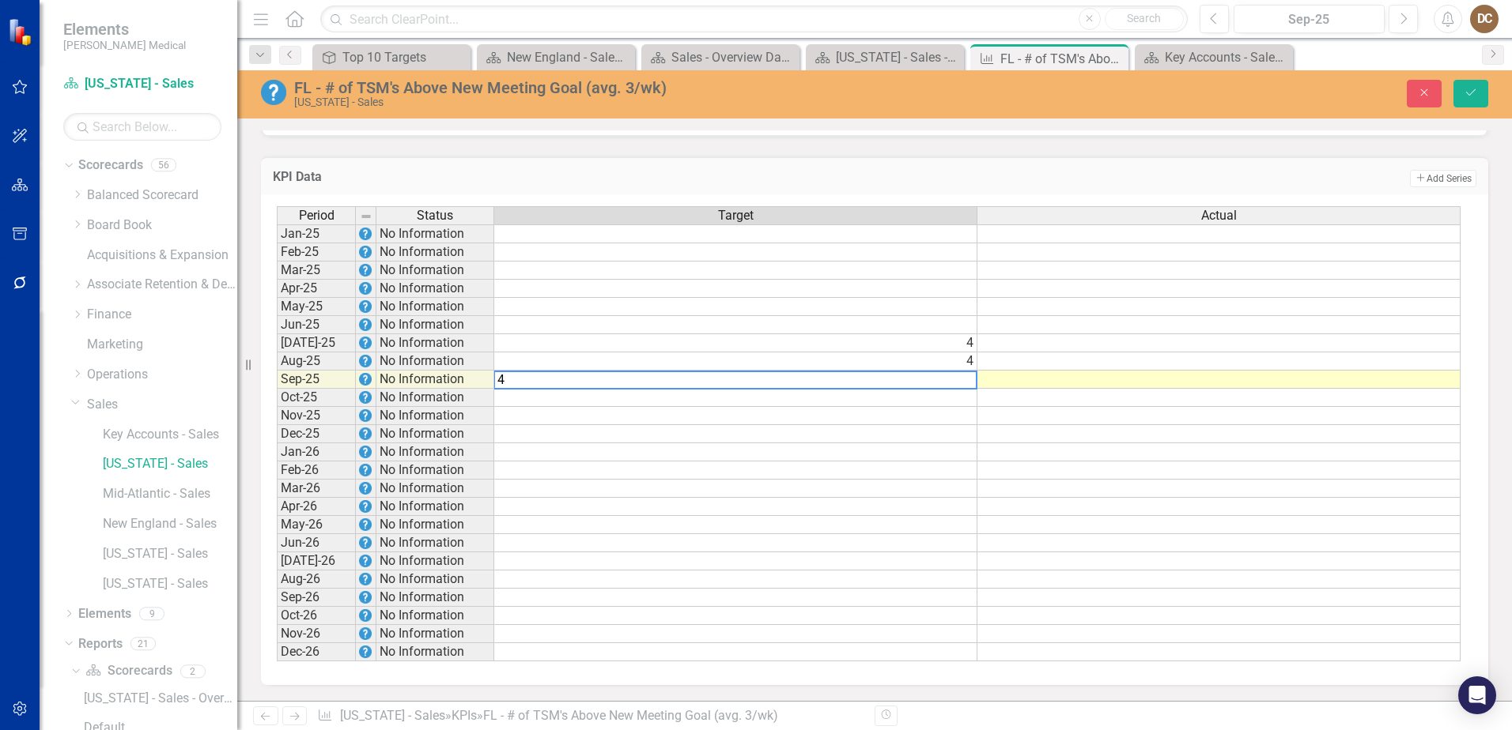
type textarea "4"
click at [1064, 340] on td at bounding box center [1218, 343] width 483 height 18
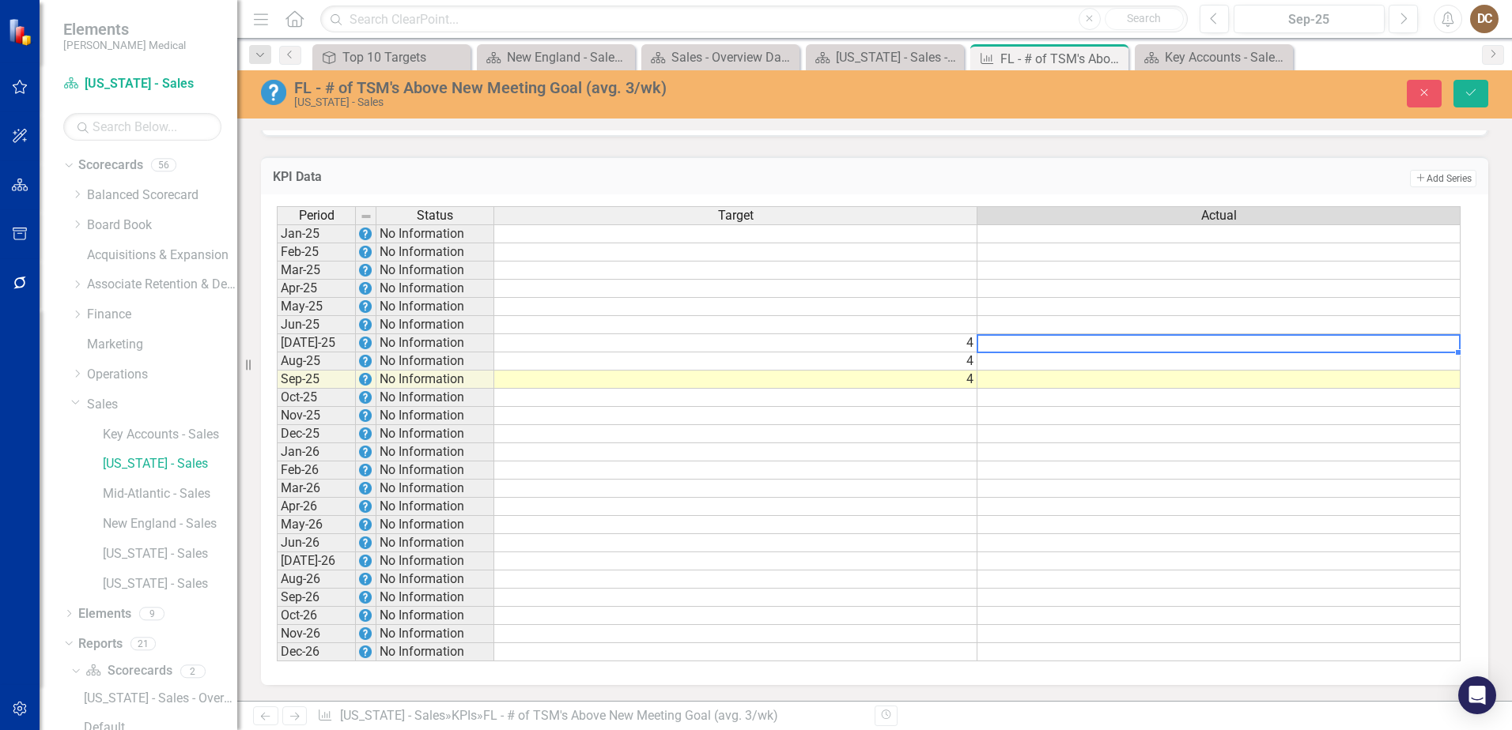
click at [1306, 344] on td at bounding box center [1218, 343] width 483 height 18
type textarea "0"
click at [1346, 362] on td at bounding box center [1218, 362] width 483 height 18
type textarea "0"
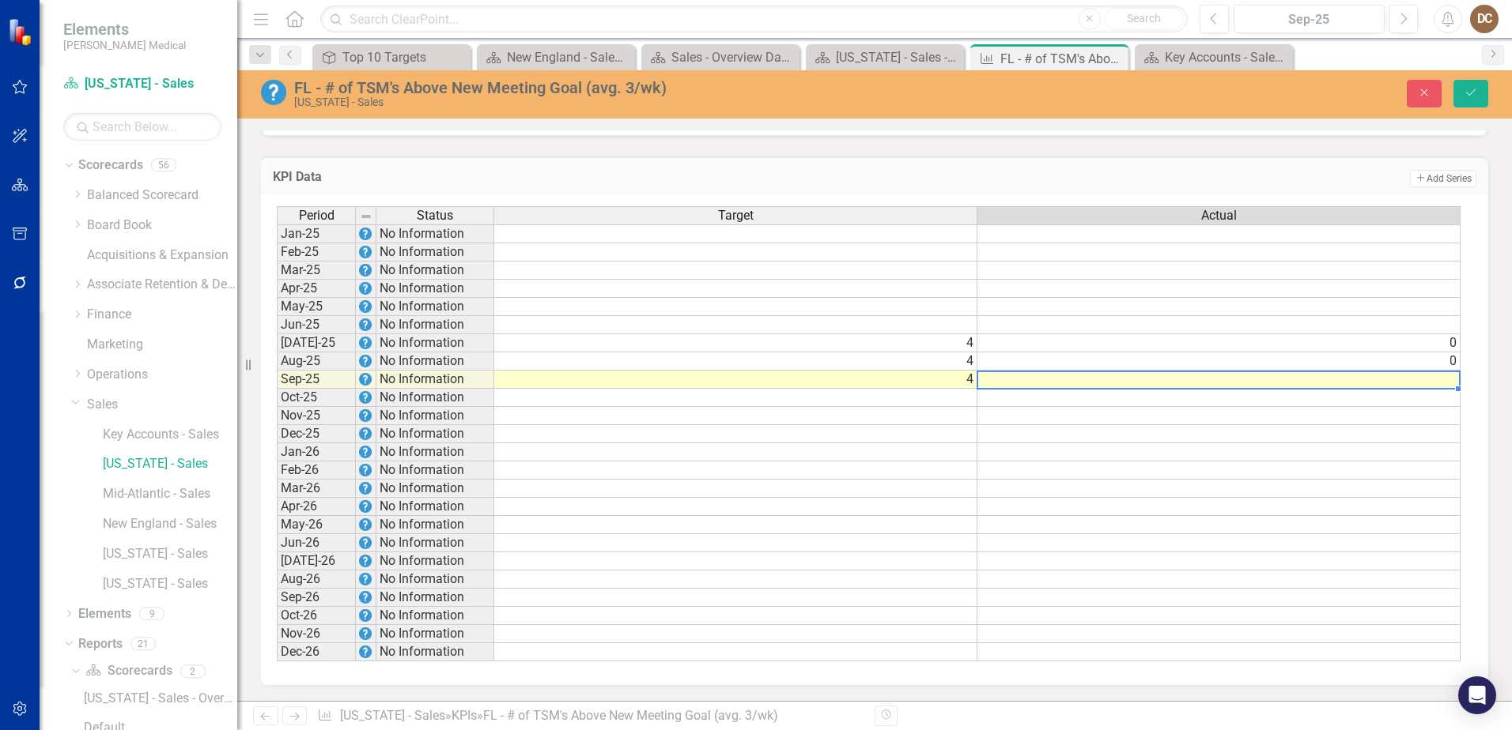
click at [1355, 379] on td at bounding box center [1218, 380] width 483 height 18
click at [1440, 382] on td at bounding box center [1218, 380] width 483 height 18
type textarea "0"
click at [1338, 105] on div "FL - # of TSM's Above New Meeting Goal (avg. 3/wk) Florida - Sales Close Save" at bounding box center [874, 93] width 1274 height 30
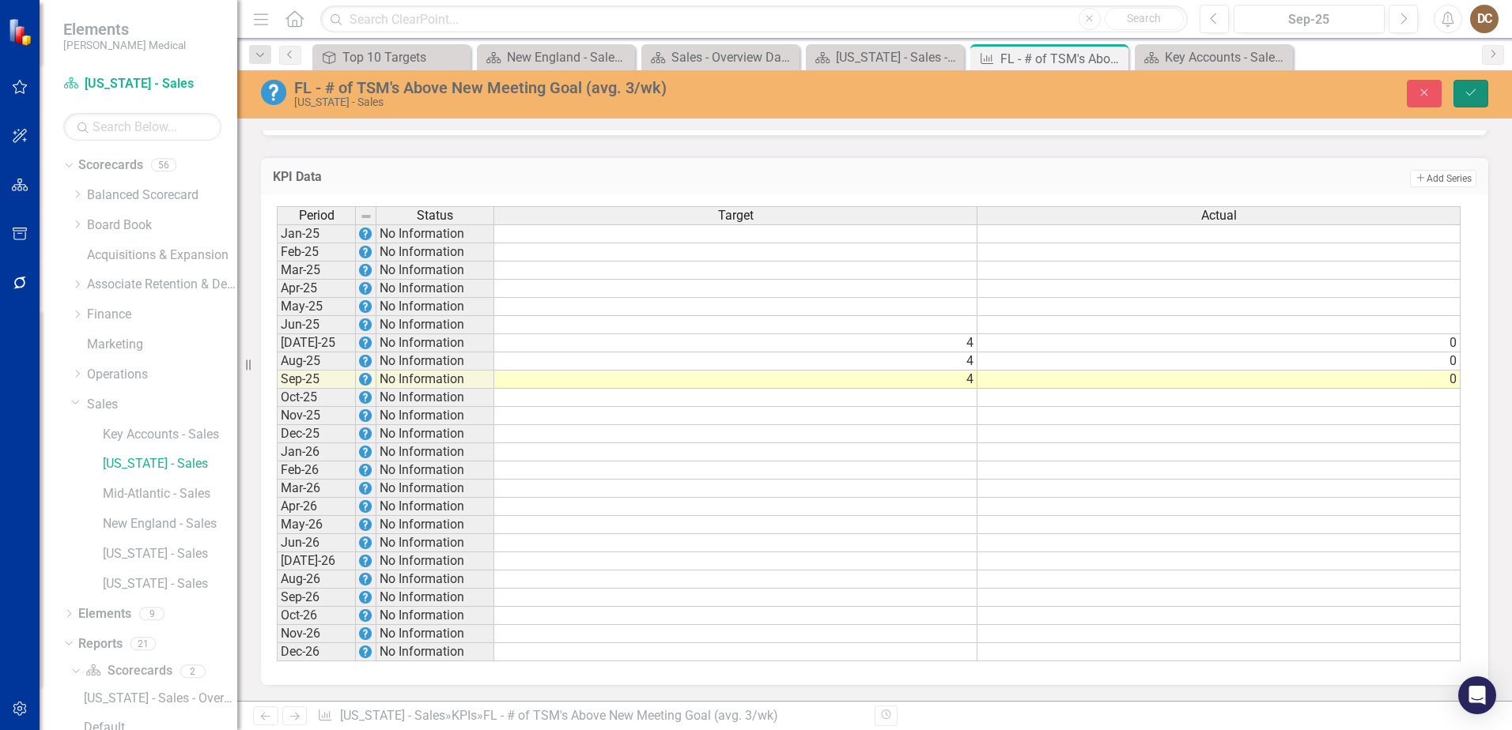
click at [1466, 95] on icon "Save" at bounding box center [1470, 92] width 14 height 11
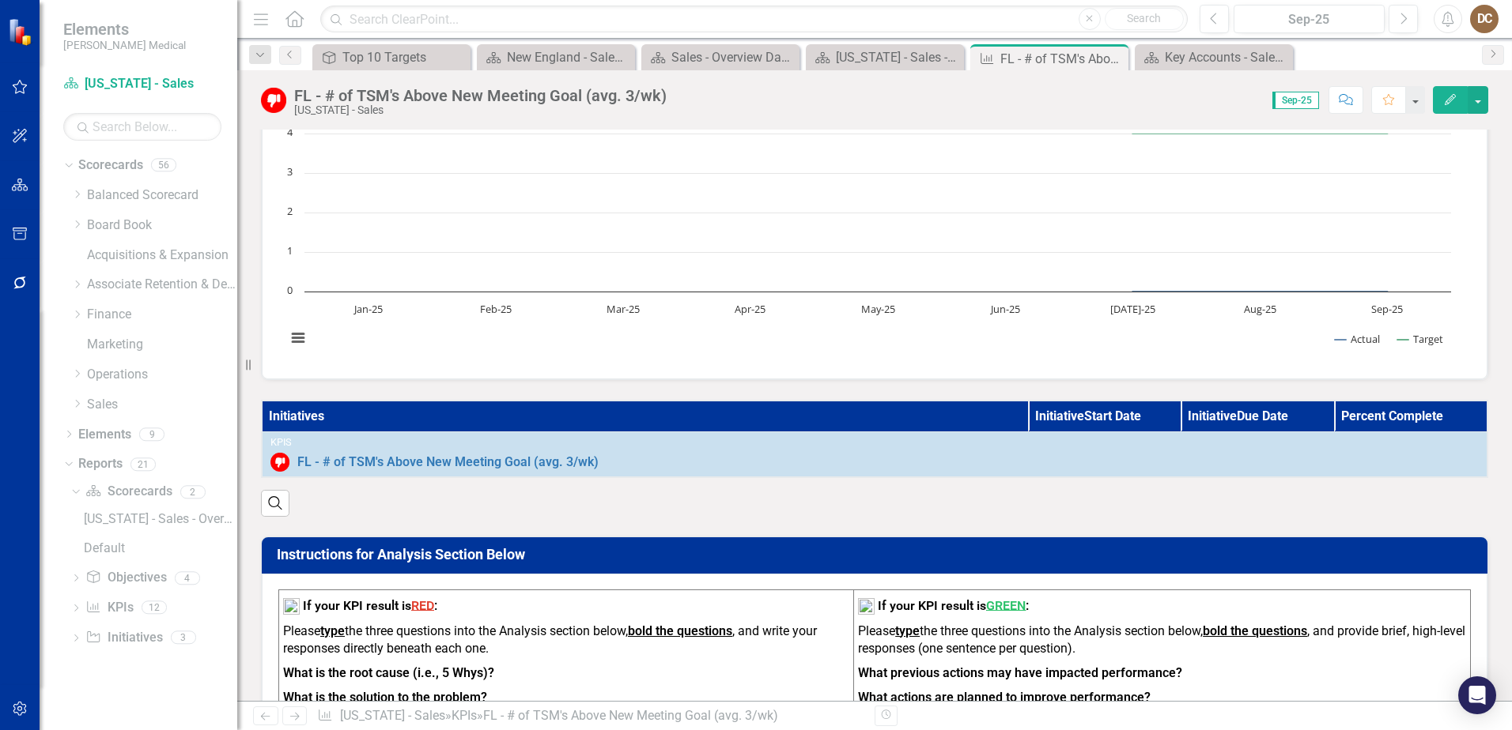
scroll to position [0, 0]
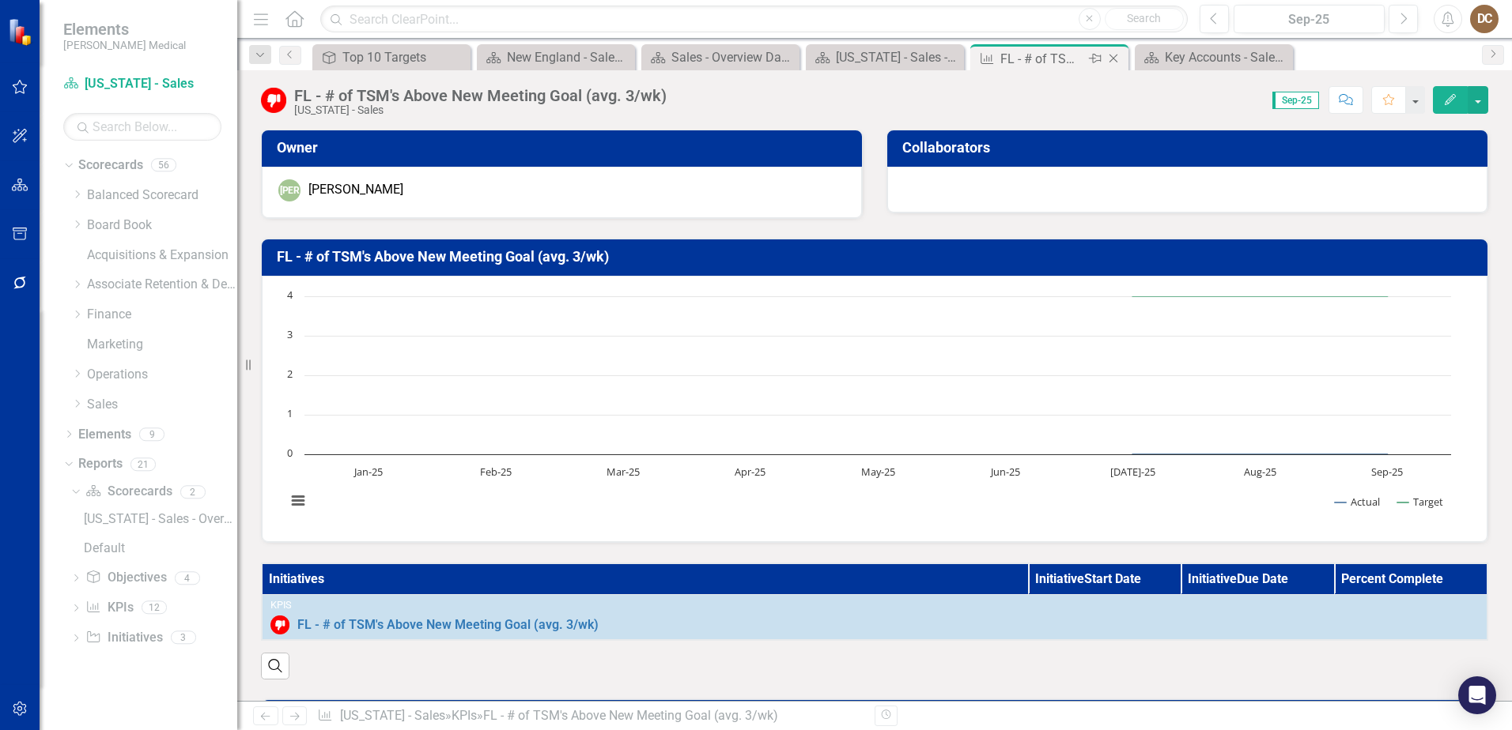
click at [1113, 57] on icon "Close" at bounding box center [1113, 58] width 16 height 13
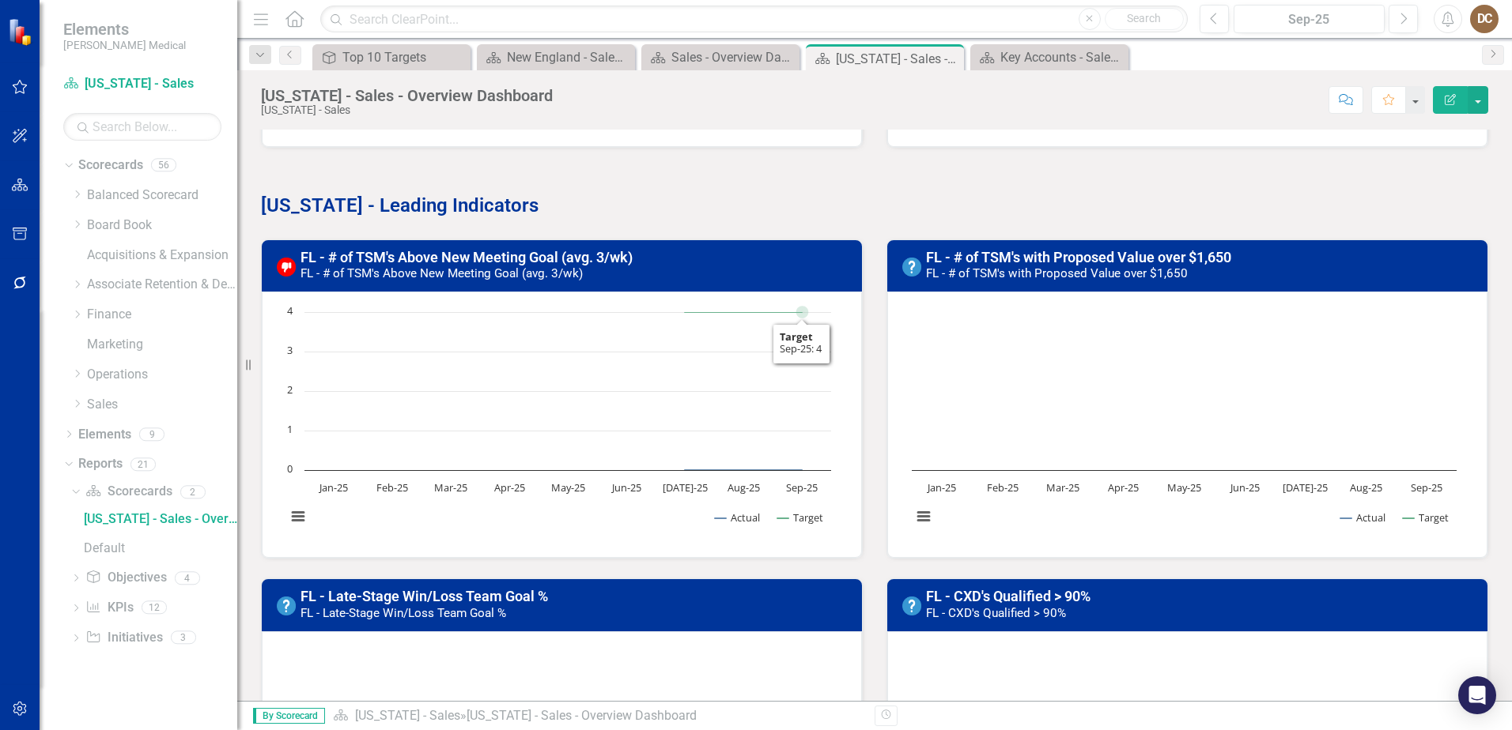
scroll to position [791, 0]
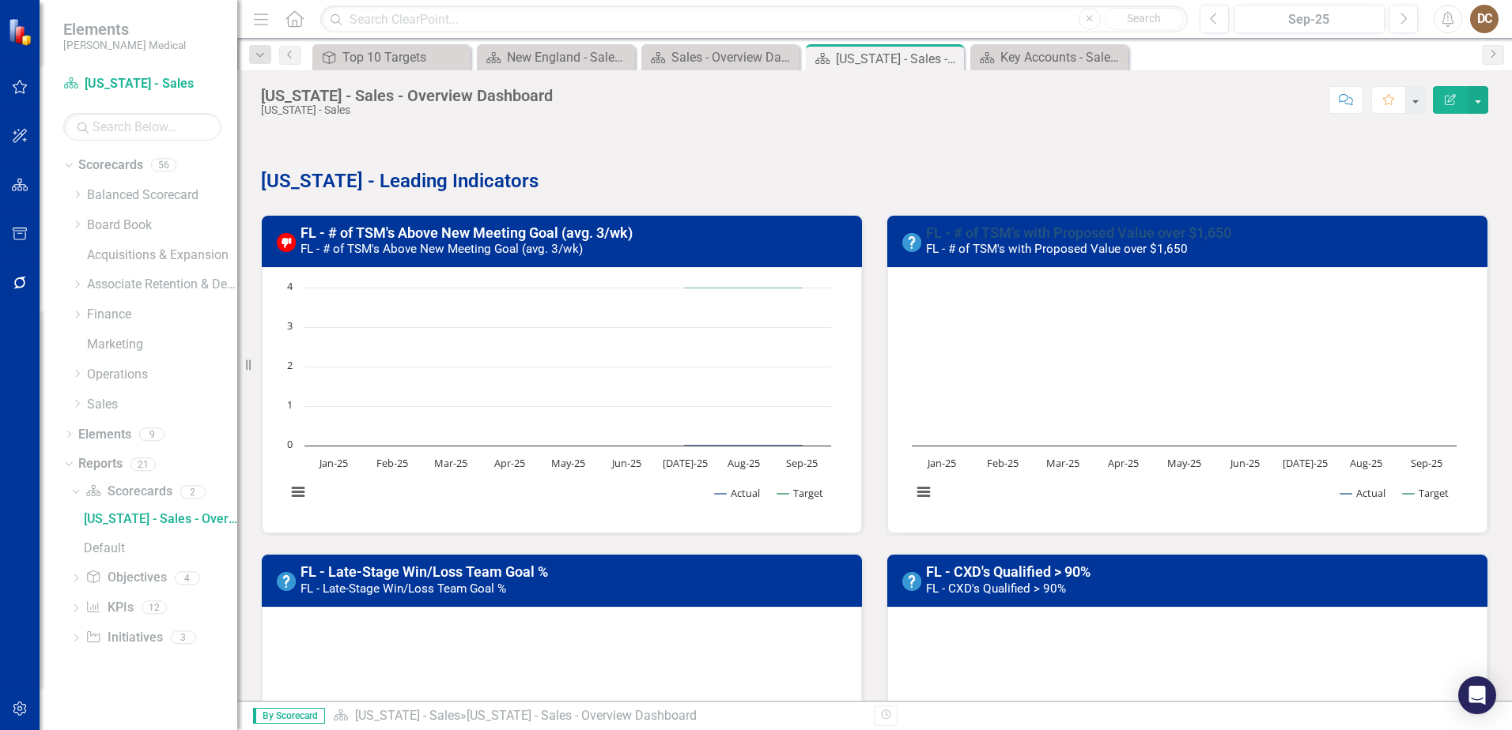
click at [1052, 228] on link "FL - # of TSM's with Proposed Value over $1,650" at bounding box center [1078, 233] width 305 height 17
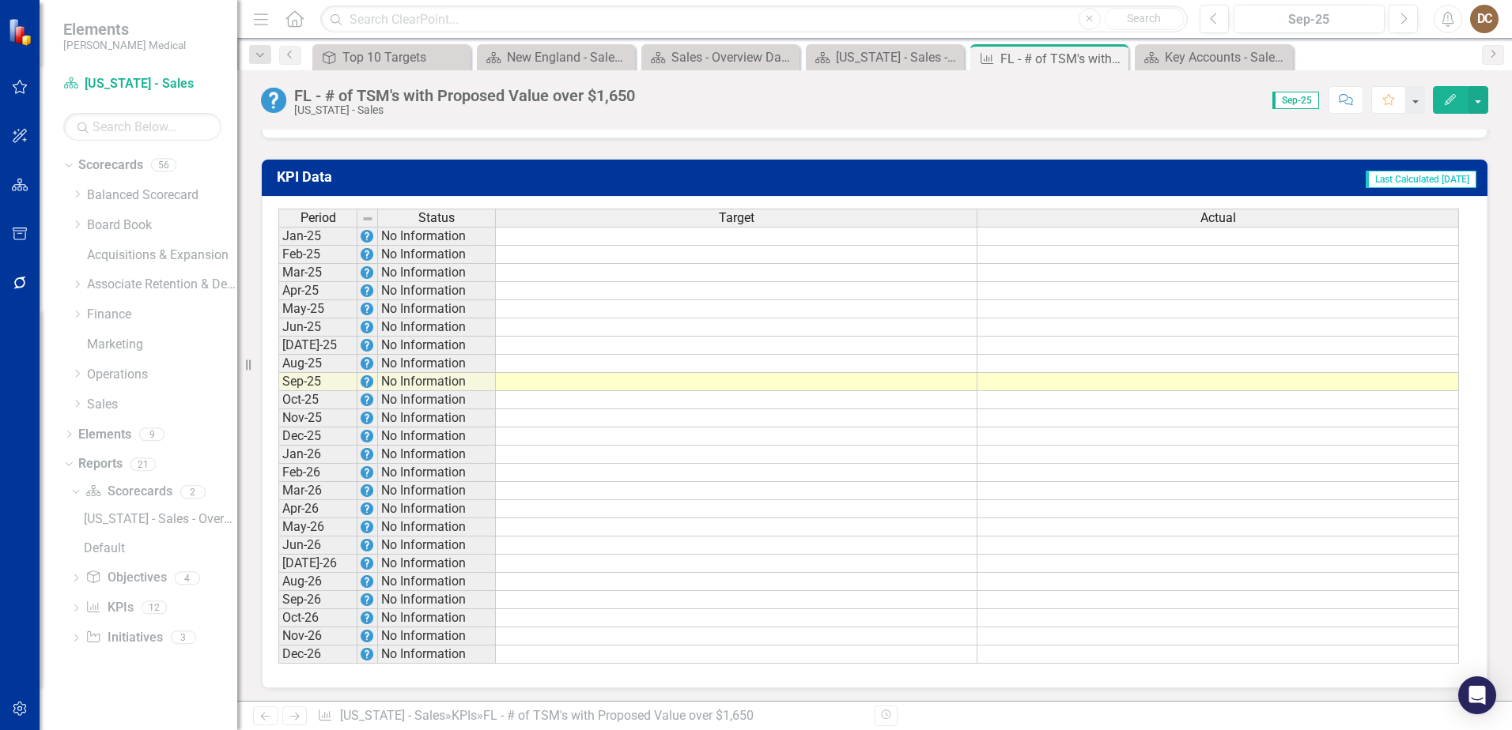
scroll to position [1074, 0]
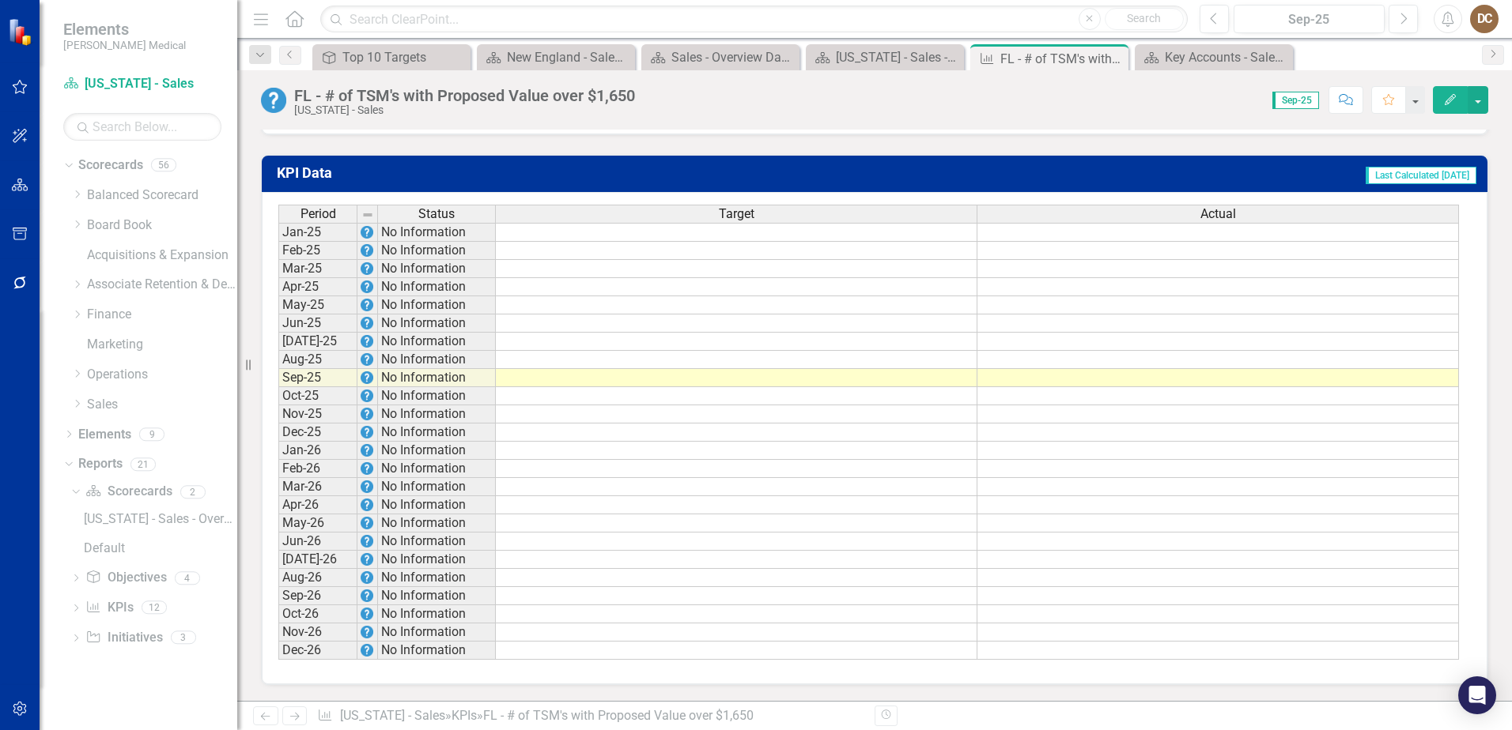
click at [933, 342] on td at bounding box center [736, 342] width 481 height 18
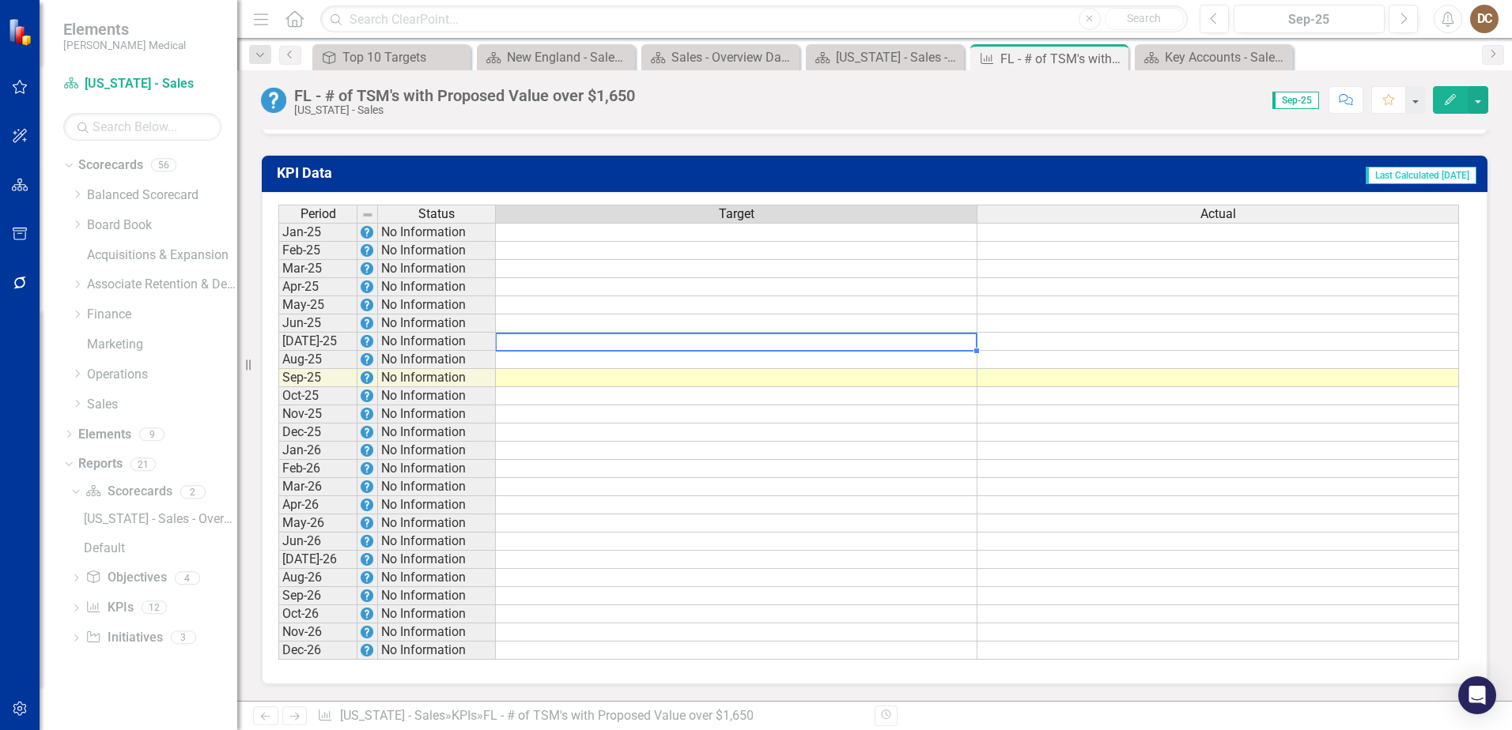
click at [933, 342] on td at bounding box center [736, 342] width 481 height 18
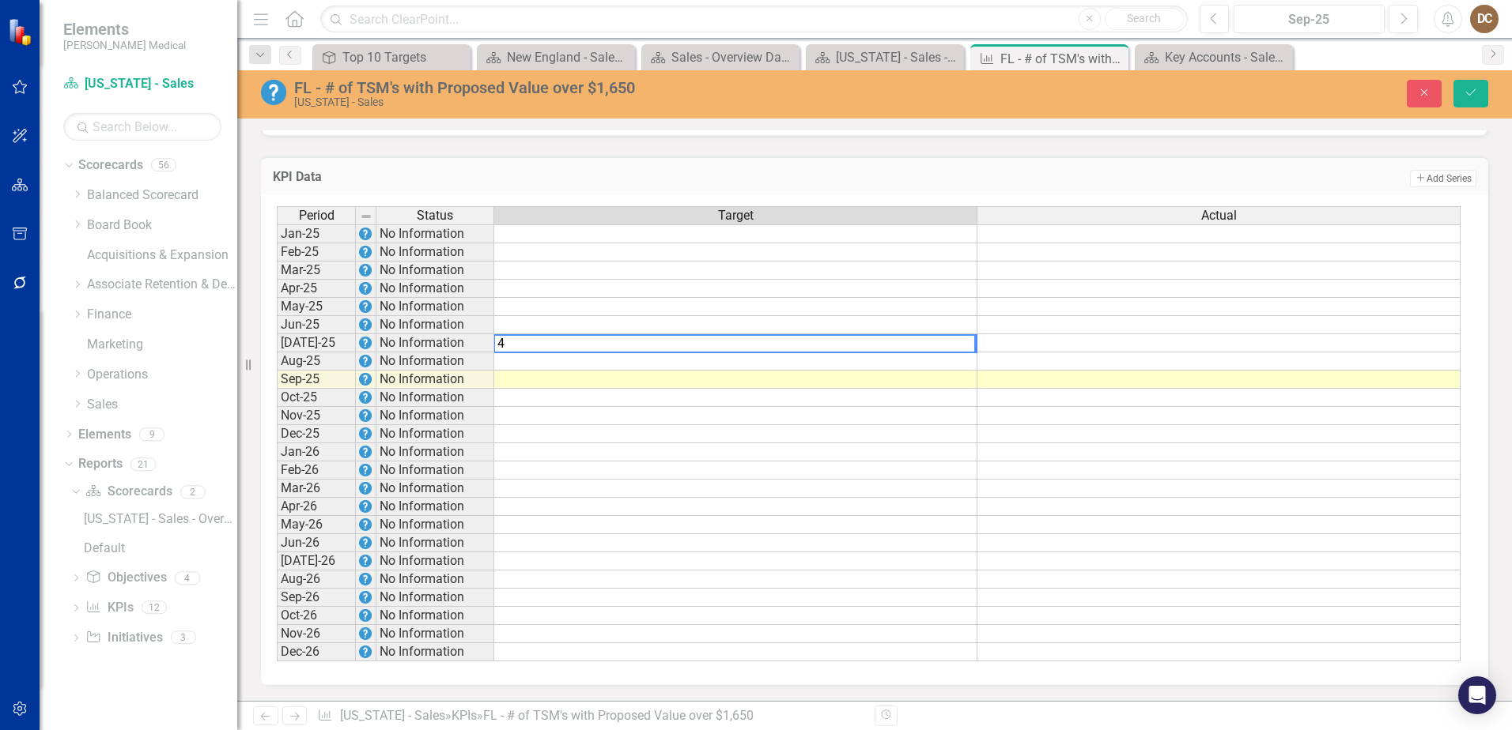
type textarea "4"
click at [965, 361] on td at bounding box center [735, 362] width 483 height 18
type textarea "4"
click at [960, 384] on td at bounding box center [735, 380] width 483 height 18
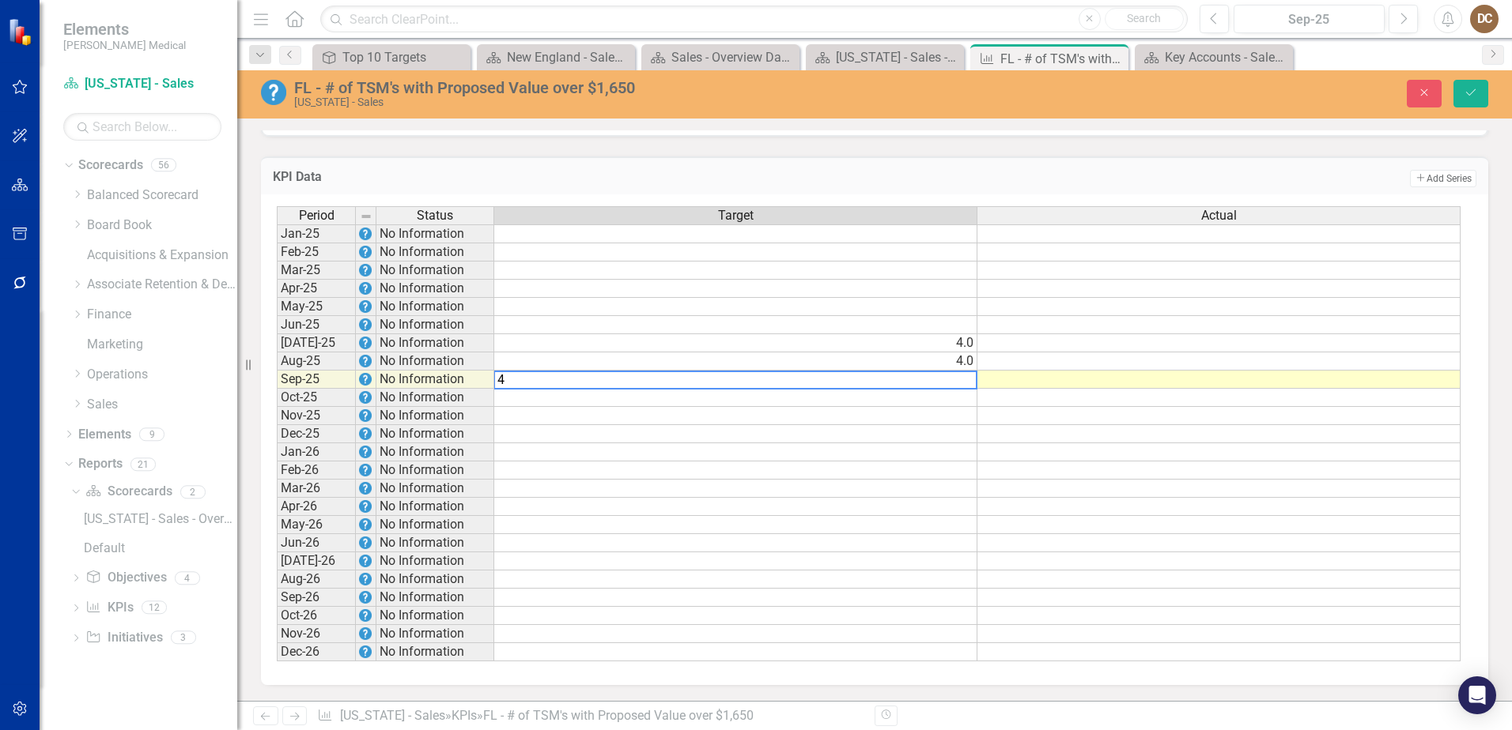
type textarea "4"
click at [1055, 344] on td at bounding box center [1218, 343] width 483 height 18
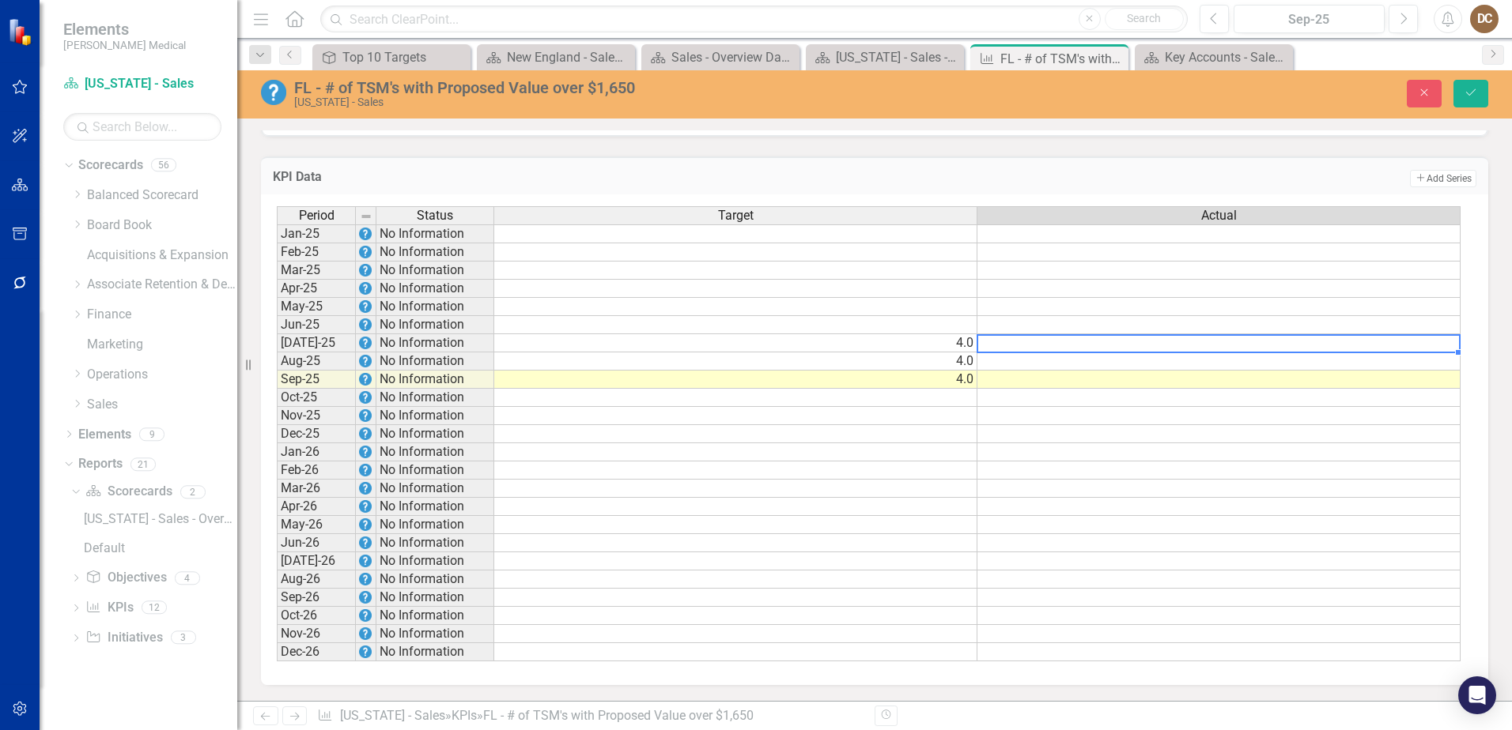
click at [1416, 383] on td at bounding box center [1218, 380] width 483 height 18
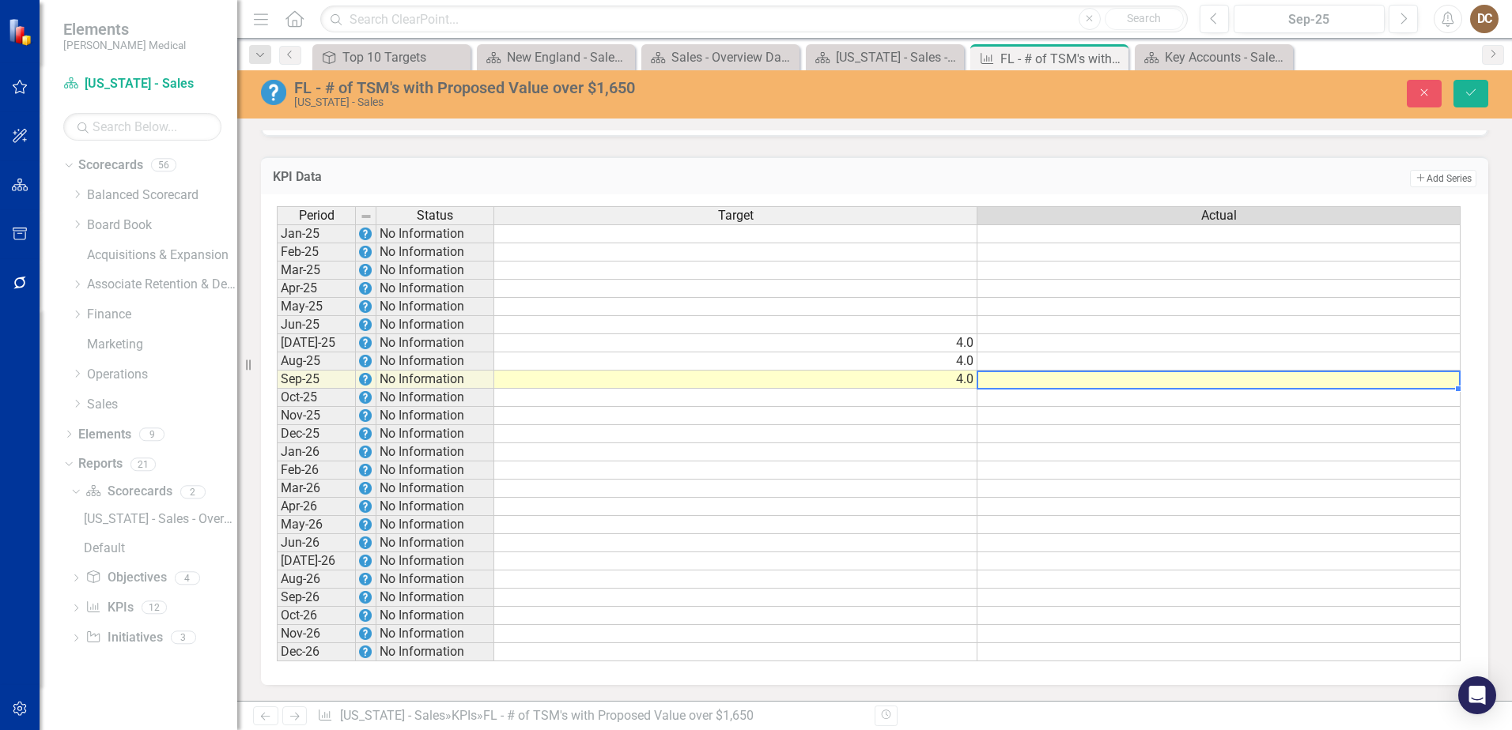
click at [1416, 383] on td at bounding box center [1218, 380] width 483 height 18
type textarea "0"
click at [1434, 364] on td at bounding box center [1218, 362] width 483 height 18
click at [1428, 362] on td at bounding box center [1218, 362] width 483 height 18
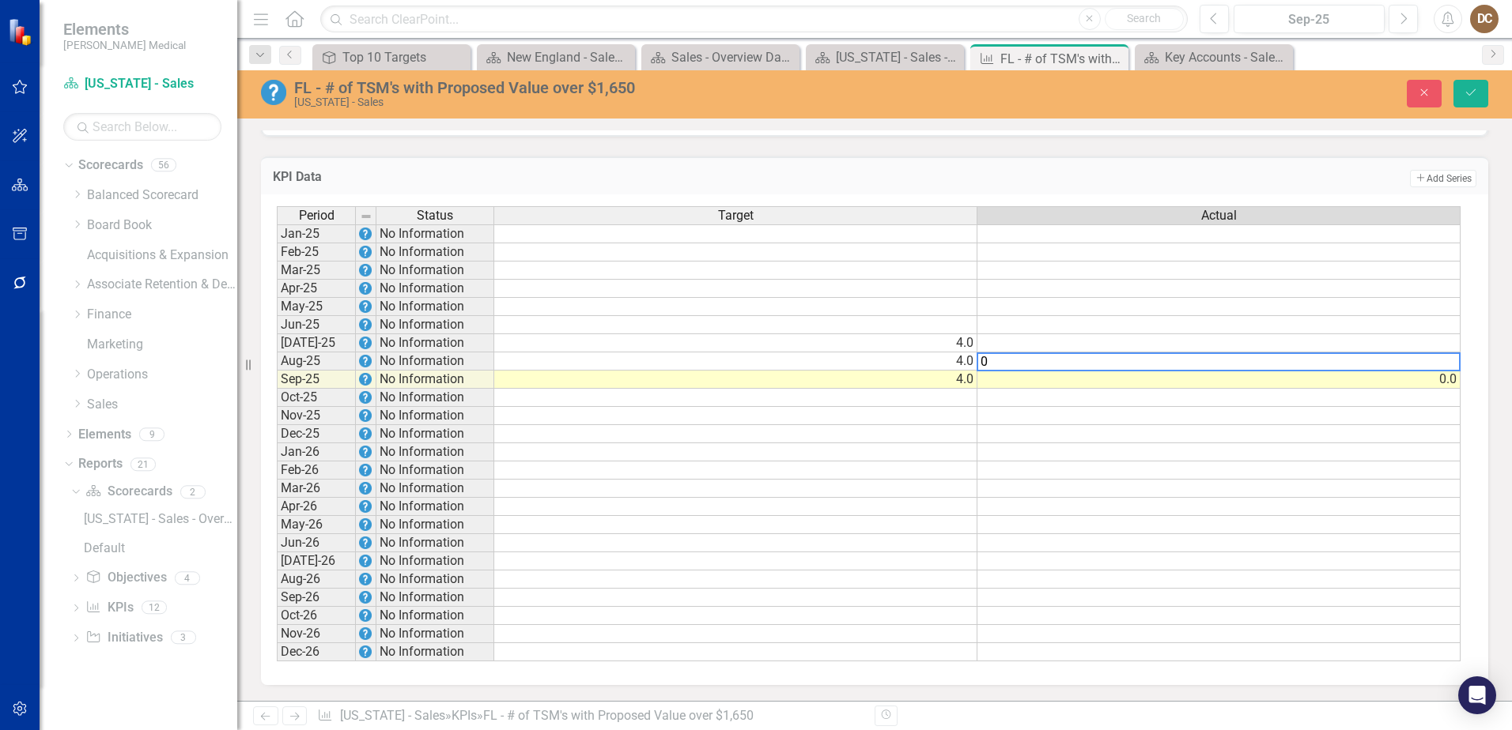
type textarea "0"
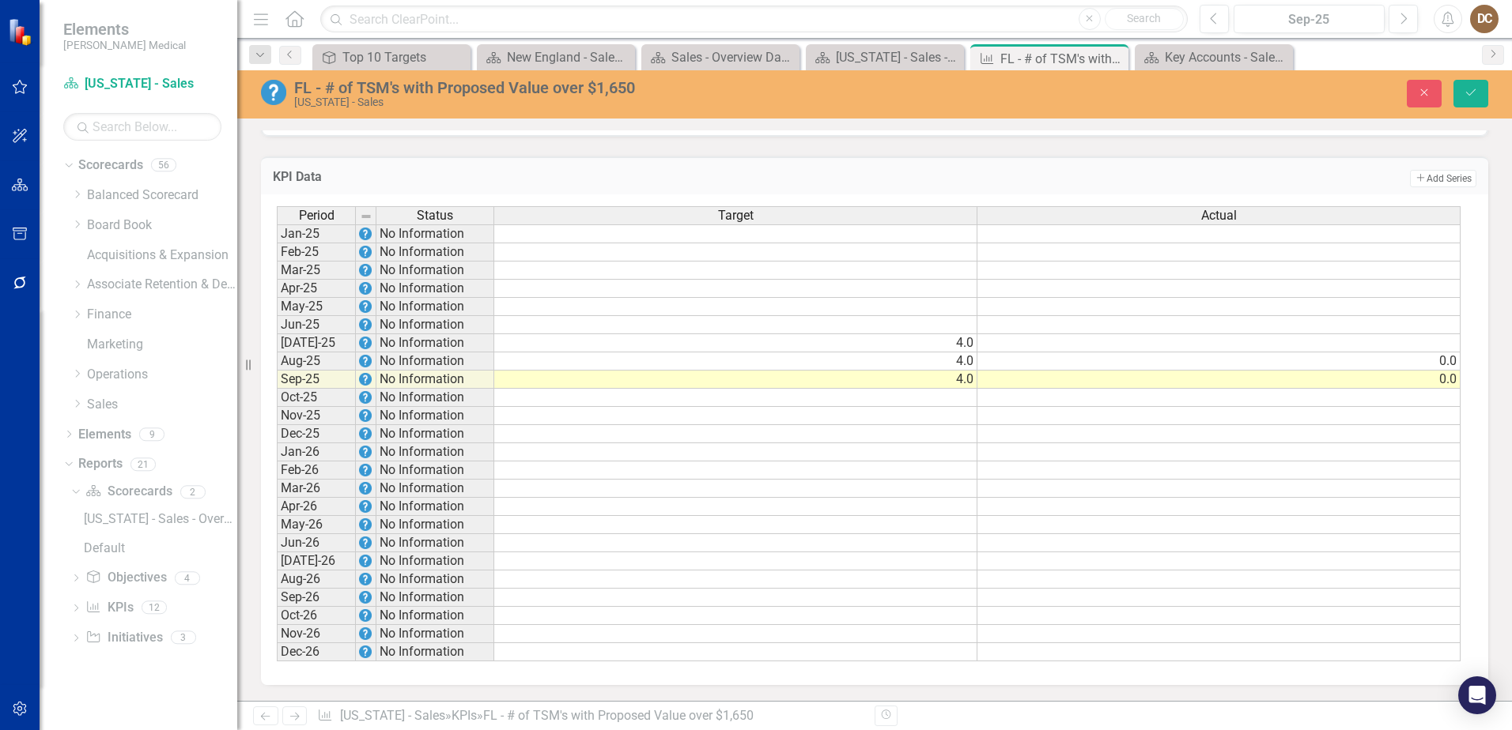
click at [1326, 172] on td "Add Add Series" at bounding box center [1129, 178] width 693 height 21
click at [1440, 344] on td at bounding box center [1218, 343] width 483 height 18
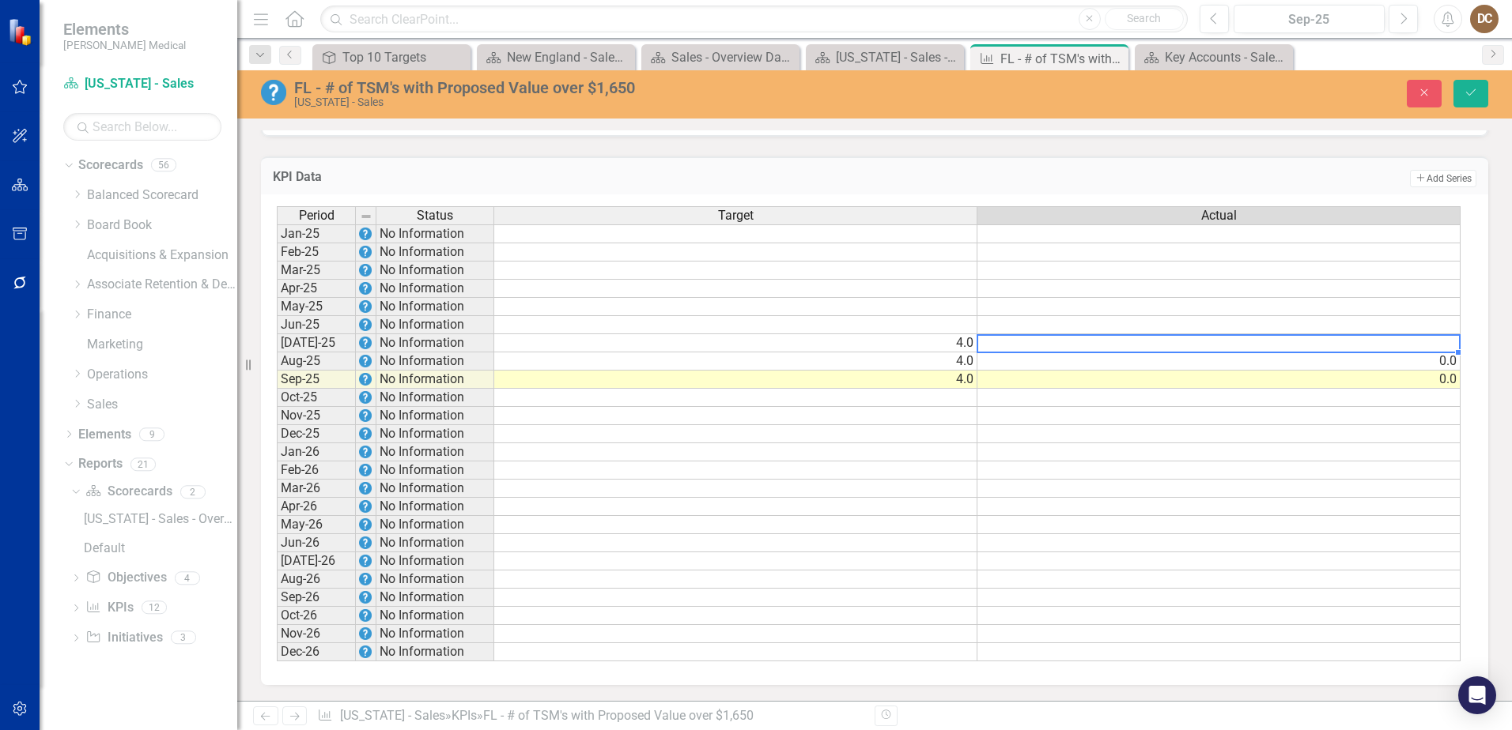
click at [1440, 344] on td at bounding box center [1218, 343] width 483 height 18
type textarea "0"
click at [1383, 164] on div "KPI Data Add Add Series" at bounding box center [874, 176] width 1227 height 39
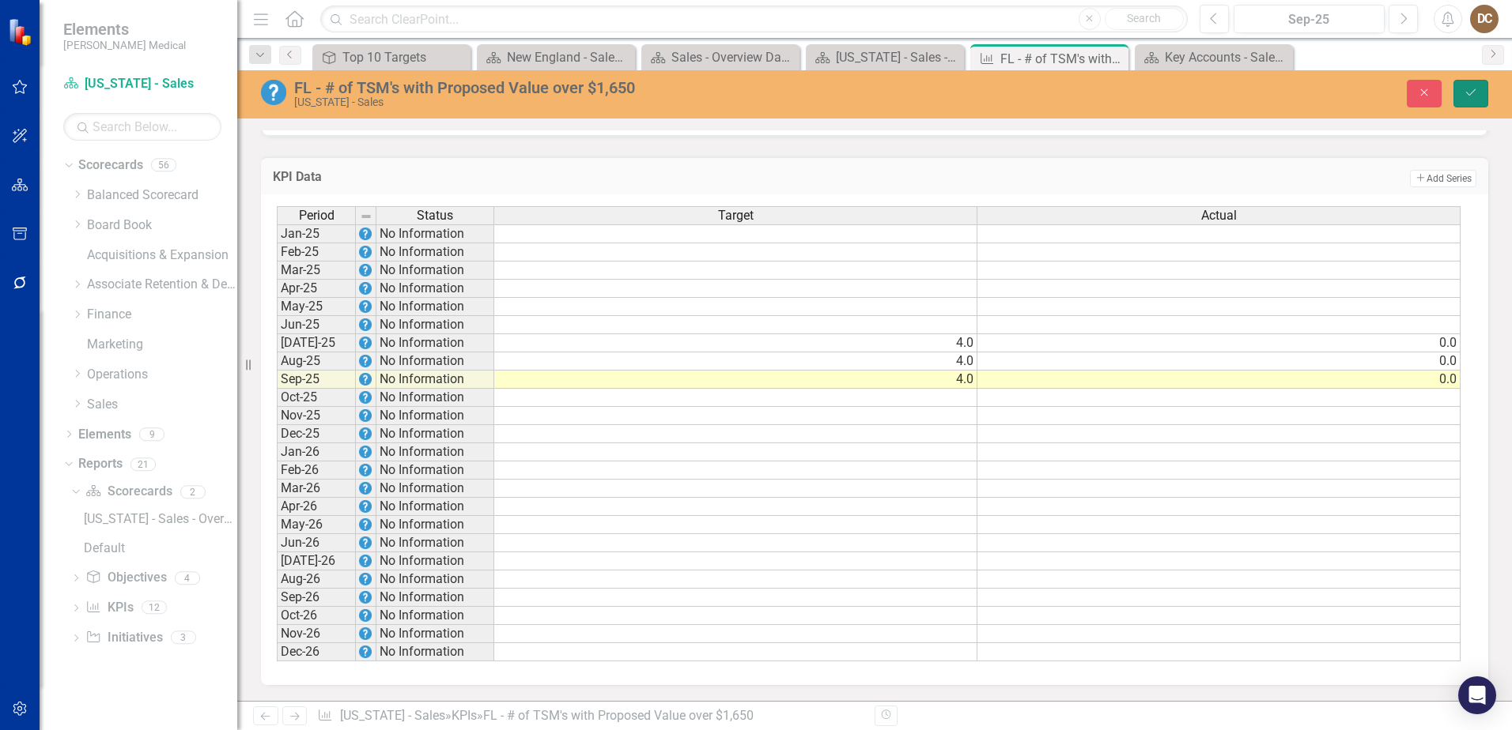
click at [1475, 86] on button "Save" at bounding box center [1470, 94] width 35 height 28
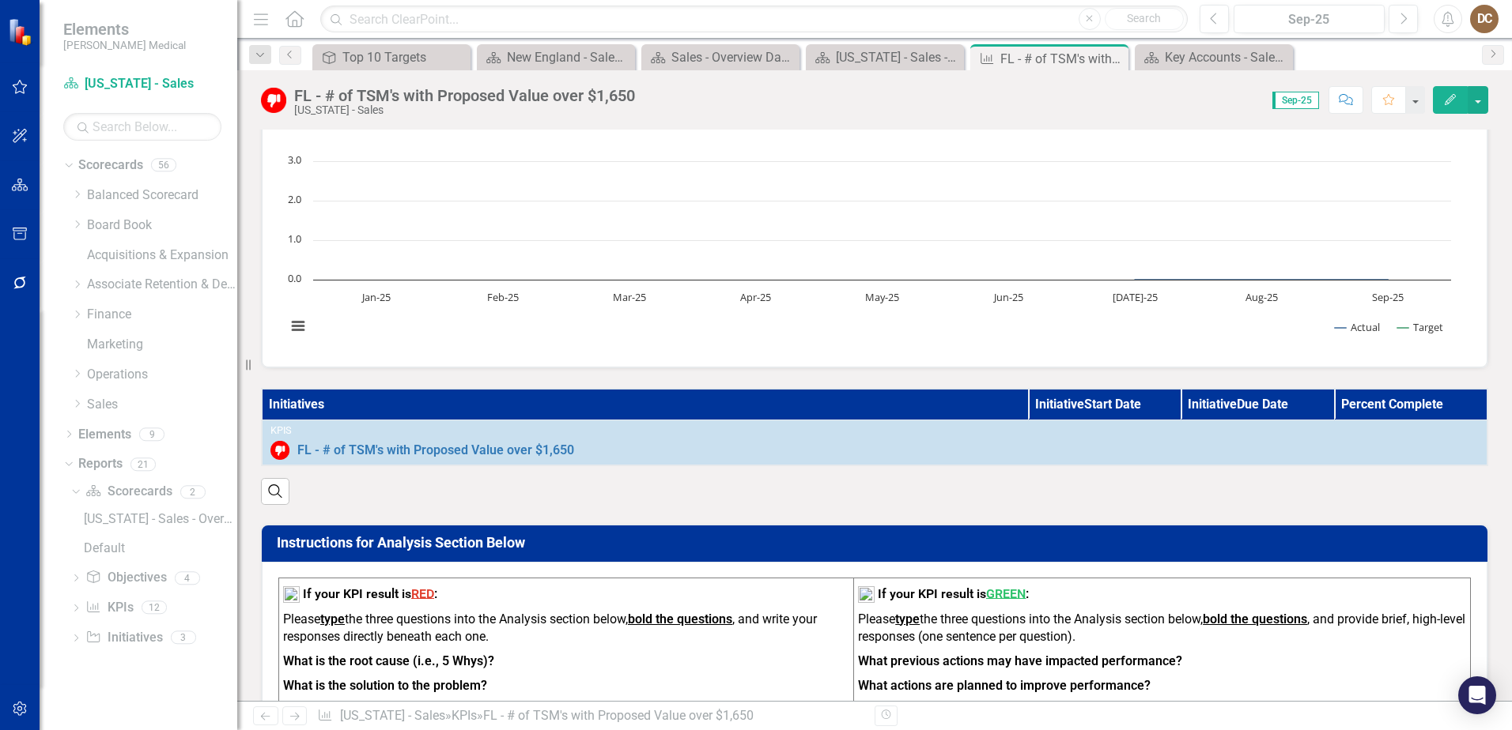
scroll to position [0, 0]
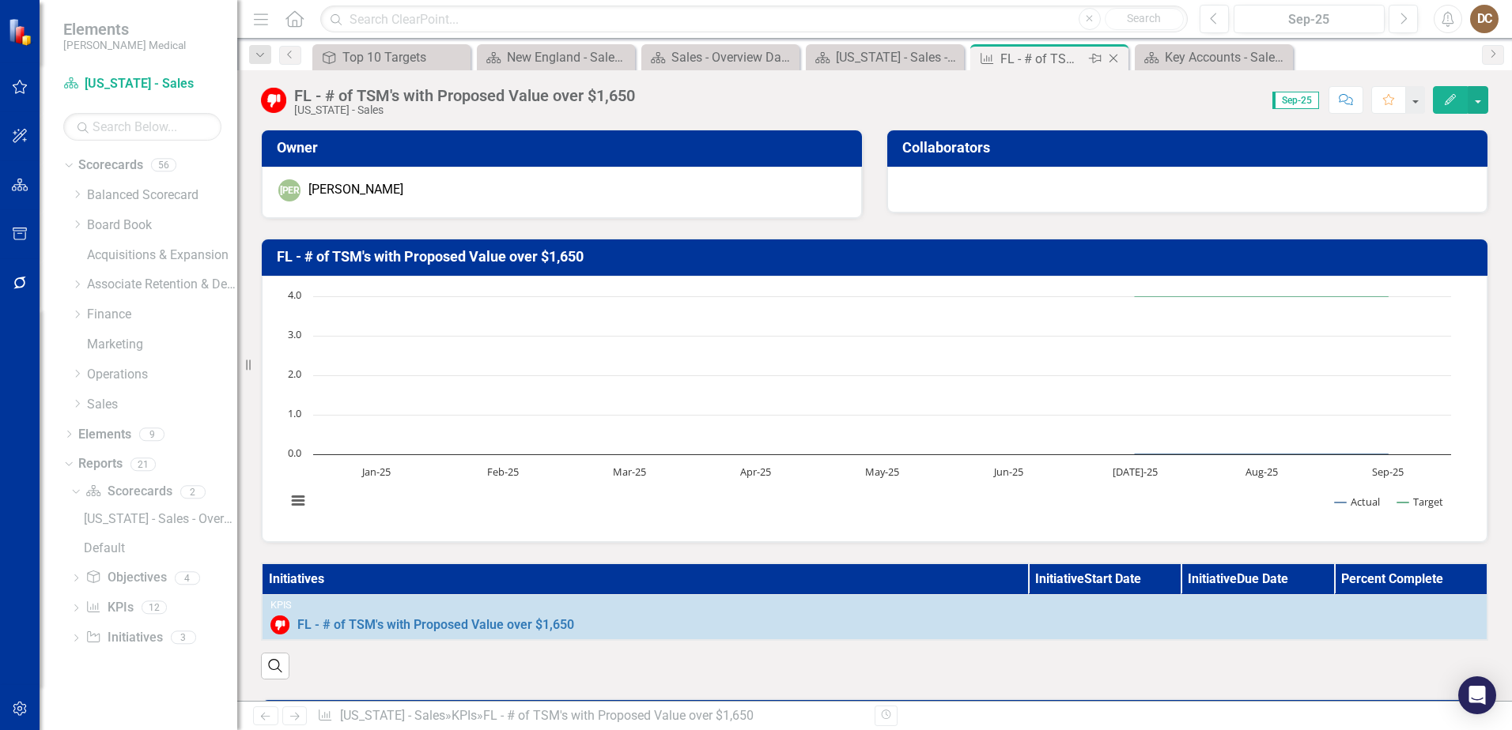
click at [1116, 57] on icon "Close" at bounding box center [1113, 58] width 16 height 13
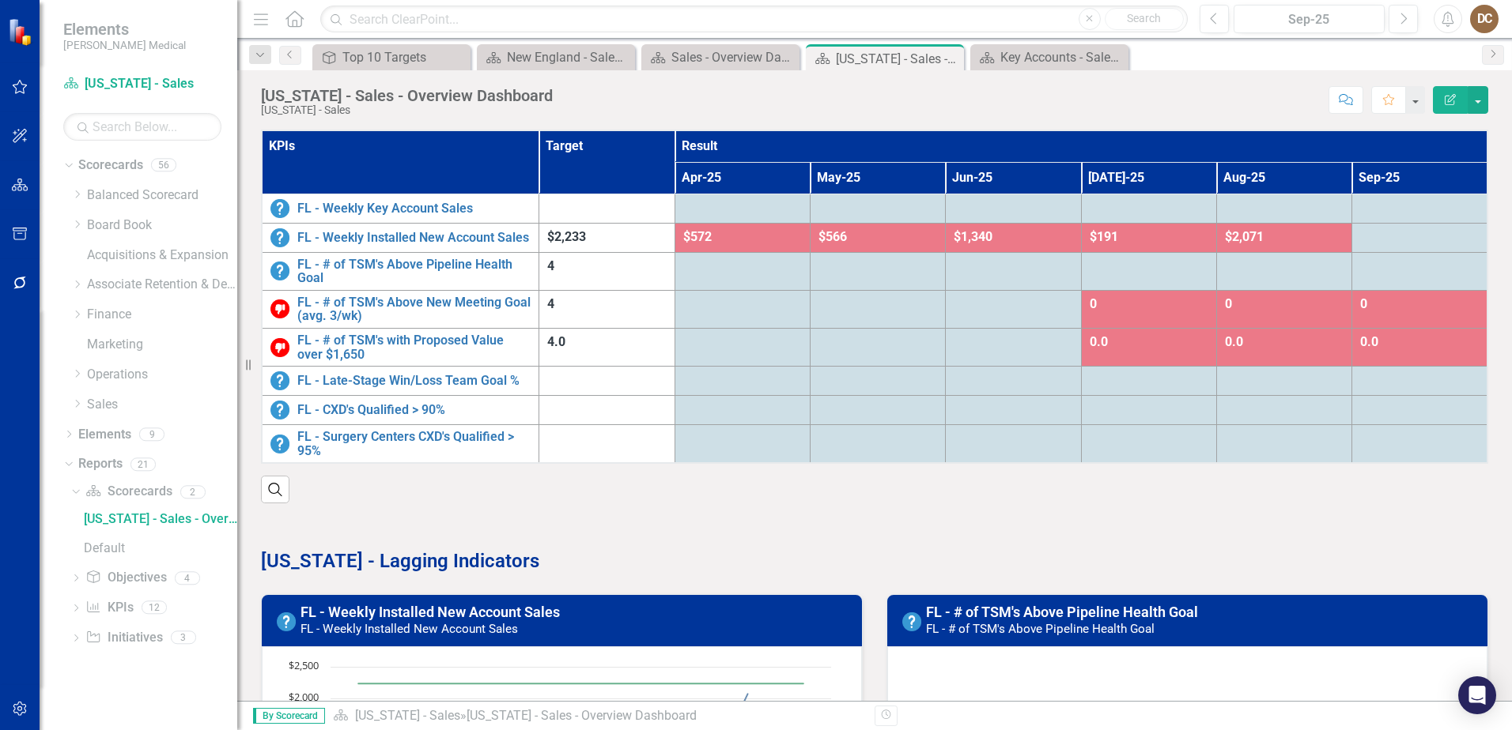
click at [549, 342] on span "4.0" at bounding box center [556, 341] width 18 height 15
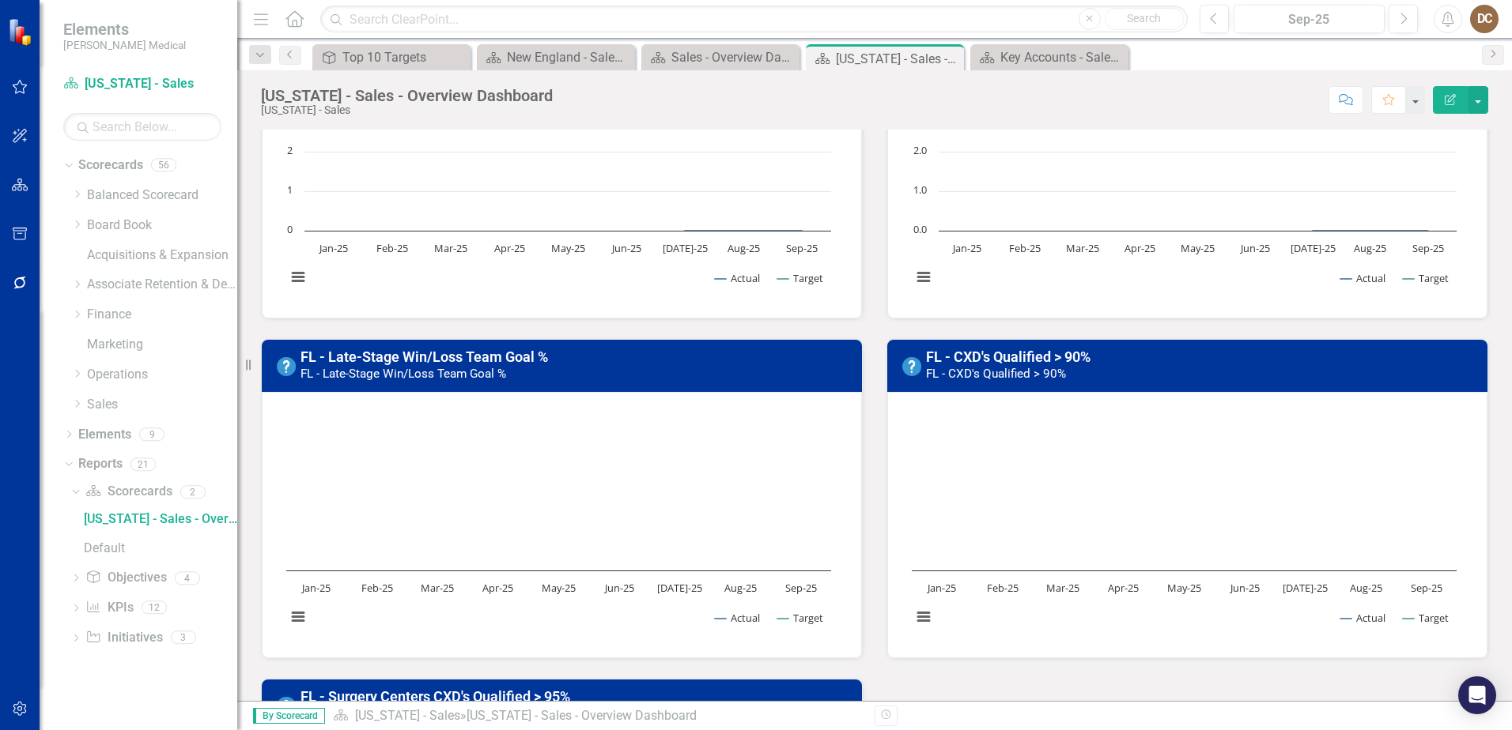
scroll to position [1028, 0]
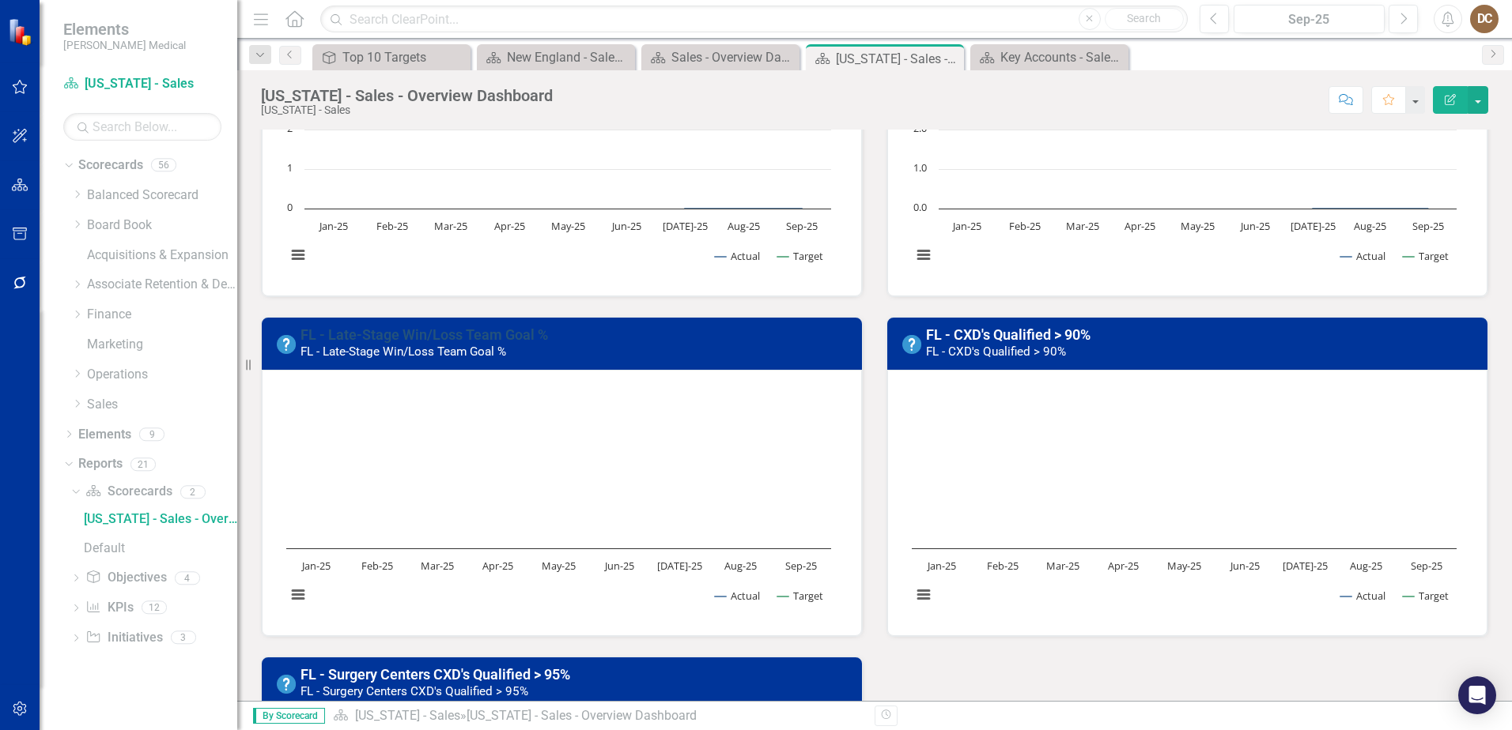
click at [436, 334] on link "FL - Late-Stage Win/Loss Team Goal %" at bounding box center [423, 335] width 247 height 17
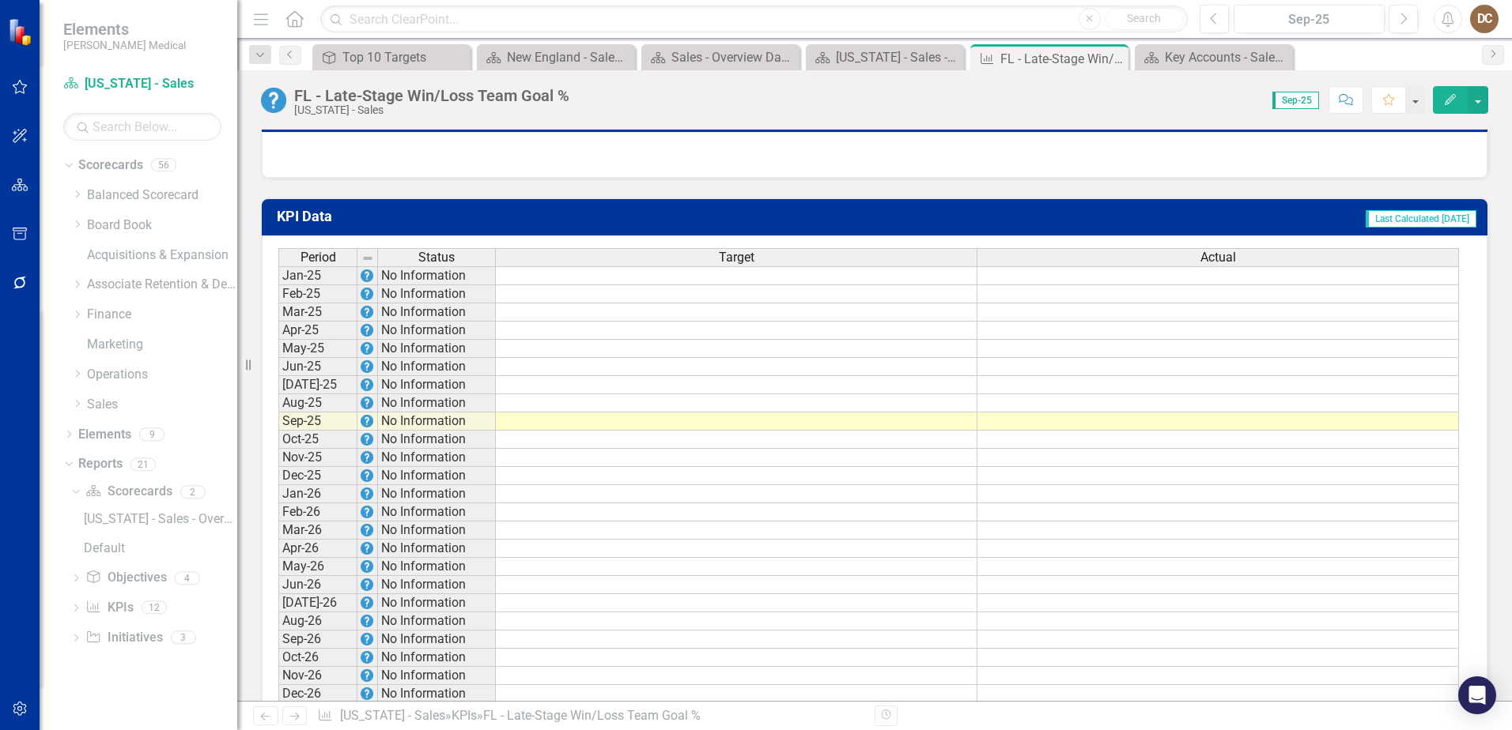
scroll to position [1028, 0]
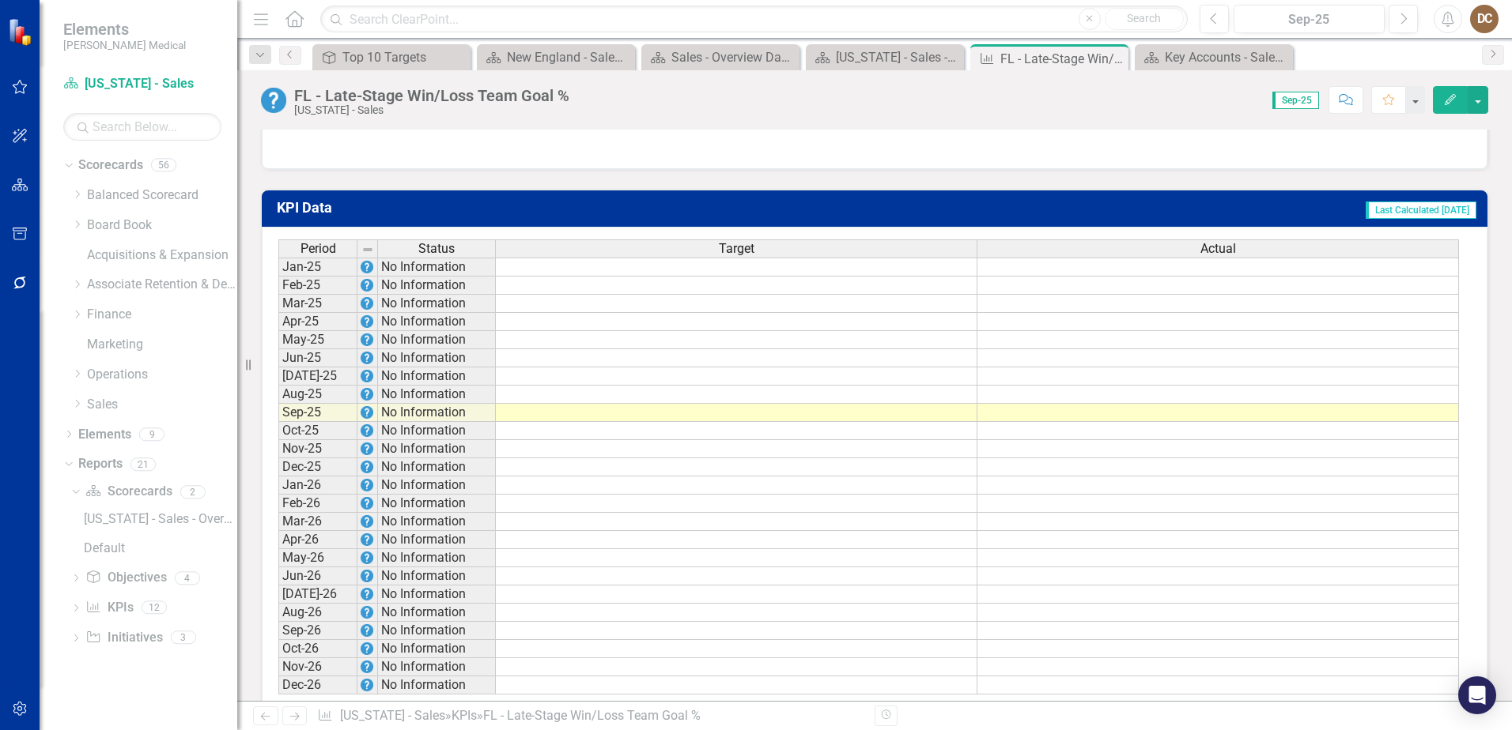
click at [894, 386] on td at bounding box center [736, 377] width 481 height 18
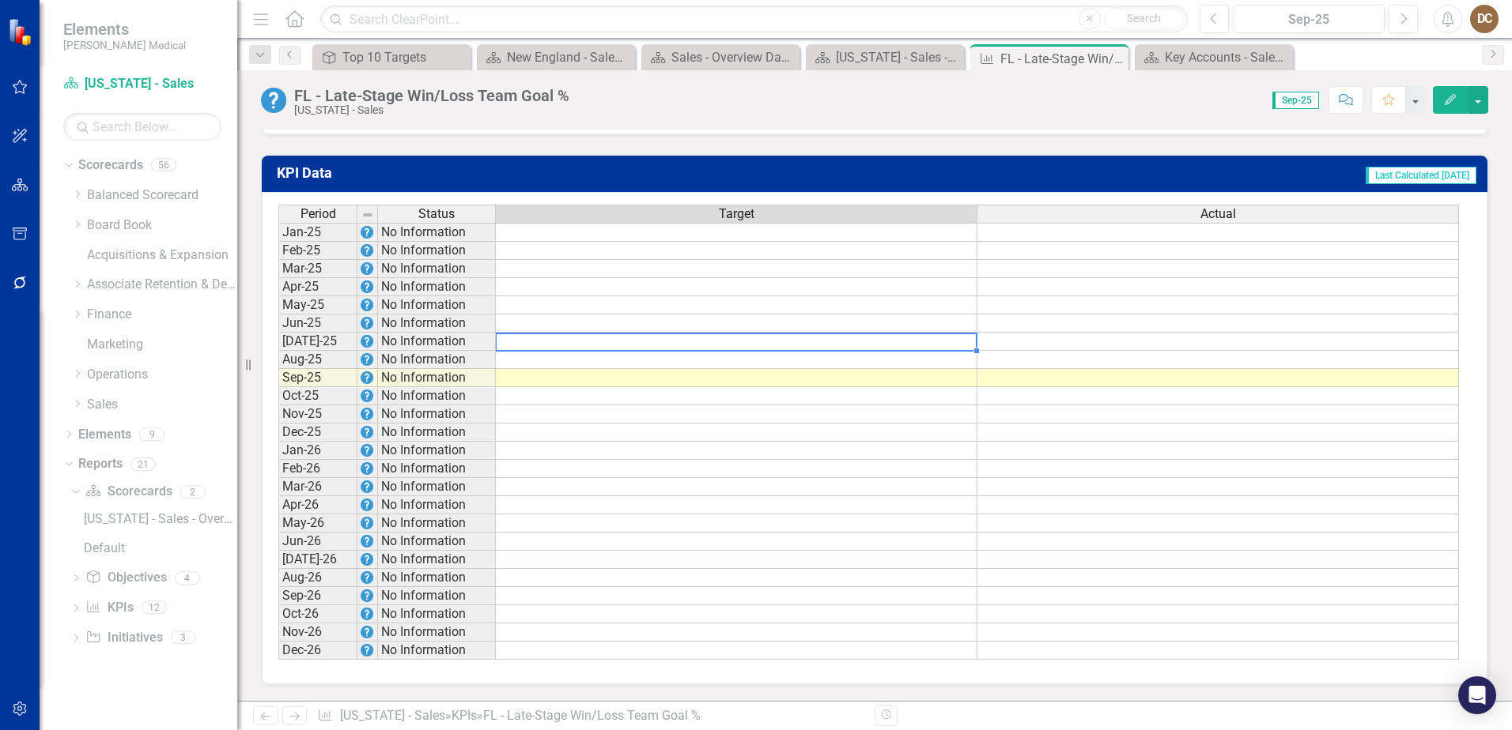
scroll to position [1074, 0]
click at [945, 346] on td at bounding box center [736, 342] width 481 height 18
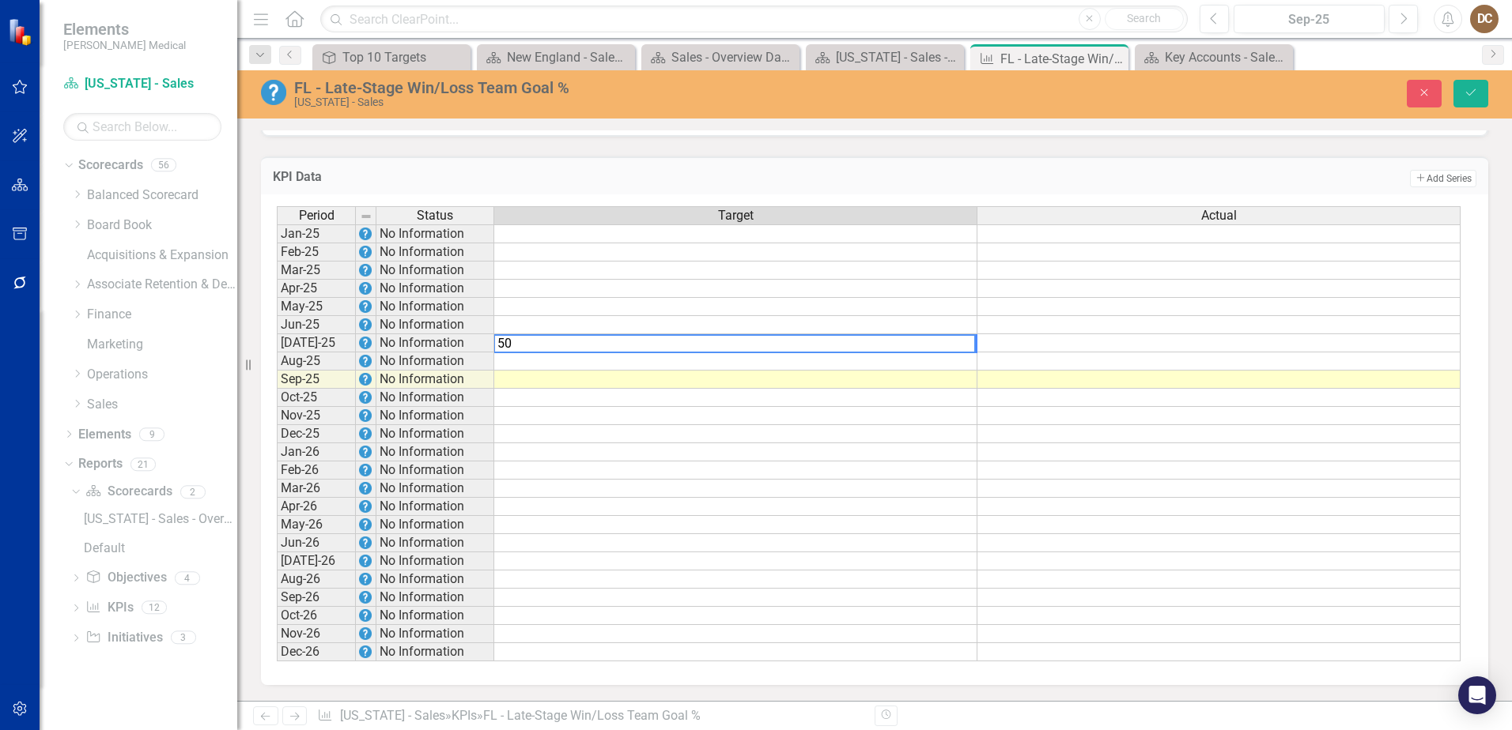
type textarea "50"
click at [953, 362] on td at bounding box center [735, 362] width 483 height 18
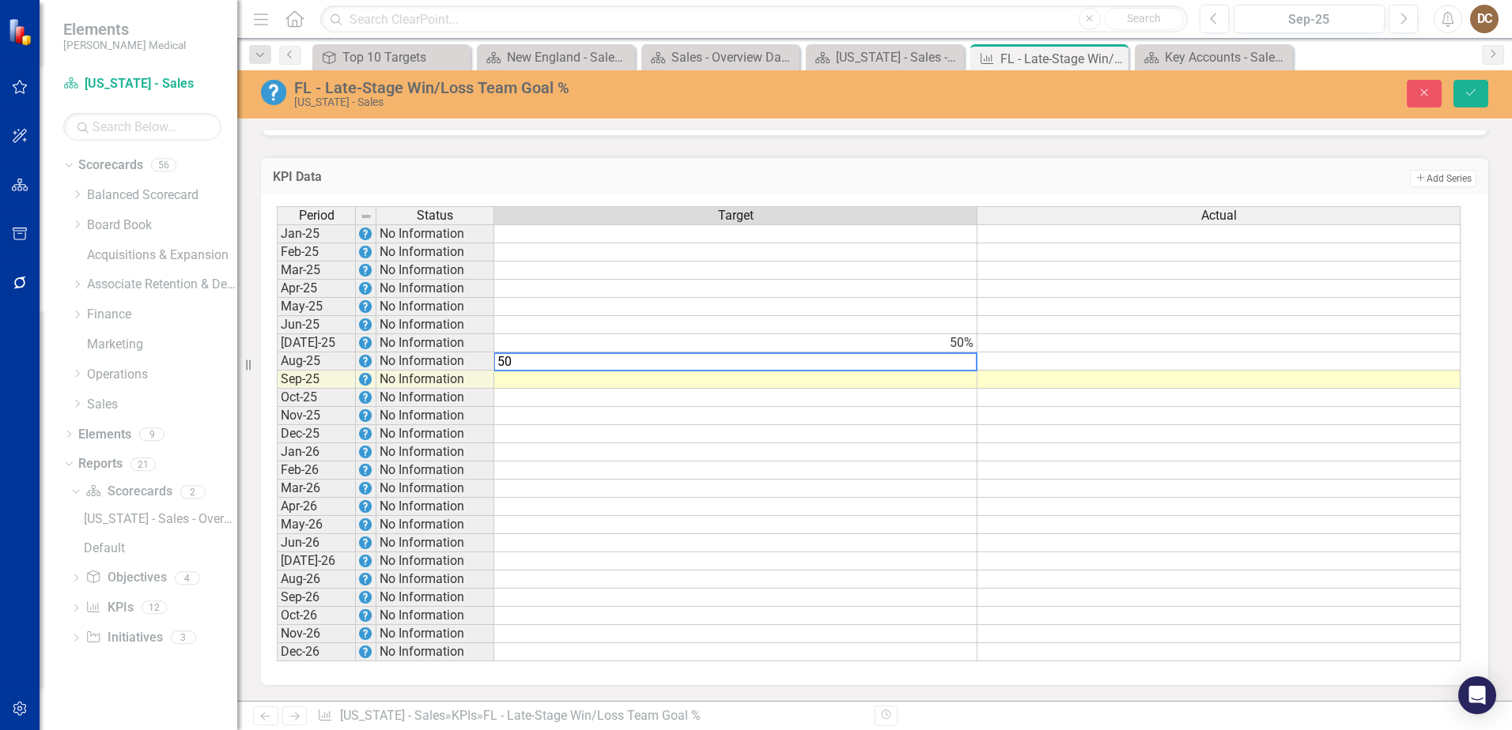
type textarea "50"
click at [955, 382] on td at bounding box center [735, 380] width 483 height 18
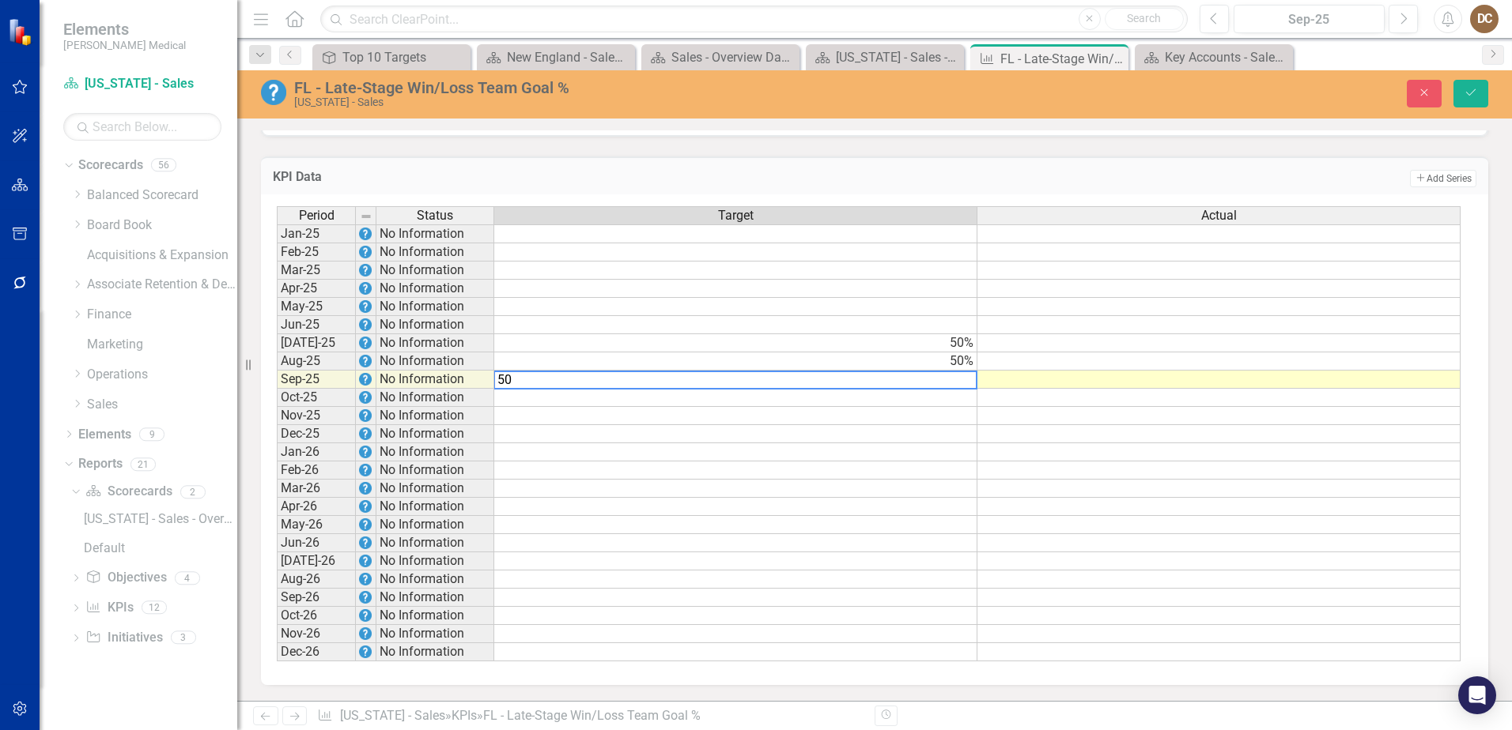
type textarea "50"
click at [1060, 179] on td "Add Add Series" at bounding box center [1129, 178] width 693 height 21
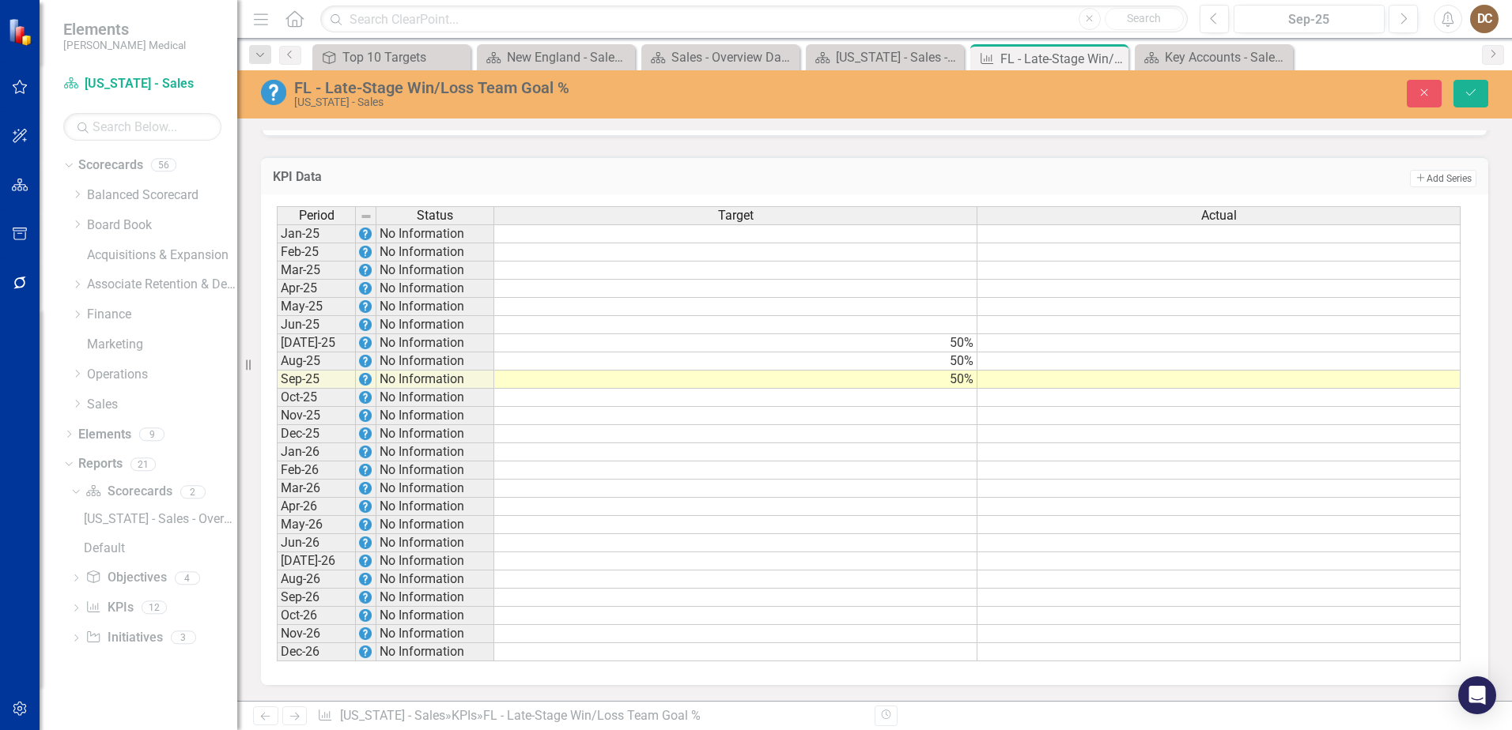
click at [1278, 344] on td at bounding box center [1218, 343] width 483 height 18
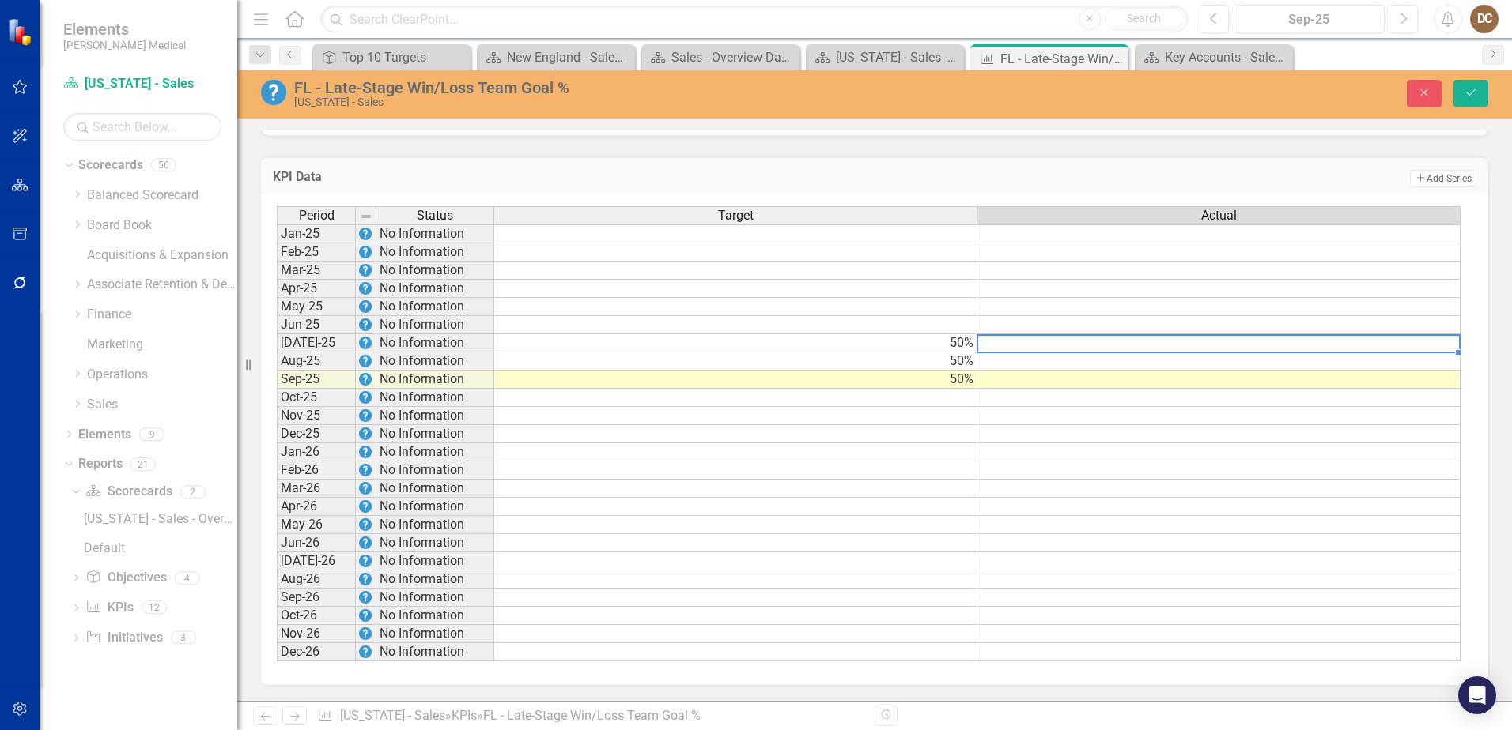
click at [1279, 344] on td at bounding box center [1218, 343] width 483 height 18
type textarea "28"
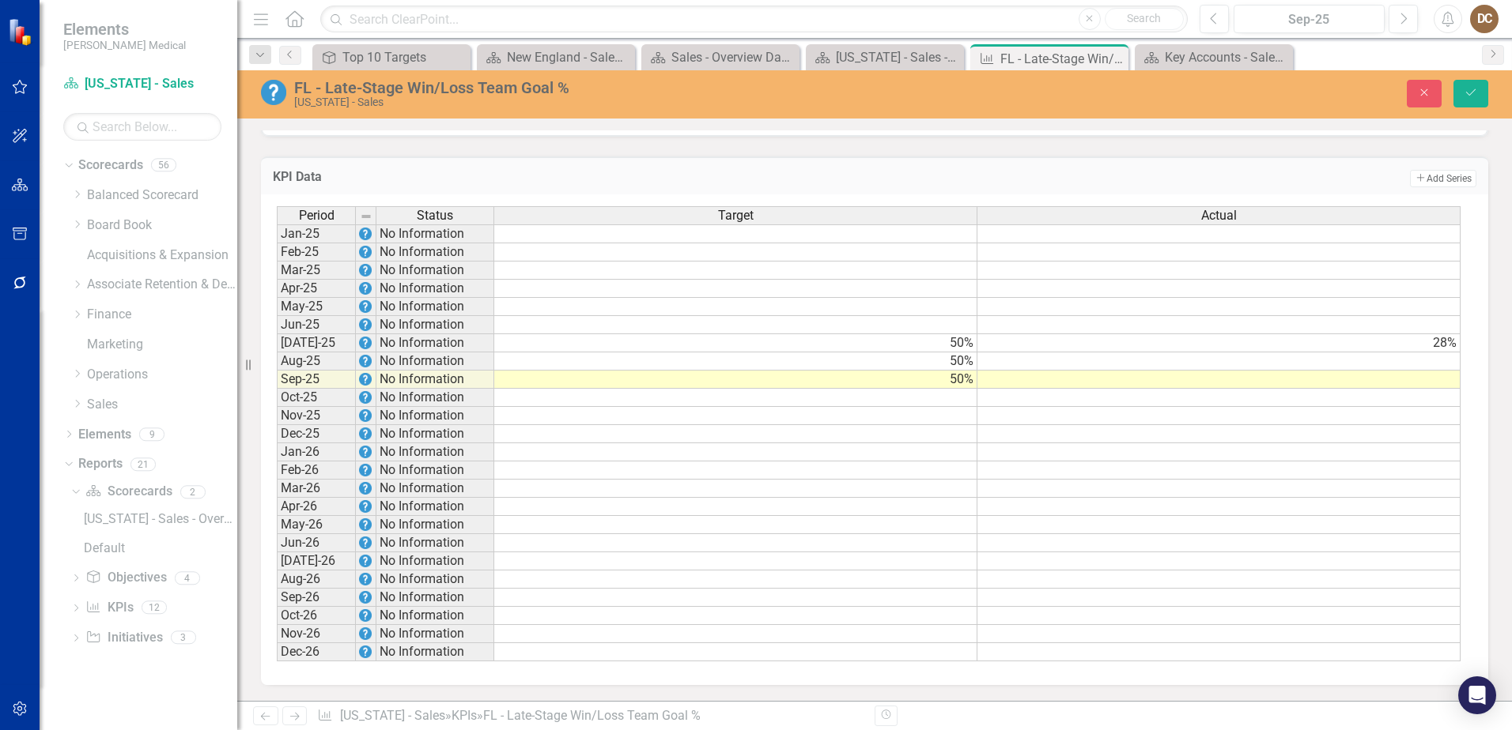
click at [1274, 172] on td "Add Add Series" at bounding box center [1129, 178] width 693 height 21
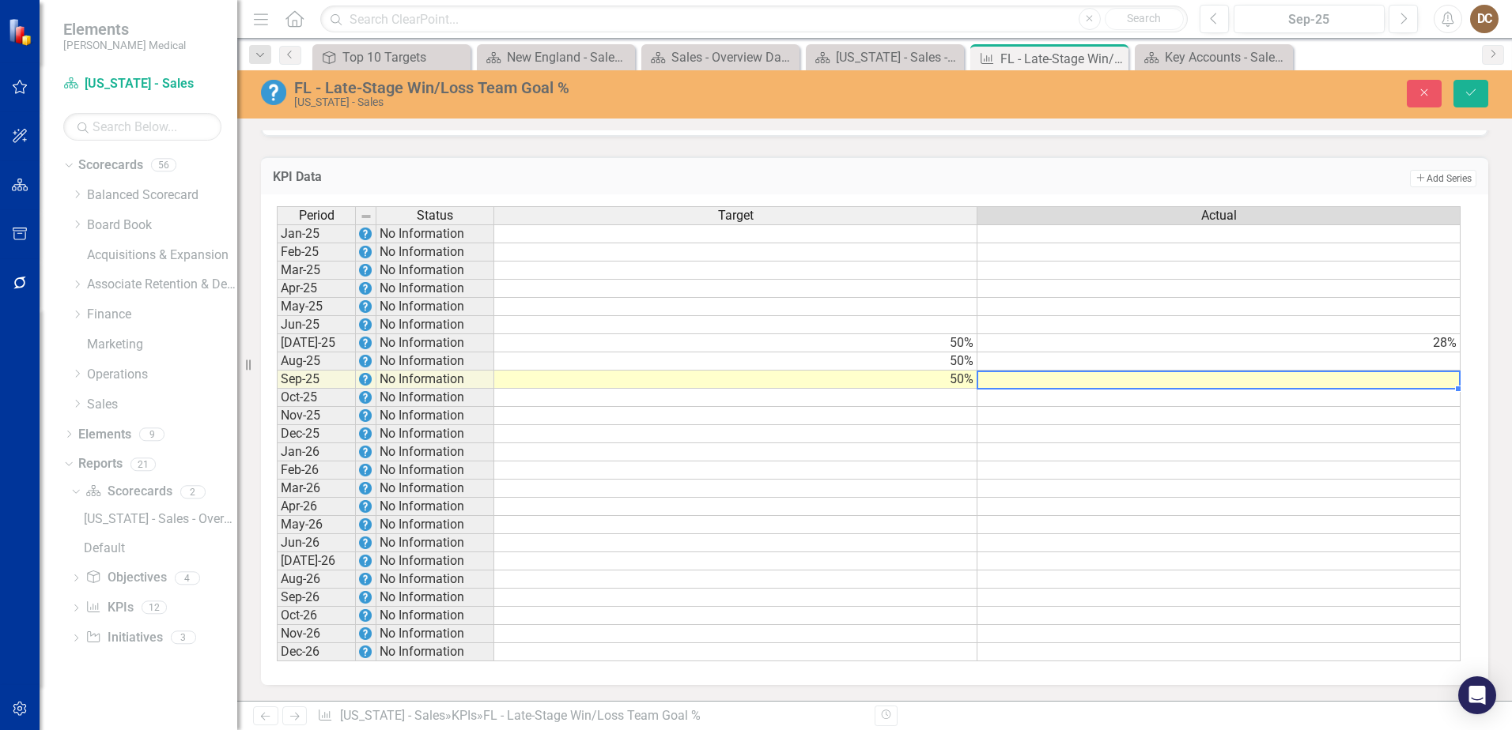
click at [1442, 382] on td at bounding box center [1218, 380] width 483 height 18
type textarea "28"
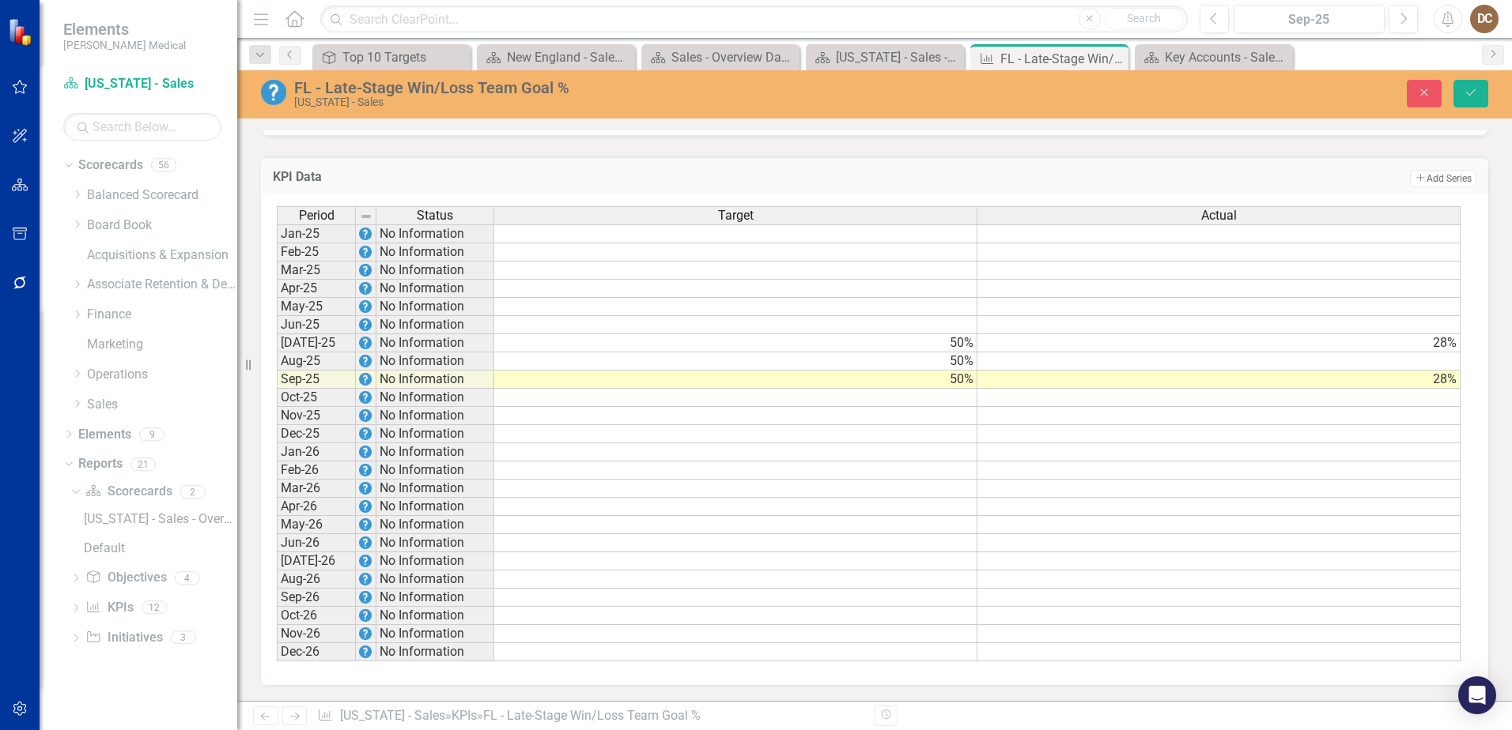
click at [1430, 365] on td at bounding box center [1218, 362] width 483 height 18
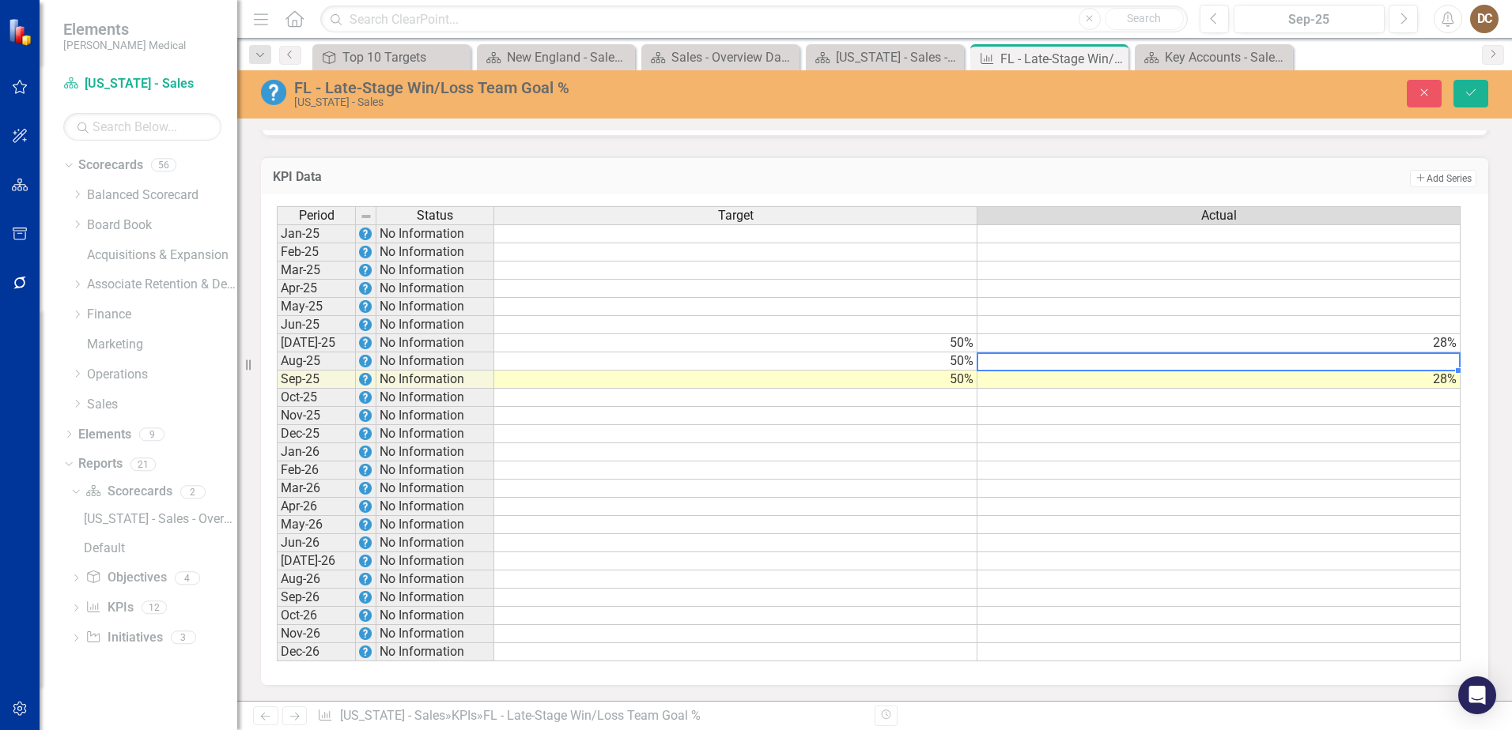
click at [1430, 365] on td at bounding box center [1218, 362] width 483 height 18
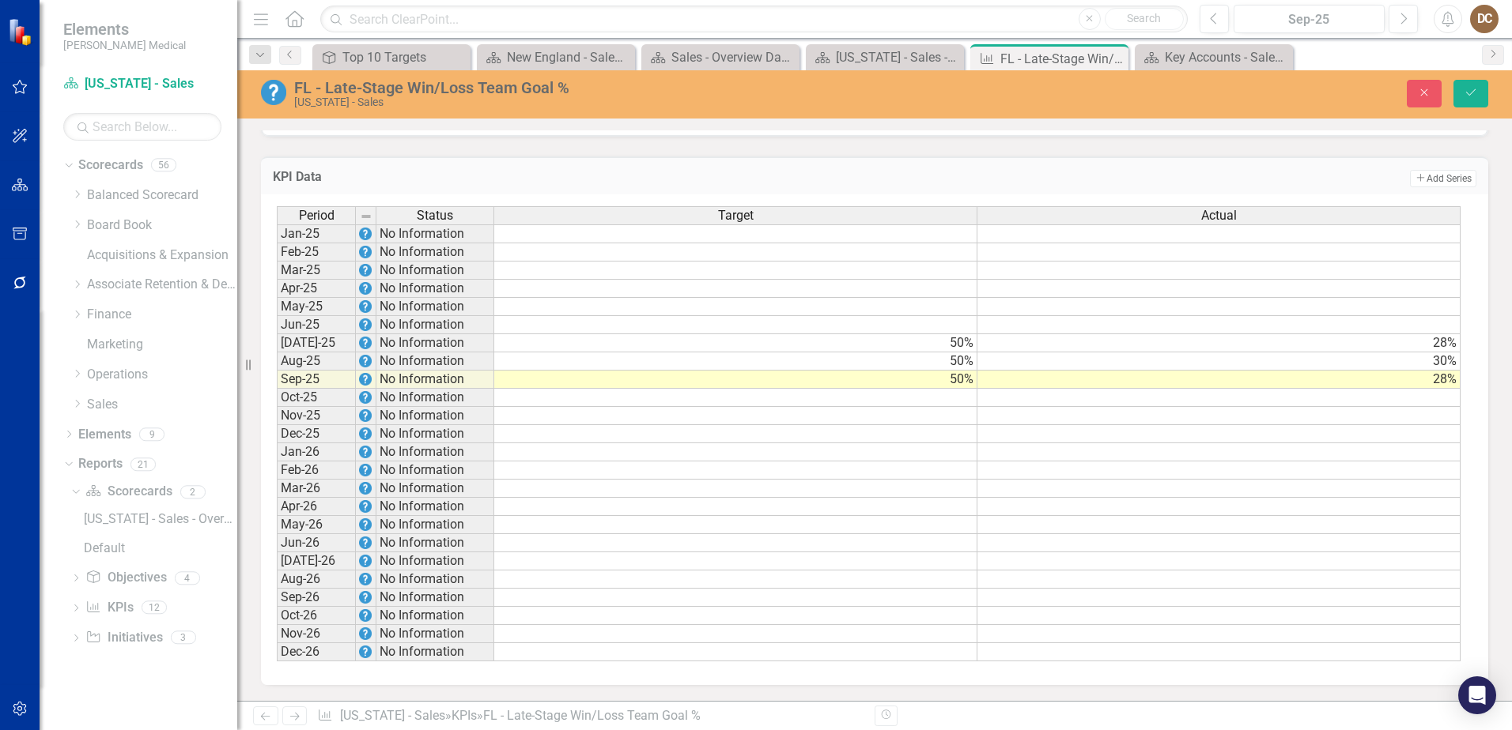
click at [1427, 346] on td "28%" at bounding box center [1218, 343] width 483 height 18
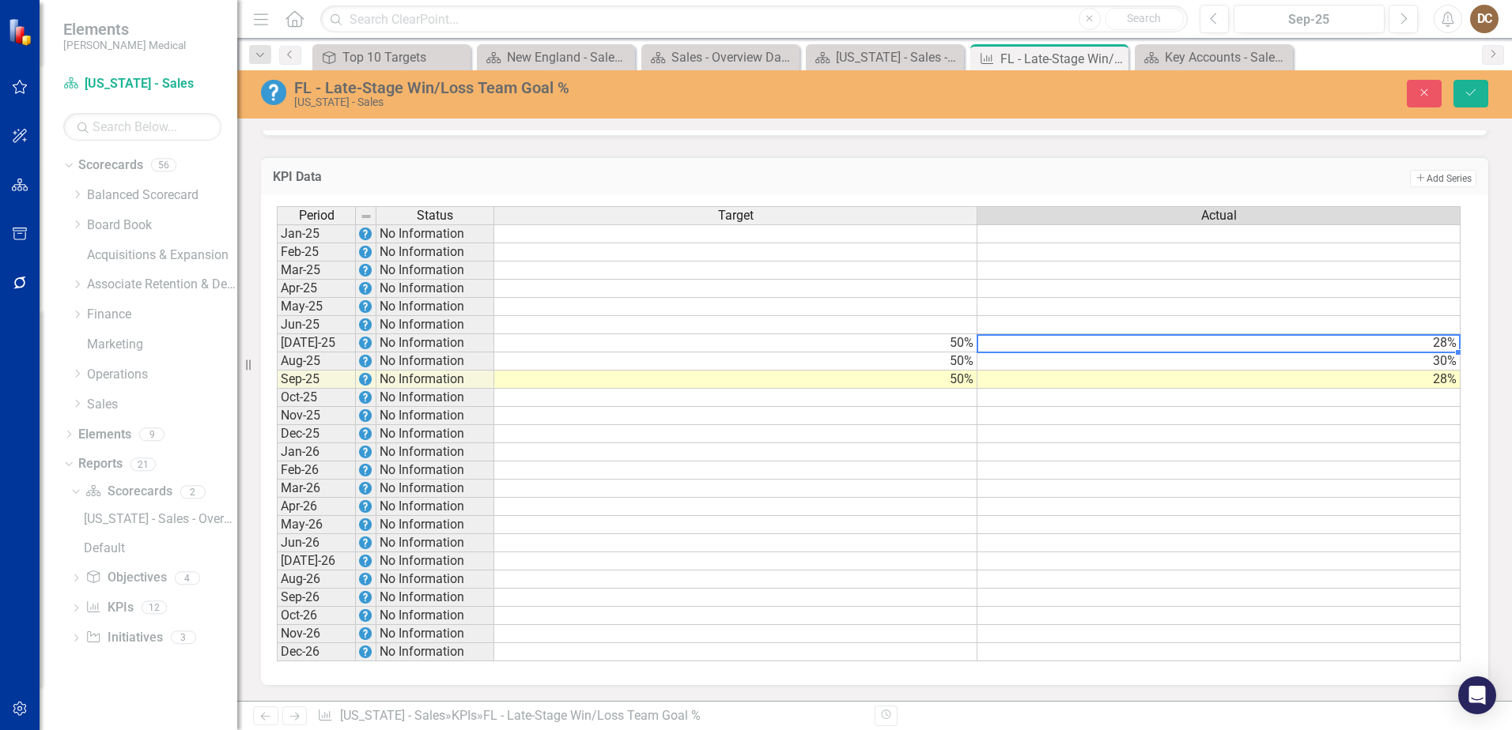
click at [1427, 346] on td "28%" at bounding box center [1218, 343] width 483 height 18
type textarea "29"
click at [1478, 92] on button "Save" at bounding box center [1470, 94] width 35 height 28
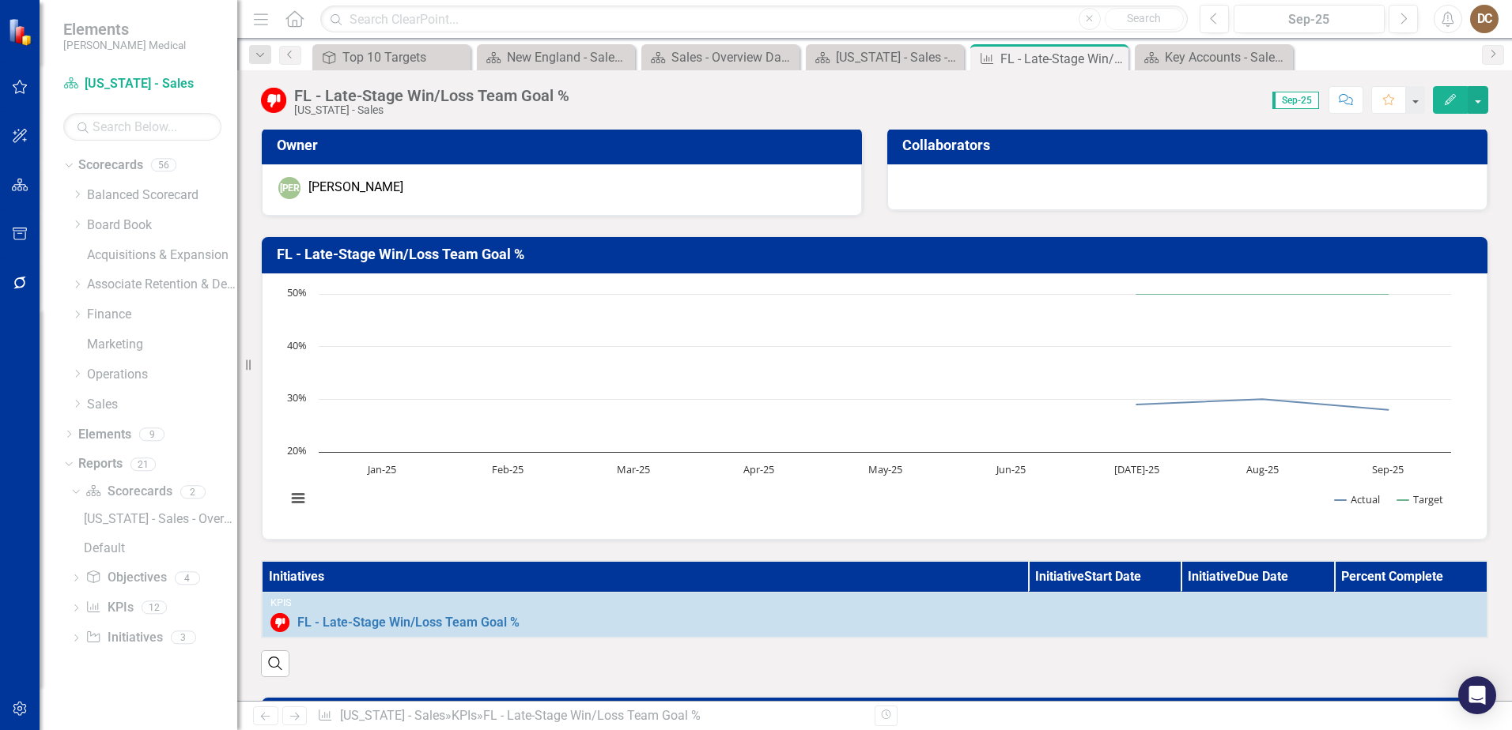
scroll to position [0, 0]
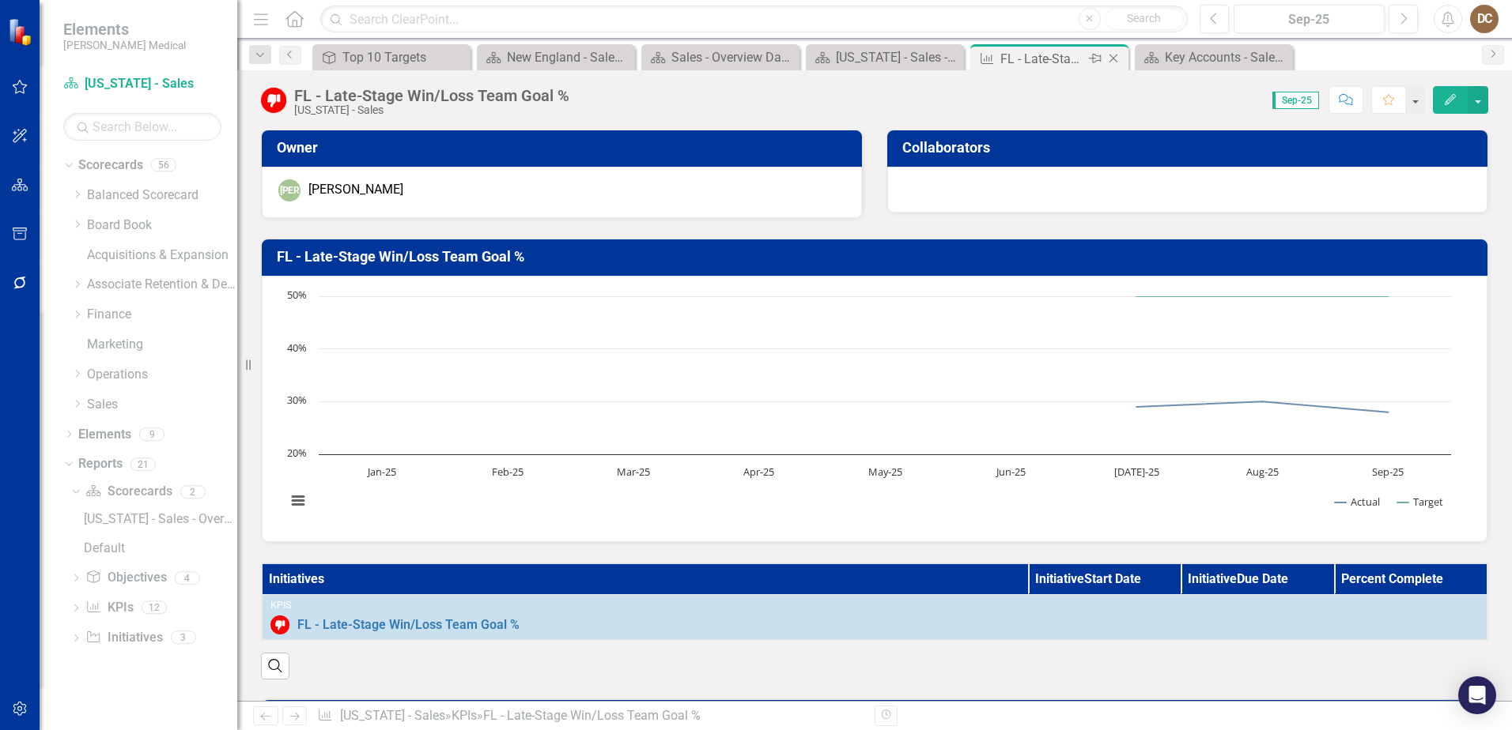
click at [1114, 58] on icon at bounding box center [1113, 59] width 9 height 9
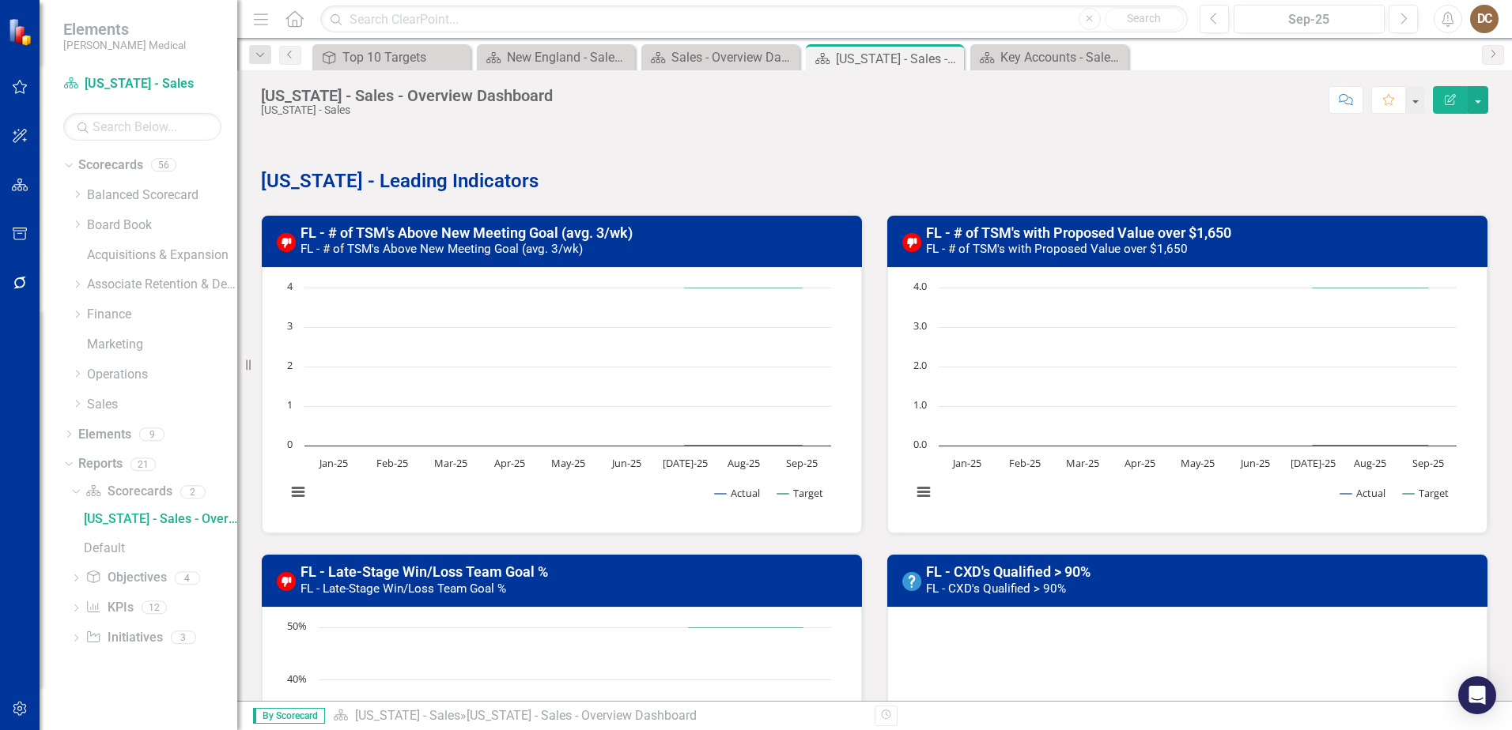
scroll to position [1186, 0]
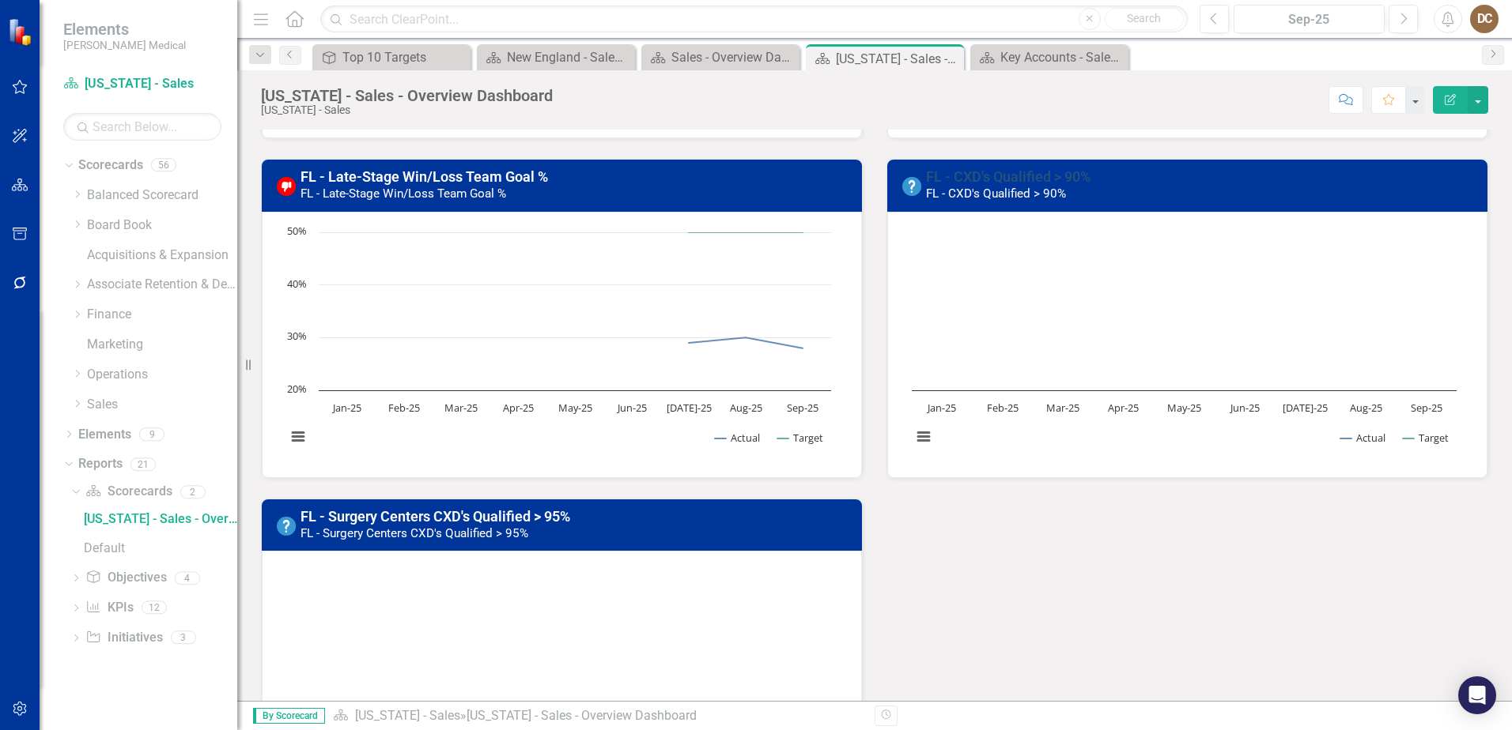
click at [997, 172] on link "FL - CXD's Qualified > 90%" at bounding box center [1008, 176] width 164 height 17
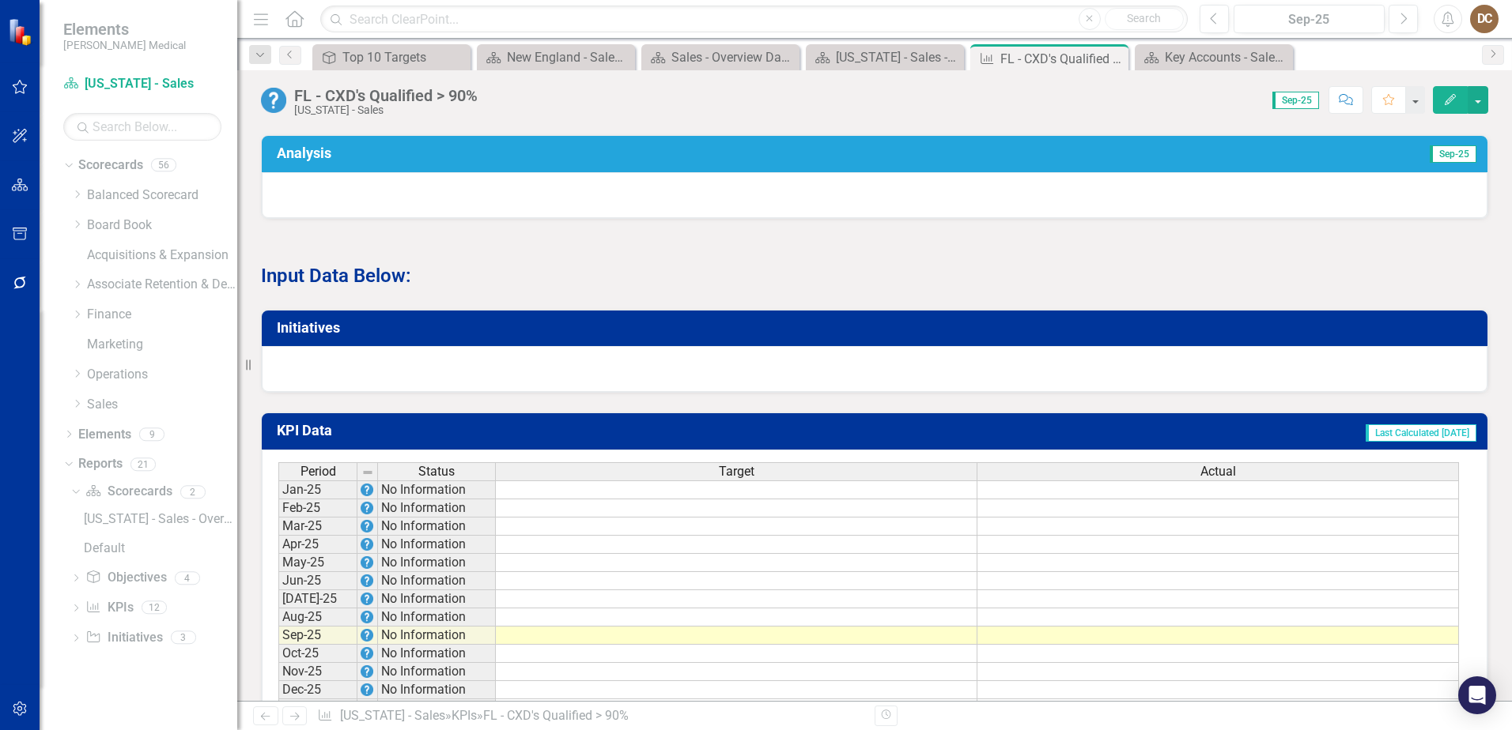
scroll to position [1028, 0]
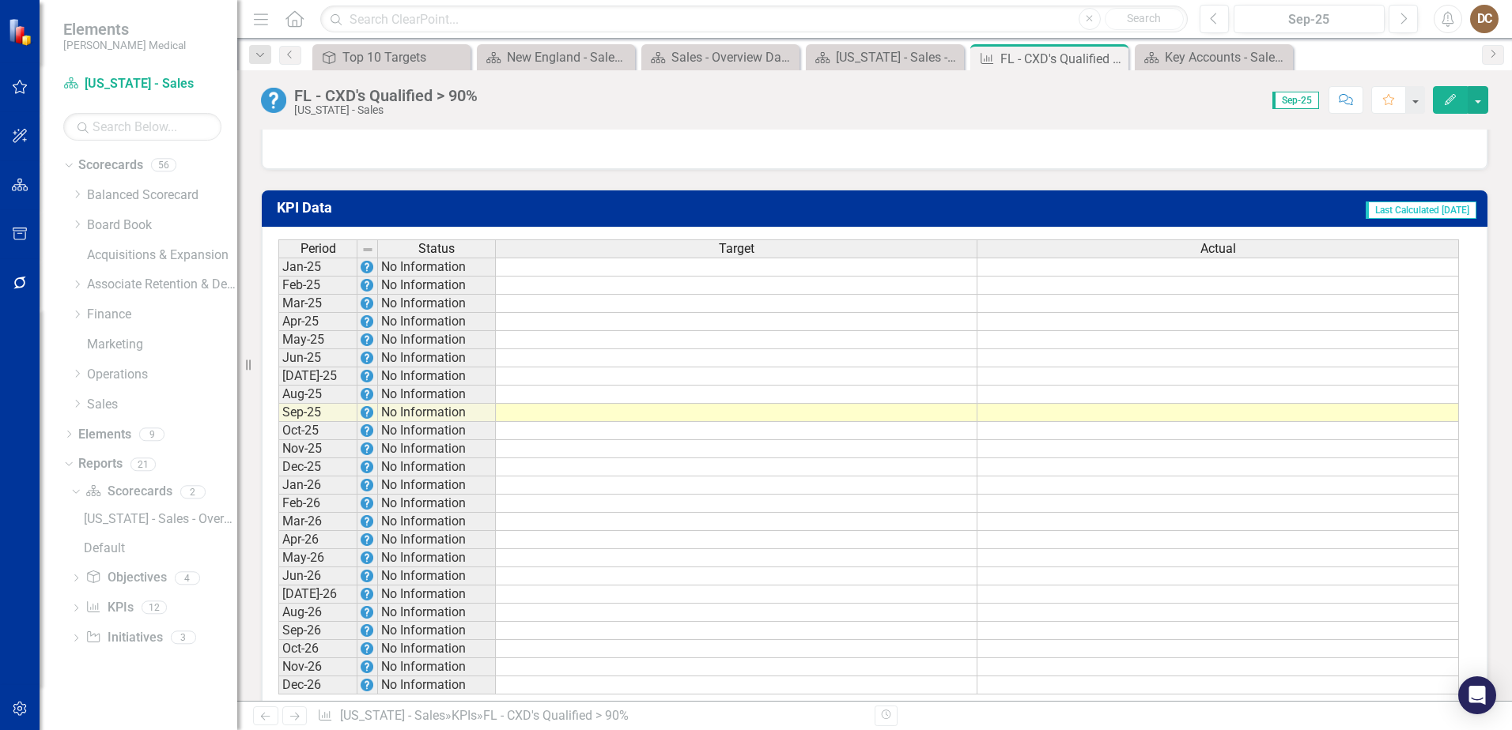
click at [949, 386] on td at bounding box center [736, 377] width 481 height 18
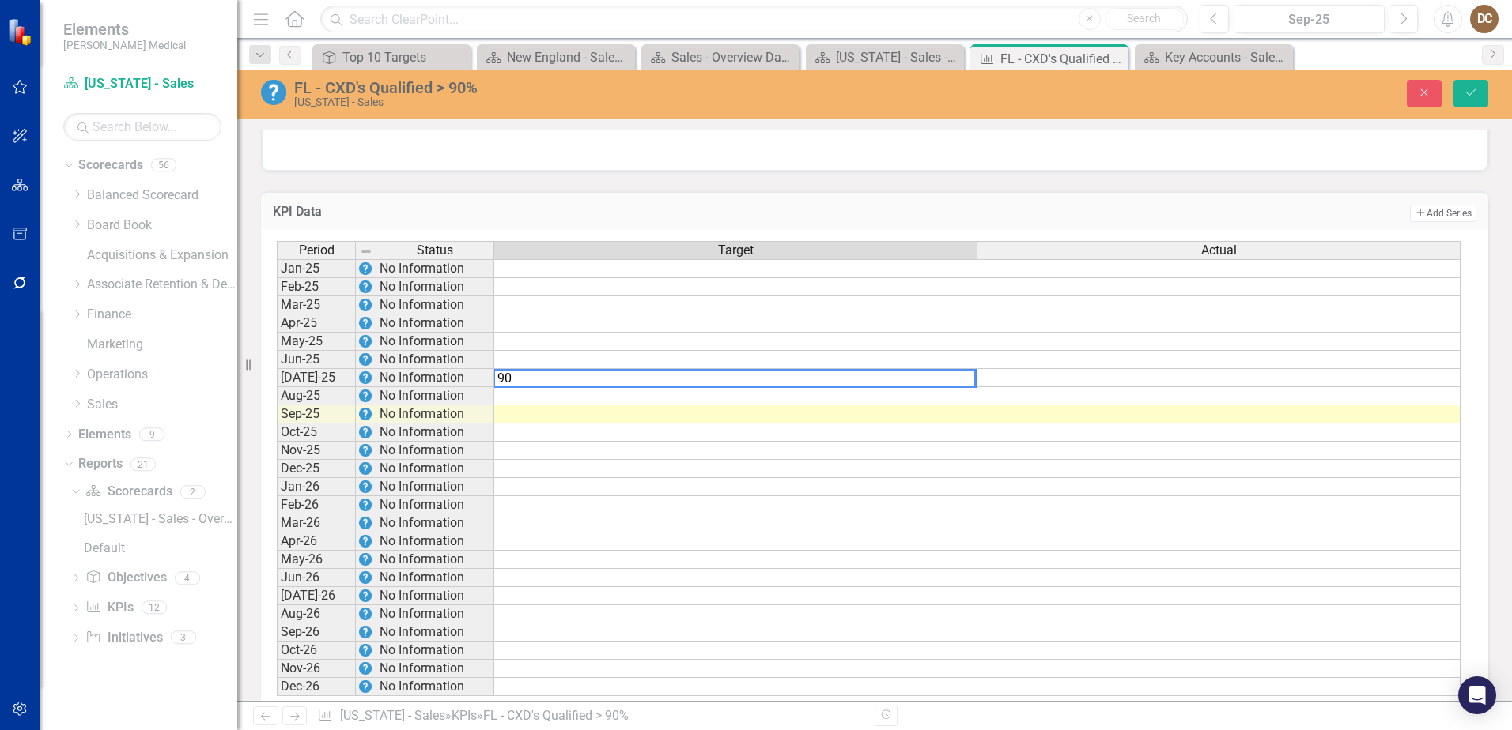
type textarea "90"
click at [968, 406] on td at bounding box center [735, 396] width 483 height 18
type textarea "90"
click at [958, 424] on td at bounding box center [735, 415] width 483 height 18
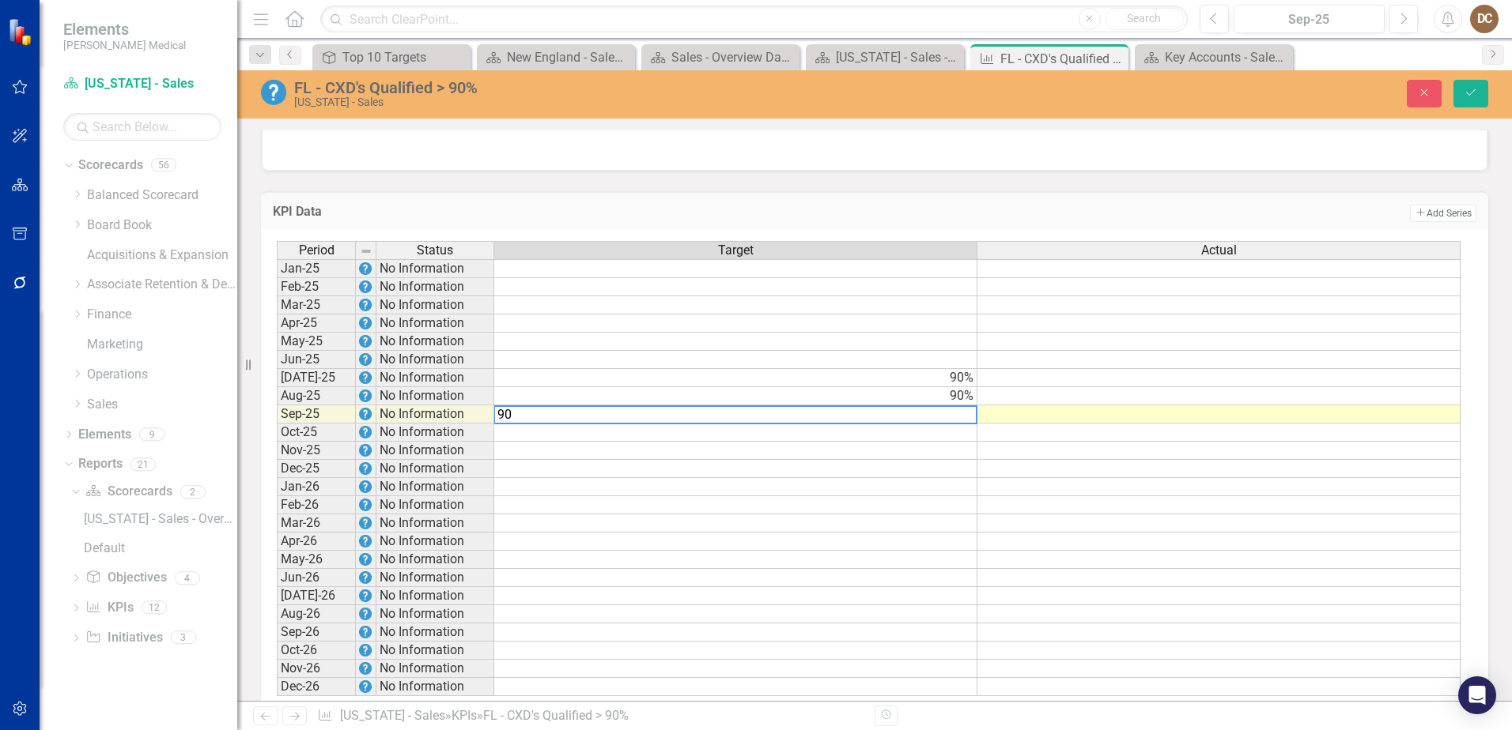
type textarea "90"
click at [1175, 223] on td "Add Add Series" at bounding box center [1129, 213] width 693 height 21
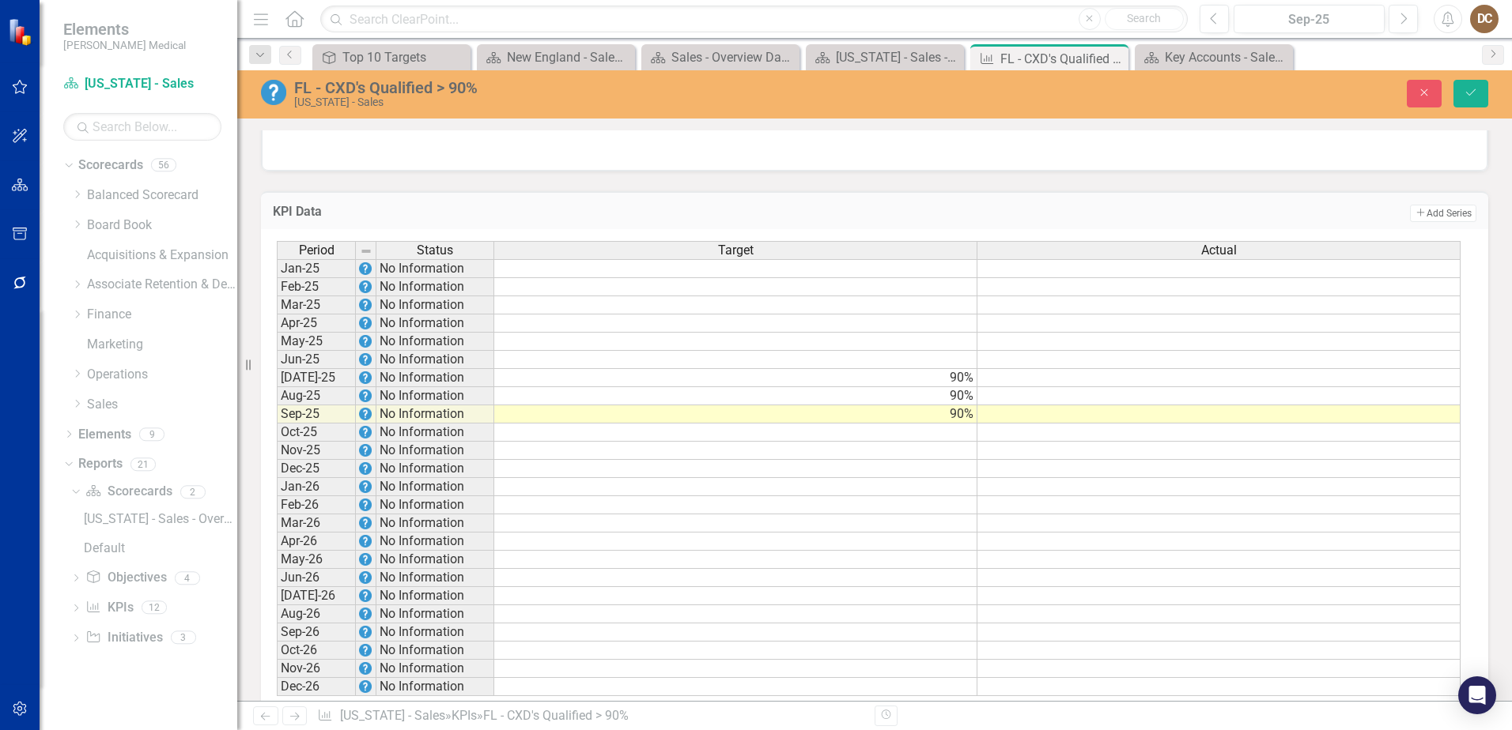
click at [1298, 424] on td at bounding box center [1218, 415] width 483 height 18
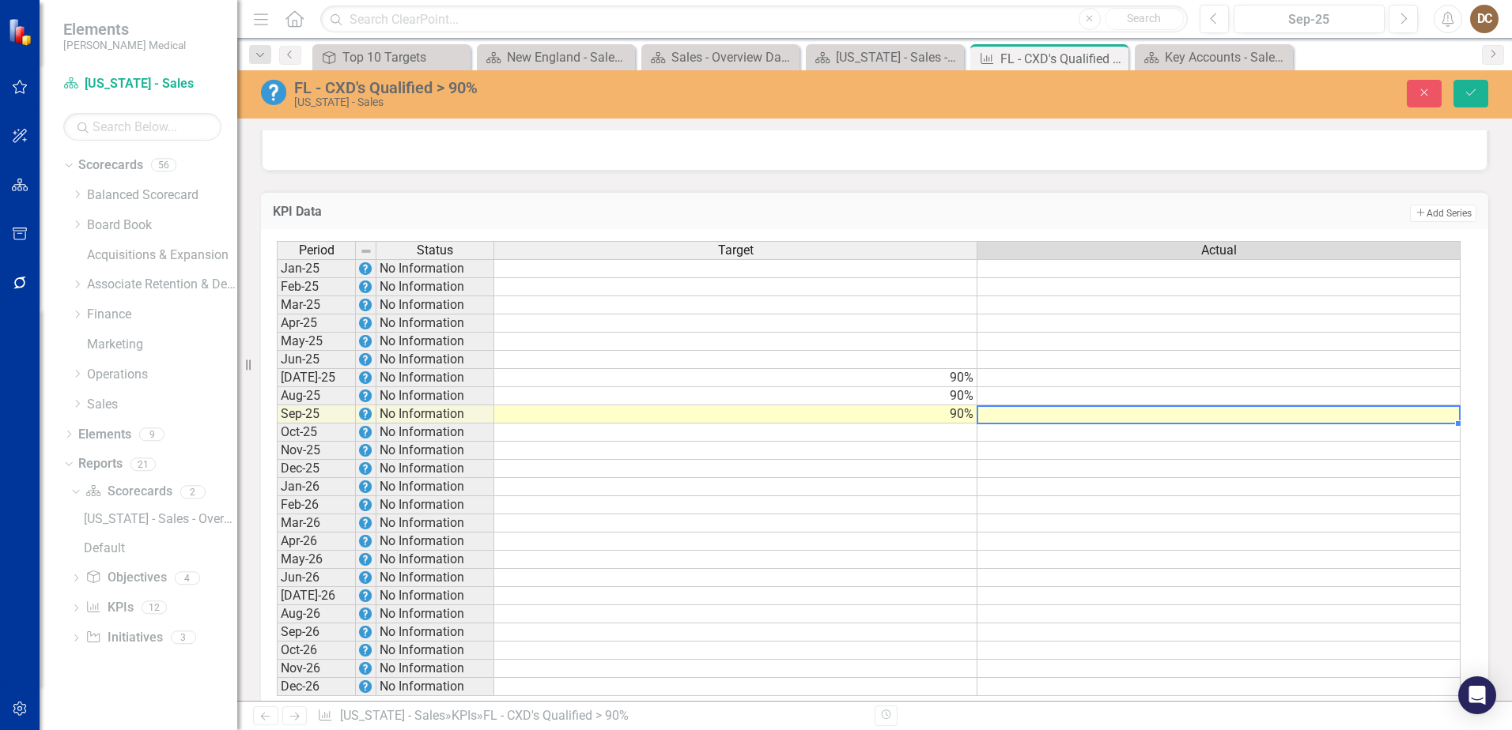
click at [1298, 424] on td at bounding box center [1218, 415] width 483 height 18
type textarea "45"
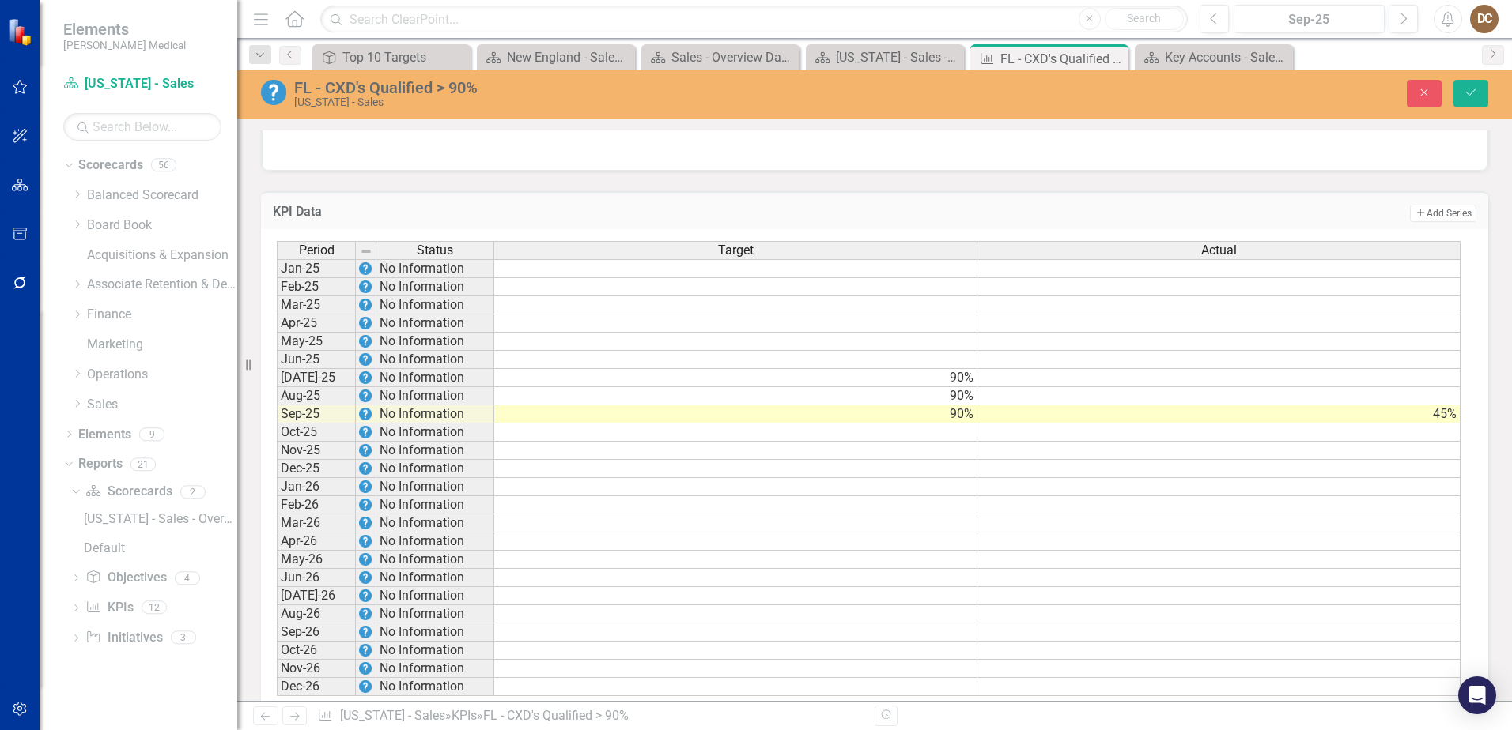
click at [1440, 406] on td at bounding box center [1218, 396] width 483 height 18
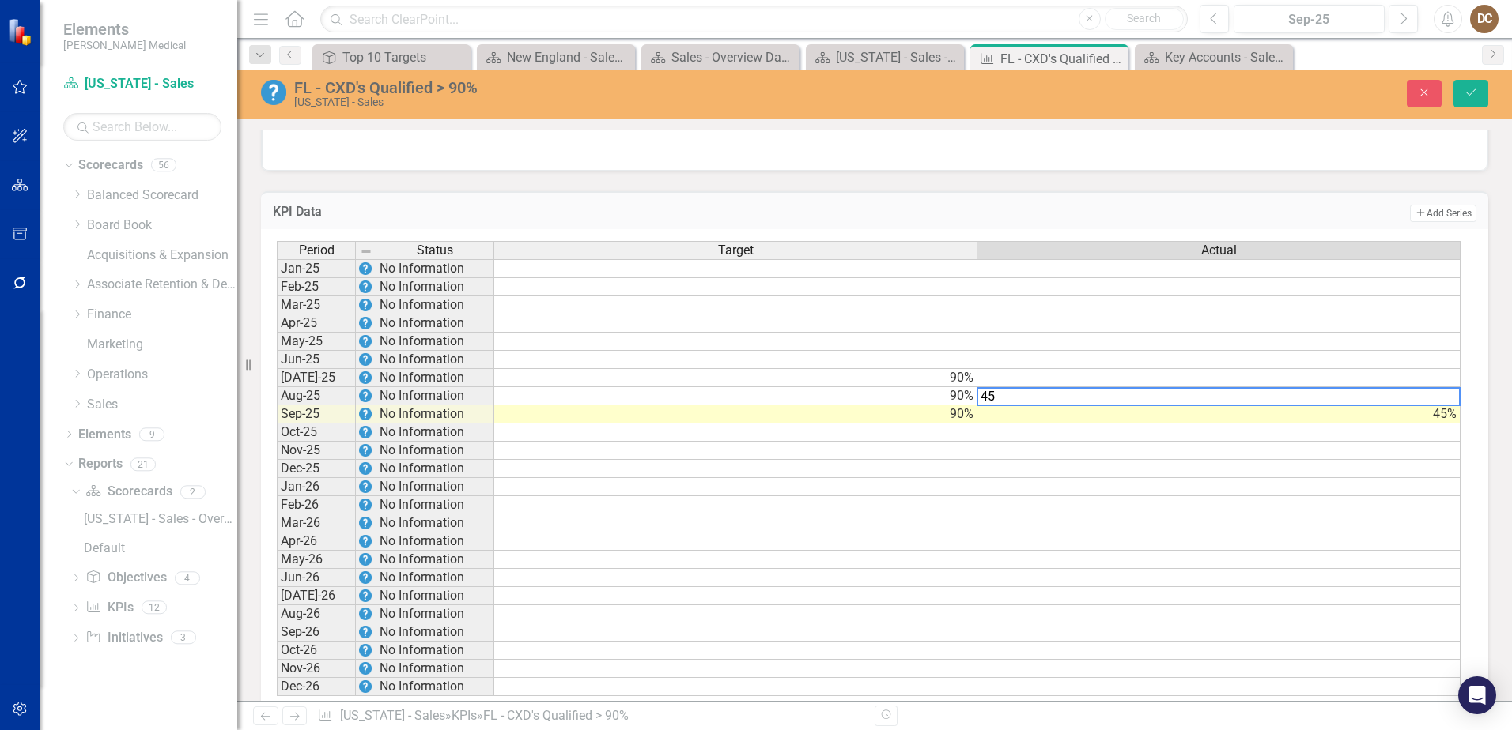
type textarea "45"
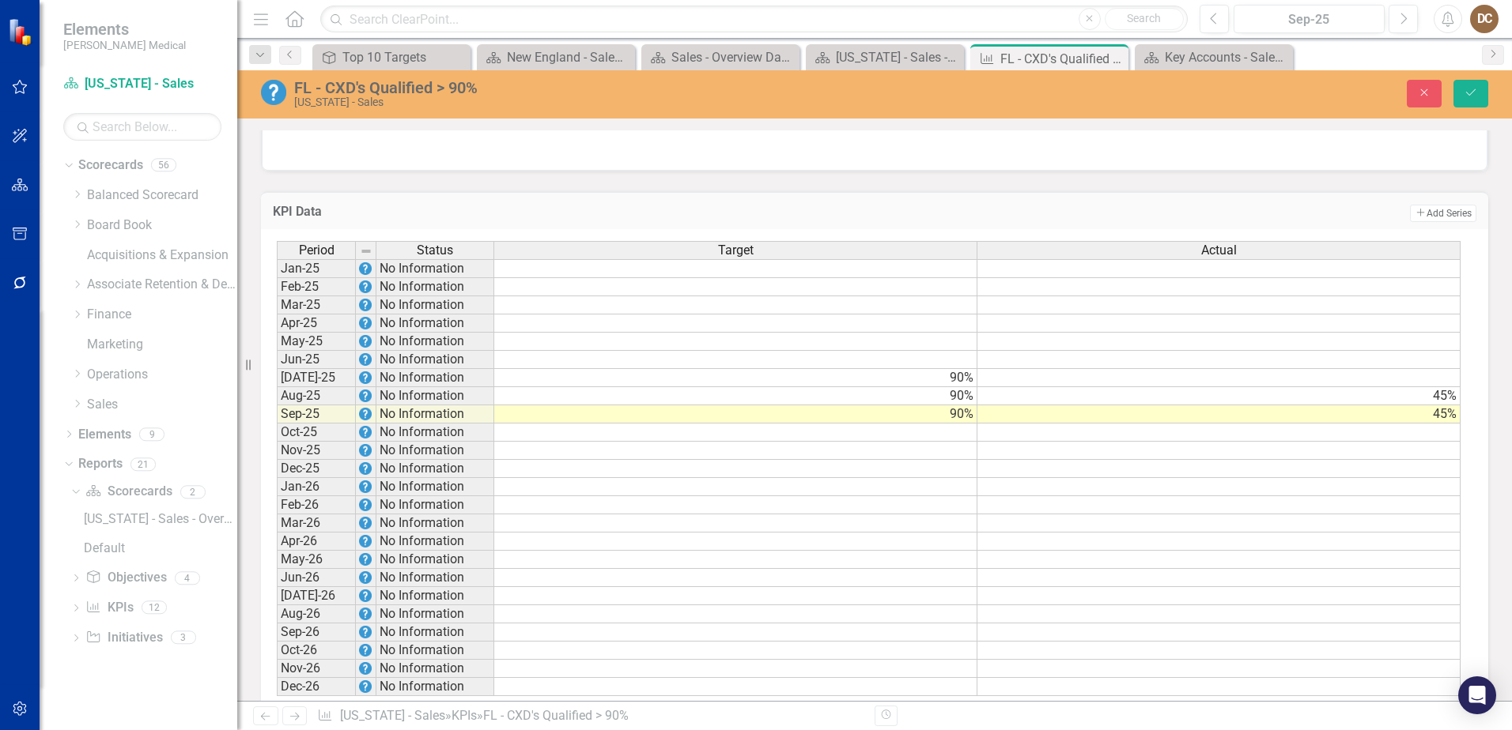
click at [1435, 387] on td at bounding box center [1218, 378] width 483 height 18
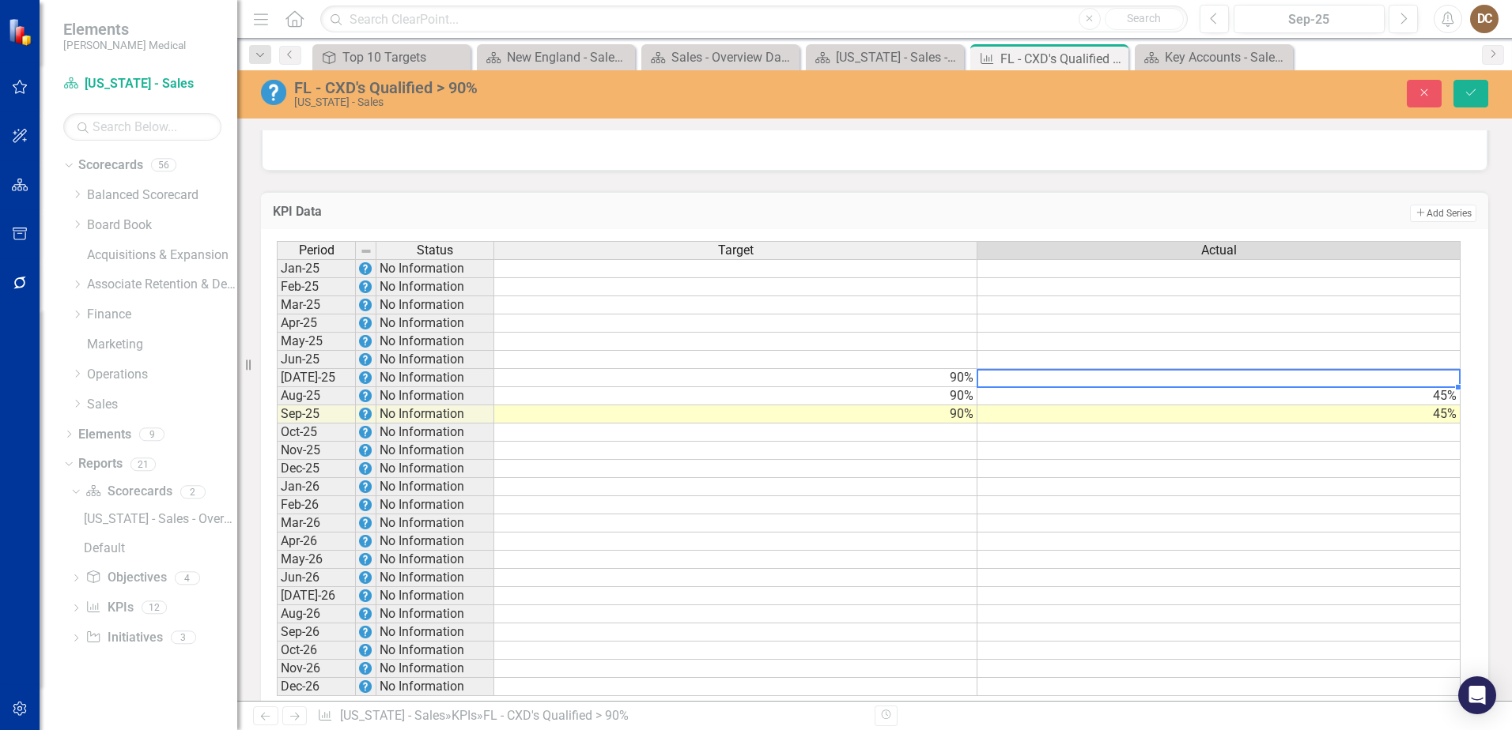
click at [1435, 387] on td at bounding box center [1218, 378] width 483 height 18
type textarea "45"
click at [1478, 103] on button "Save" at bounding box center [1470, 94] width 35 height 28
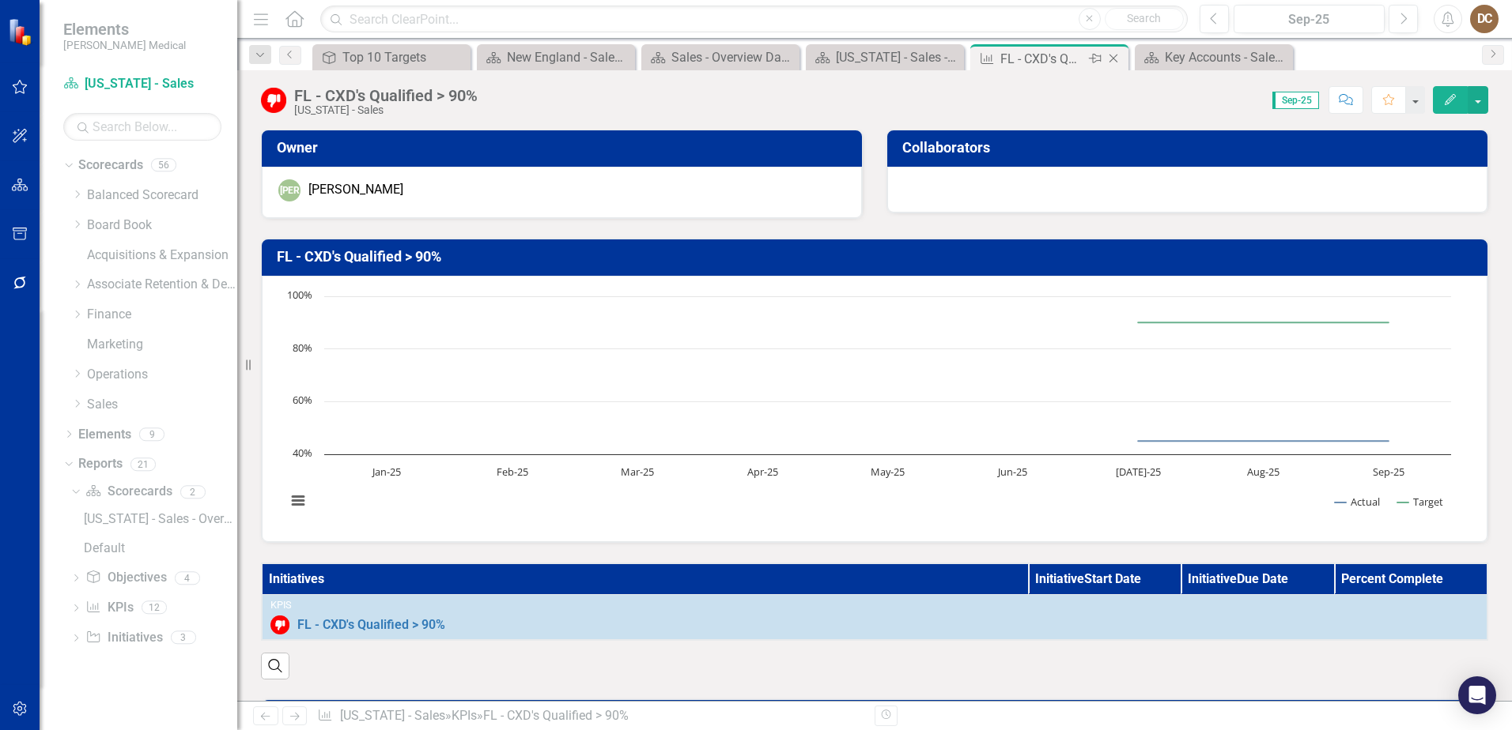
click at [1114, 59] on icon at bounding box center [1113, 59] width 9 height 9
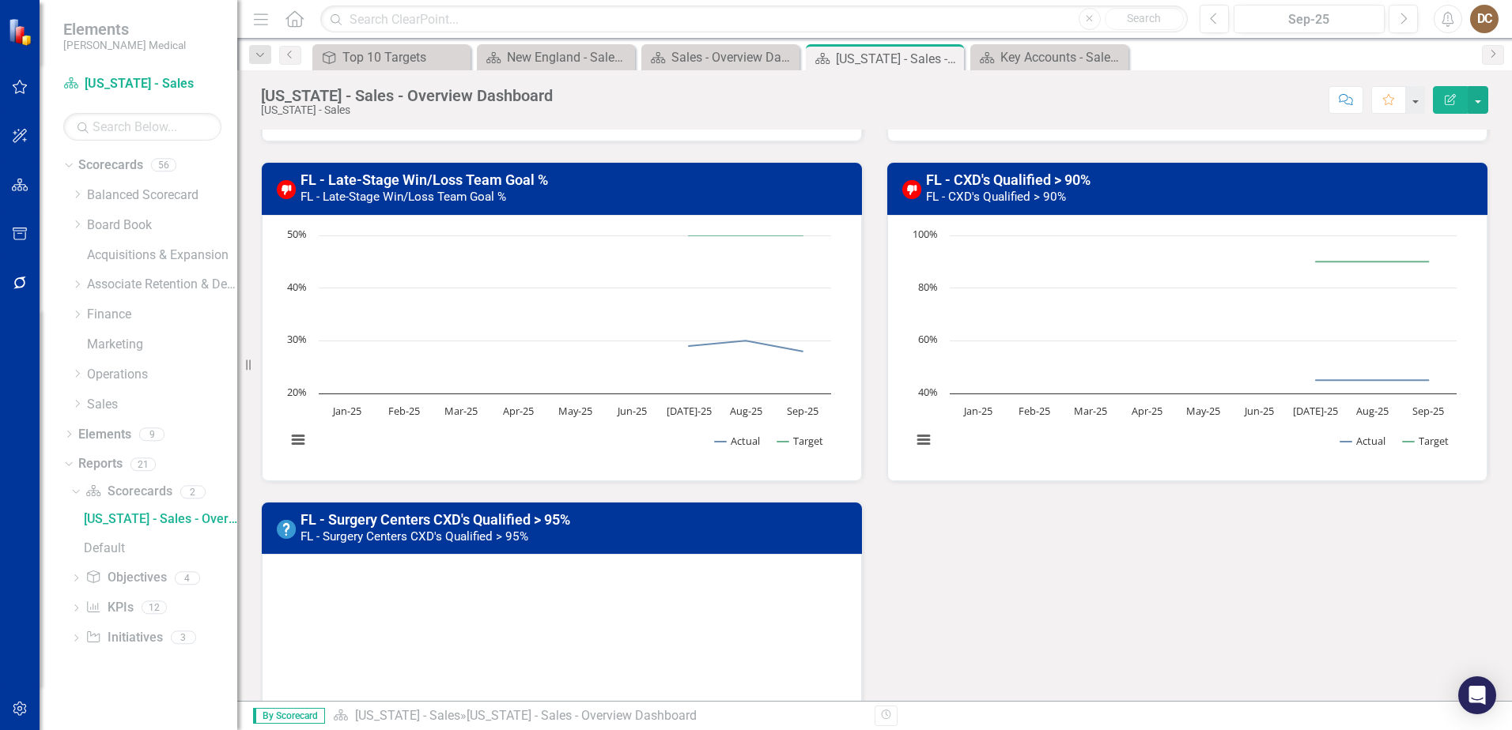
scroll to position [1344, 0]
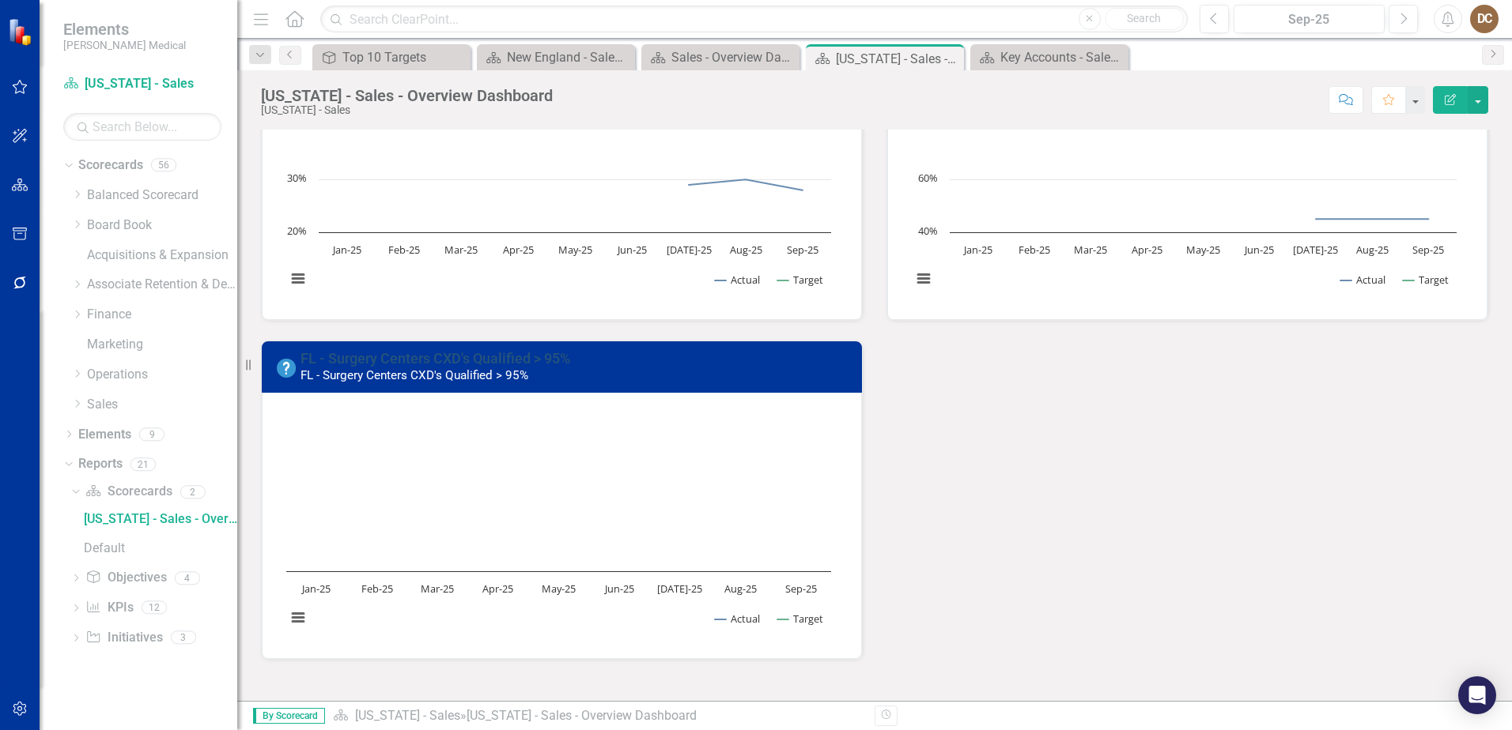
click at [402, 355] on link "FL - Surgery Centers CXD's Qualified > 95%" at bounding box center [435, 358] width 270 height 17
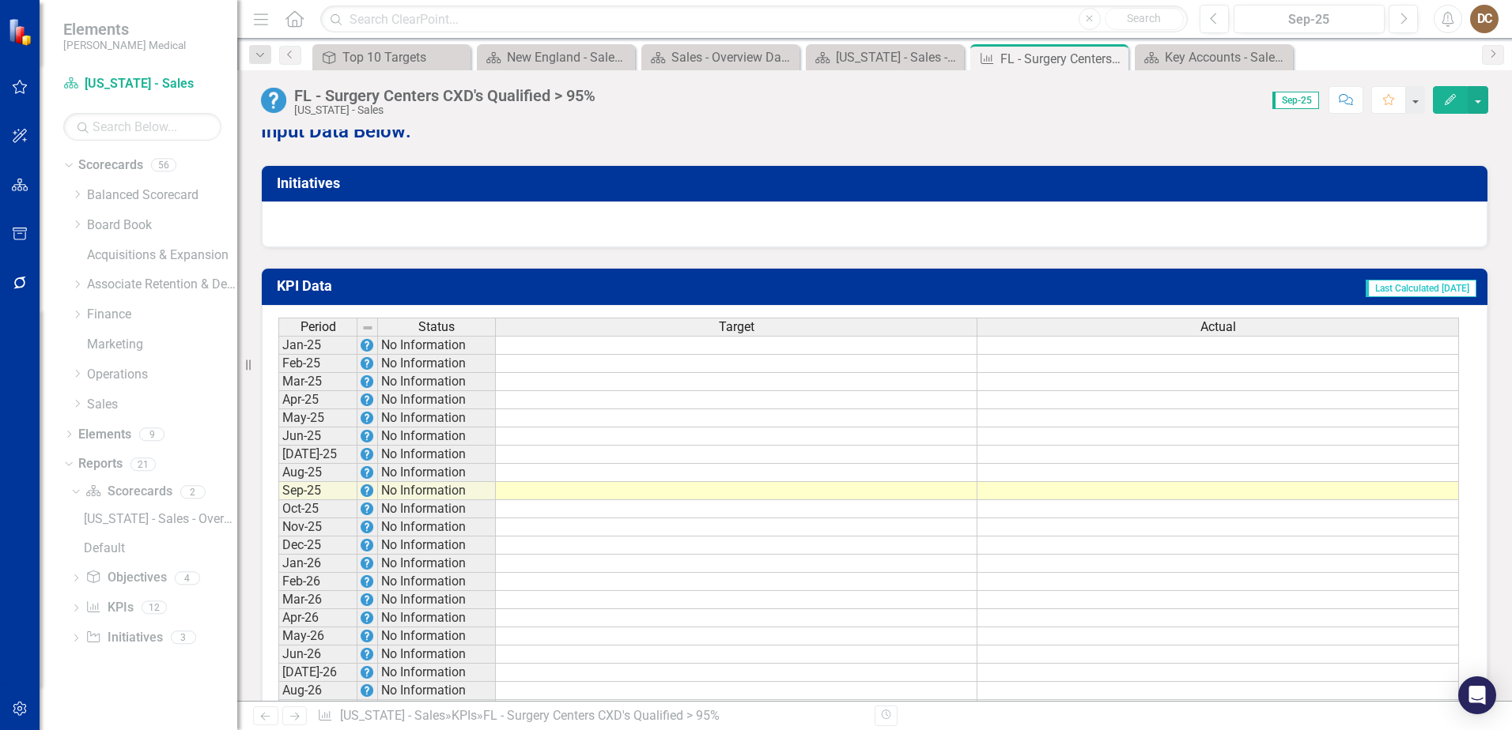
scroll to position [1074, 0]
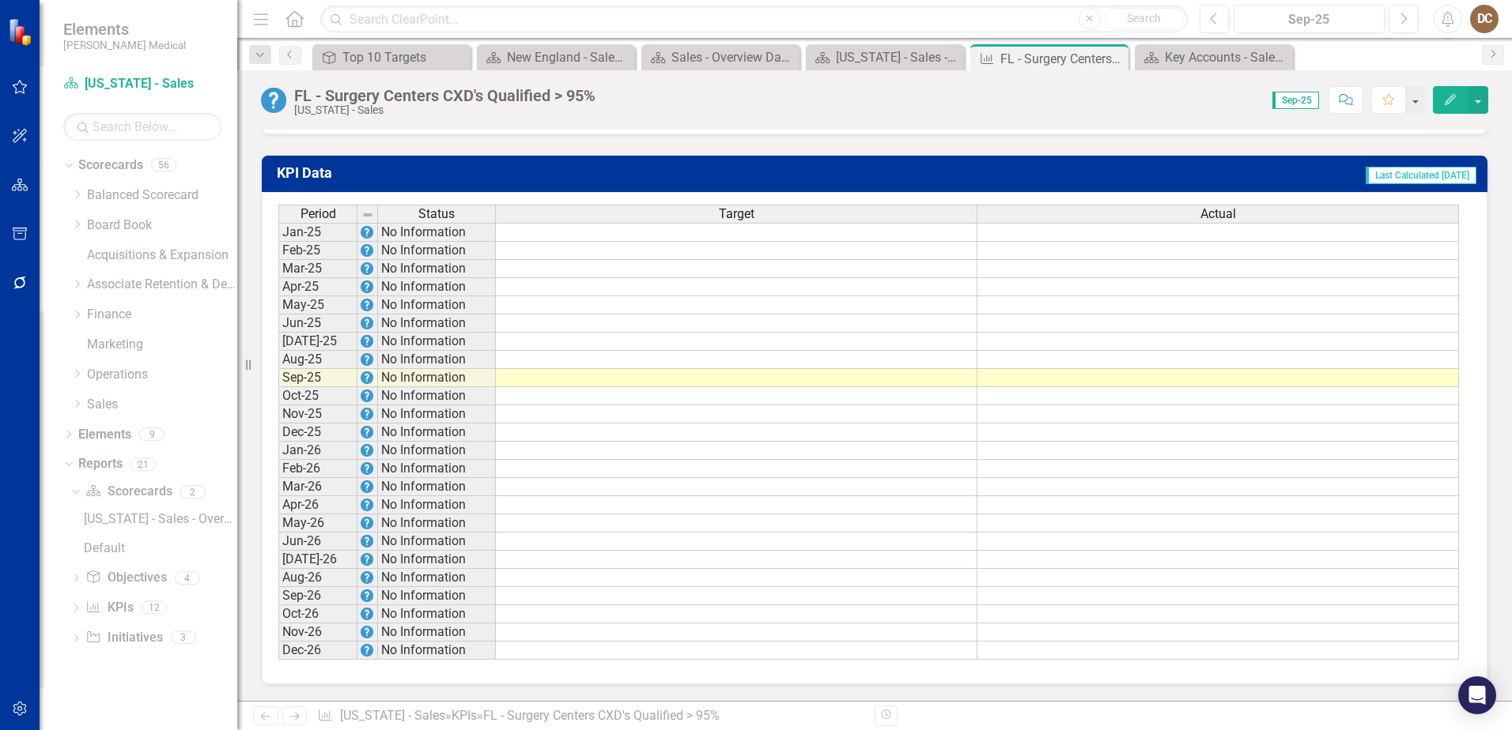
click at [954, 342] on td at bounding box center [736, 342] width 481 height 18
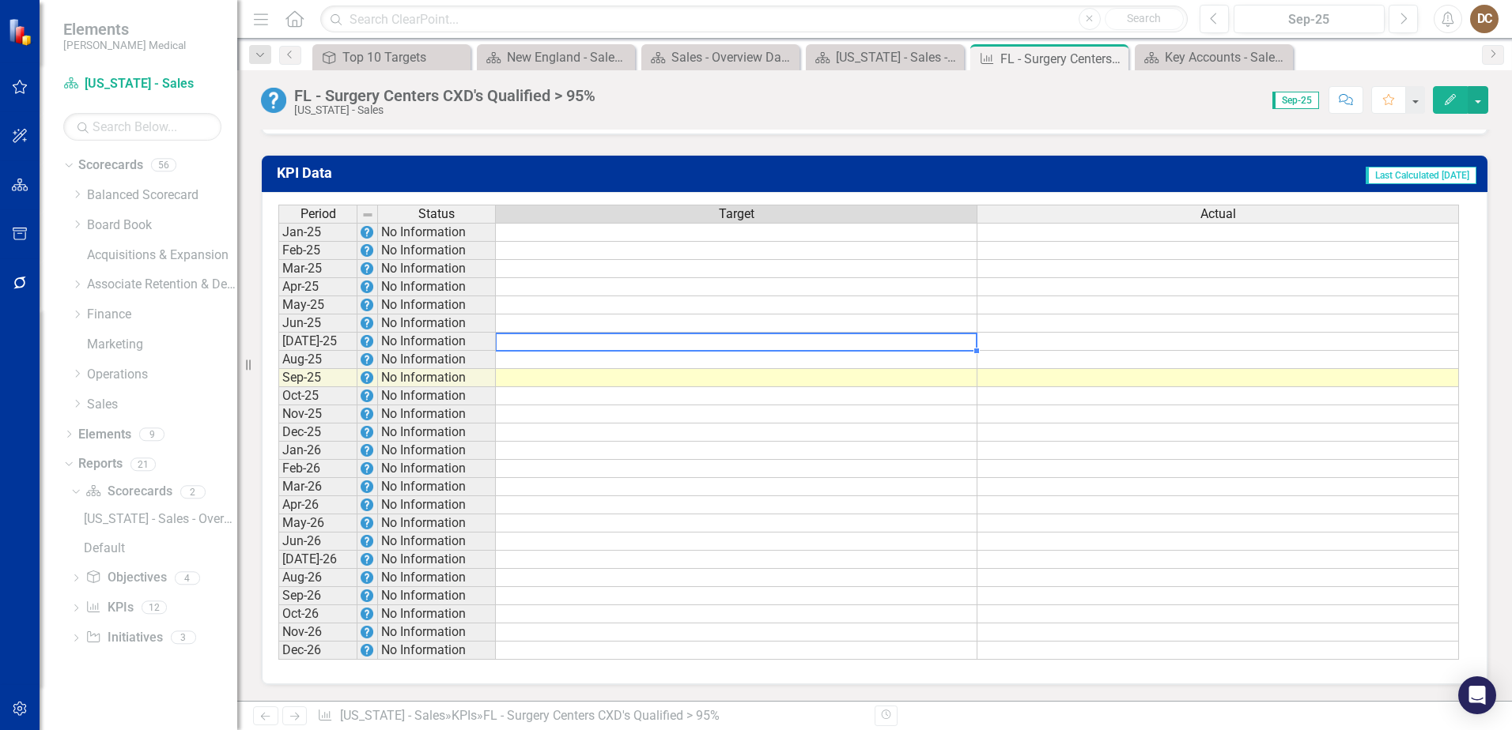
click at [954, 342] on td at bounding box center [736, 342] width 481 height 18
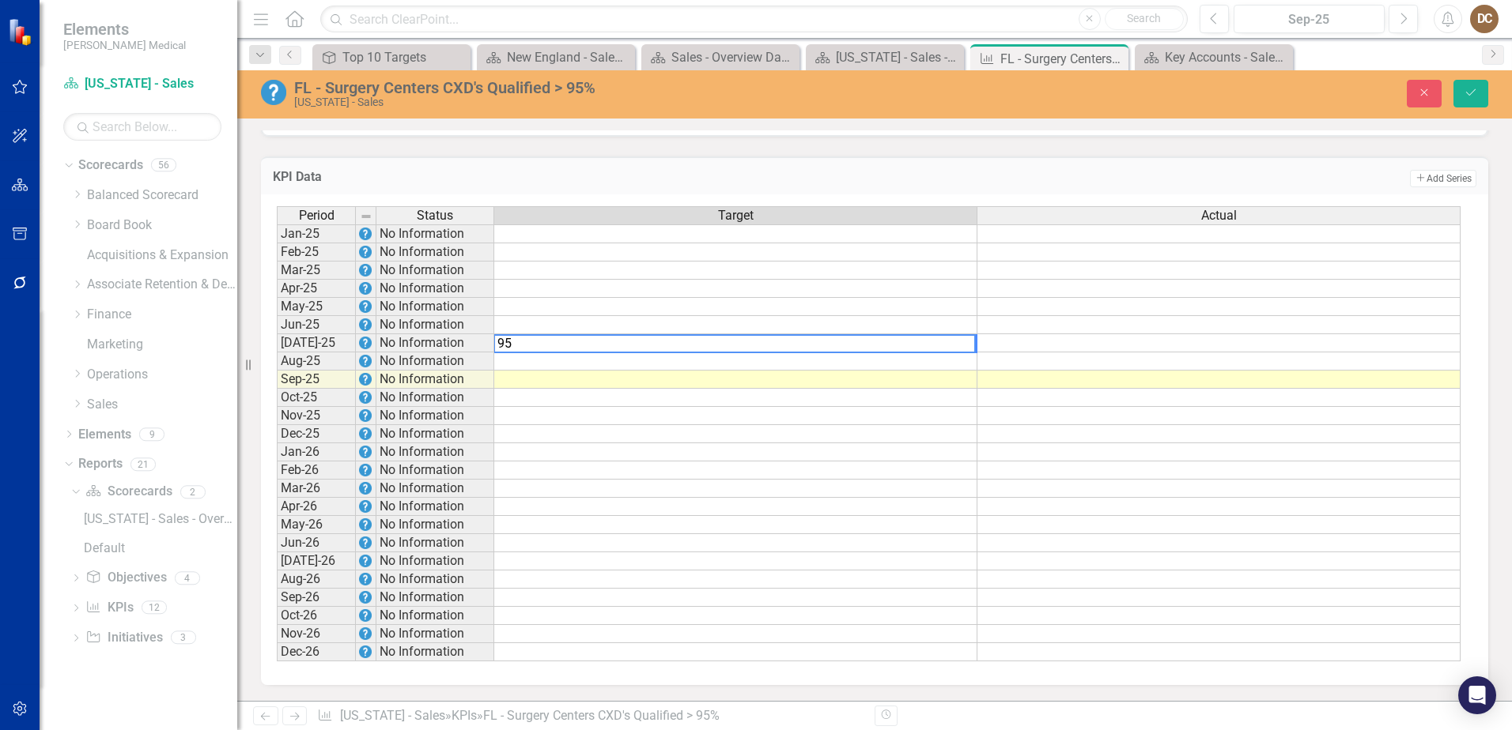
type textarea "95"
click at [971, 361] on td at bounding box center [735, 362] width 483 height 18
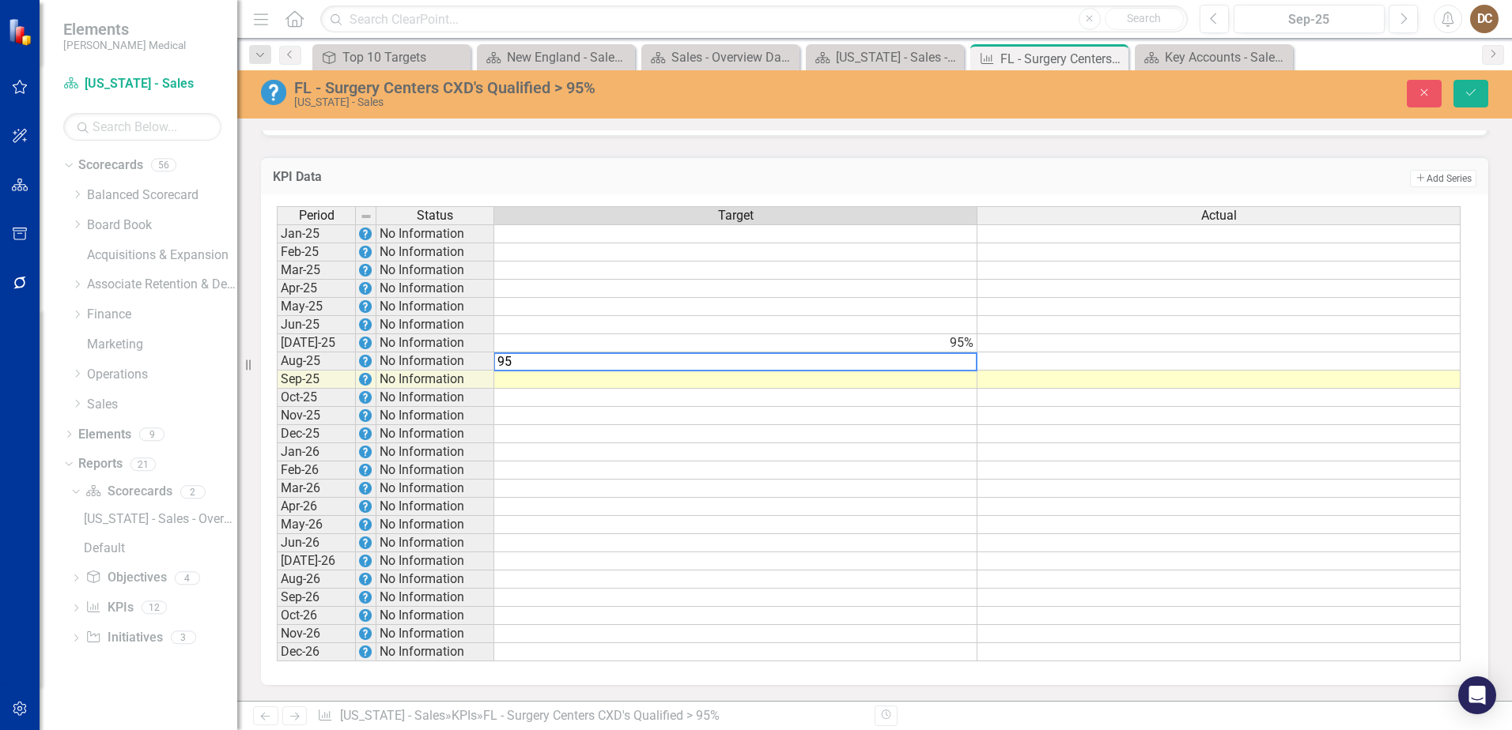
type textarea "95"
click at [955, 380] on td at bounding box center [735, 380] width 483 height 18
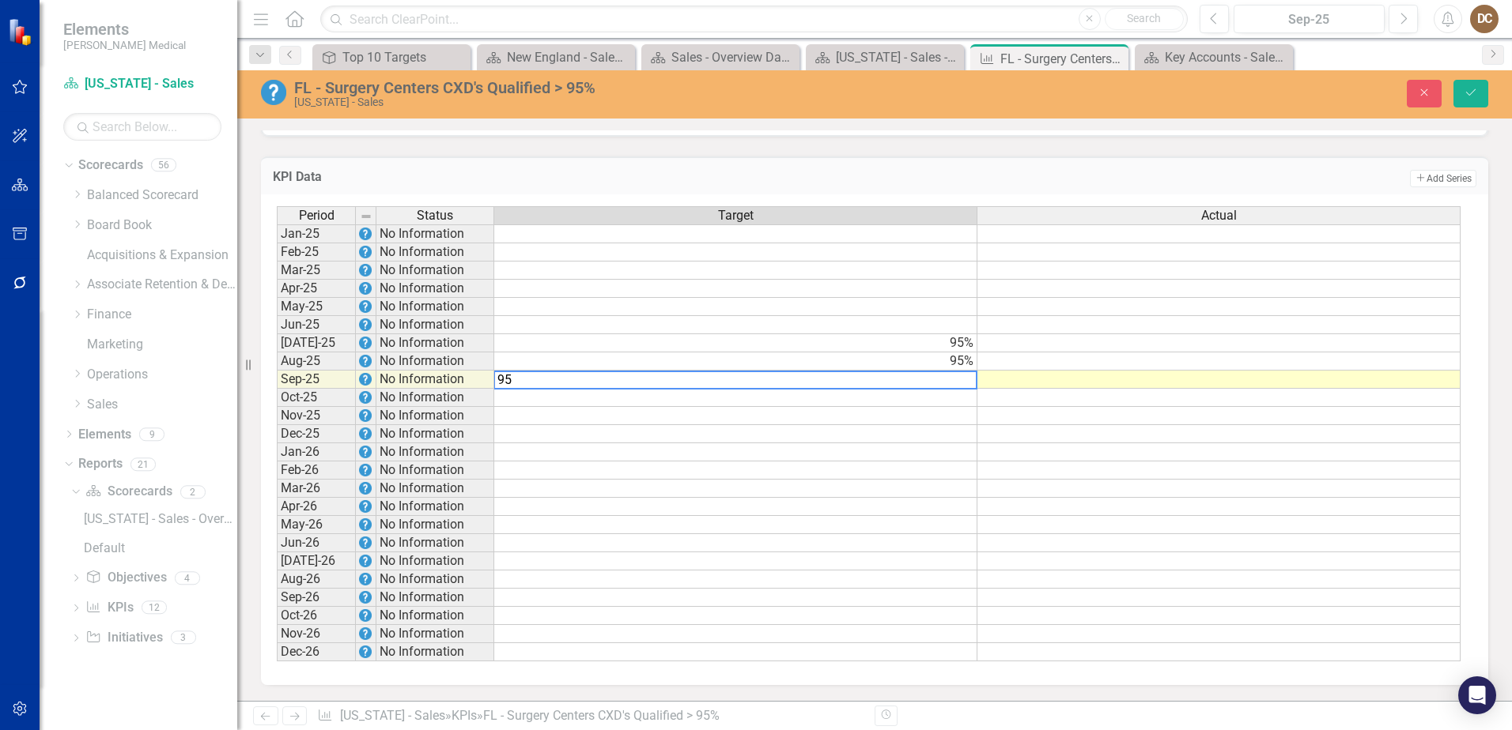
type textarea "95"
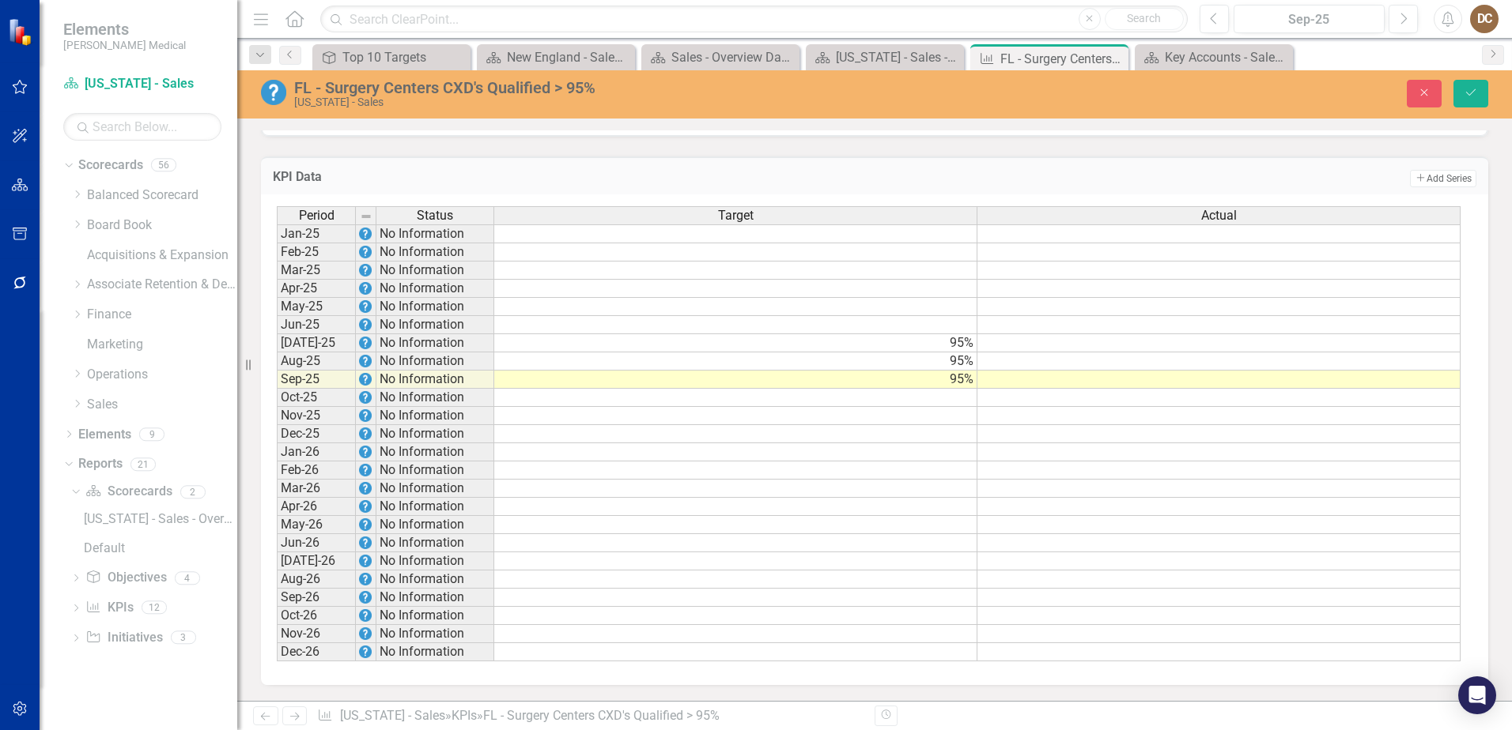
click at [1116, 183] on td "Add Add Series" at bounding box center [1129, 178] width 693 height 21
click at [1274, 379] on td at bounding box center [1218, 380] width 483 height 18
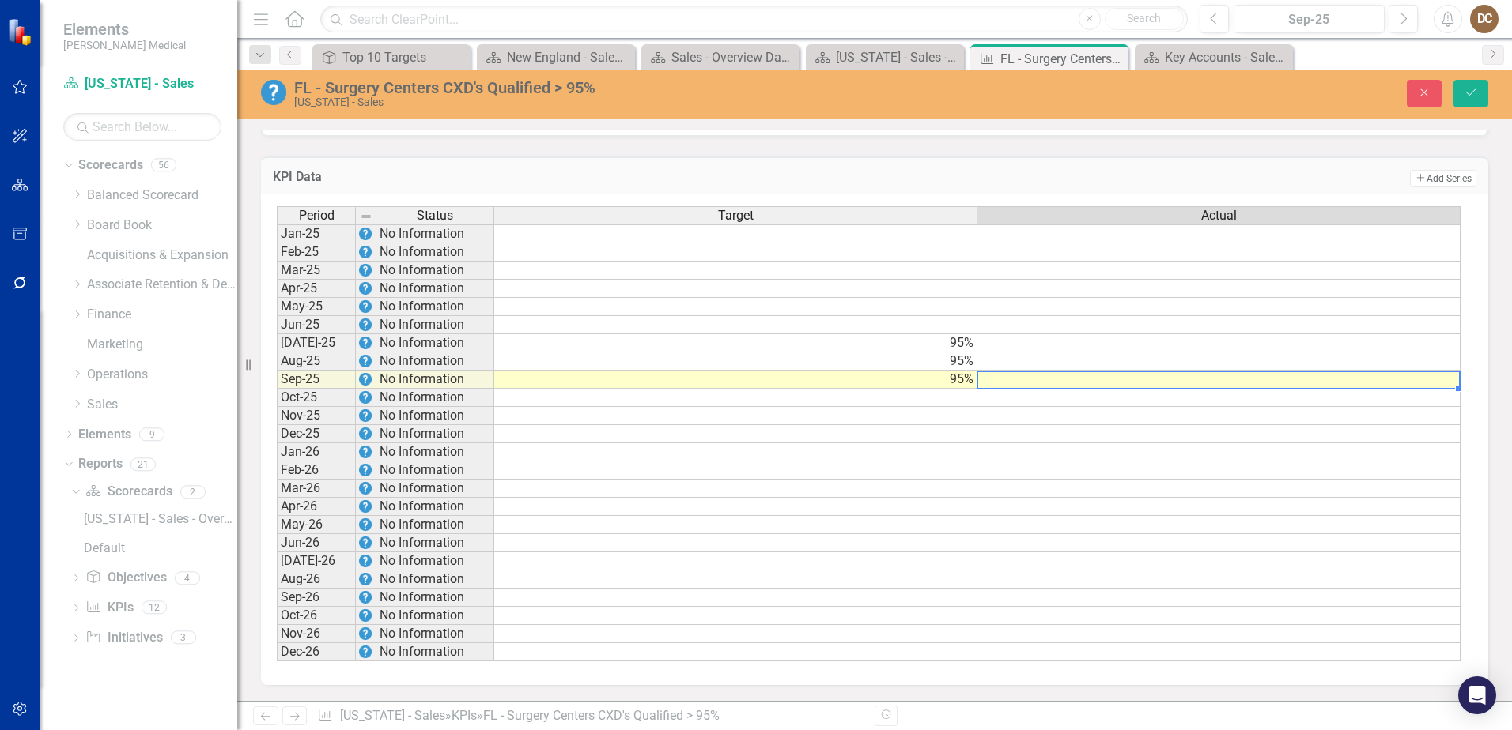
click at [1274, 379] on td at bounding box center [1218, 380] width 483 height 18
type textarea "23"
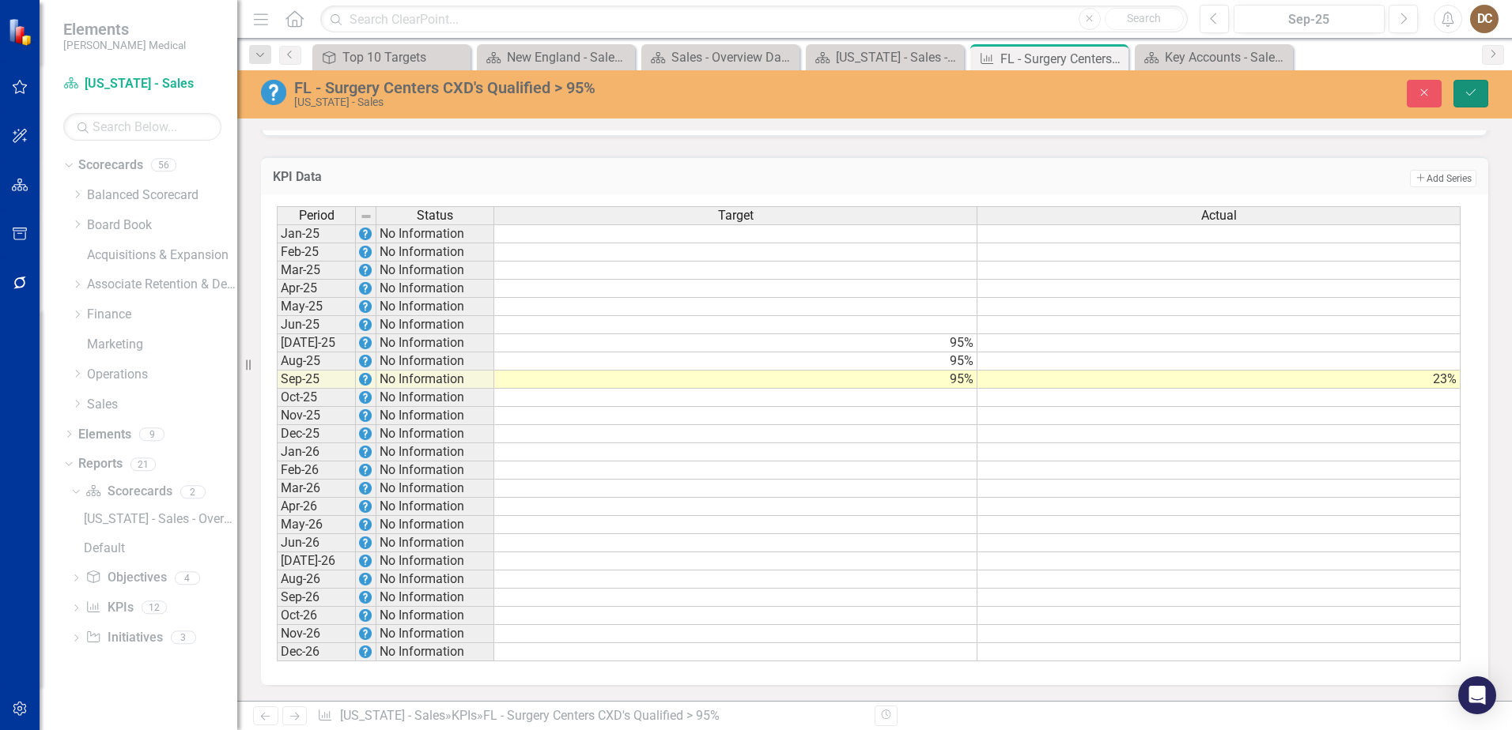
click at [1469, 85] on button "Save" at bounding box center [1470, 94] width 35 height 28
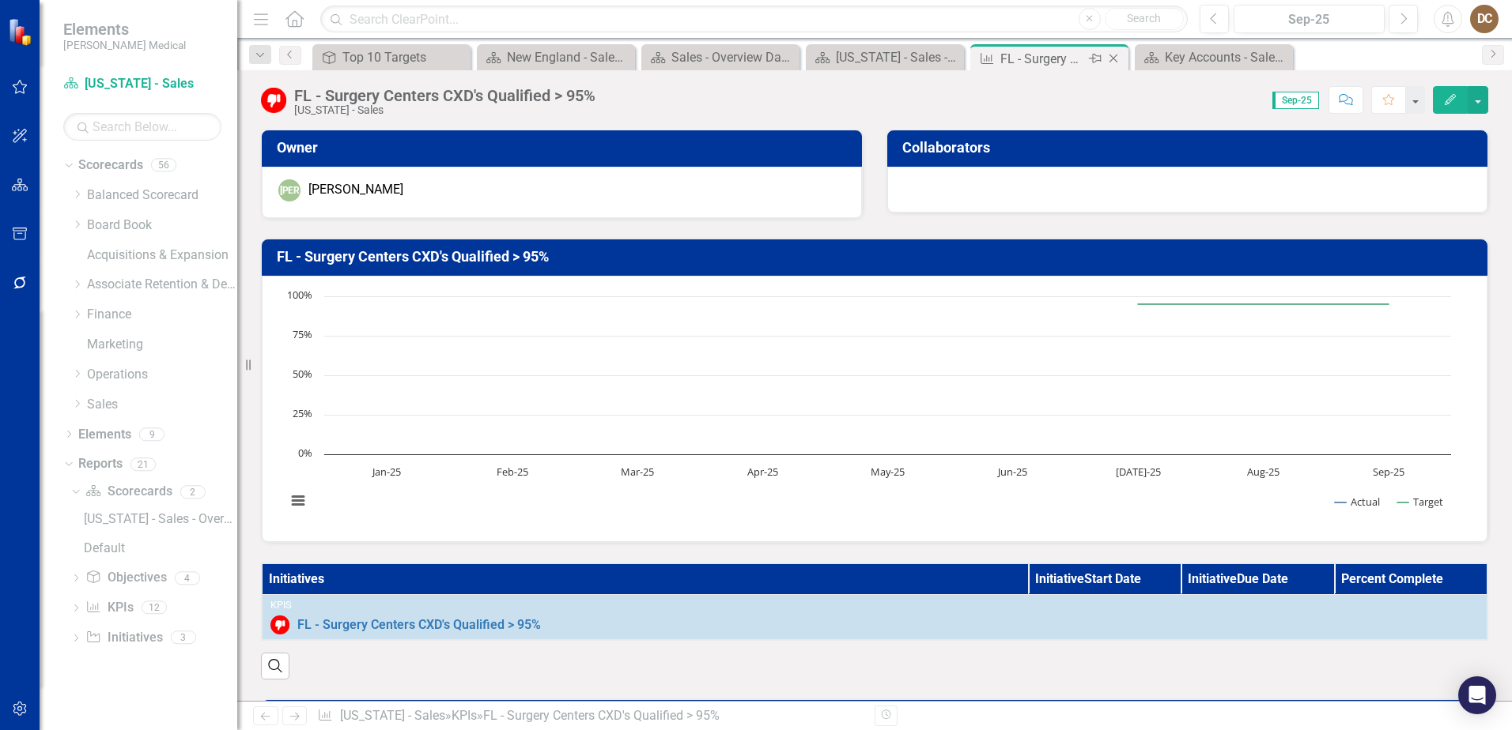
click at [1115, 56] on icon "Close" at bounding box center [1113, 58] width 16 height 13
